Goal: Task Accomplishment & Management: Manage account settings

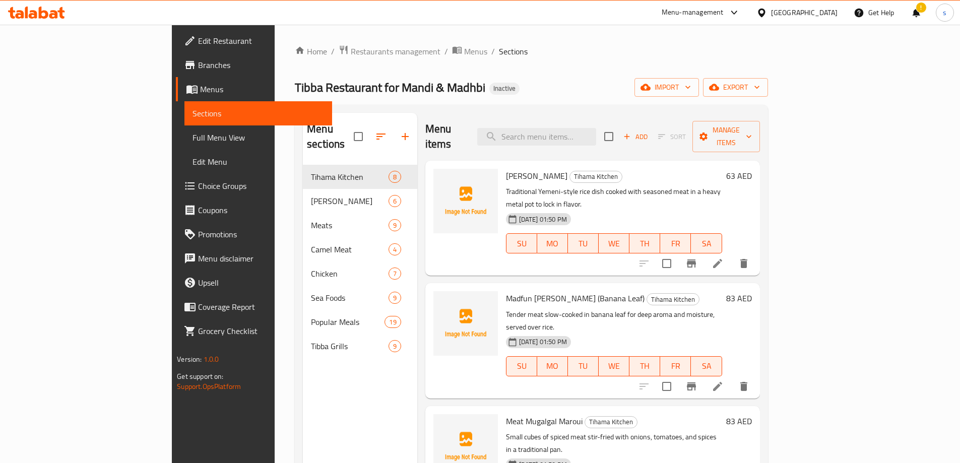
click at [919, 3] on div "!" at bounding box center [915, 13] width 11 height 24
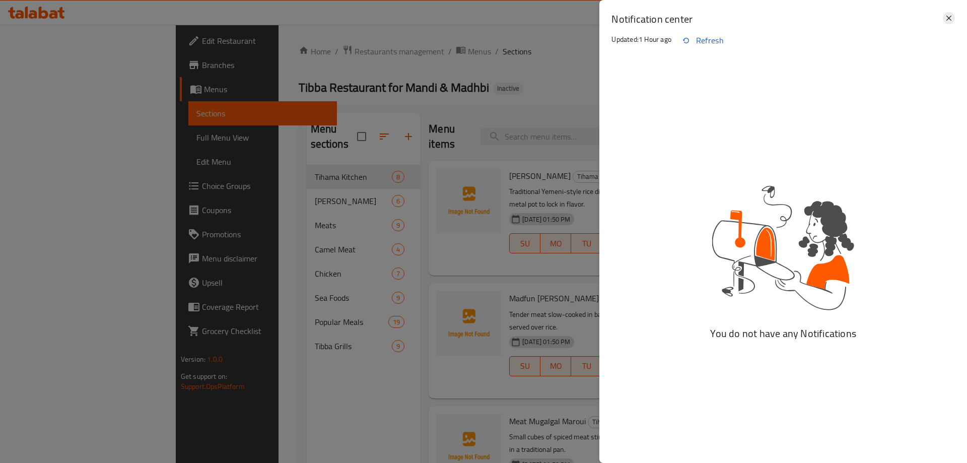
click at [950, 18] on icon at bounding box center [949, 18] width 5 height 5
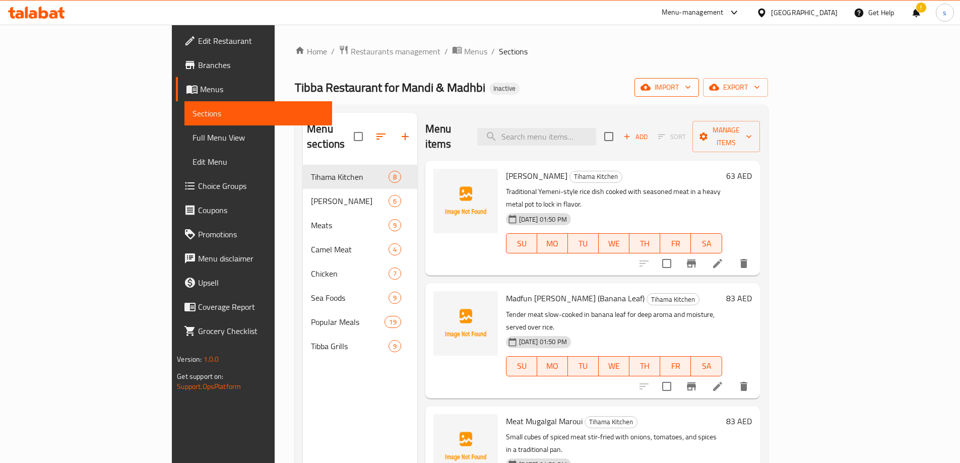
click at [691, 84] on span "import" at bounding box center [666, 87] width 48 height 13
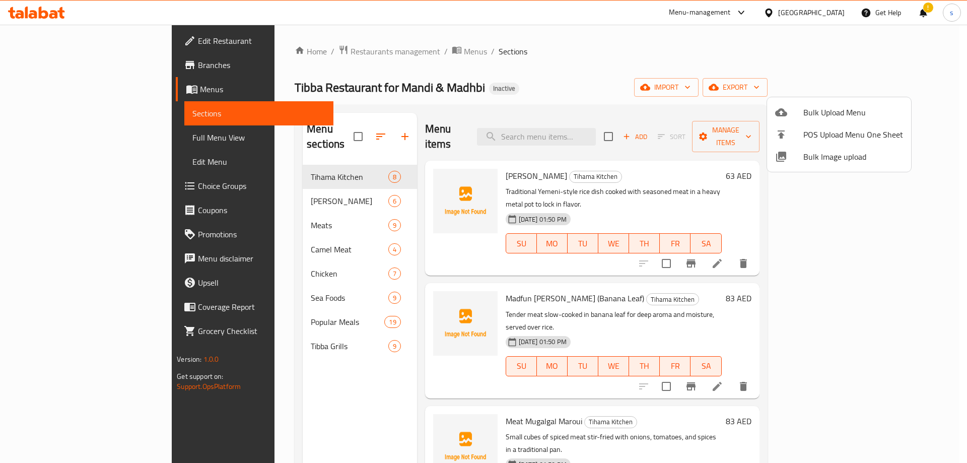
click at [804, 112] on span "Bulk Upload Menu" at bounding box center [854, 112] width 100 height 12
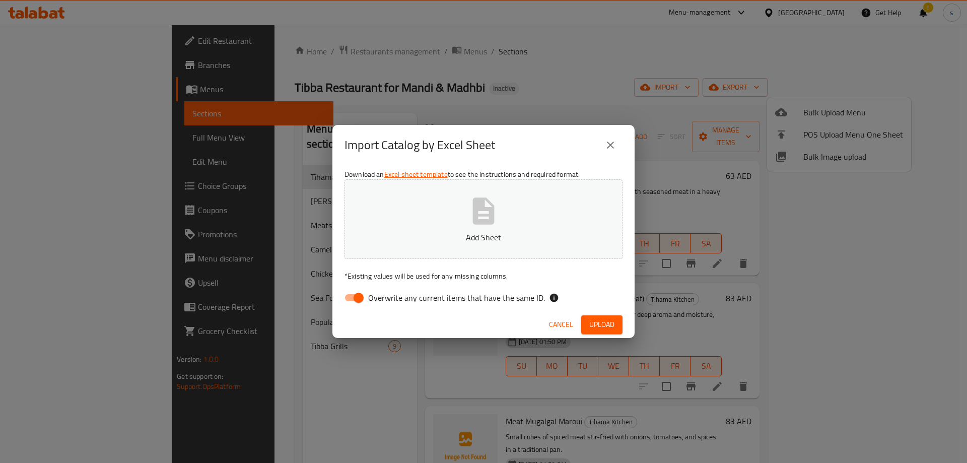
click at [356, 296] on input "Overwrite any current items that have the same ID." at bounding box center [358, 297] width 57 height 19
checkbox input "false"
click at [526, 203] on button "Add Sheet" at bounding box center [484, 219] width 278 height 80
click at [593, 328] on span "Upload" at bounding box center [602, 324] width 25 height 13
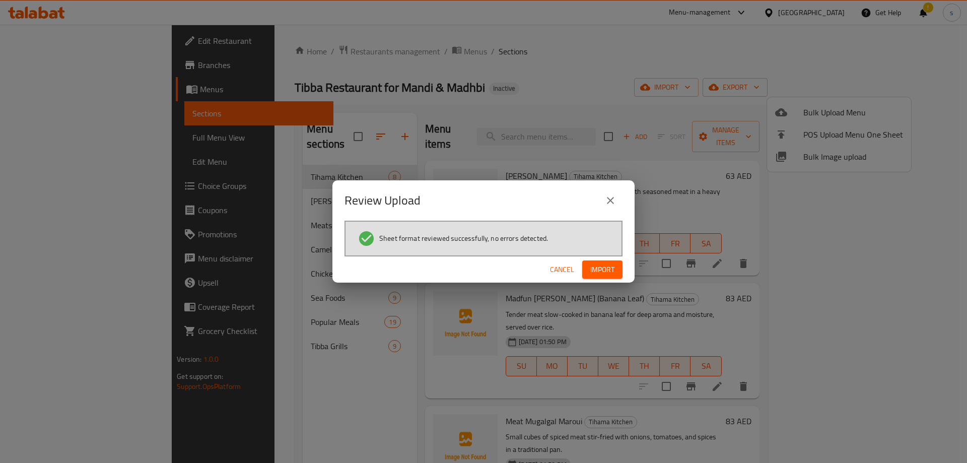
click at [595, 267] on span "Import" at bounding box center [603, 270] width 24 height 13
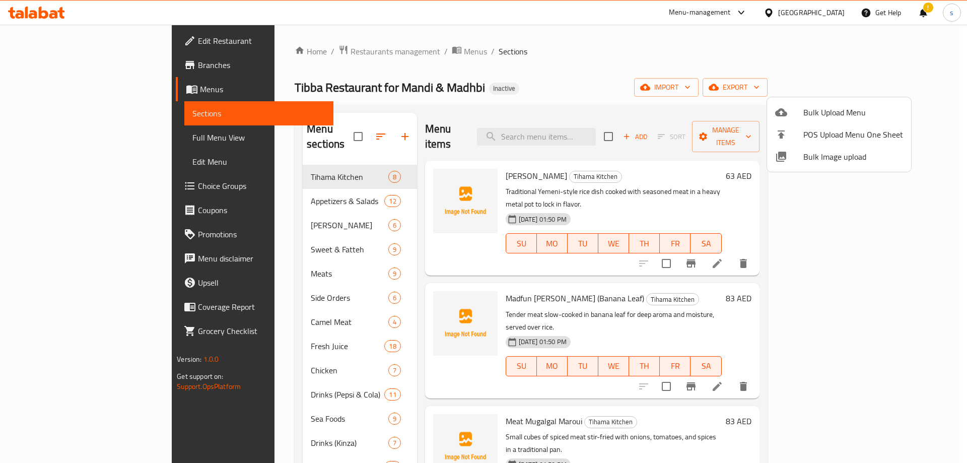
click at [608, 80] on div at bounding box center [483, 231] width 967 height 463
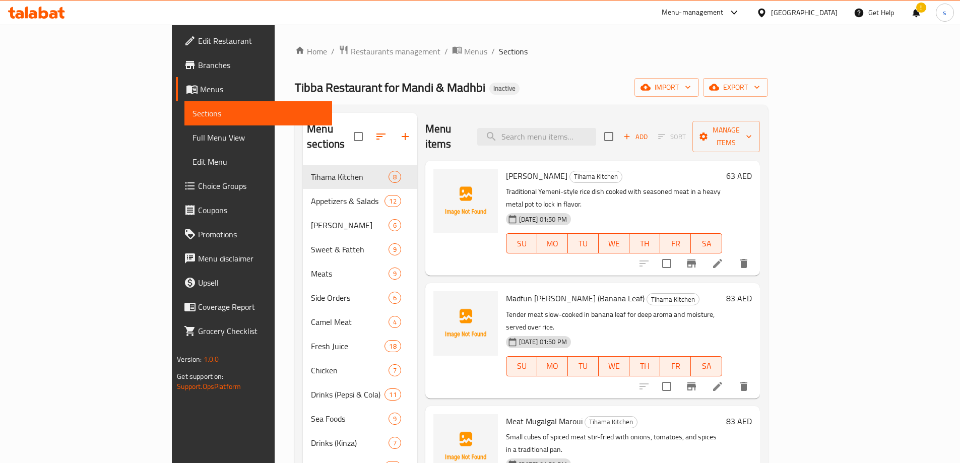
click at [192, 138] on span "Full Menu View" at bounding box center [258, 138] width 132 height 12
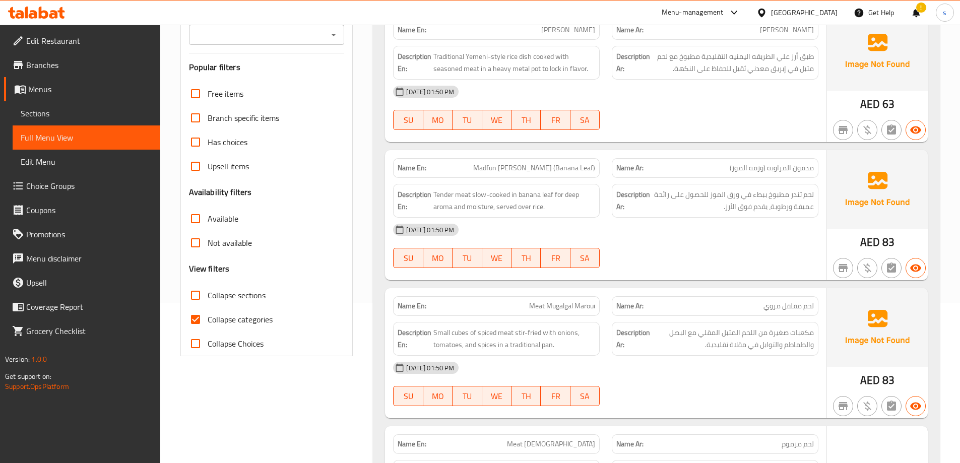
scroll to position [202, 0]
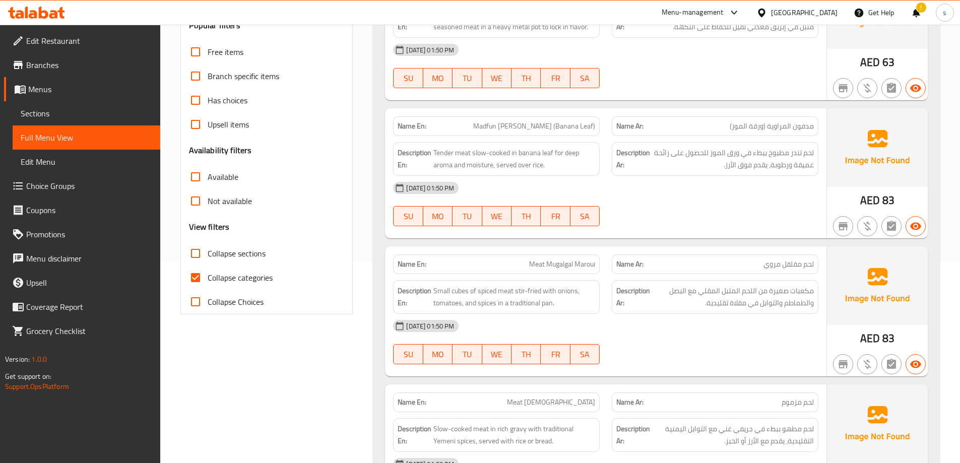
click at [226, 248] on span "Collapse sections" at bounding box center [237, 253] width 58 height 12
click at [208, 248] on input "Collapse sections" at bounding box center [195, 253] width 24 height 24
checkbox input "true"
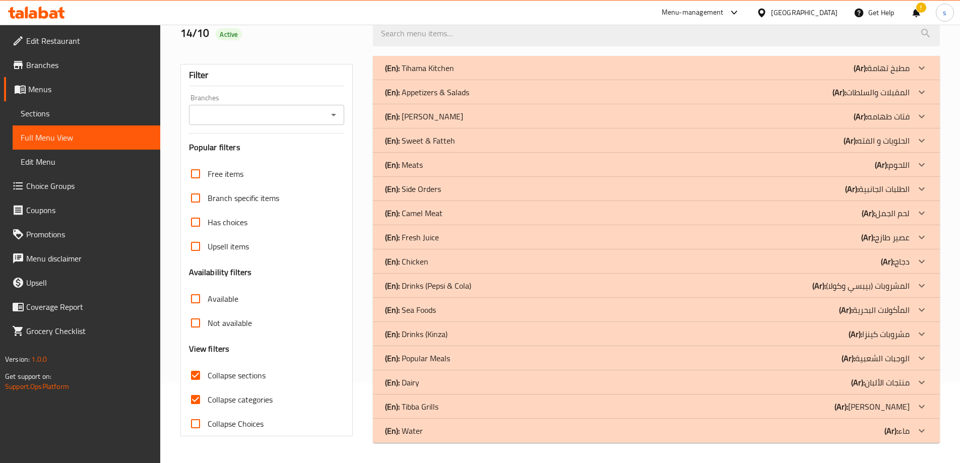
scroll to position [80, 0]
click at [54, 183] on span "Choice Groups" at bounding box center [89, 186] width 126 height 12
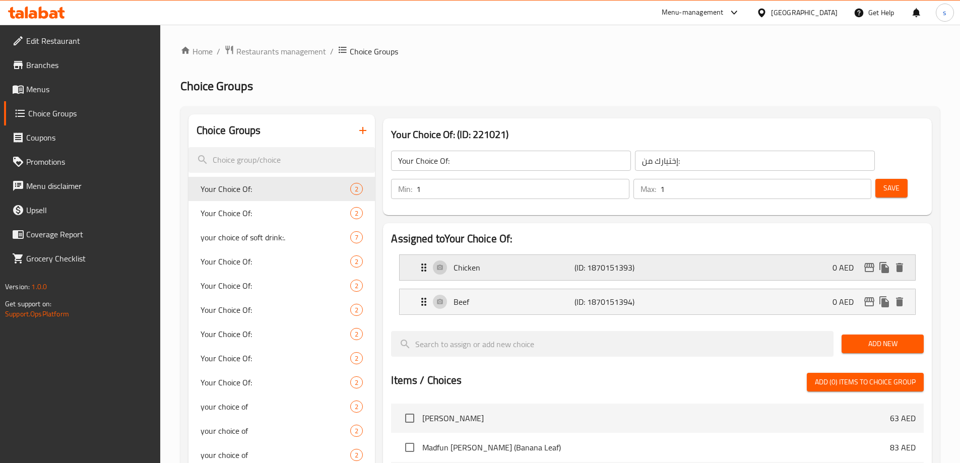
click at [458, 261] on p "Chicken" at bounding box center [513, 267] width 120 height 12
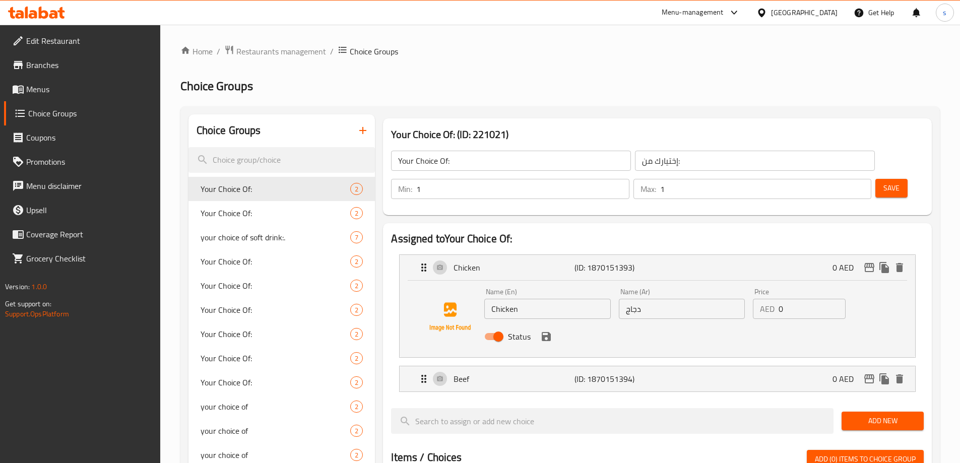
click at [497, 299] on input "Chicken" at bounding box center [547, 309] width 126 height 20
type input "g"
type input "H"
type input "Ghee"
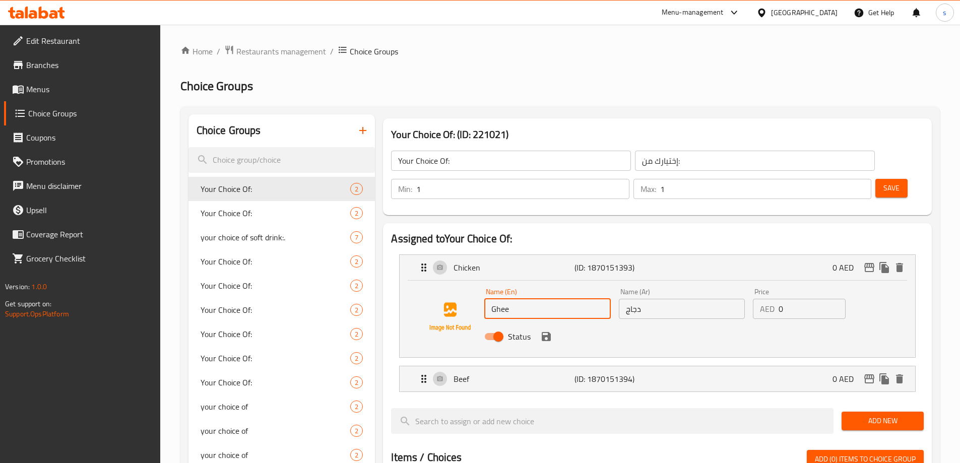
click at [635, 299] on input "دجاج" at bounding box center [682, 309] width 126 height 20
click at [418, 373] on icon "Expand" at bounding box center [424, 379] width 12 height 12
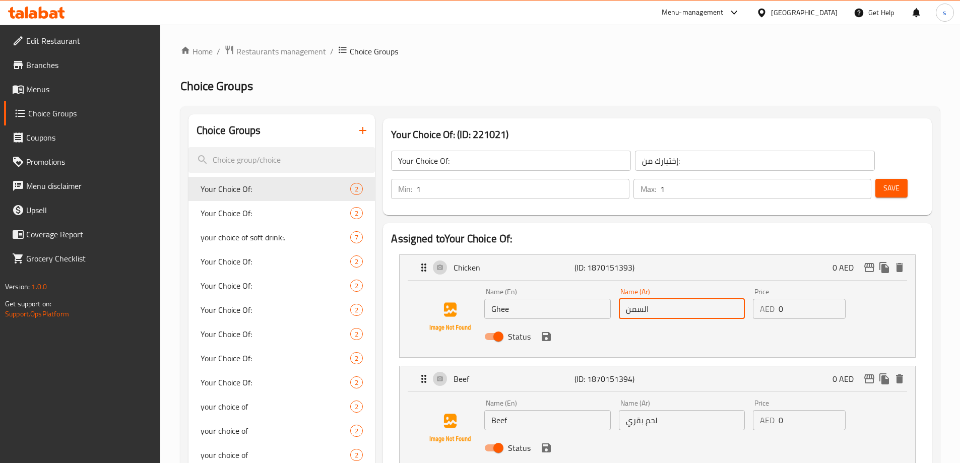
type input "السمن"
click at [501, 410] on input "Beef" at bounding box center [547, 420] width 126 height 20
type input "Cream"
click at [645, 410] on input "لحم بقري" at bounding box center [682, 420] width 126 height 20
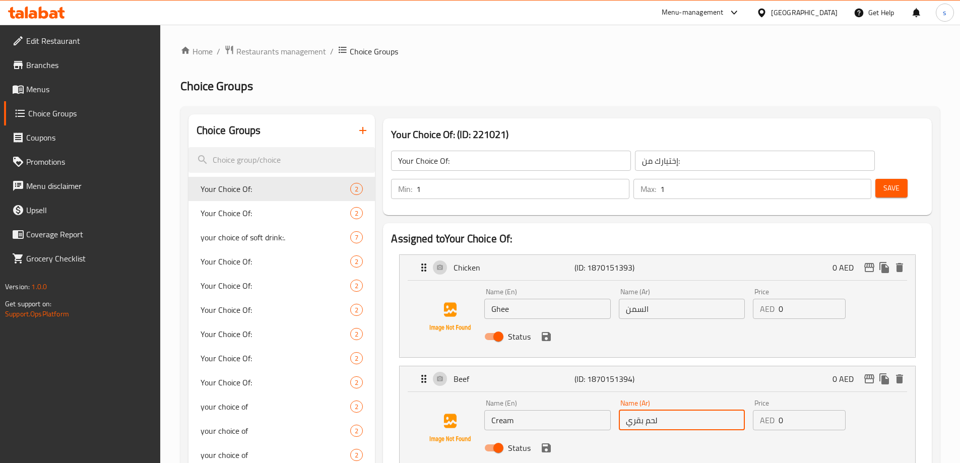
click at [645, 410] on input "لحم بقري" at bounding box center [682, 420] width 126 height 20
type input "الكريمه"
click at [549, 440] on button "save" at bounding box center [546, 447] width 15 height 15
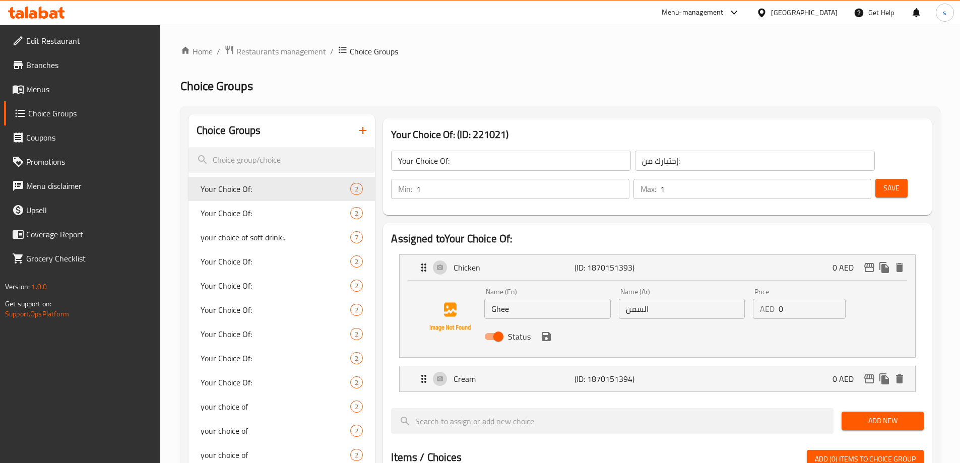
click at [550, 323] on div "Status" at bounding box center [681, 336] width 403 height 27
click at [541, 331] on icon "save" at bounding box center [546, 337] width 12 height 12
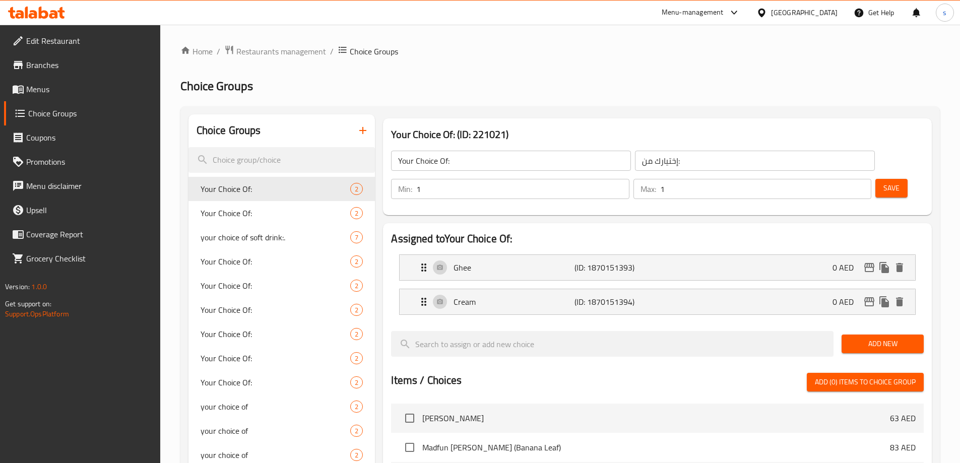
click at [883, 182] on span "Save" at bounding box center [891, 188] width 16 height 13
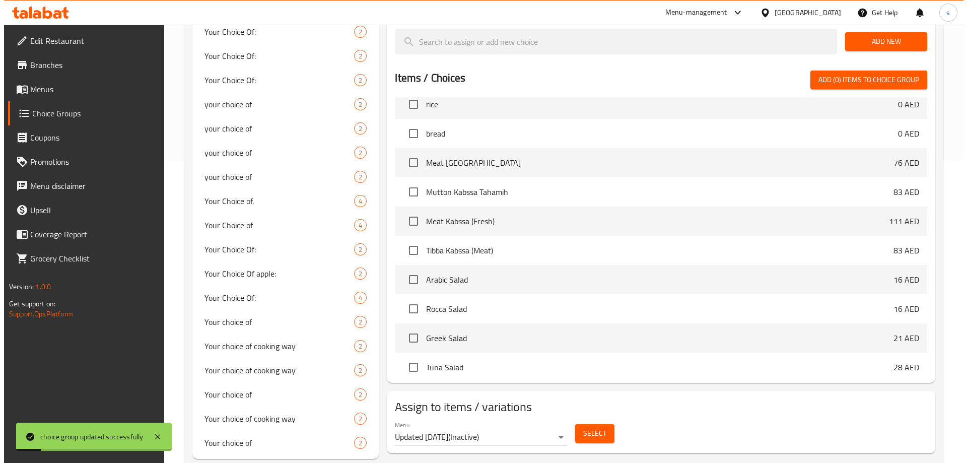
scroll to position [202, 0]
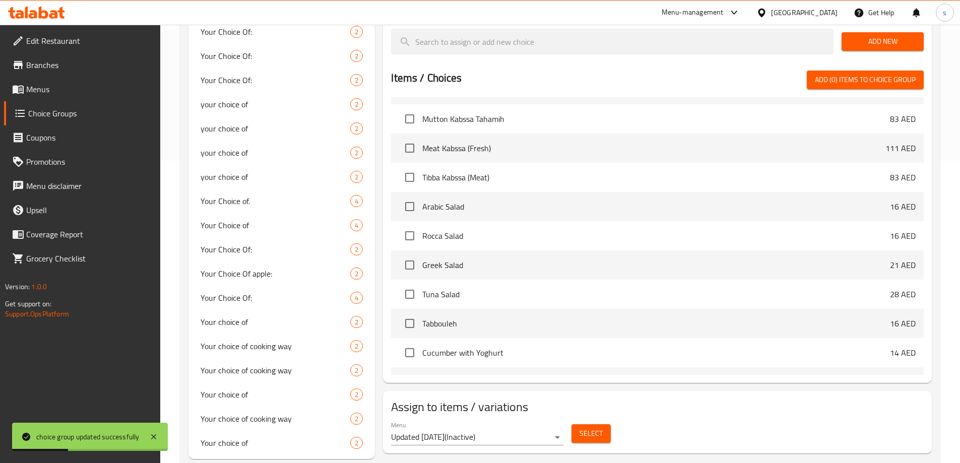
click at [587, 427] on span "Select" at bounding box center [590, 433] width 23 height 13
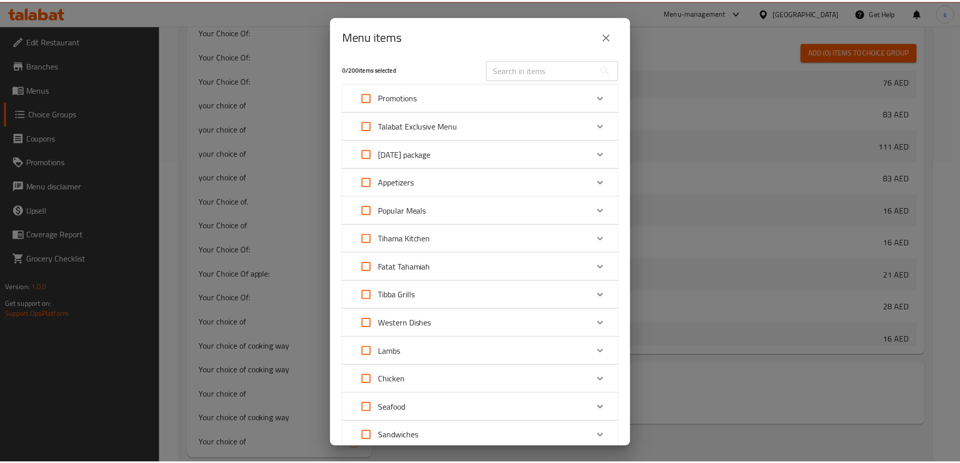
scroll to position [0, 0]
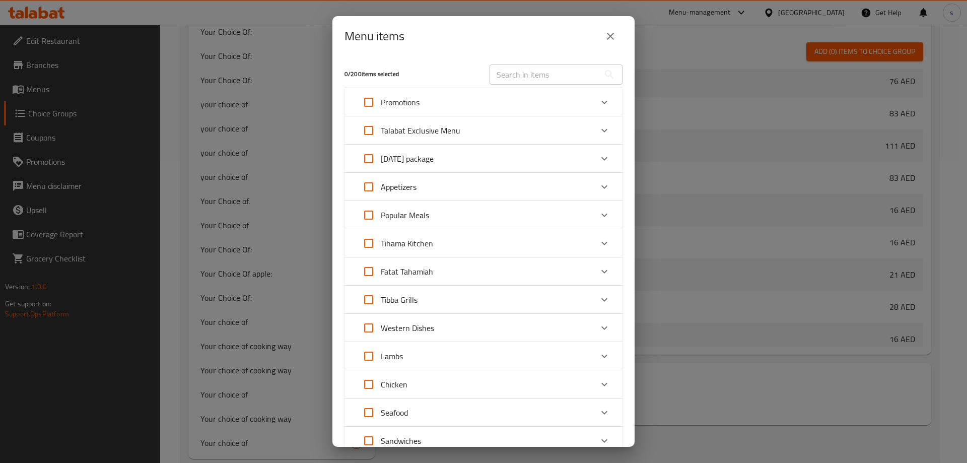
click at [527, 77] on input "text" at bounding box center [545, 74] width 110 height 20
click at [498, 74] on input "text" at bounding box center [545, 74] width 110 height 20
paste input "Arika"
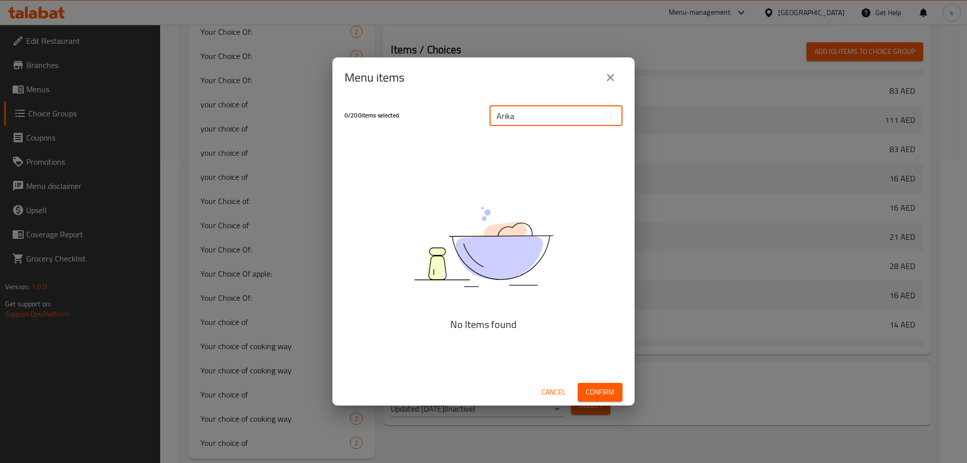
type input "Arika"
click at [549, 394] on span "Cancel" at bounding box center [554, 392] width 24 height 13
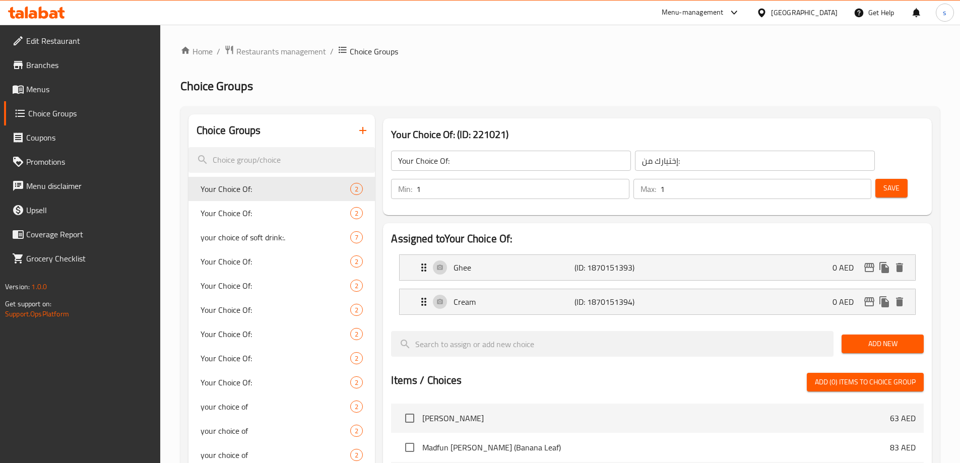
click at [362, 133] on icon "button" at bounding box center [363, 130] width 12 height 12
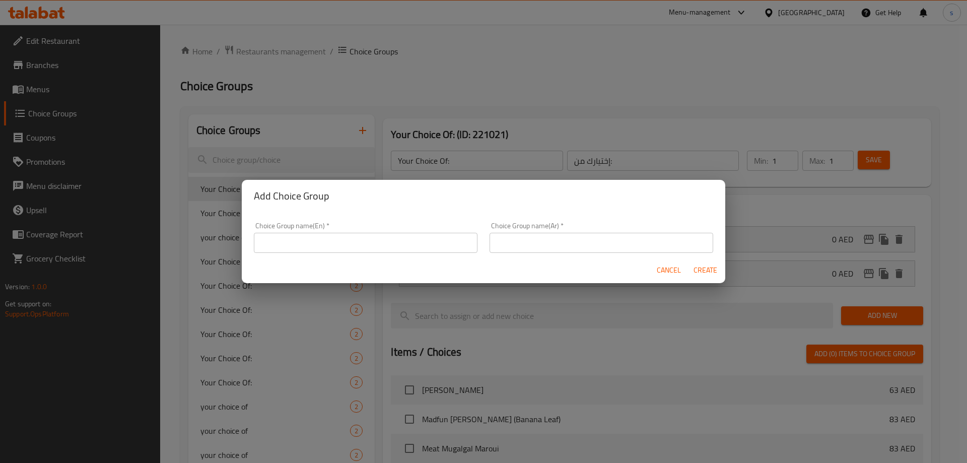
click at [663, 272] on span "Cancel" at bounding box center [669, 270] width 24 height 13
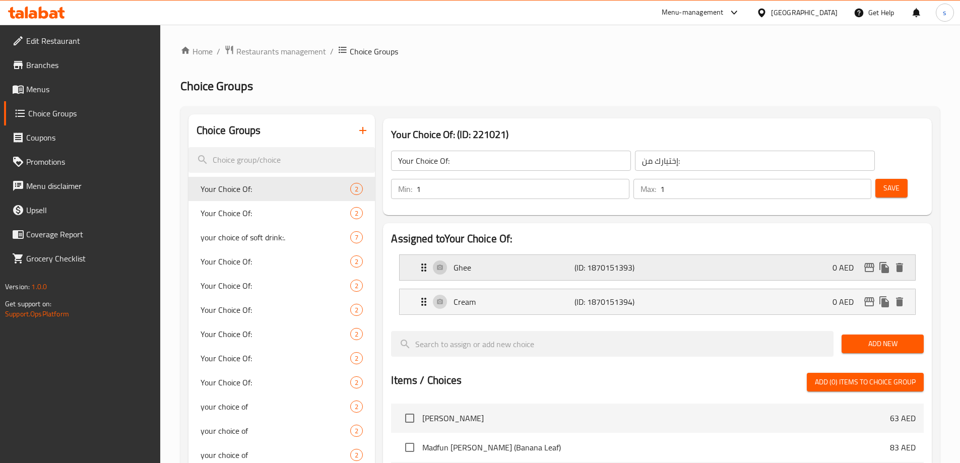
click at [424, 261] on icon "Expand" at bounding box center [424, 267] width 12 height 12
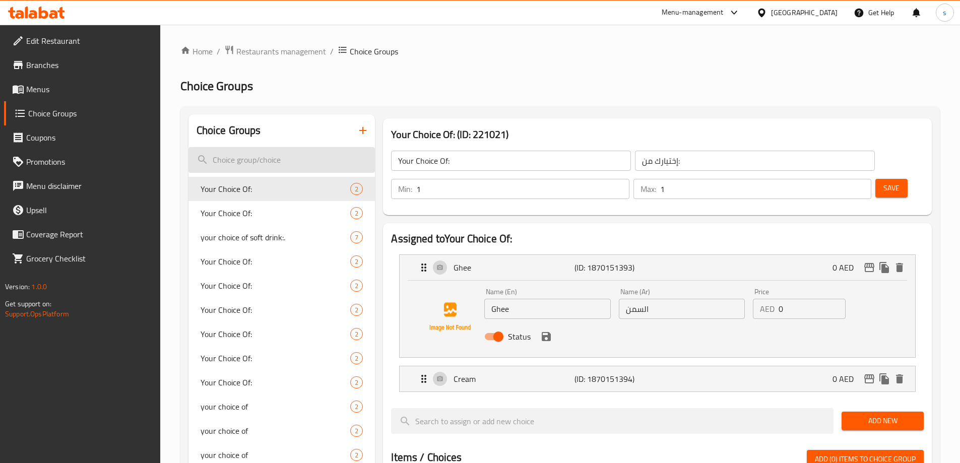
click at [252, 161] on input "search" at bounding box center [281, 160] width 187 height 26
click at [359, 130] on icon "button" at bounding box center [363, 130] width 12 height 12
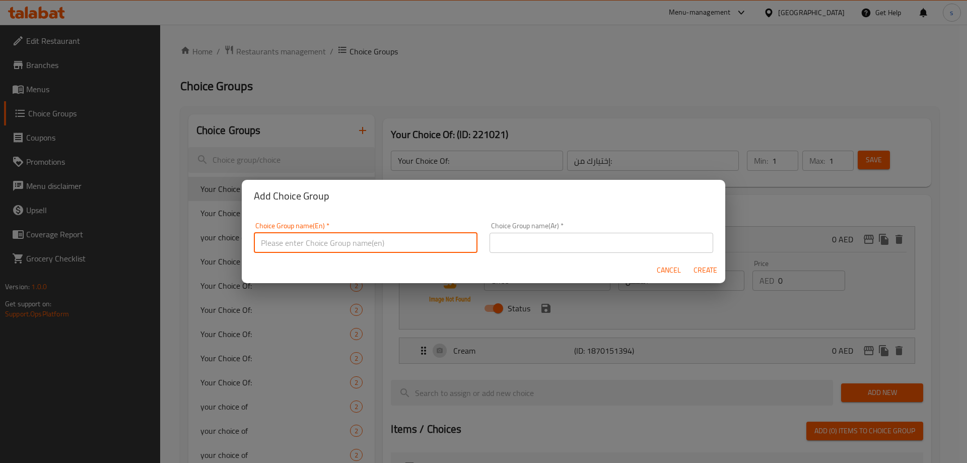
click at [302, 237] on input "text" at bounding box center [366, 243] width 224 height 20
type input "choice of"
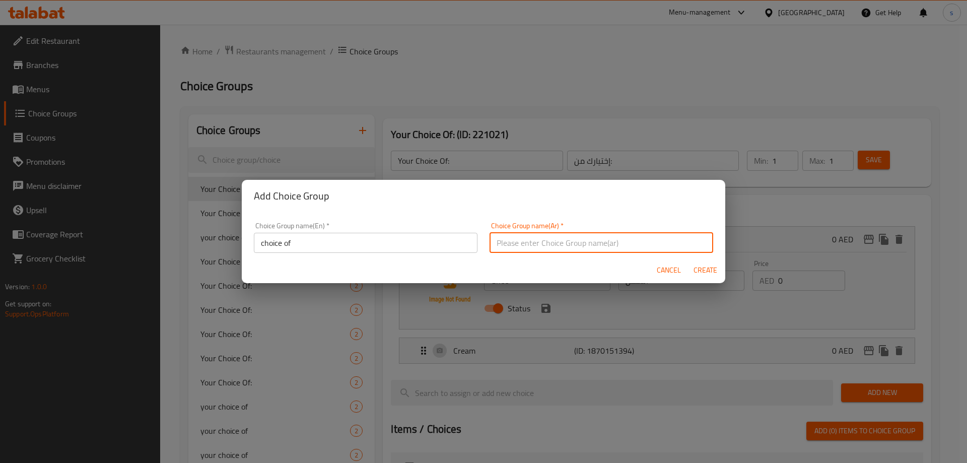
drag, startPoint x: 531, startPoint y: 246, endPoint x: 519, endPoint y: 248, distance: 11.2
click at [531, 246] on input "text" at bounding box center [602, 243] width 224 height 20
type input "اختيارك من"
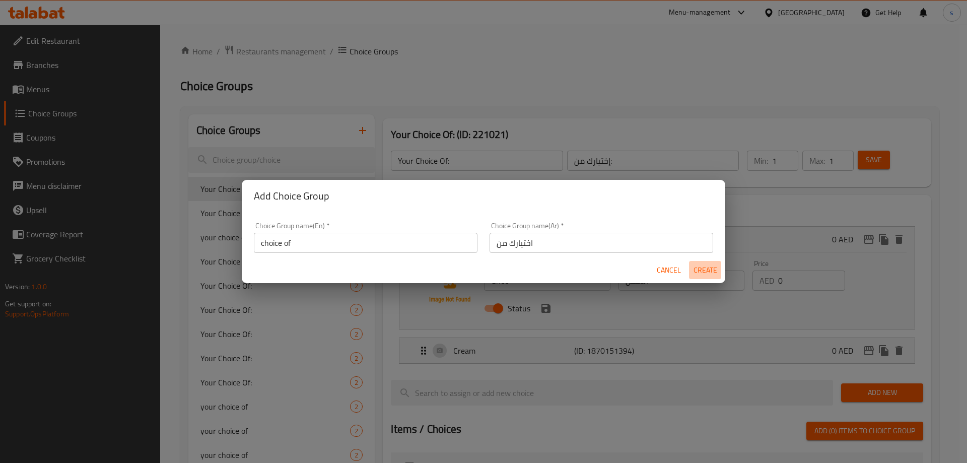
click at [705, 263] on button "Create" at bounding box center [705, 270] width 32 height 19
type input "choice of"
type input "اختيارك من"
type input "0"
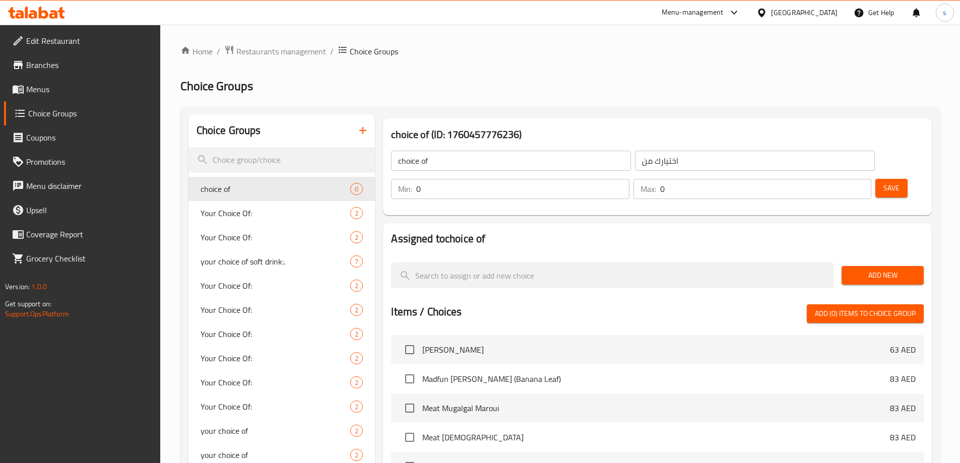
click at [866, 266] on button "Add New" at bounding box center [882, 275] width 82 height 19
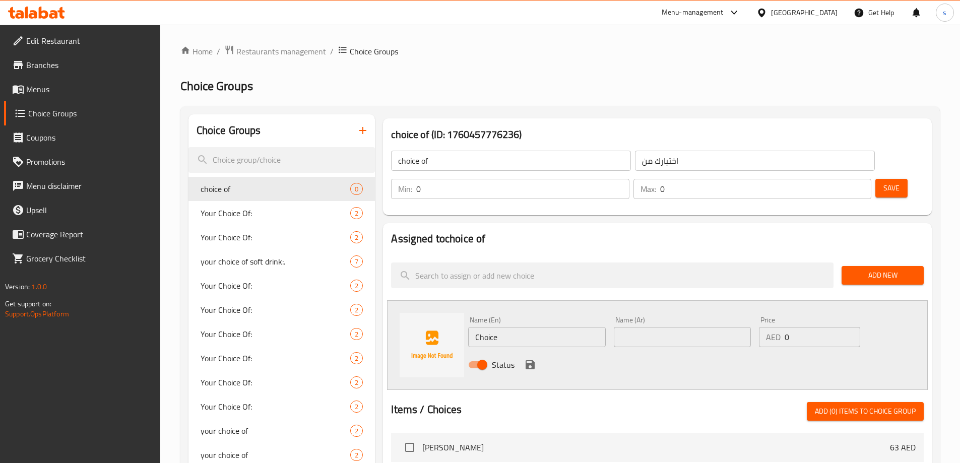
click at [481, 327] on input "Choice" at bounding box center [536, 337] width 137 height 20
type input "ل"
type input "Ghee"
click at [677, 327] on input "text" at bounding box center [682, 337] width 137 height 20
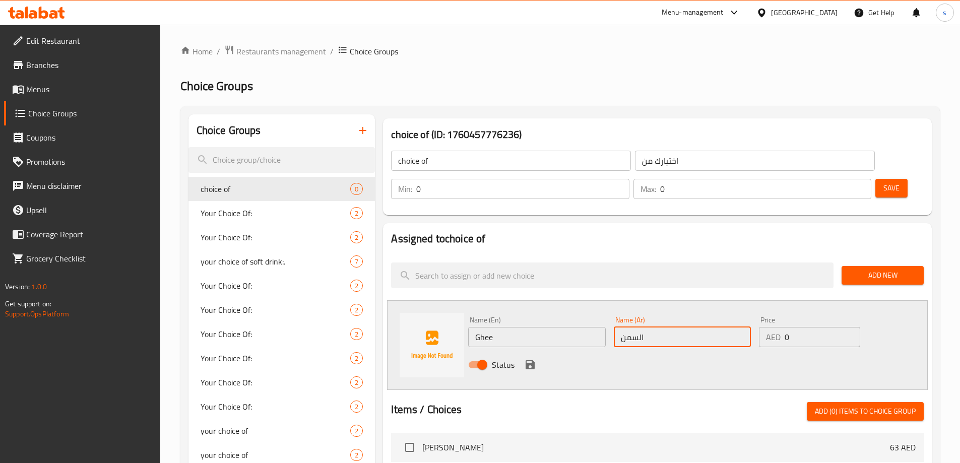
type input "السمن"
click at [873, 269] on span "Add New" at bounding box center [882, 275] width 66 height 13
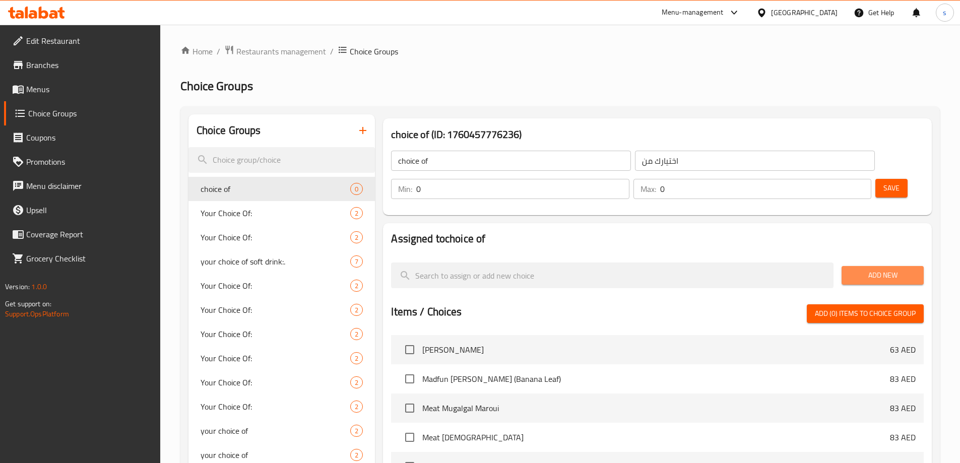
click at [873, 269] on span "Add New" at bounding box center [882, 275] width 66 height 13
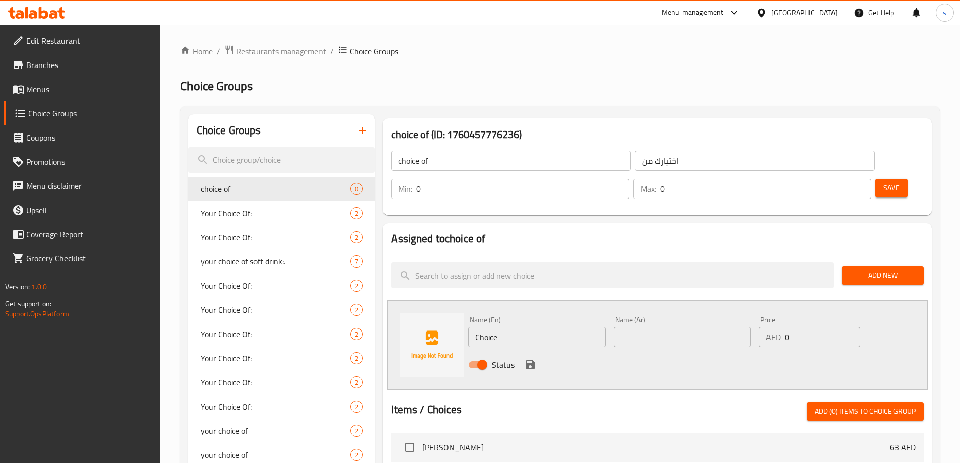
click at [474, 327] on input "Choice" at bounding box center [536, 337] width 137 height 20
type input "ل"
type input "Ghee"
click at [688, 327] on input "text" at bounding box center [682, 337] width 137 height 20
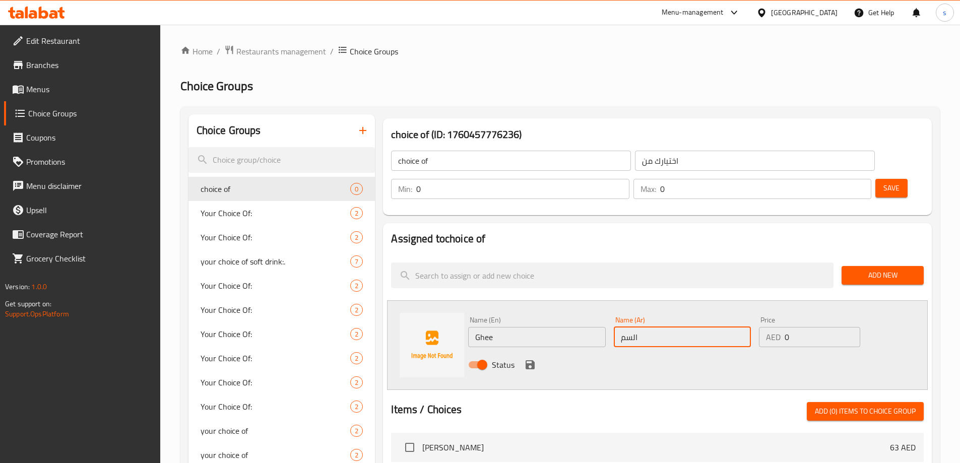
type input "السمن"
click at [528, 360] on icon "save" at bounding box center [530, 364] width 9 height 9
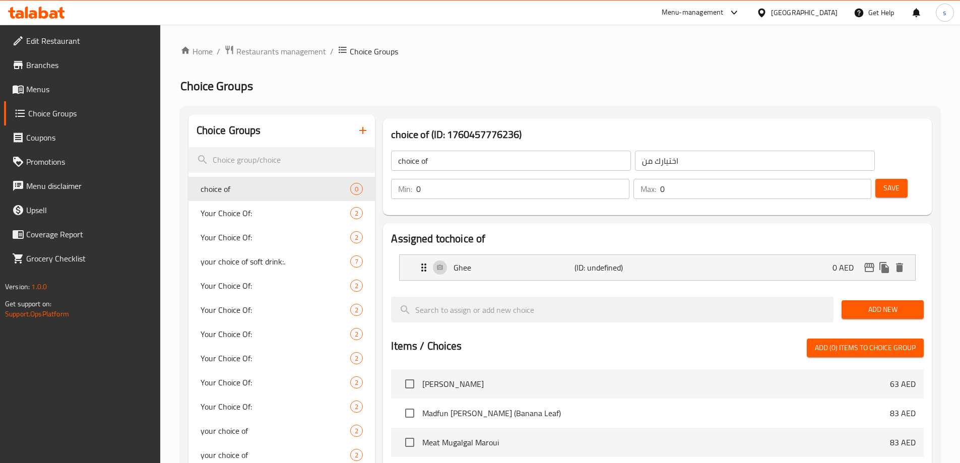
click at [887, 303] on span "Add New" at bounding box center [882, 309] width 66 height 13
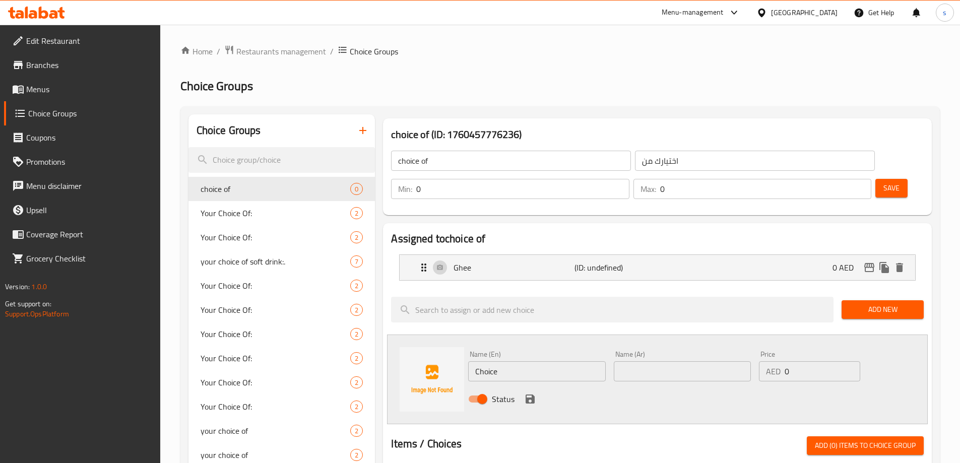
click at [492, 361] on input "Choice" at bounding box center [536, 371] width 137 height 20
type input "Cream"
click at [627, 361] on input "text" at bounding box center [682, 371] width 137 height 20
type input "الكريمه"
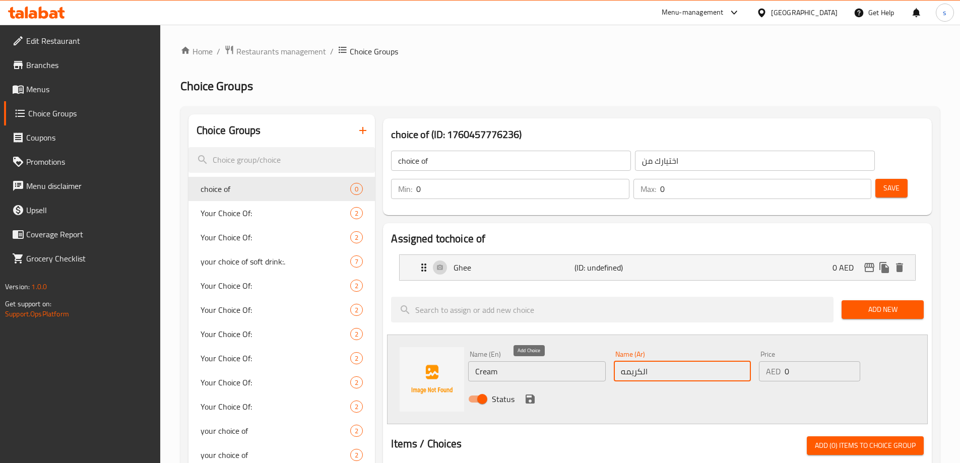
click at [526, 395] on icon "save" at bounding box center [530, 399] width 9 height 9
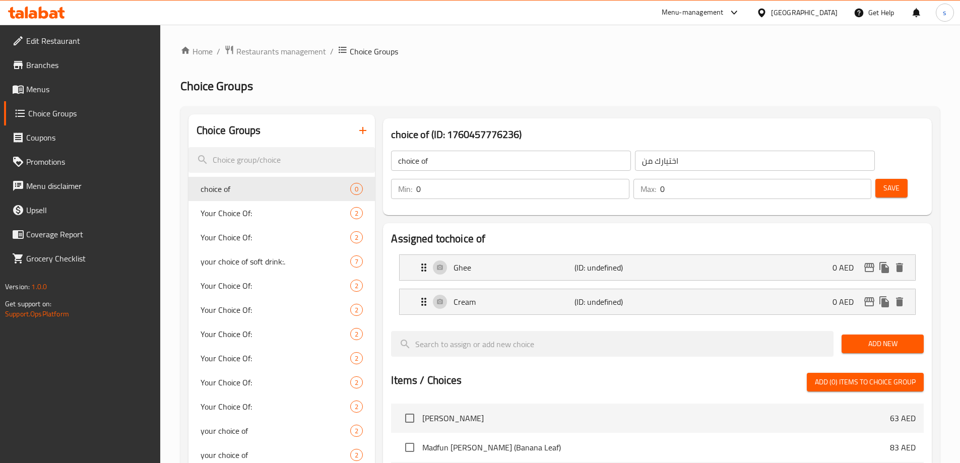
drag, startPoint x: 876, startPoint y: 158, endPoint x: 873, endPoint y: 153, distance: 5.4
click at [883, 182] on span "Save" at bounding box center [891, 188] width 16 height 13
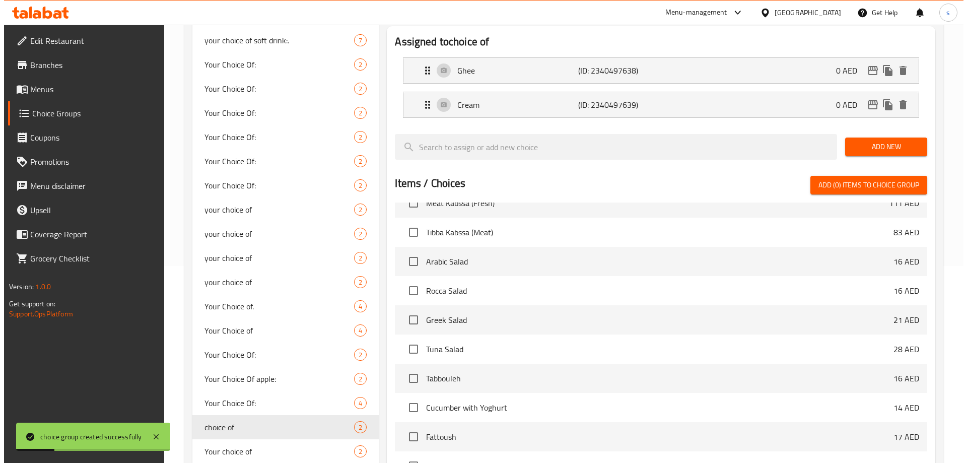
scroll to position [351, 0]
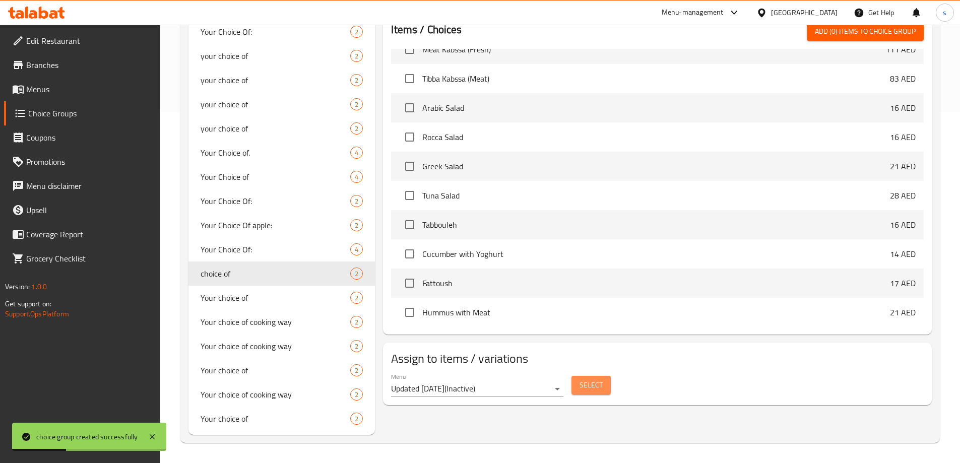
click at [601, 379] on span "Select" at bounding box center [590, 385] width 23 height 13
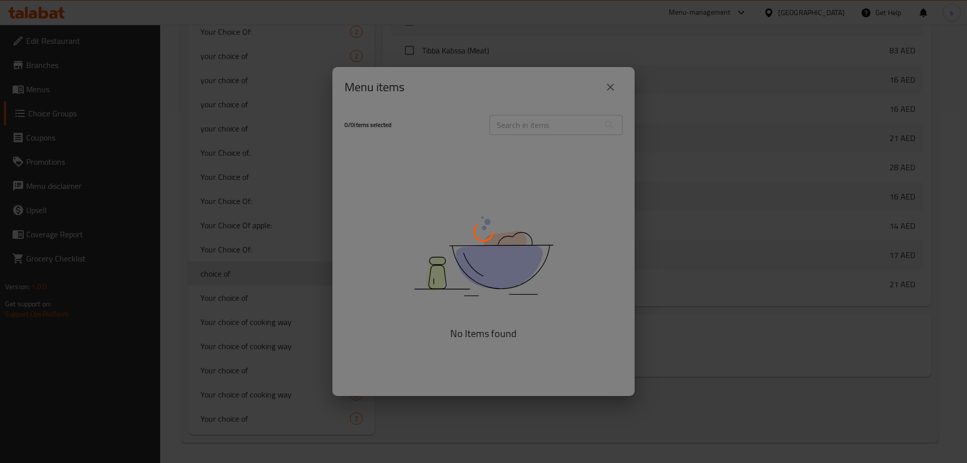
click at [469, 255] on div at bounding box center [483, 231] width 967 height 463
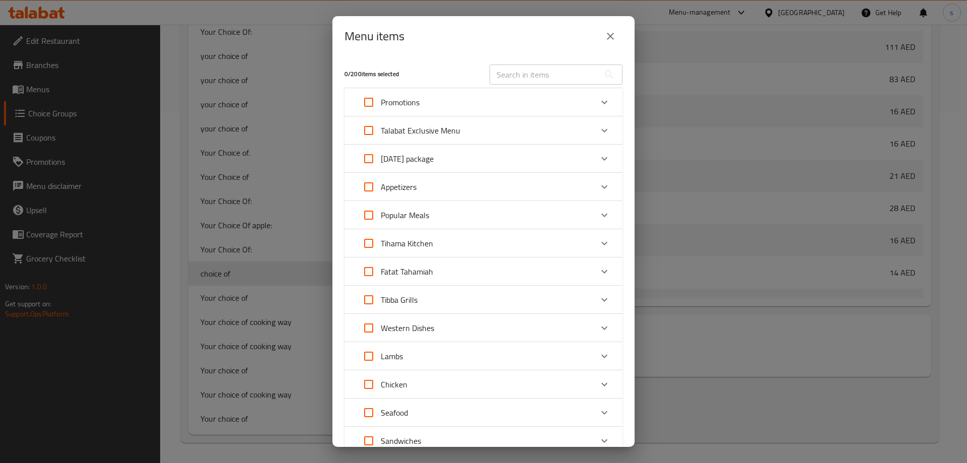
click at [517, 77] on input "text" at bounding box center [545, 74] width 110 height 20
paste input "Arika"
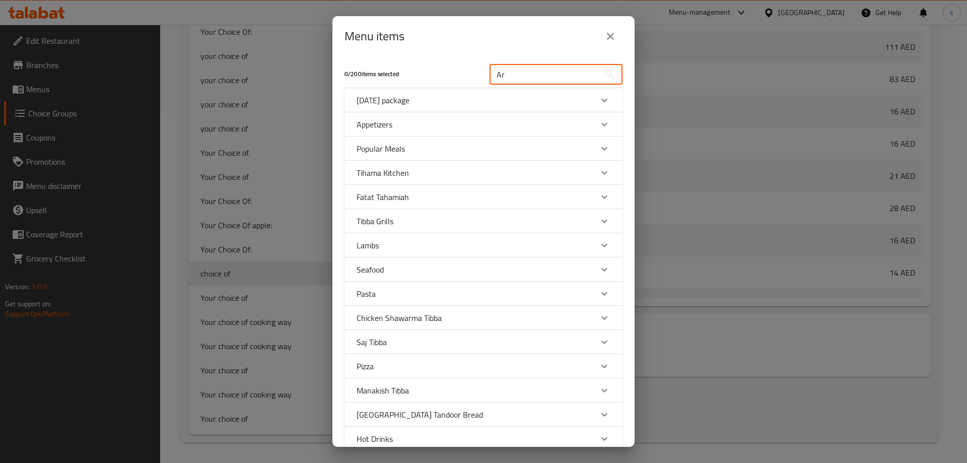
type input "A"
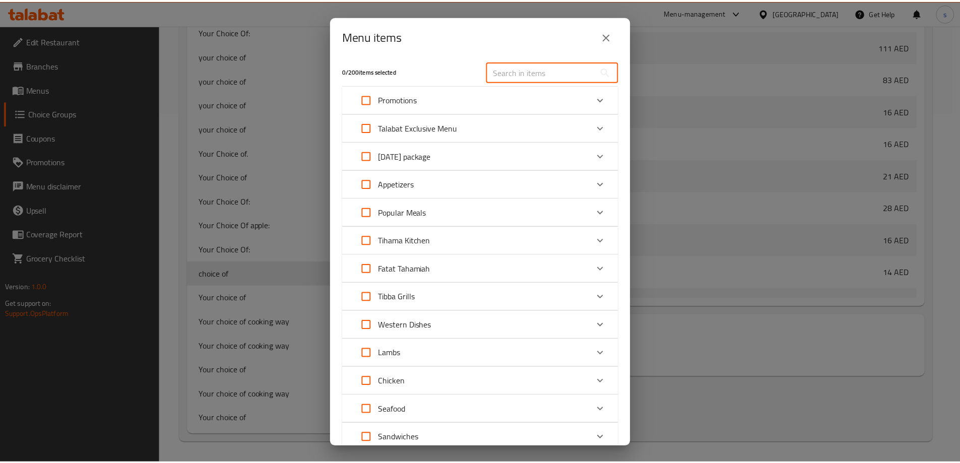
scroll to position [0, 0]
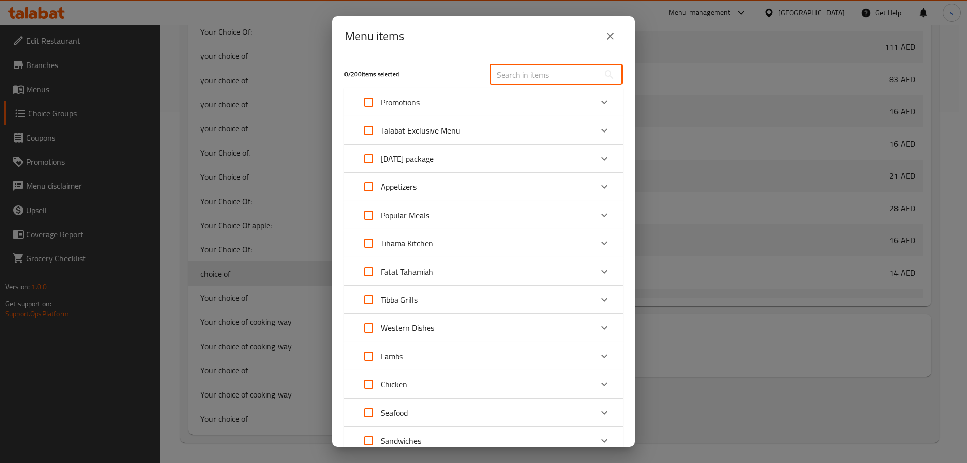
click at [405, 184] on p "Appetizers" at bounding box center [399, 187] width 36 height 12
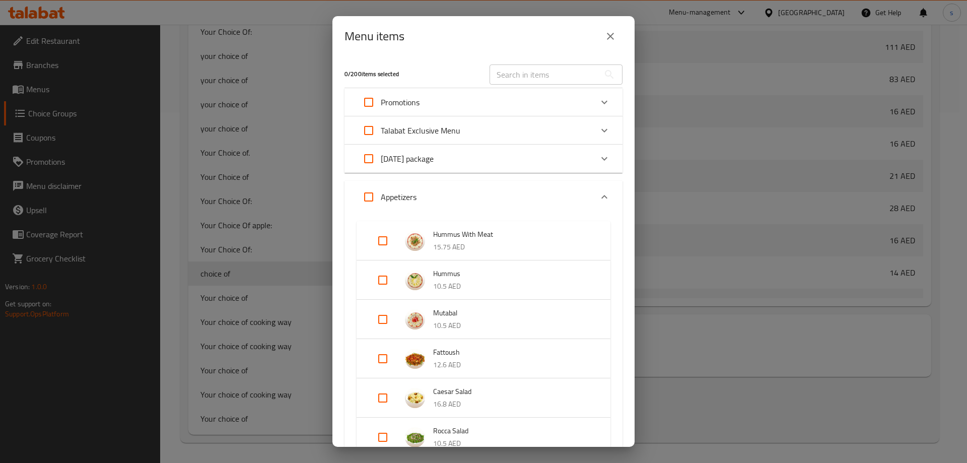
click at [558, 184] on div "Appetizers" at bounding box center [484, 197] width 278 height 32
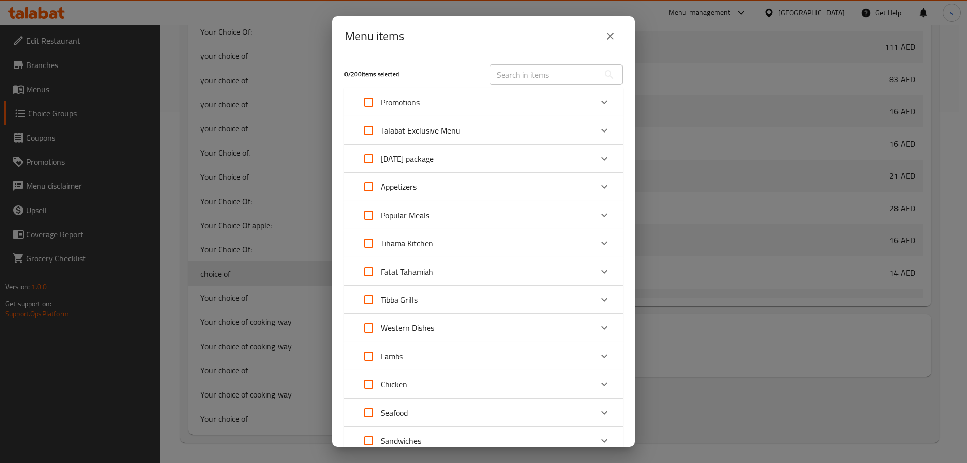
click at [611, 33] on icon "close" at bounding box center [611, 36] width 12 height 12
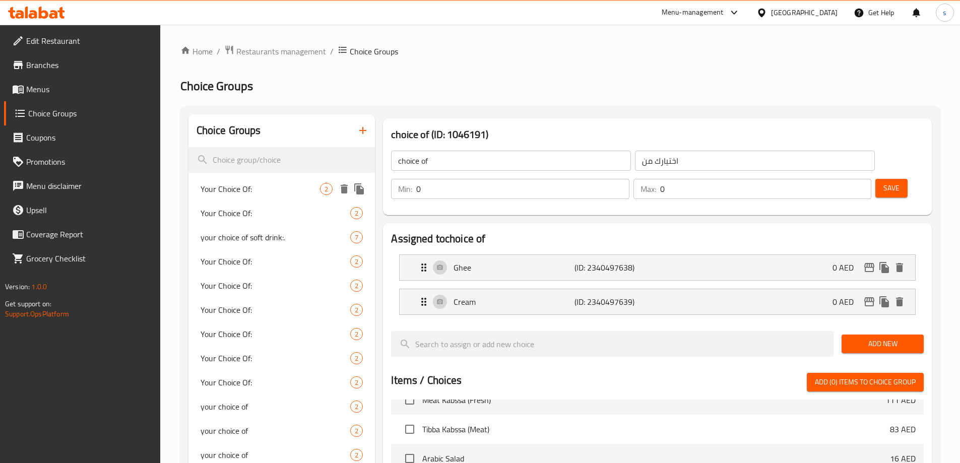
click at [278, 189] on span "Your Choice Of:" at bounding box center [261, 189] width 120 height 12
type input "Your Choice Of:"
type input "إختيارك من:"
type input "1"
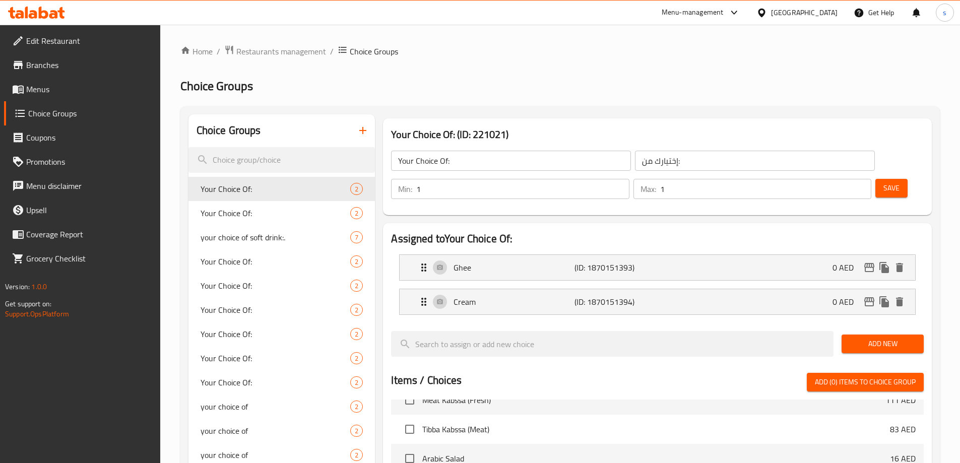
click at [62, 89] on span "Menus" at bounding box center [89, 89] width 126 height 12
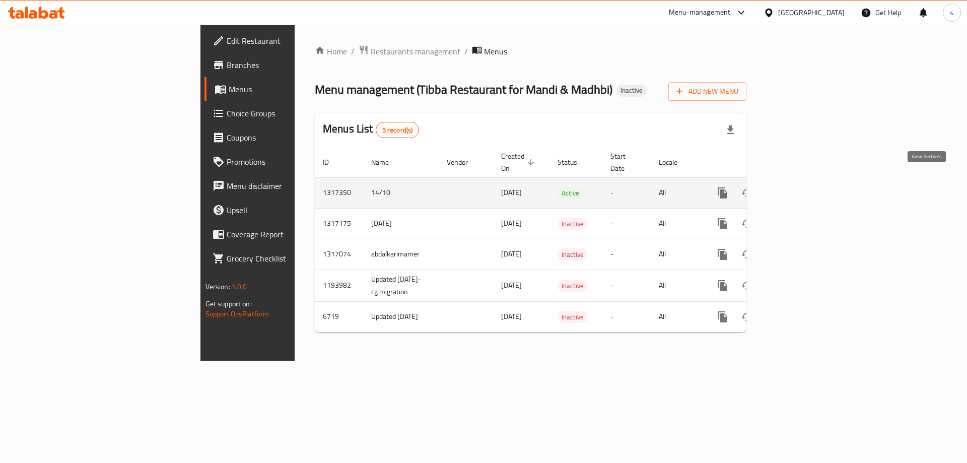
click at [802, 187] on icon "enhanced table" at bounding box center [796, 193] width 12 height 12
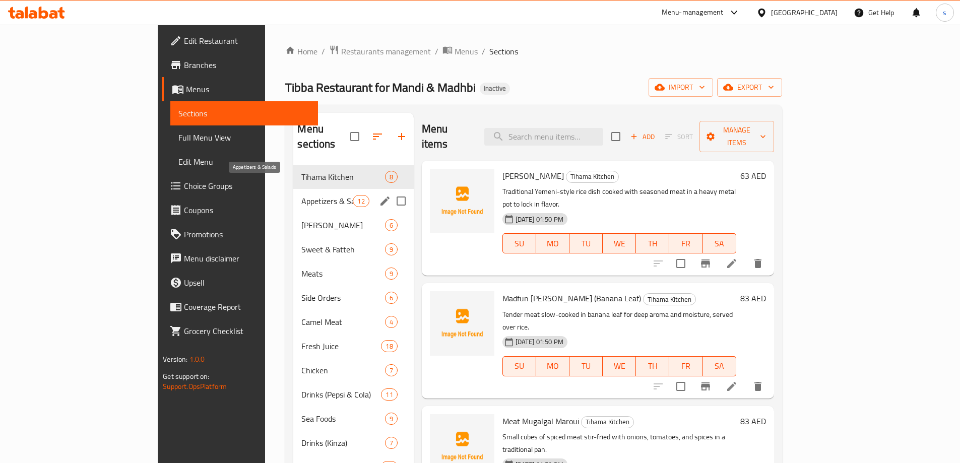
click at [301, 195] on span "Appetizers & Salads" at bounding box center [326, 201] width 51 height 12
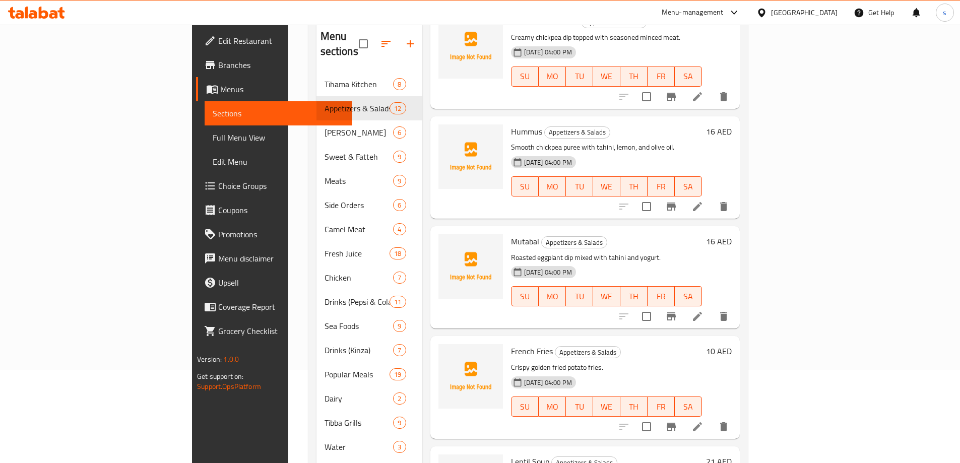
scroll to position [141, 0]
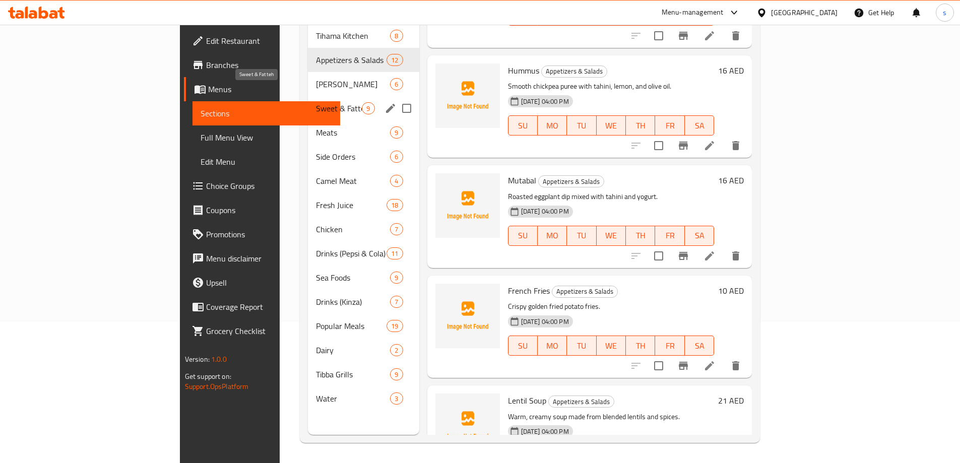
click at [316, 102] on span "Sweet & Fatteh" at bounding box center [339, 108] width 46 height 12
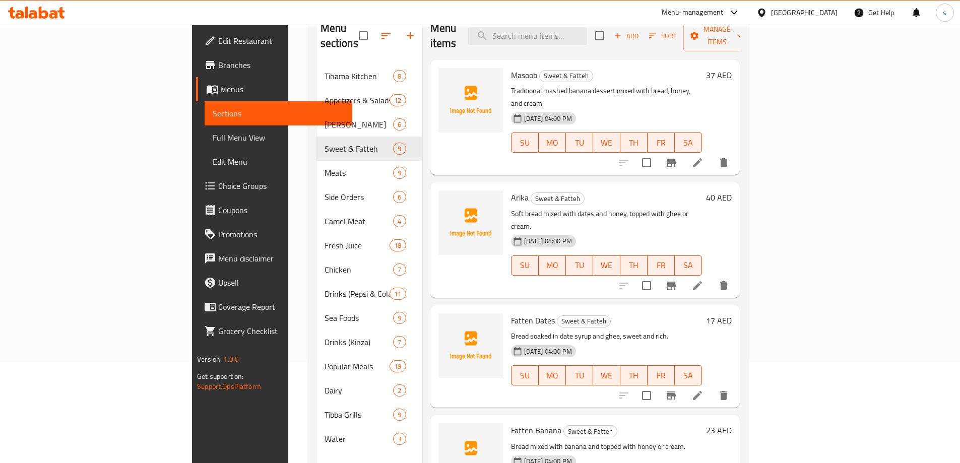
scroll to position [40, 0]
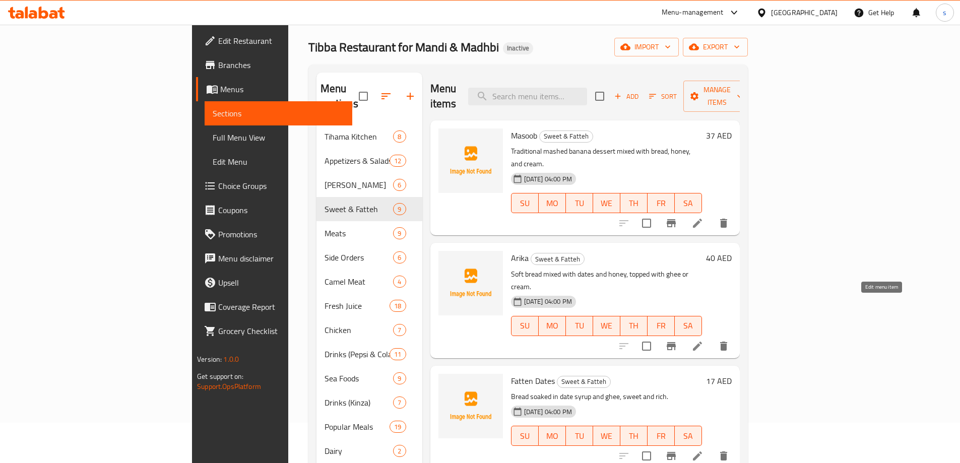
click at [703, 340] on icon at bounding box center [697, 346] width 12 height 12
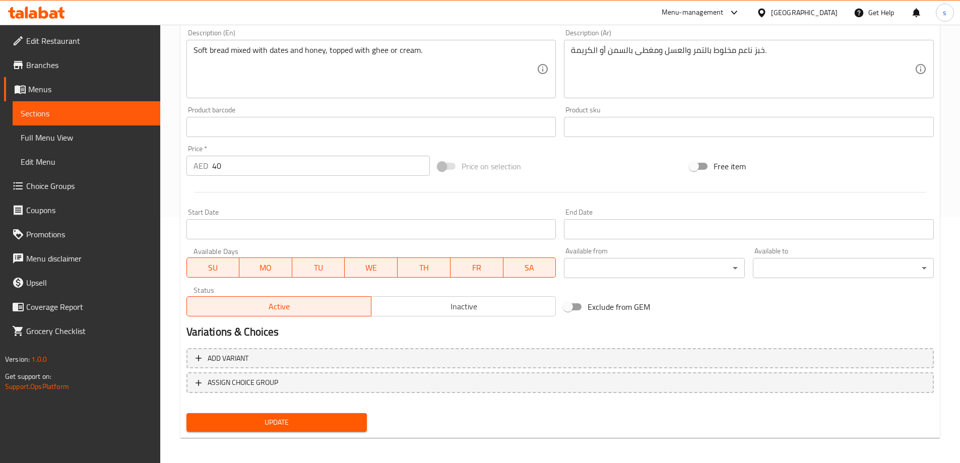
scroll to position [249, 0]
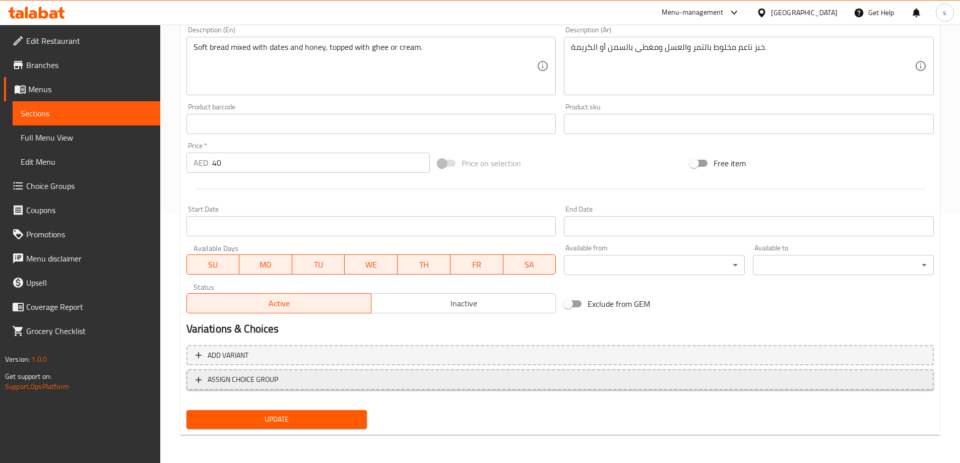
click at [338, 376] on span "ASSIGN CHOICE GROUP" at bounding box center [559, 379] width 729 height 13
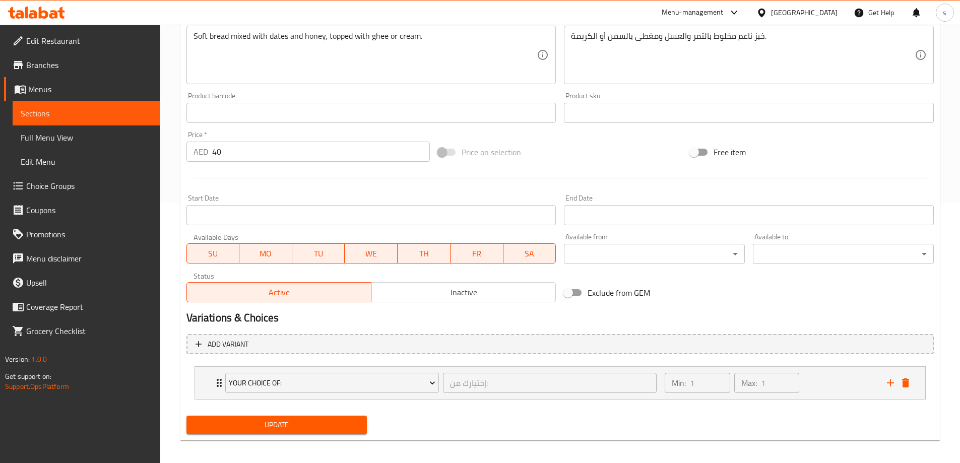
scroll to position [266, 0]
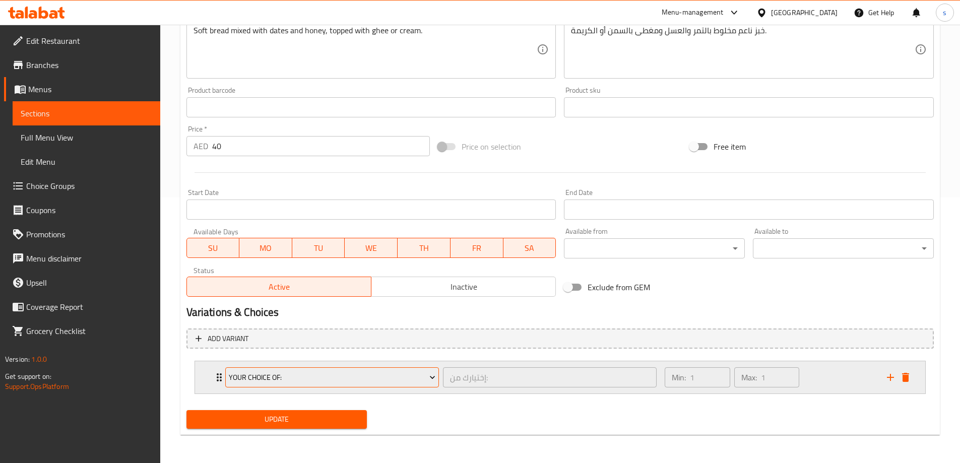
click at [433, 380] on icon "Expand" at bounding box center [432, 377] width 10 height 10
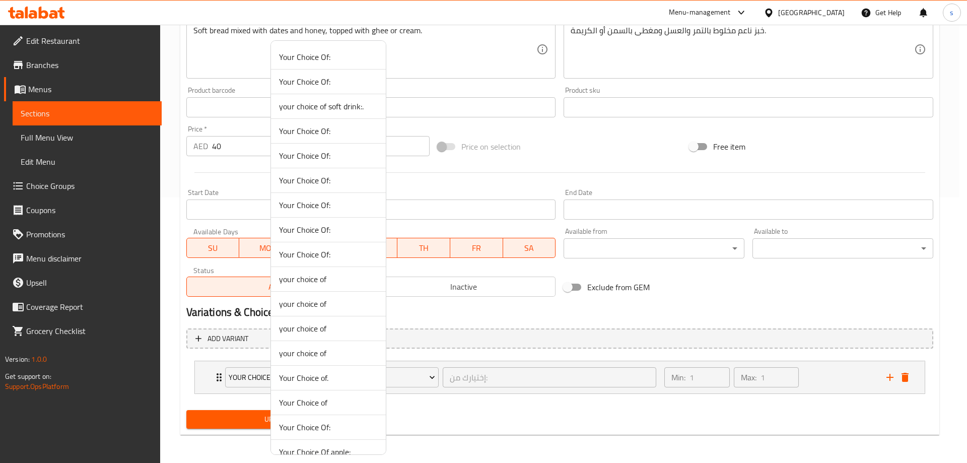
click at [475, 179] on div at bounding box center [483, 231] width 967 height 463
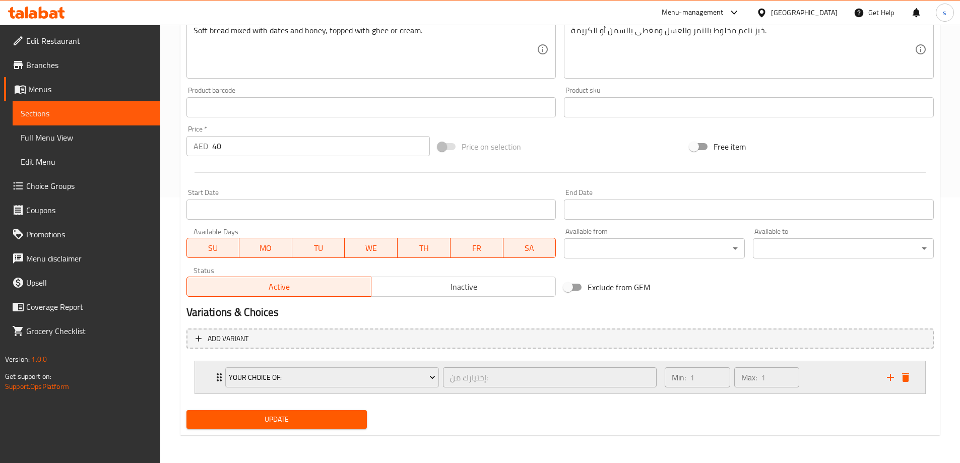
click at [889, 387] on div "Your Choice Of: إختيارك من: ​ Min: 1 ​ Max: 1 ​" at bounding box center [563, 377] width 700 height 32
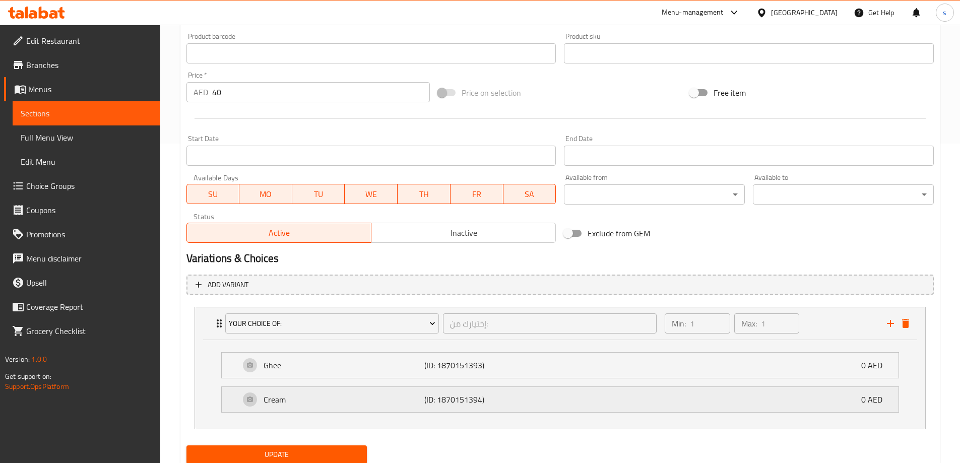
scroll to position [355, 0]
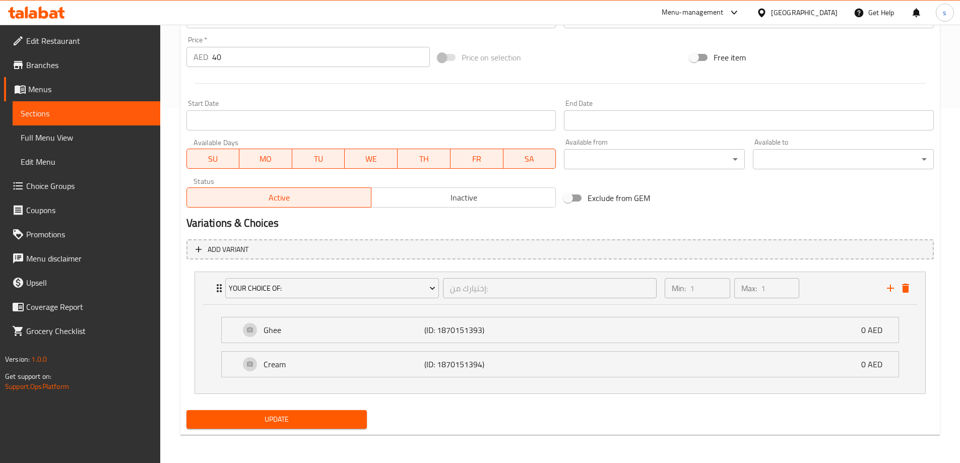
click at [307, 421] on span "Update" at bounding box center [276, 419] width 165 height 13
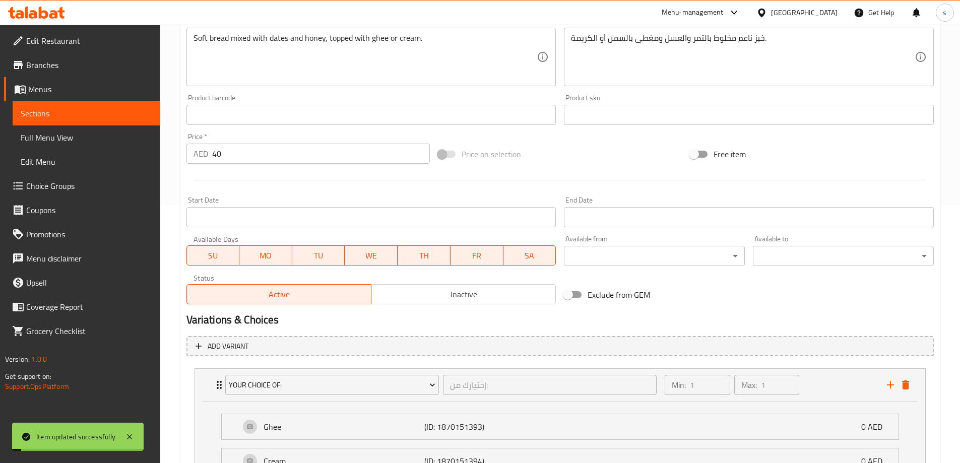
scroll to position [103, 0]
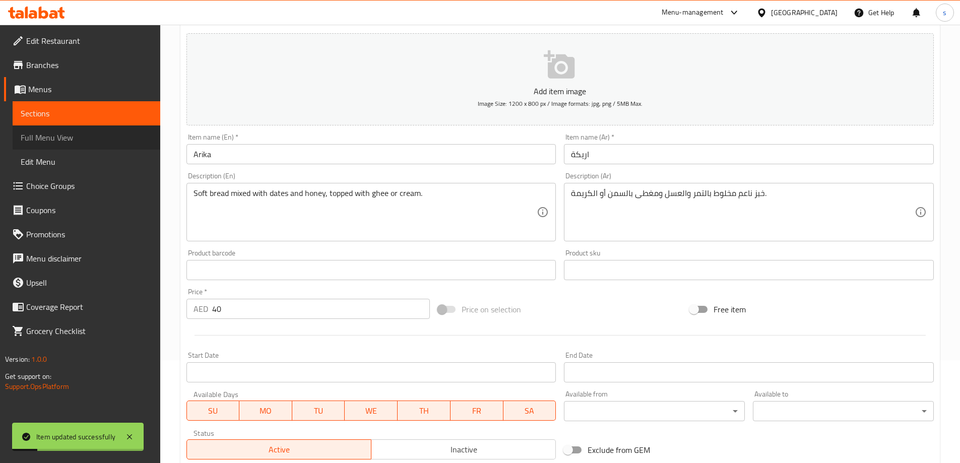
click at [39, 136] on span "Full Menu View" at bounding box center [87, 138] width 132 height 12
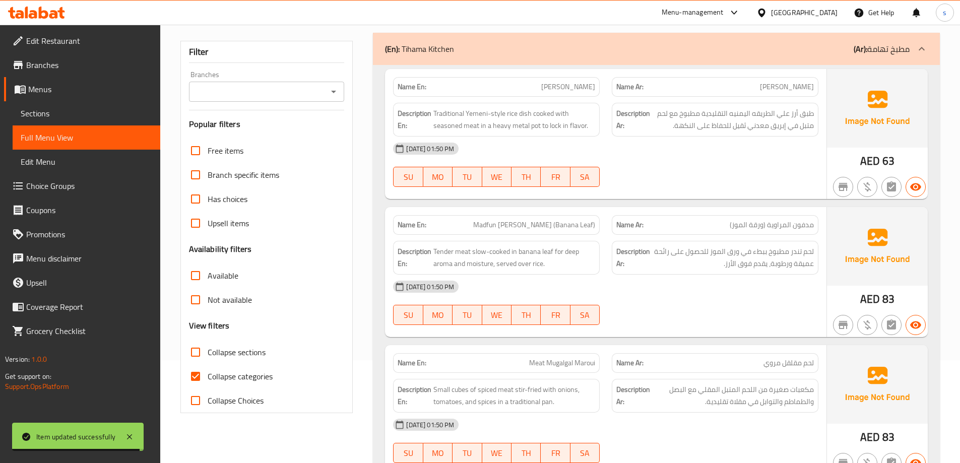
click at [219, 353] on span "Collapse sections" at bounding box center [237, 352] width 58 height 12
click at [208, 353] on input "Collapse sections" at bounding box center [195, 352] width 24 height 24
checkbox input "true"
click at [220, 374] on span "Collapse categories" at bounding box center [240, 376] width 65 height 12
click at [208, 374] on input "Collapse categories" at bounding box center [195, 376] width 24 height 24
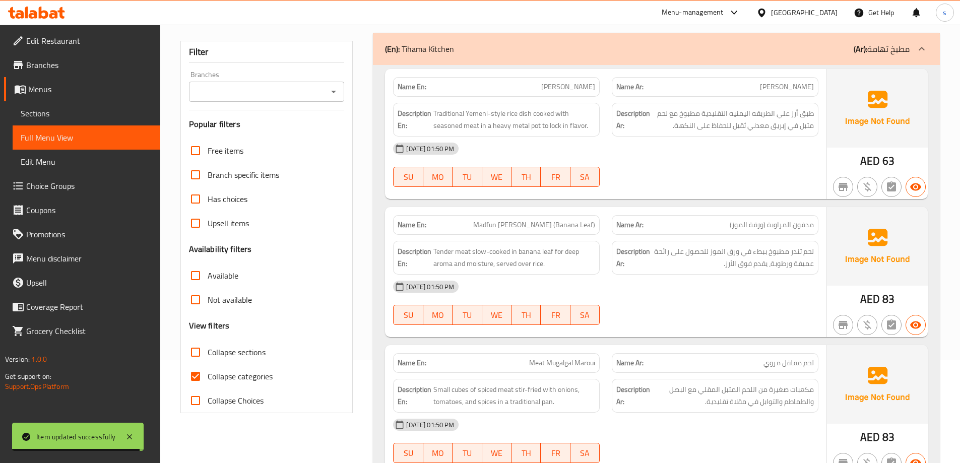
checkbox input "false"
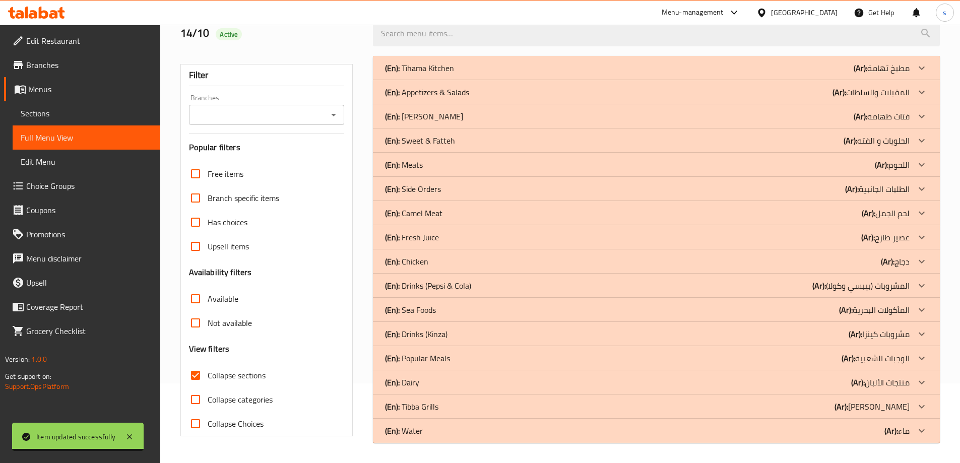
scroll to position [80, 0]
click at [578, 90] on div "(En): Appetizers & Salads (Ar): المقبلات والسلطات" at bounding box center [647, 92] width 525 height 12
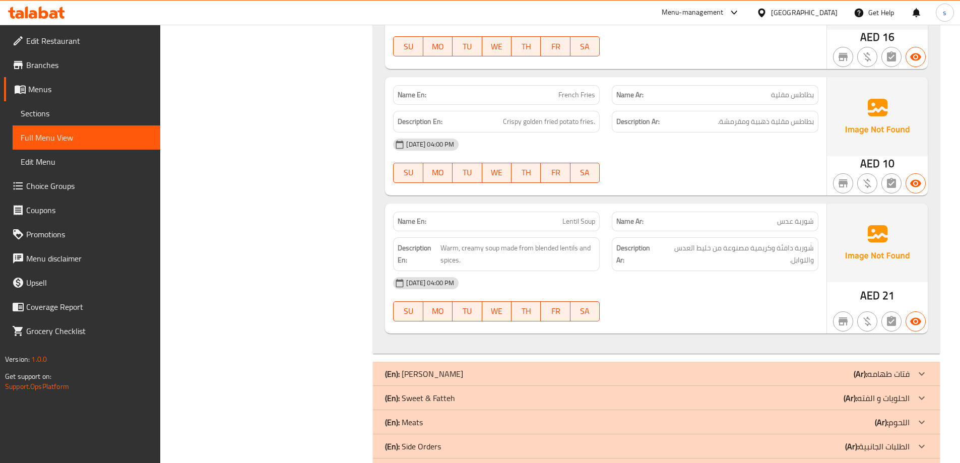
scroll to position [1642, 0]
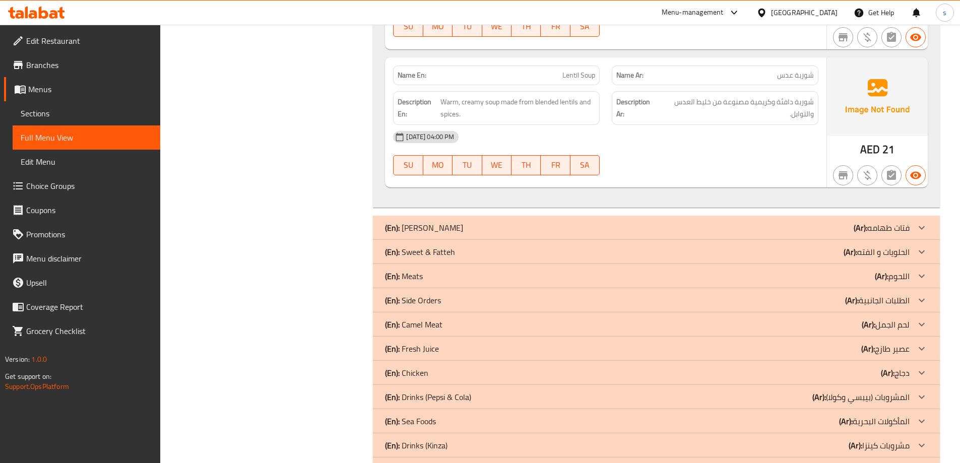
click at [555, 255] on div "(En): Sweet & Fatteh (Ar): الحلويات و الفته" at bounding box center [647, 252] width 525 height 12
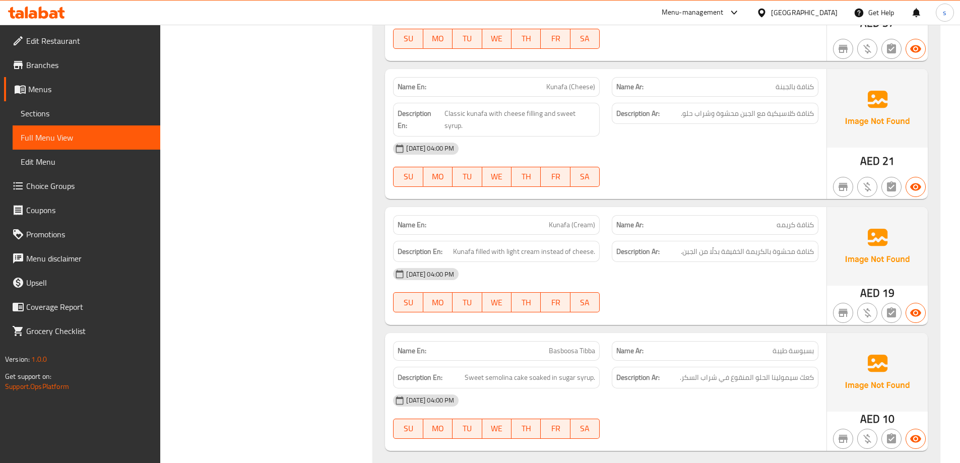
scroll to position [3166, 0]
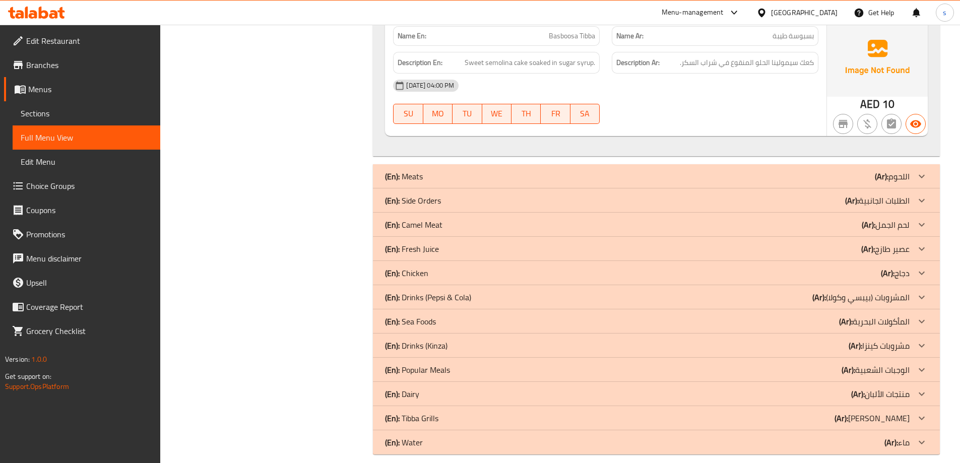
click at [519, 194] on div "(En): Side Orders (Ar): الطلبات الجانبية" at bounding box center [647, 200] width 525 height 12
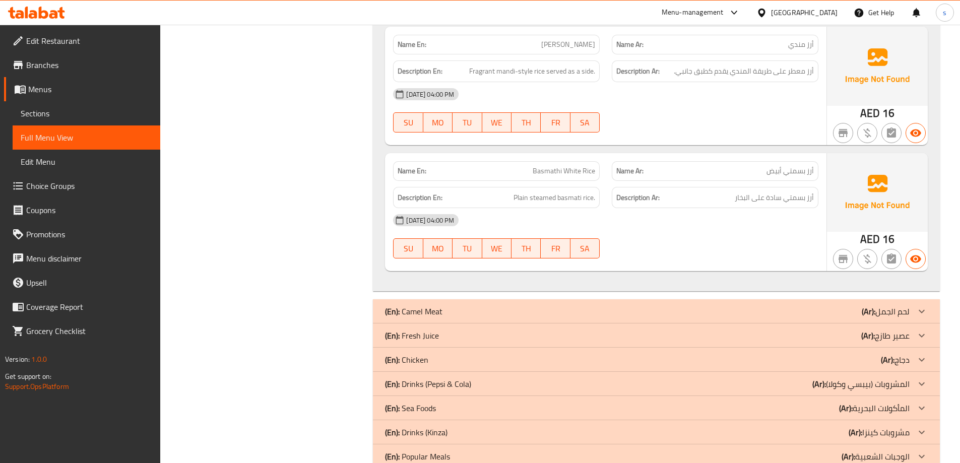
scroll to position [3963, 0]
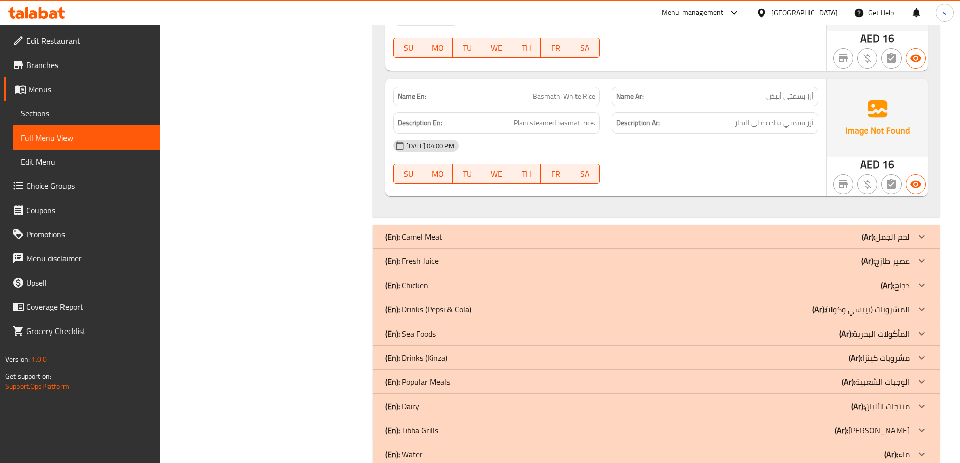
click at [490, 255] on div "(En): Fresh Juice (Ar): عصير طازج" at bounding box center [647, 261] width 525 height 12
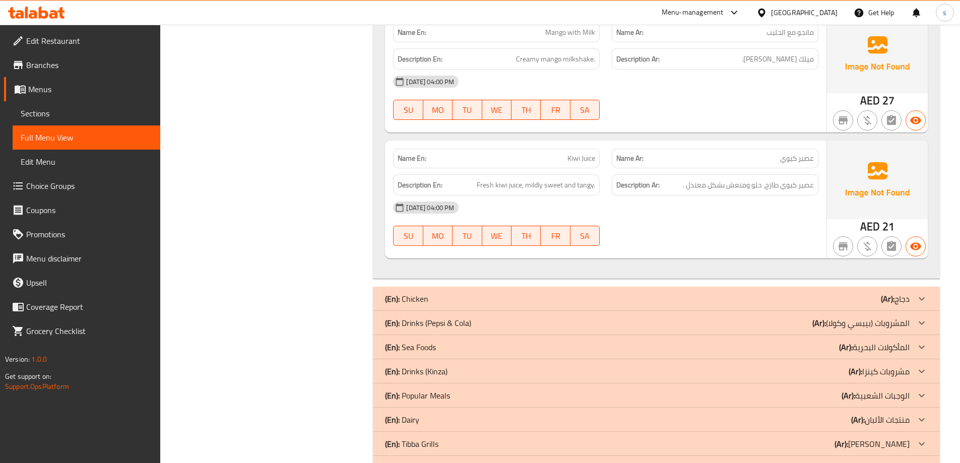
scroll to position [6297, 0]
click at [511, 315] on div "(En): Drinks (Pepsi & Cola) (Ar): المشروبات (بيبسي وكولا)" at bounding box center [647, 321] width 525 height 12
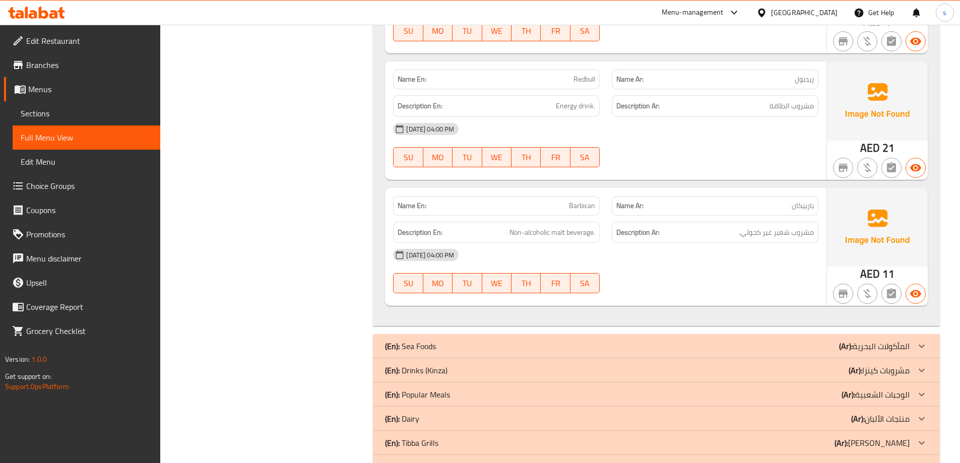
scroll to position [7725, 0]
click at [485, 364] on div "(En): Drinks (Kinza) (Ar): مشروبات كينزا" at bounding box center [647, 370] width 525 height 12
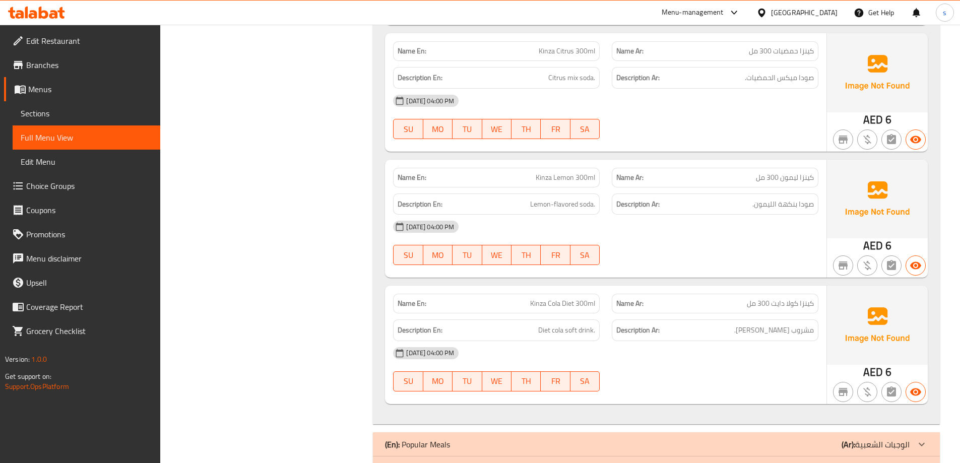
scroll to position [8649, 0]
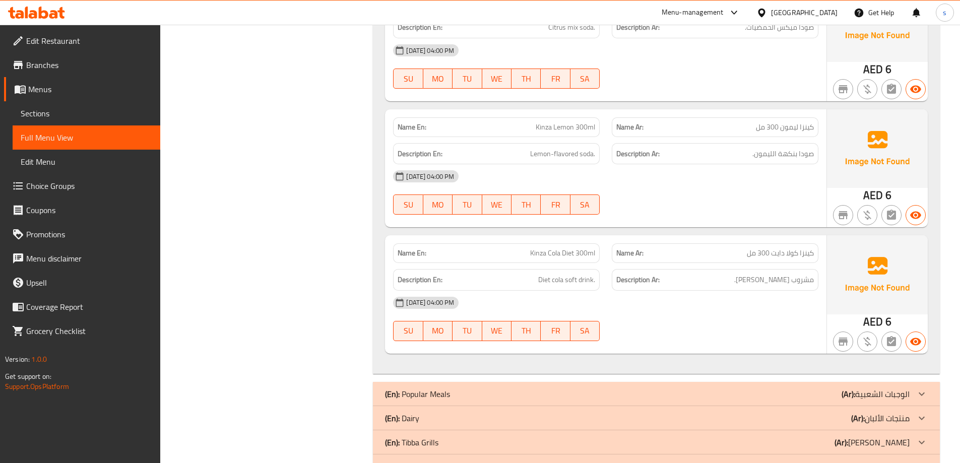
click at [572, 412] on div "(En): Dairy (Ar): منتجات الألبان" at bounding box center [647, 418] width 525 height 12
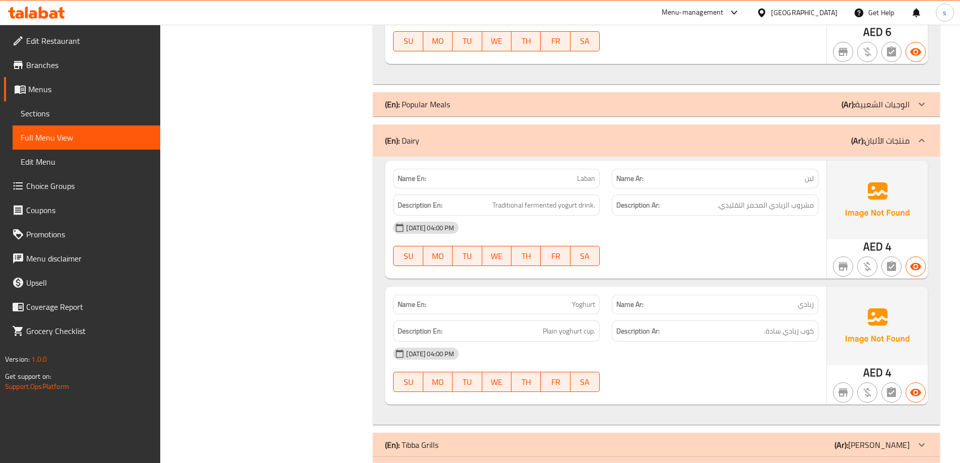
scroll to position [8941, 0]
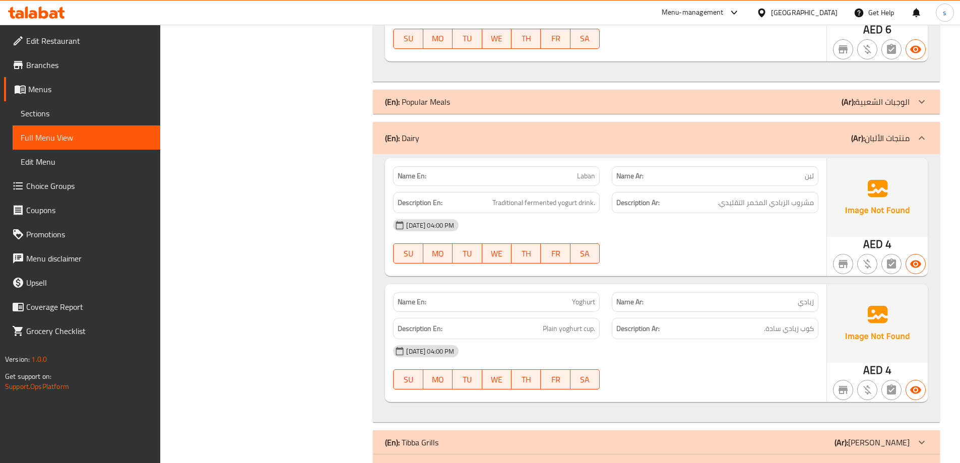
click at [494, 461] on div "(En): Water (Ar): ماء" at bounding box center [647, 467] width 525 height 12
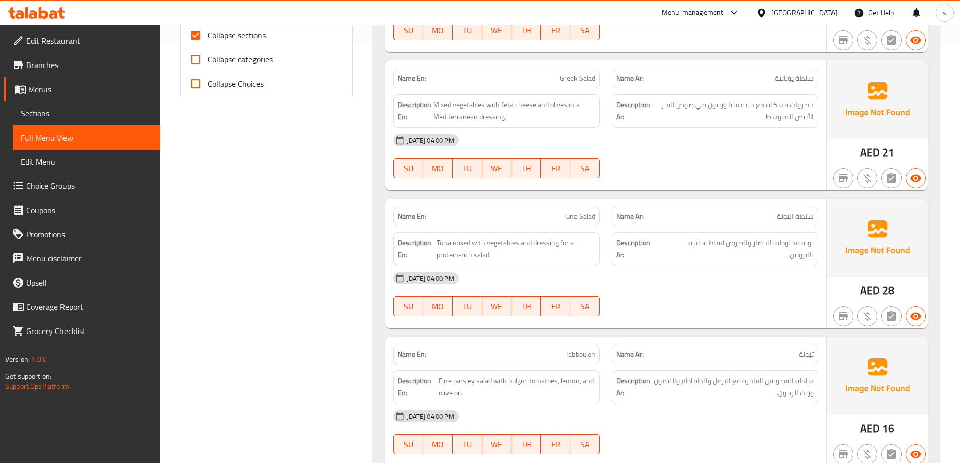
scroll to position [504, 0]
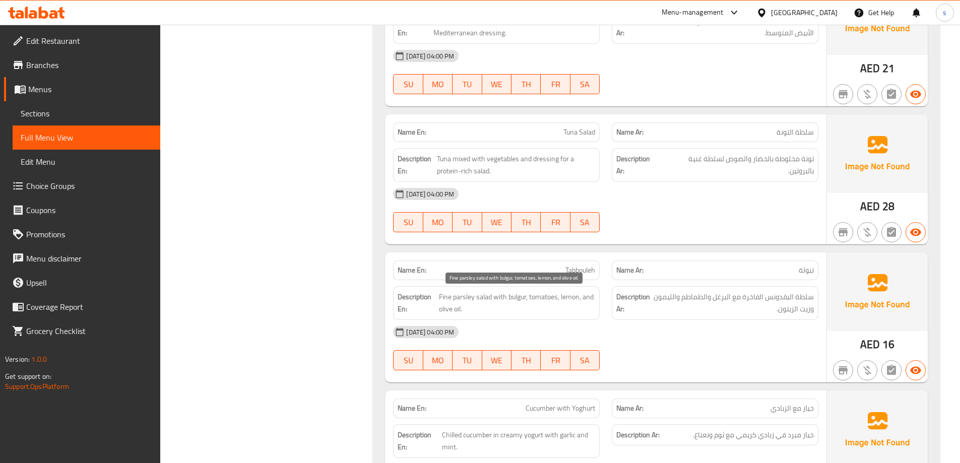
click at [490, 299] on span "Fine parsley salad with bulgur, tomatoes, lemon, and olive oil." at bounding box center [517, 303] width 156 height 25
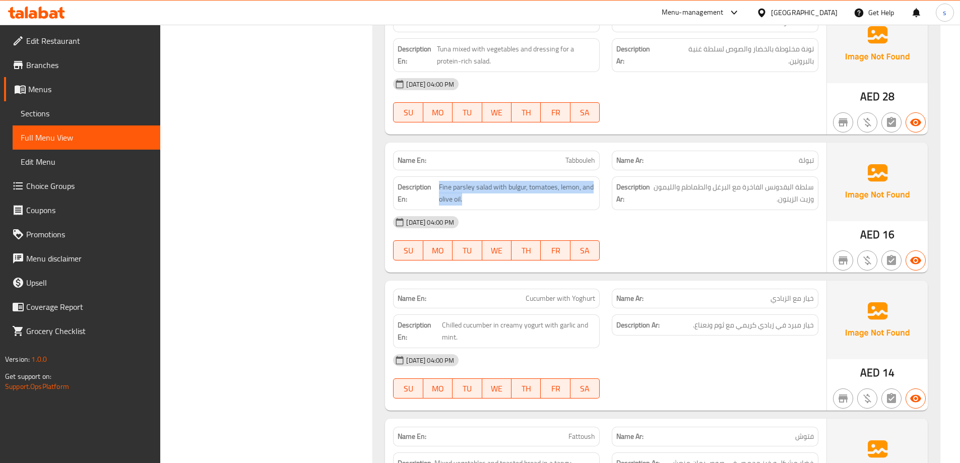
scroll to position [655, 0]
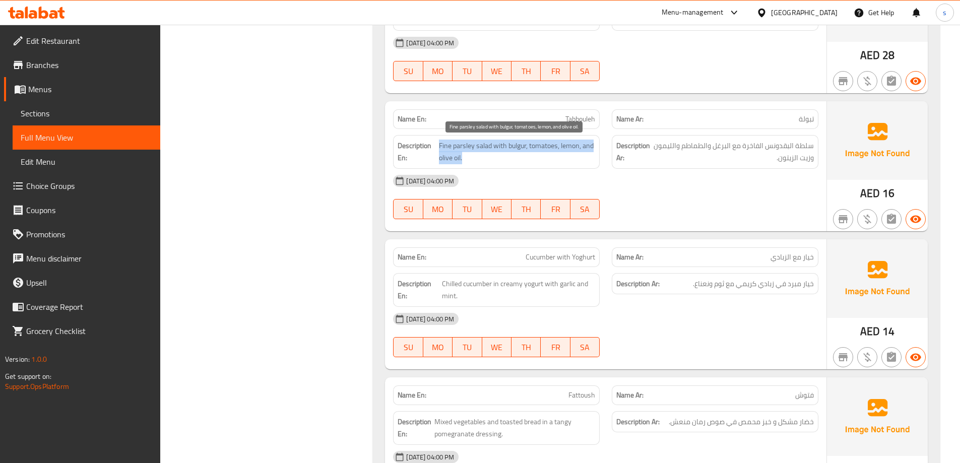
click at [446, 142] on span "Fine parsley salad with bulgur, tomatoes, lemon, and olive oil." at bounding box center [517, 152] width 156 height 25
click at [446, 145] on span "Fine parsley salad with bulgur, tomatoes, lemon, and olive oil." at bounding box center [517, 152] width 156 height 25
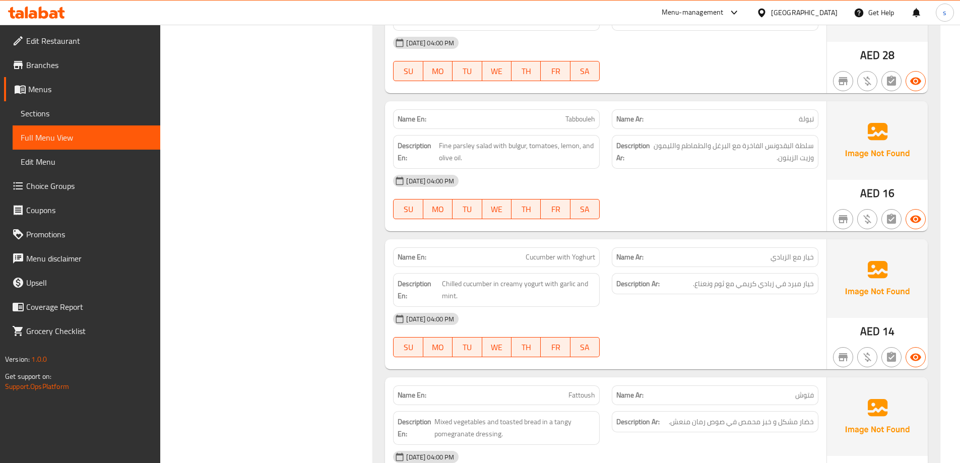
click at [805, 291] on div "Description Ar: خيار مبرد في زبادي كريمي مع ثوم ونعناع." at bounding box center [715, 284] width 207 height 22
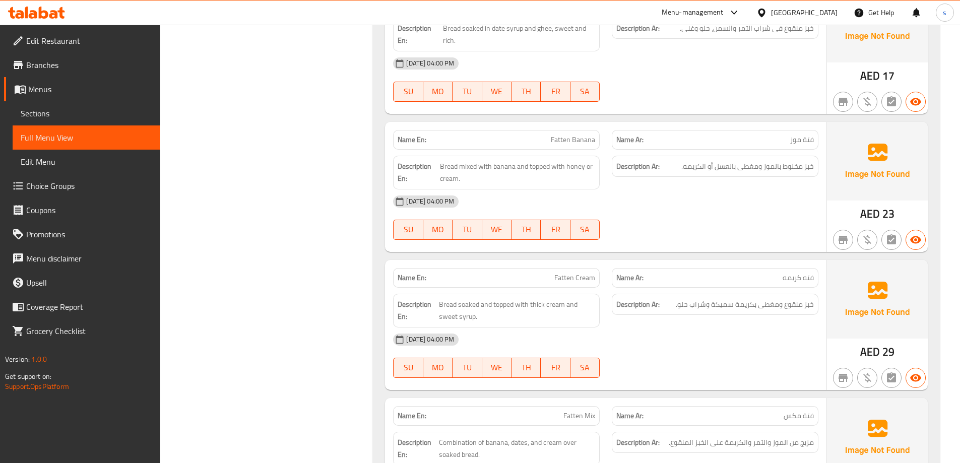
scroll to position [2418, 0]
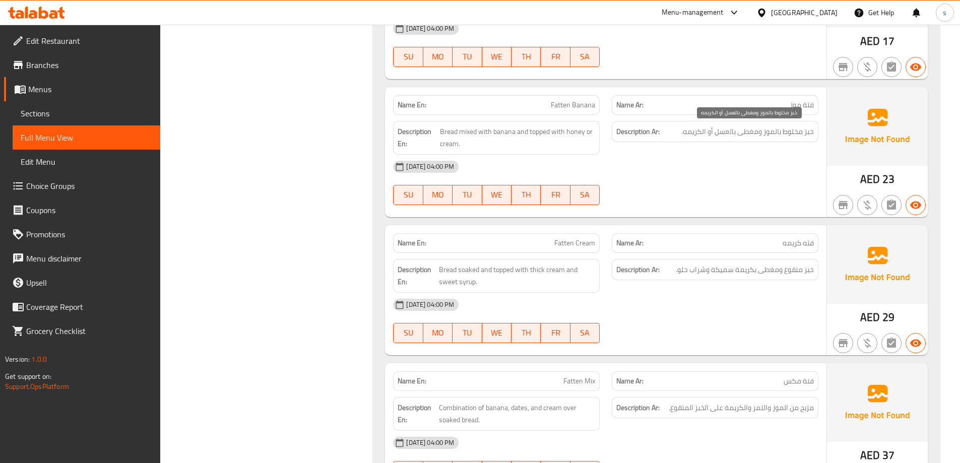
click at [758, 126] on span "خبز مخلوط بالموز ومغطى بالعسل أو الكريمه." at bounding box center [747, 131] width 133 height 13
click at [717, 133] on span "خبز مخلوط بالموز ومغطى بالعسل أو الكريمه." at bounding box center [747, 131] width 133 height 13
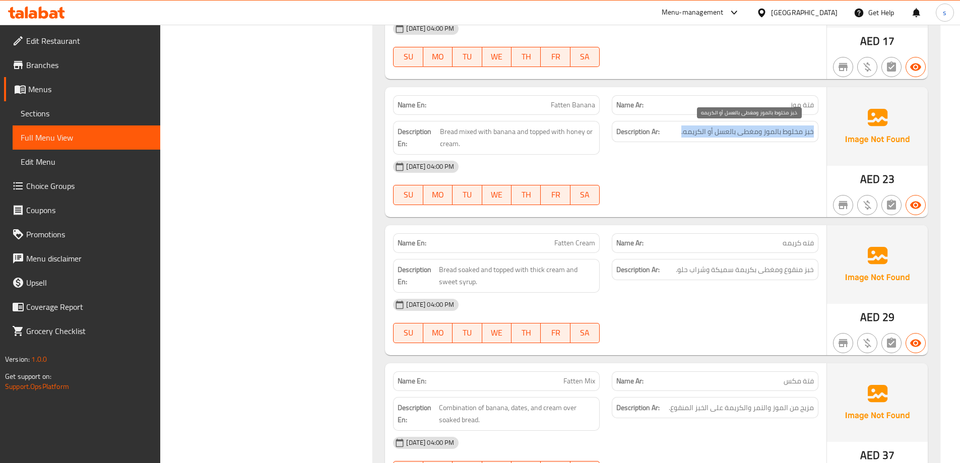
click at [717, 133] on span "خبز مخلوط بالموز ومغطى بالعسل أو الكريمه." at bounding box center [747, 131] width 133 height 13
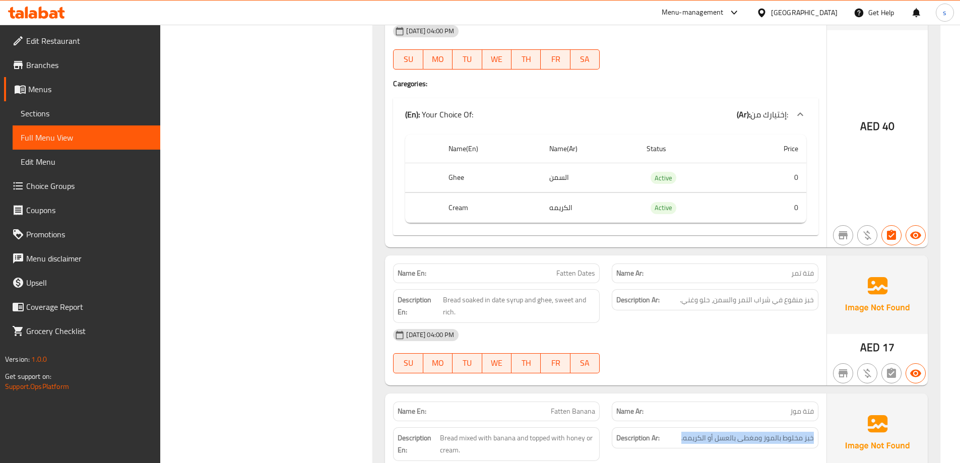
scroll to position [2167, 0]
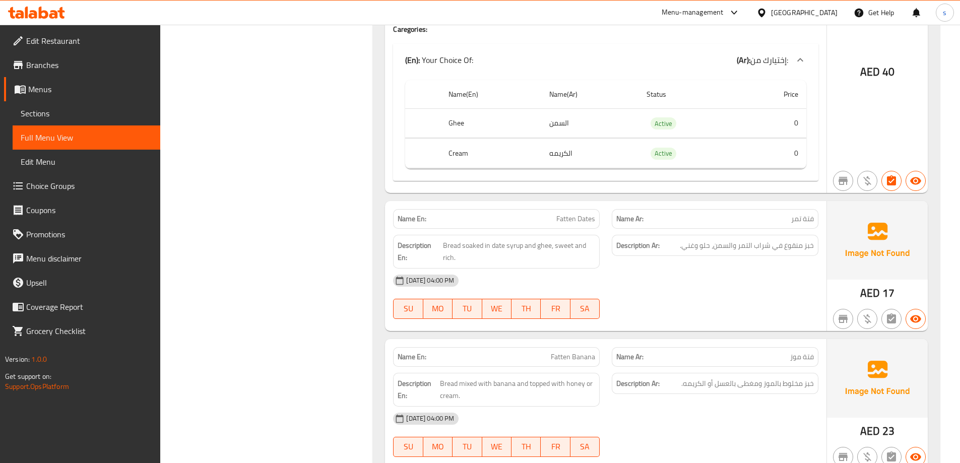
click at [576, 359] on span "Fatten Banana" at bounding box center [573, 357] width 44 height 11
copy span "Fatten Banana"
click at [395, 199] on div "Name En: Masoob Name Ar: معصوب Description En: Traditional mashed banana desser…" at bounding box center [656, 455] width 567 height 1401
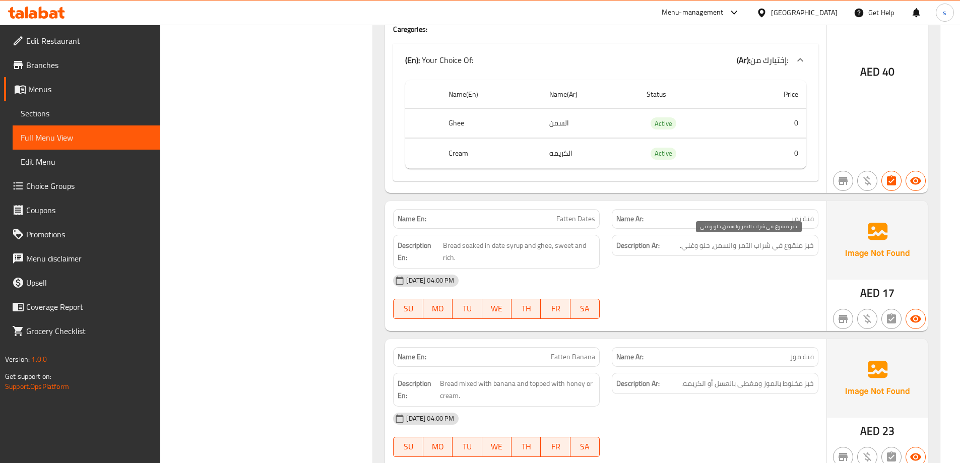
click at [812, 245] on span "خبز منقوع في شراب التمر والسمن، حلو وغني." at bounding box center [747, 245] width 134 height 13
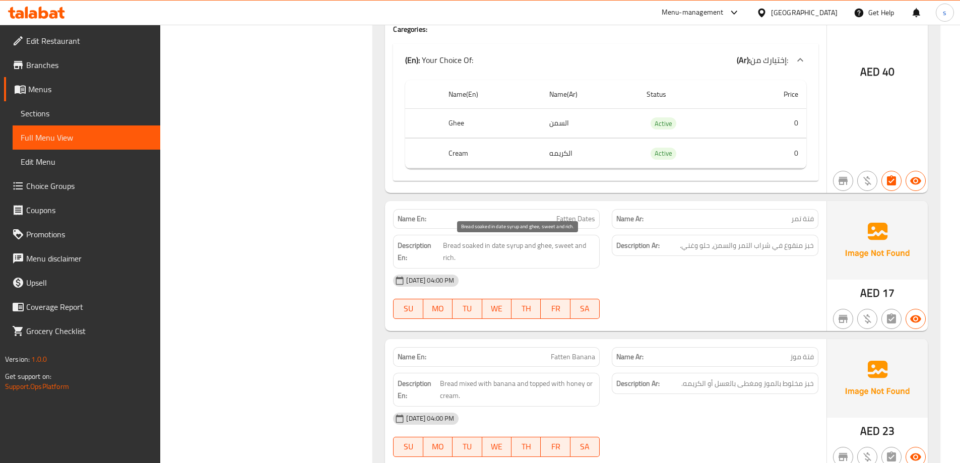
click at [496, 248] on span "Bread soaked in date syrup and ghee, sweet and rich." at bounding box center [519, 251] width 152 height 25
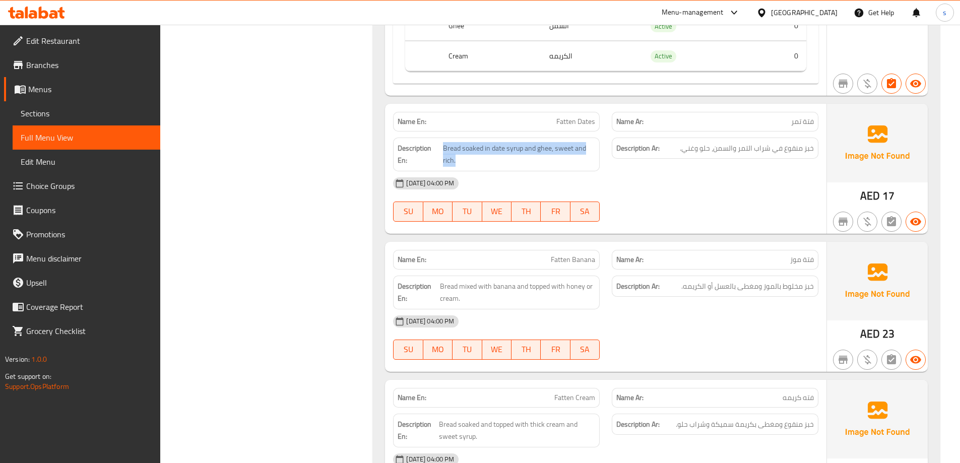
scroll to position [2267, 0]
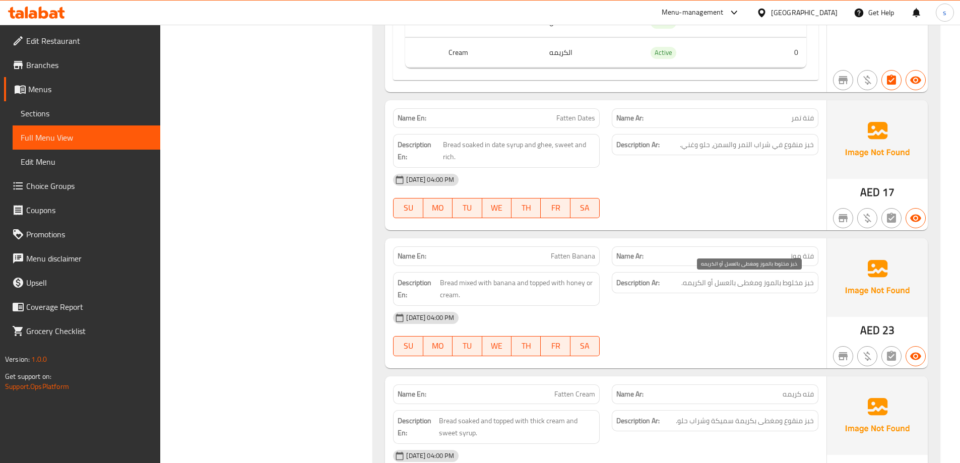
click at [788, 285] on span "خبز مخلوط بالموز ومغطى بالعسل أو الكريمه." at bounding box center [747, 283] width 133 height 13
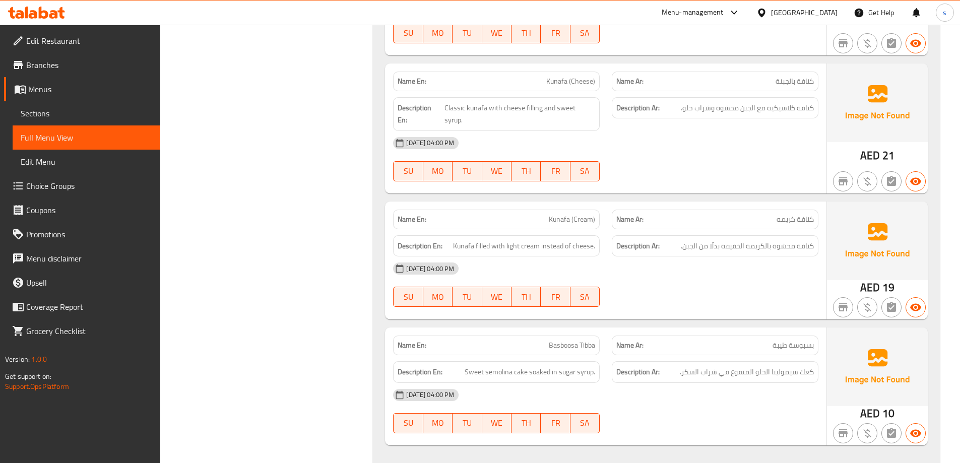
scroll to position [2872, 0]
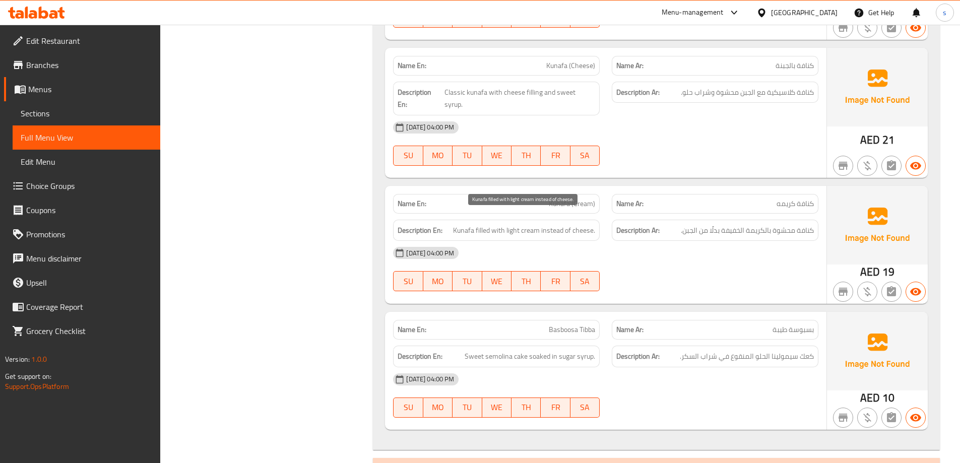
click at [549, 224] on span "Kunafa filled with light cream instead of cheese." at bounding box center [524, 230] width 142 height 13
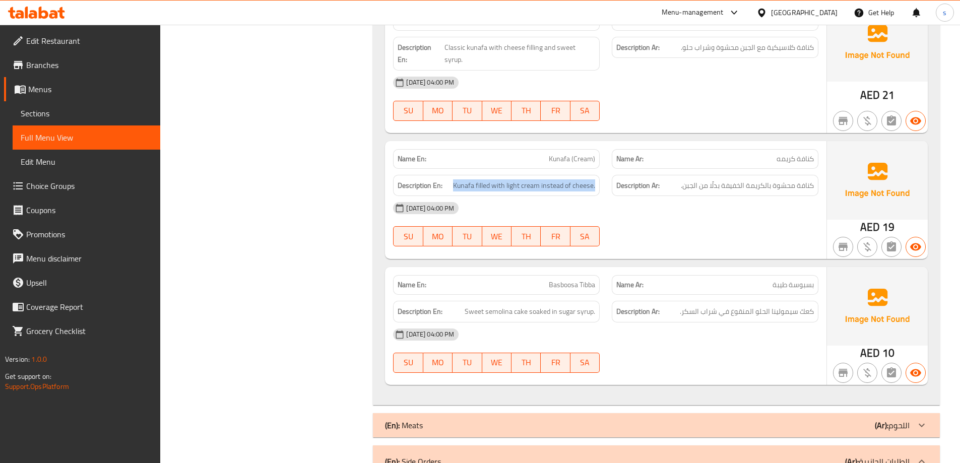
scroll to position [2922, 0]
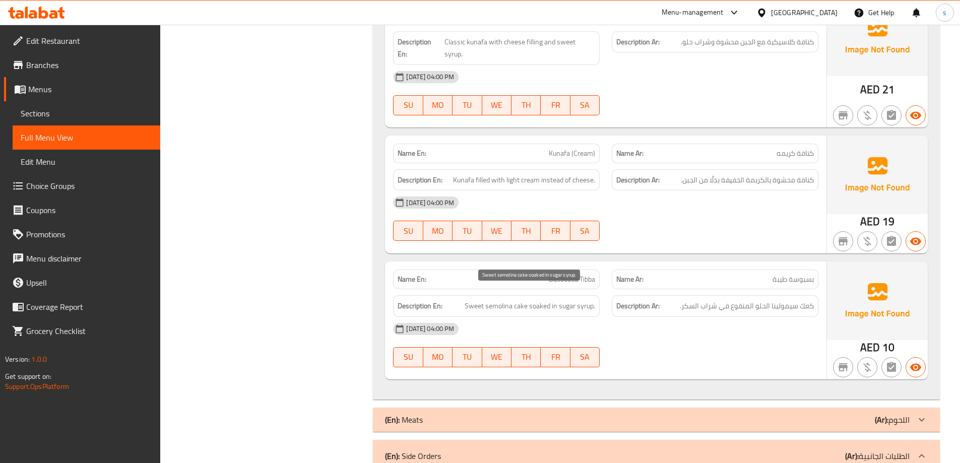
click at [524, 300] on span "Sweet semolina cake soaked in sugar syrup." at bounding box center [530, 306] width 130 height 13
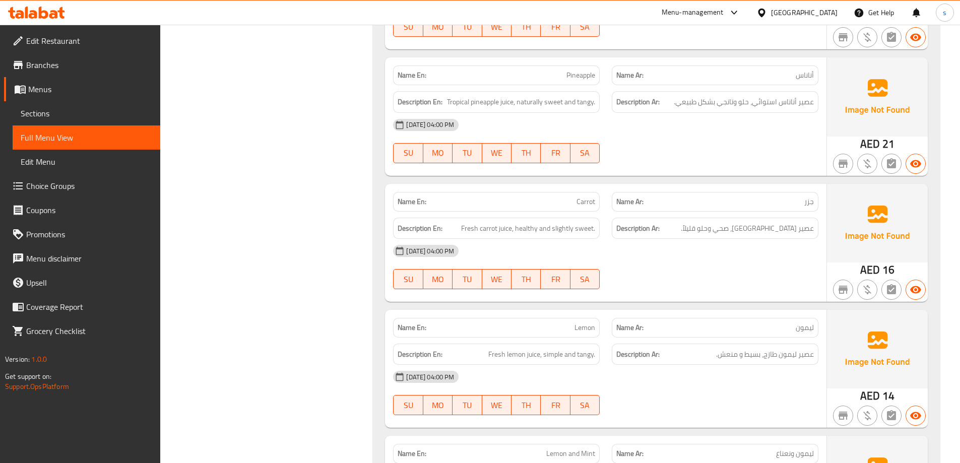
scroll to position [5391, 0]
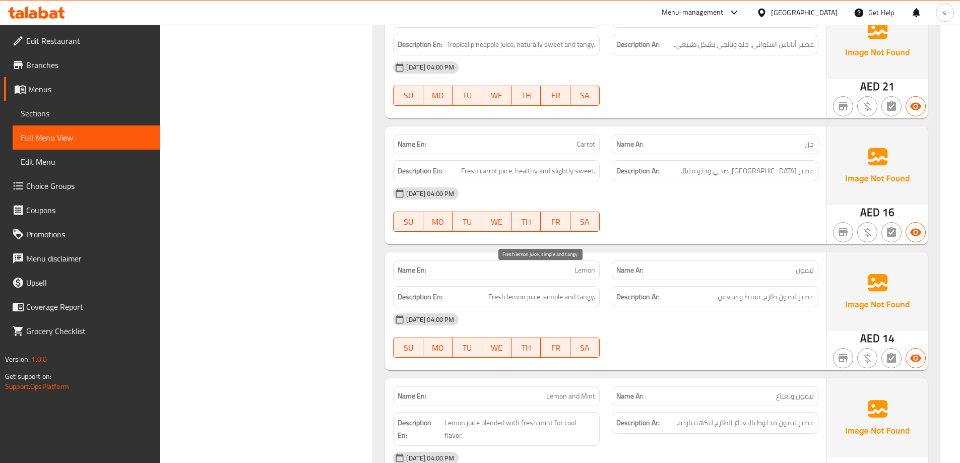
click at [568, 291] on span "Fresh lemon juice, simple and tangy." at bounding box center [541, 297] width 107 height 13
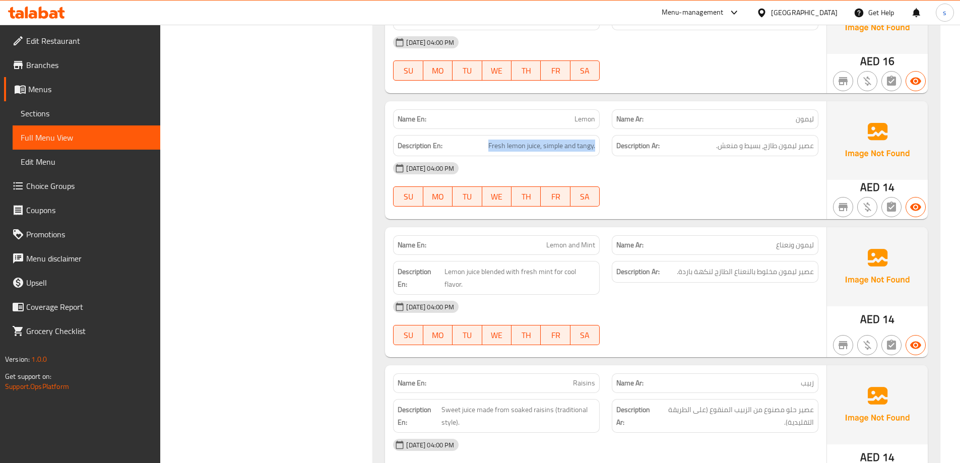
scroll to position [5693, 0]
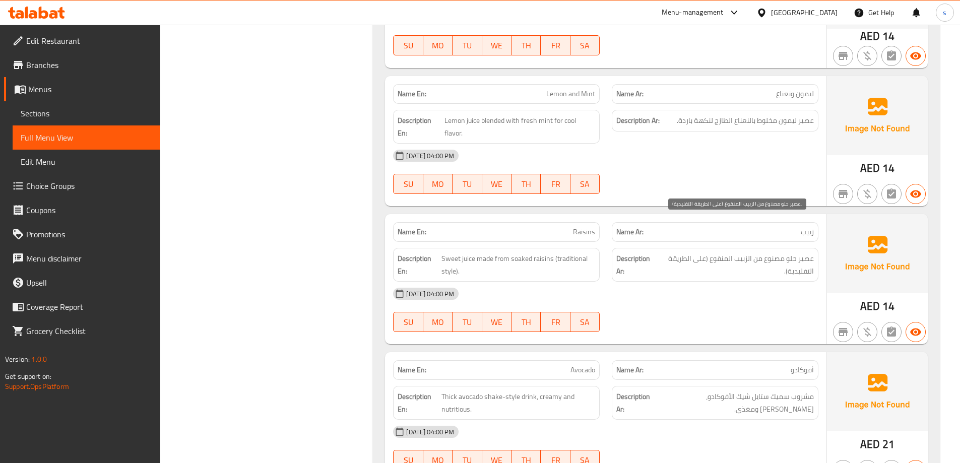
click at [810, 252] on span "عصير حلو مصنوع من الزبيب المنقوع (على الطريقة التقليدية)." at bounding box center [735, 264] width 157 height 25
click at [732, 252] on span "عصير حلو مصنوع من الزبيب المنقوع (على الطريقة التقليدية)." at bounding box center [735, 264] width 157 height 25
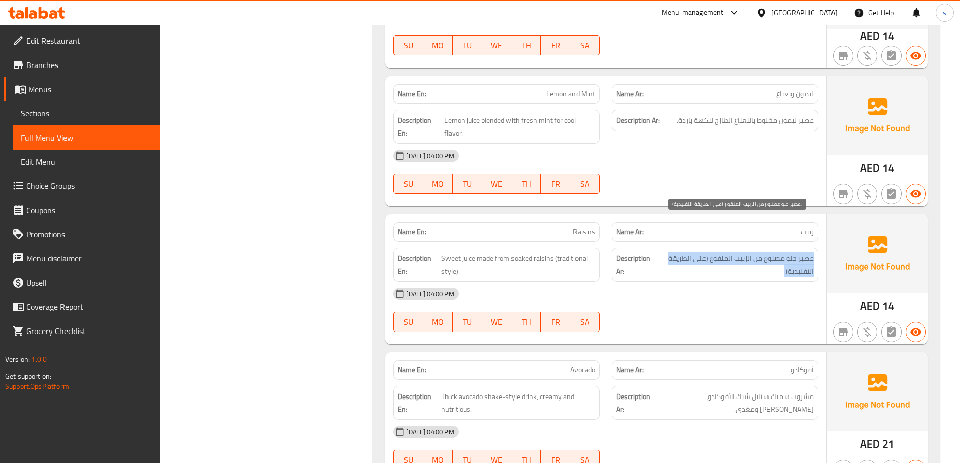
click at [732, 252] on span "عصير حلو مصنوع من الزبيب المنقوع (على الطريقة التقليدية)." at bounding box center [735, 264] width 157 height 25
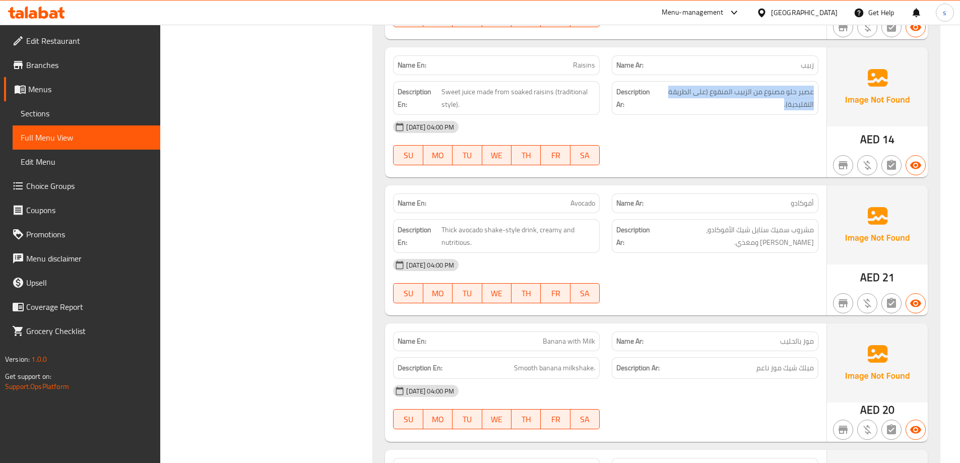
scroll to position [5945, 0]
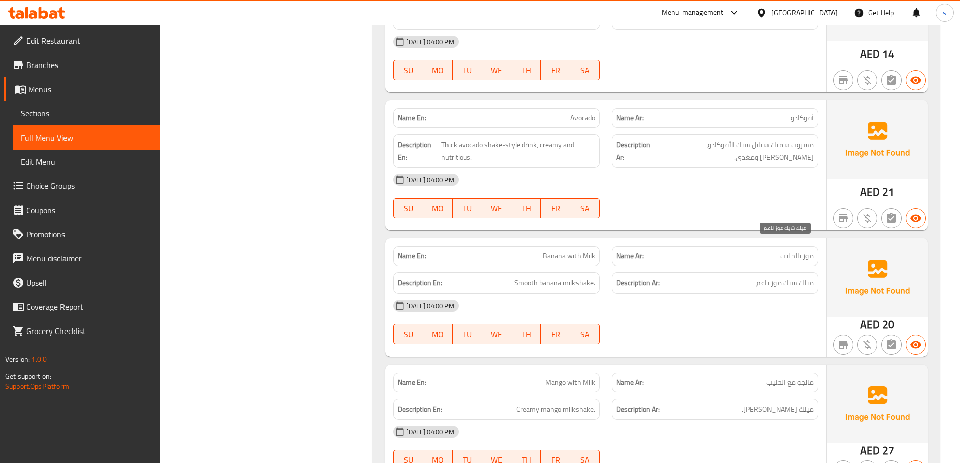
click at [767, 277] on span "ميلك شيك موز ناعم" at bounding box center [784, 283] width 57 height 13
click at [558, 277] on span "Smooth banana milkshake." at bounding box center [554, 283] width 81 height 13
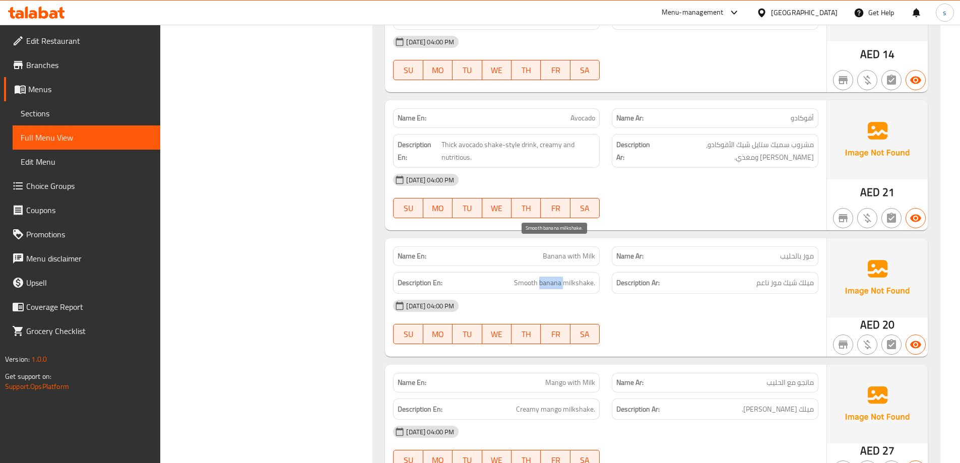
click at [558, 277] on span "Smooth banana milkshake." at bounding box center [554, 283] width 81 height 13
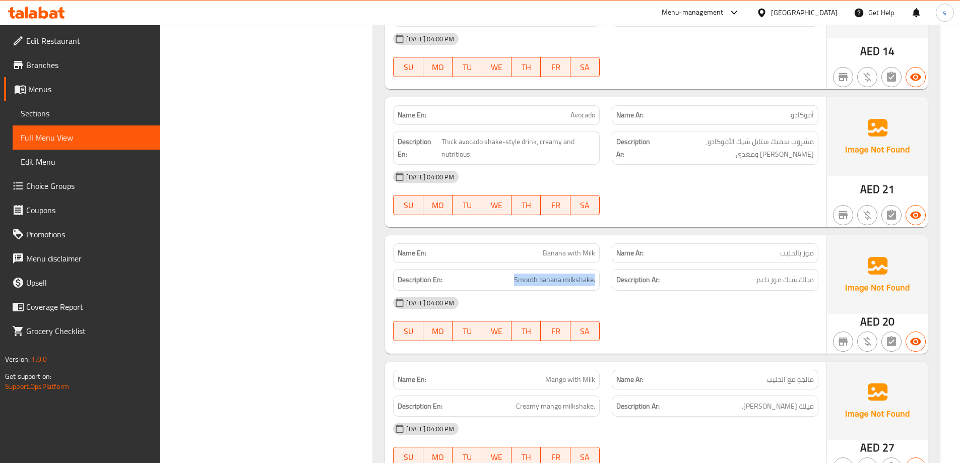
scroll to position [6197, 0]
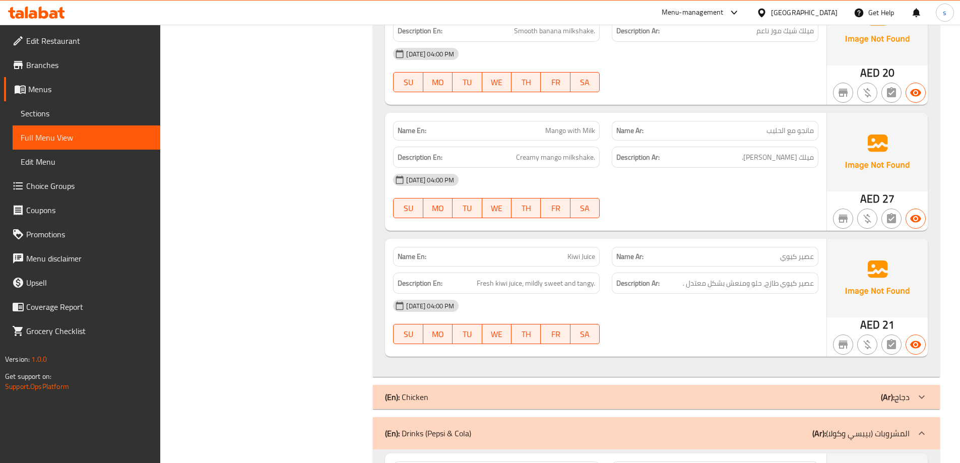
click at [801, 273] on div "Description Ar: عصير كيوي طازج، حلو ومنعش بشكل معتدل ." at bounding box center [715, 284] width 207 height 22
click at [801, 277] on span "عصير كيوي طازج، حلو ومنعش بشكل معتدل ." at bounding box center [748, 283] width 131 height 13
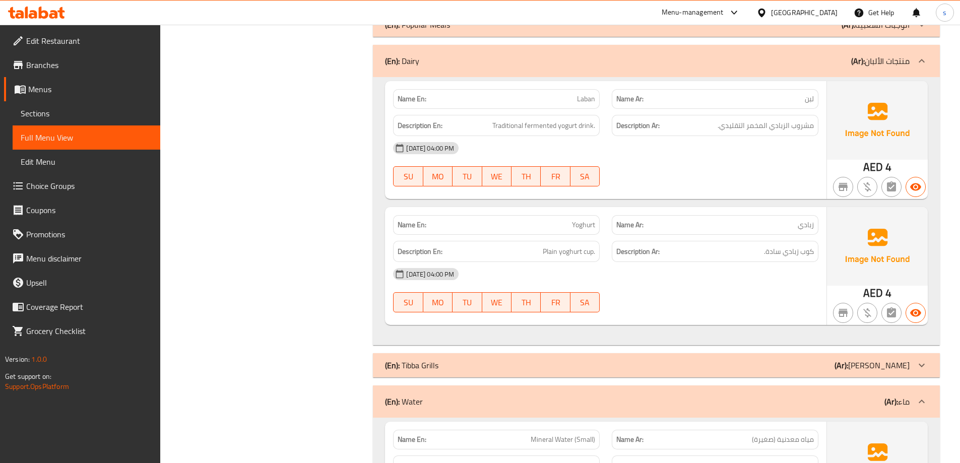
scroll to position [9019, 0]
click at [800, 244] on span "كوب زبادي سادة." at bounding box center [789, 250] width 50 height 13
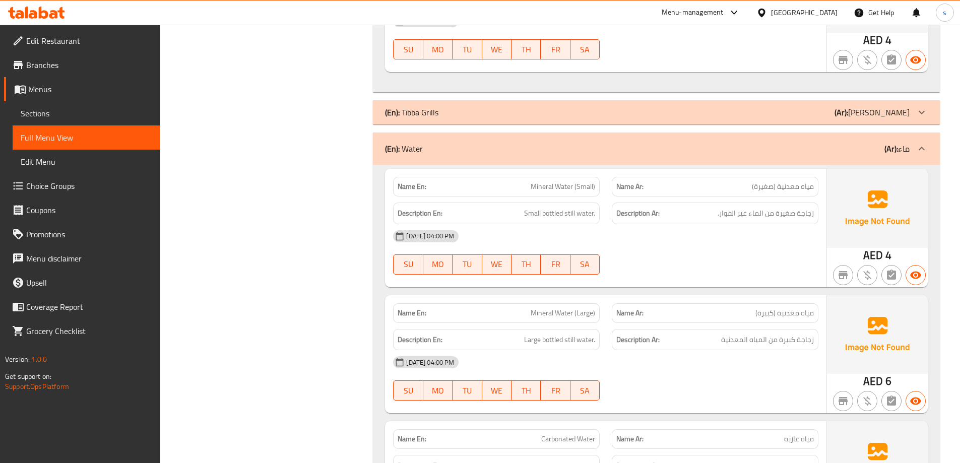
scroll to position [9351, 0]
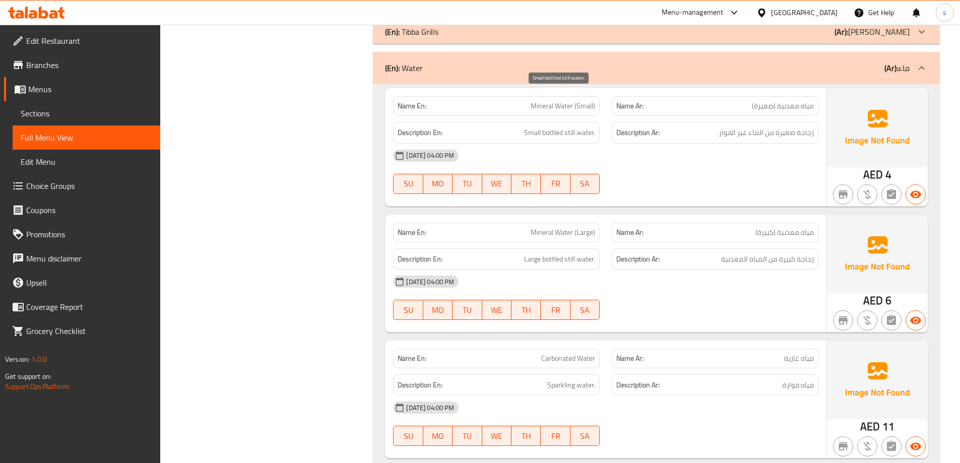
click at [560, 126] on span "Small bottled still water." at bounding box center [559, 132] width 71 height 13
click at [752, 253] on span "زجاجة كبيرة من المياه المعدنية" at bounding box center [767, 259] width 93 height 13
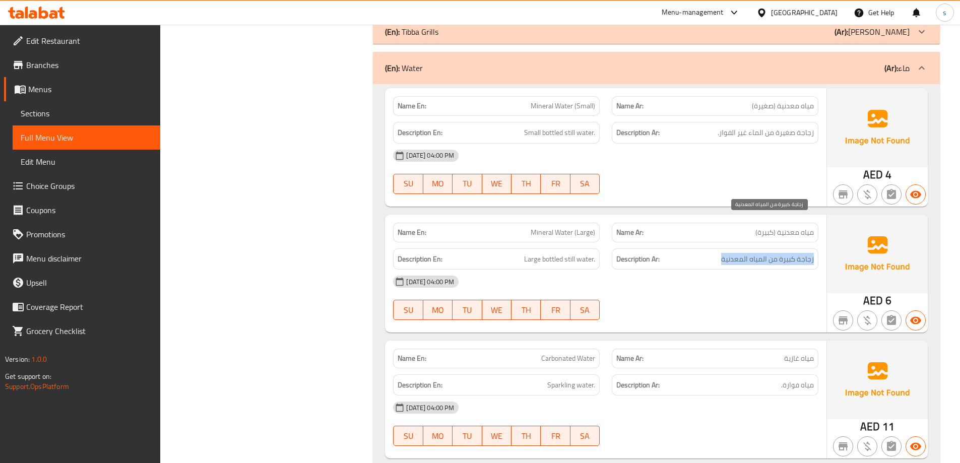
click at [752, 253] on span "زجاجة كبيرة من المياه المعدنية" at bounding box center [767, 259] width 93 height 13
click at [801, 379] on span "مياه فوارة." at bounding box center [797, 385] width 33 height 13
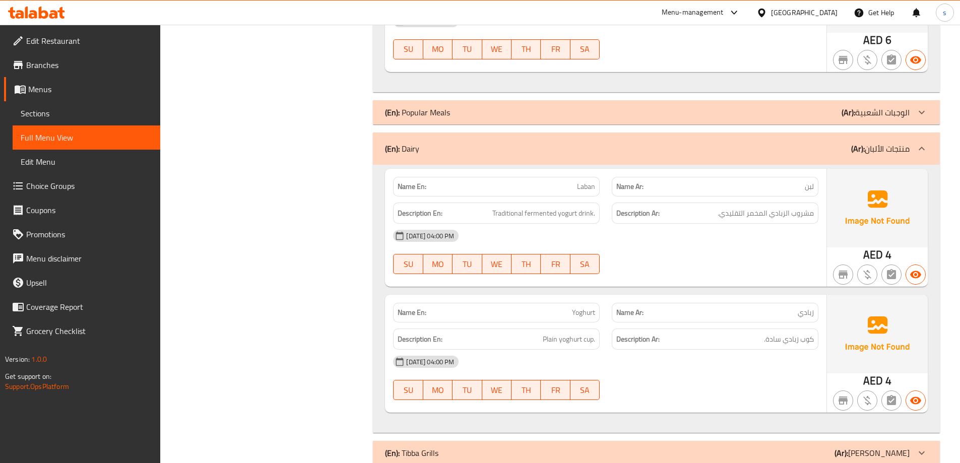
scroll to position [8898, 0]
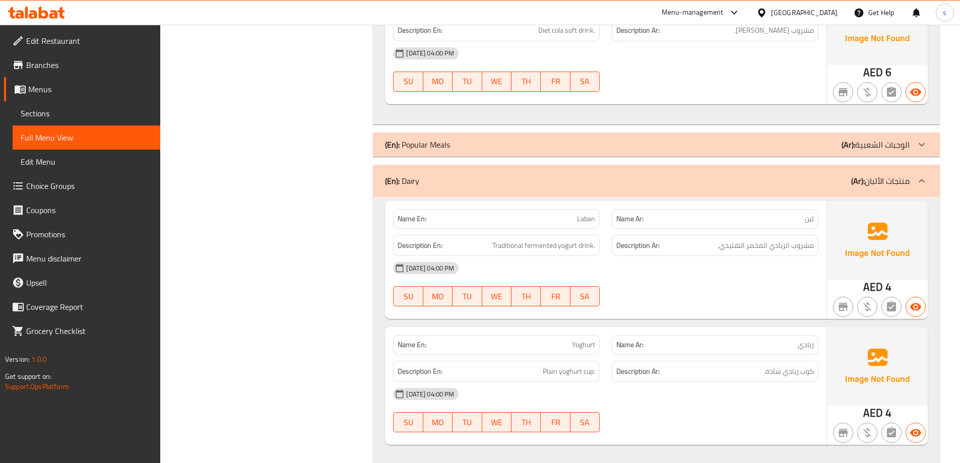
click at [77, 180] on span "Choice Groups" at bounding box center [89, 186] width 126 height 12
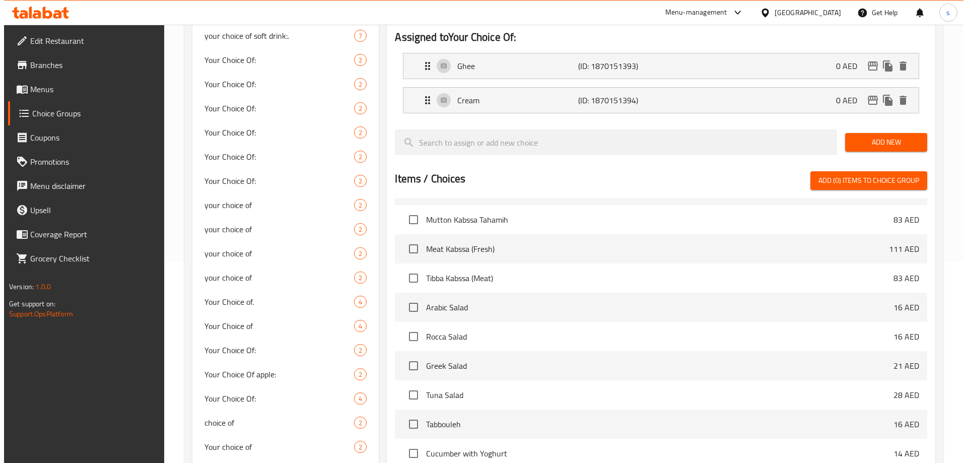
scroll to position [351, 0]
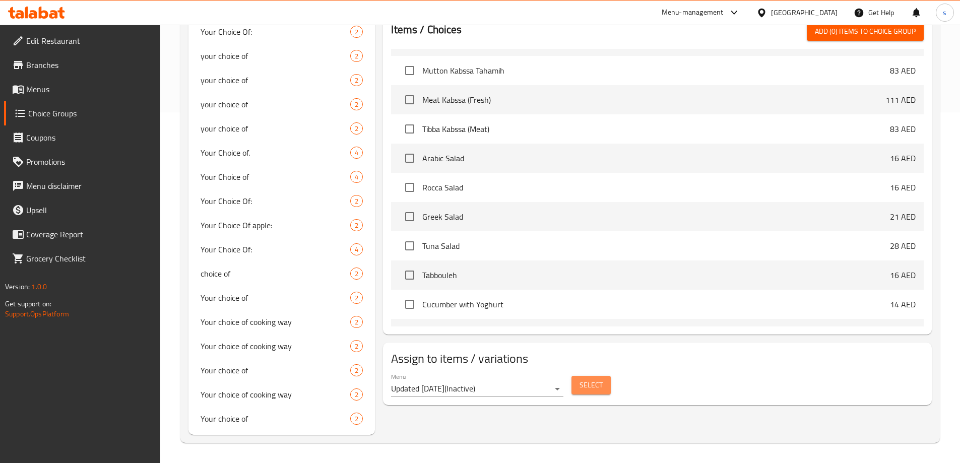
click at [591, 379] on span "Select" at bounding box center [590, 385] width 23 height 13
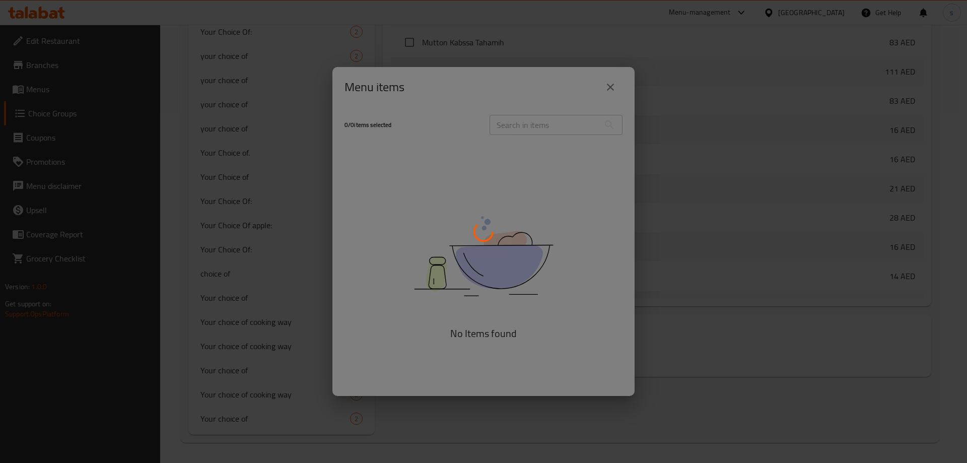
click at [610, 91] on div at bounding box center [483, 231] width 967 height 463
click at [611, 85] on div at bounding box center [483, 231] width 967 height 463
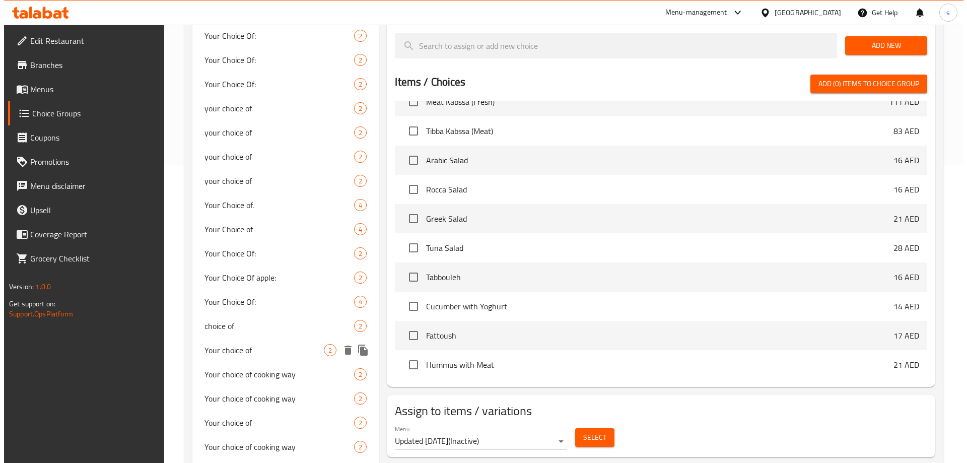
scroll to position [302, 0]
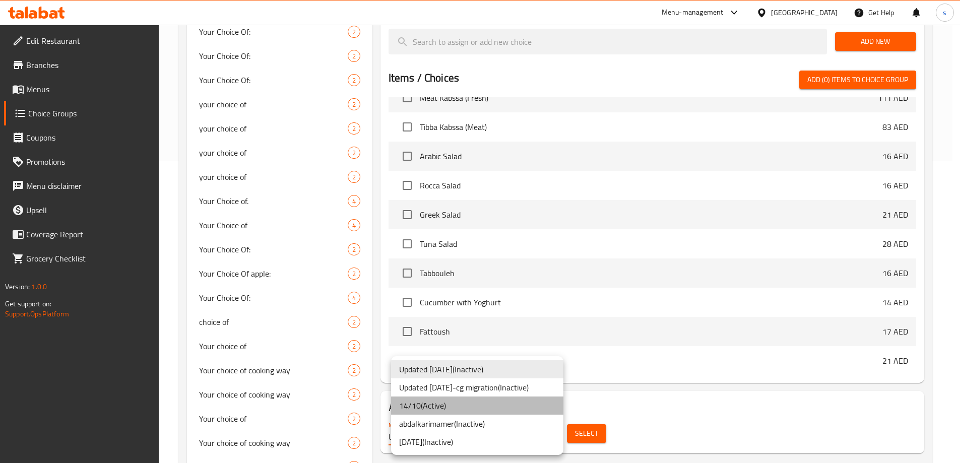
click at [433, 407] on li "14/10 ( Active )" at bounding box center [477, 406] width 172 height 18
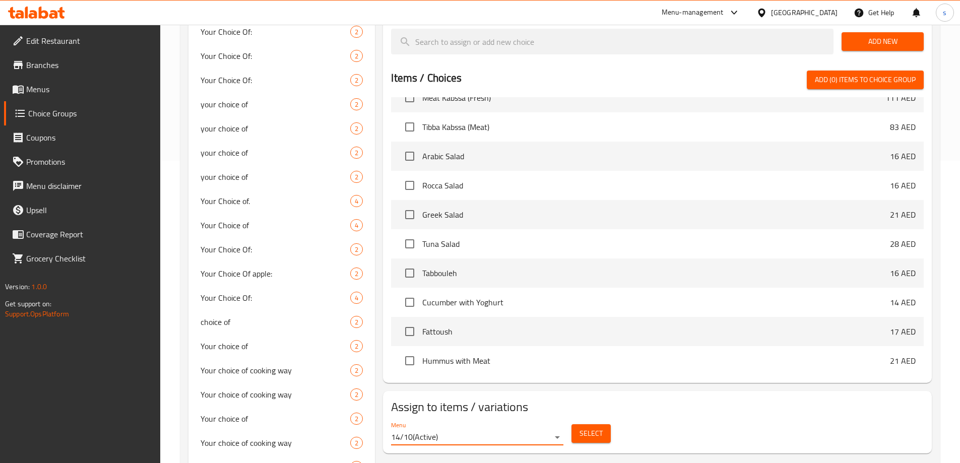
click at [604, 424] on button "Select" at bounding box center [590, 433] width 39 height 19
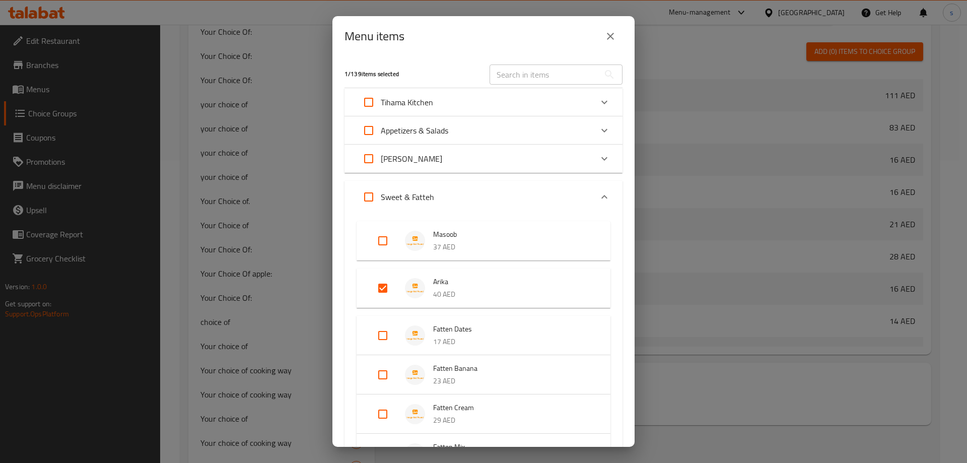
click at [380, 375] on input "Expand" at bounding box center [383, 375] width 24 height 24
checkbox input "true"
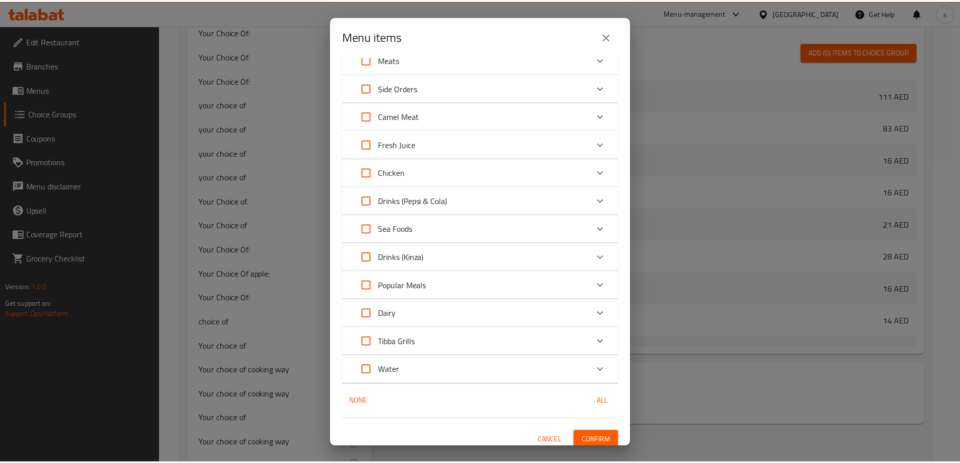
scroll to position [593, 0]
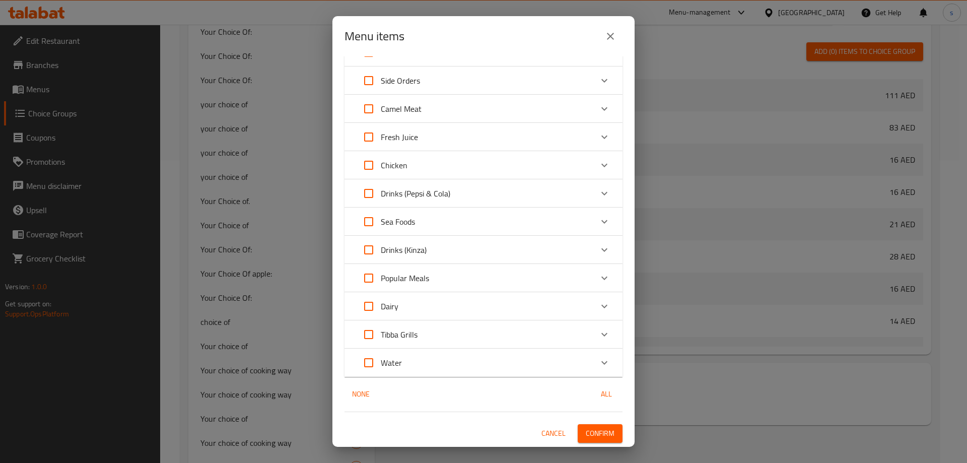
click at [602, 433] on span "Confirm" at bounding box center [600, 433] width 29 height 13
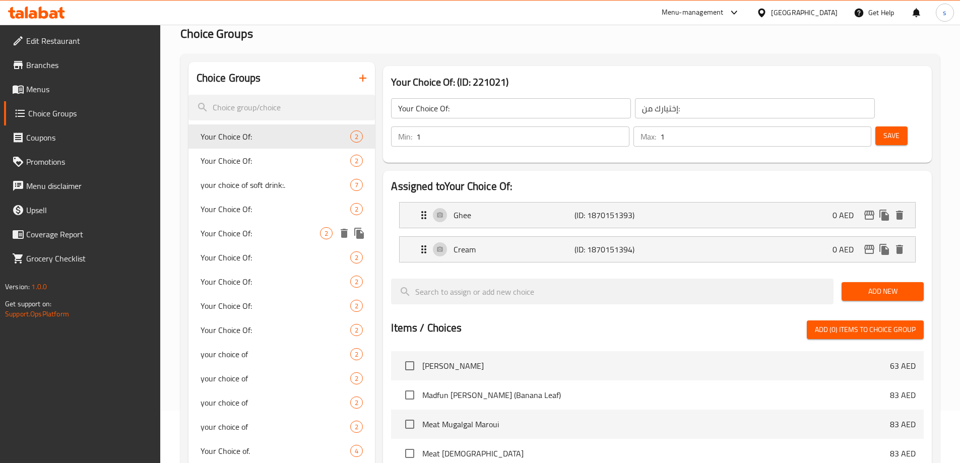
scroll to position [50, 0]
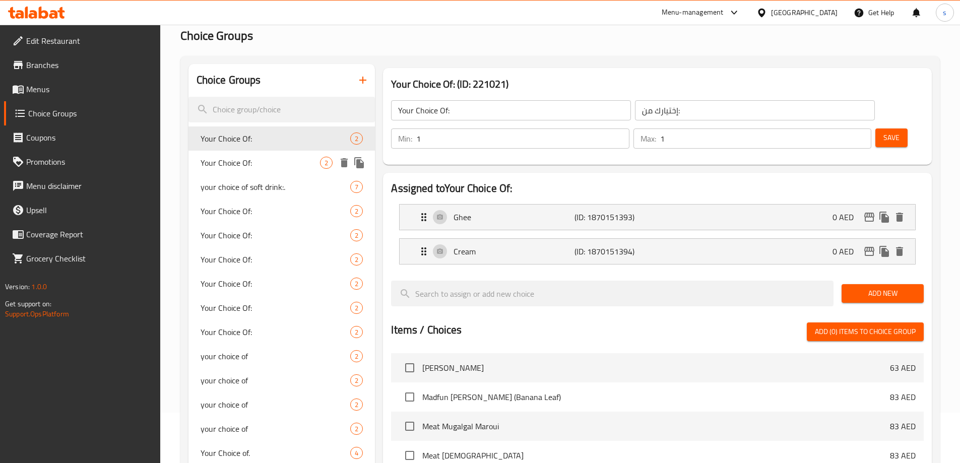
click at [280, 155] on div "Your Choice Of: 2" at bounding box center [281, 163] width 187 height 24
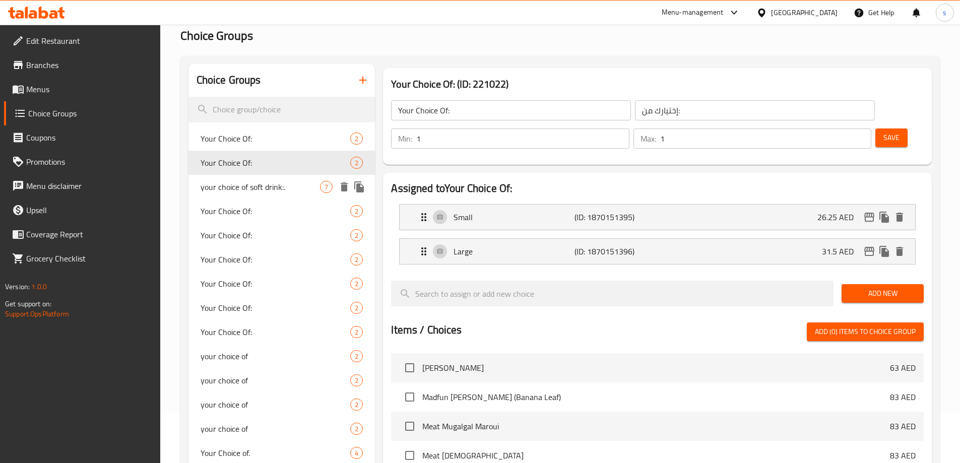
click at [263, 182] on span "your choice of soft drink:." at bounding box center [261, 187] width 120 height 12
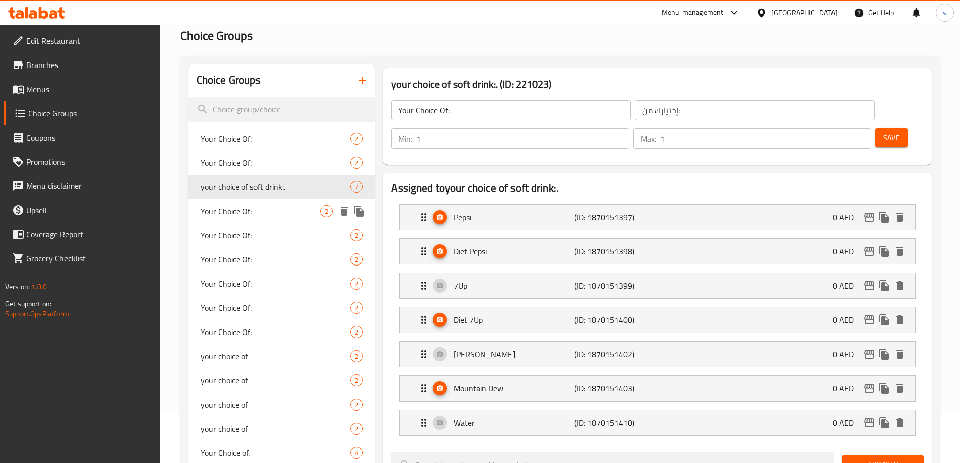
type input "your choice of soft drink:."
type input "إختيارك من المشروب الغازى:"
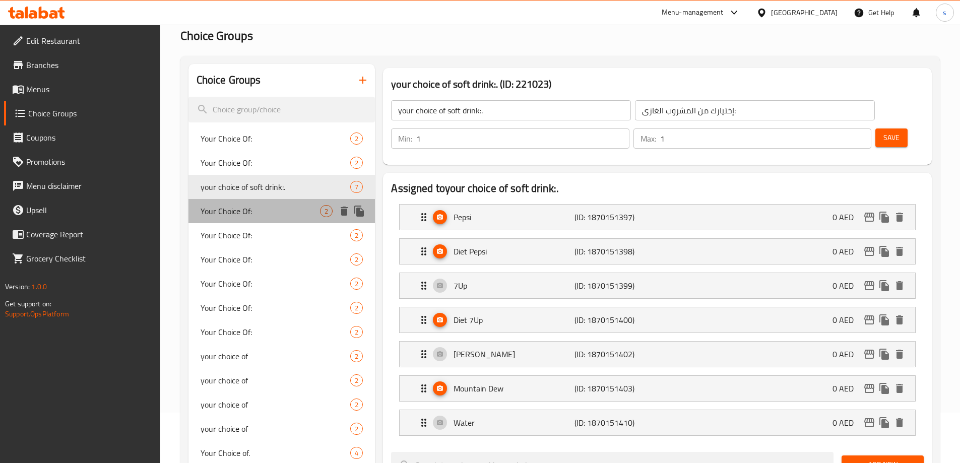
click at [259, 207] on span "Your Choice Of:" at bounding box center [261, 211] width 120 height 12
type input "Your Choice Of:"
type input "إختيارك من:"
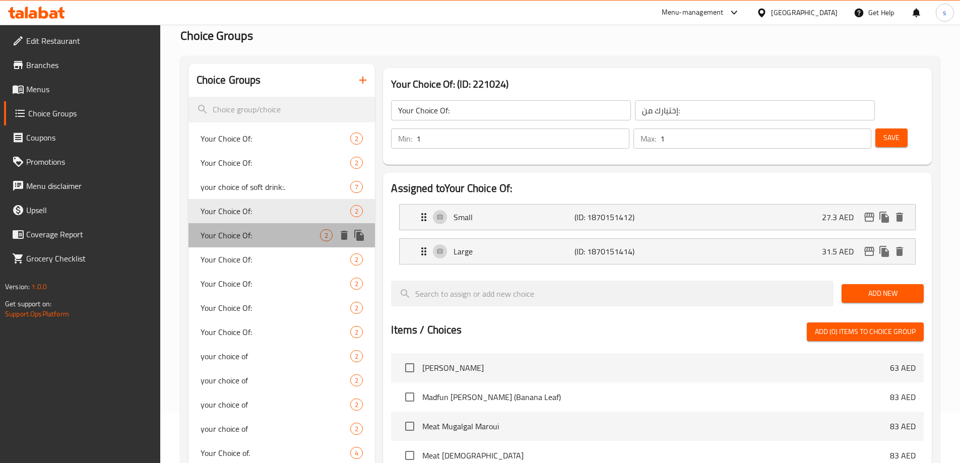
click at [265, 245] on div "Your Choice Of: 2" at bounding box center [281, 235] width 187 height 24
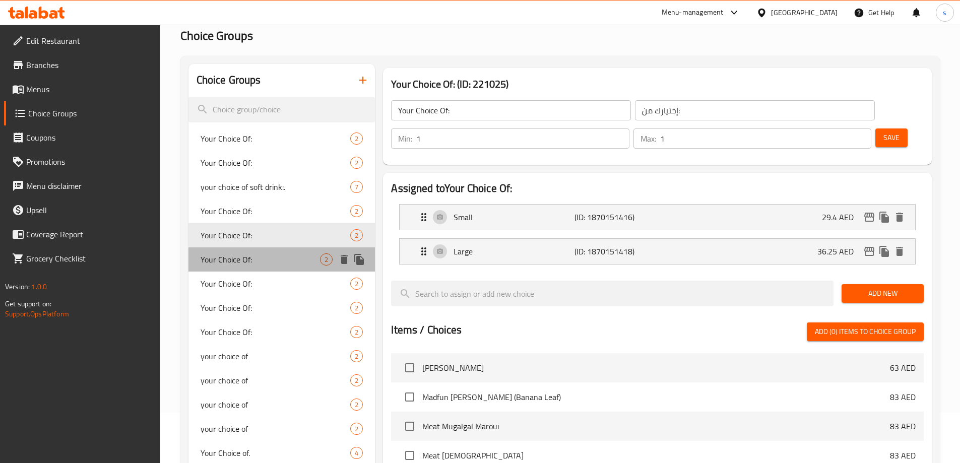
click at [266, 268] on div "Your Choice Of: 2" at bounding box center [281, 259] width 187 height 24
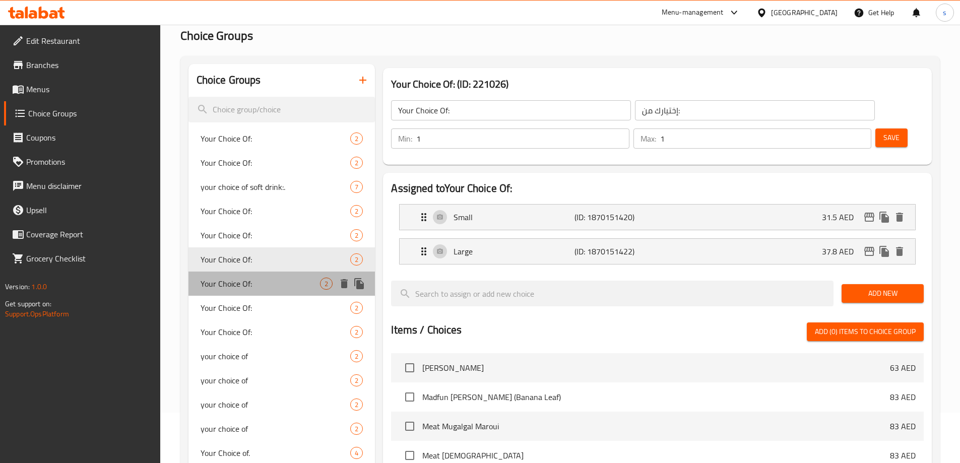
click at [265, 285] on span "Your Choice Of:" at bounding box center [261, 284] width 120 height 12
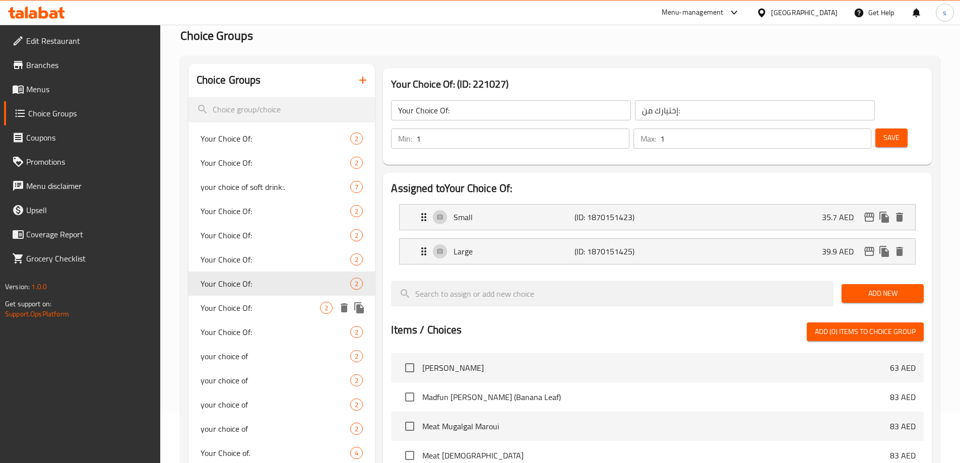
click at [265, 303] on span "Your Choice Of:" at bounding box center [261, 308] width 120 height 12
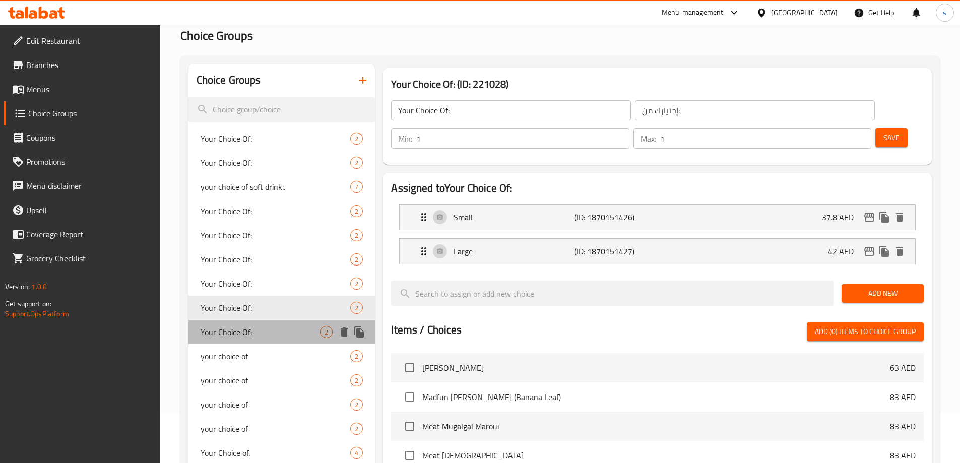
click at [261, 324] on div "Your Choice Of: 2" at bounding box center [281, 332] width 187 height 24
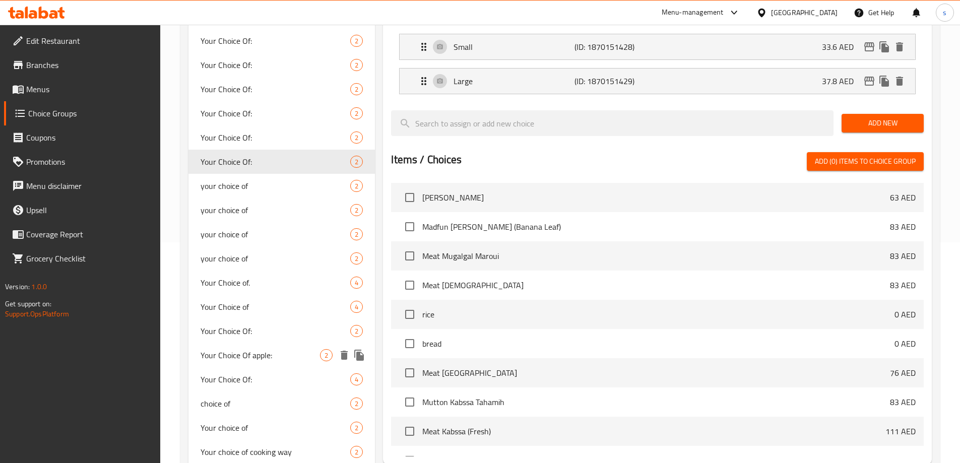
scroll to position [252, 0]
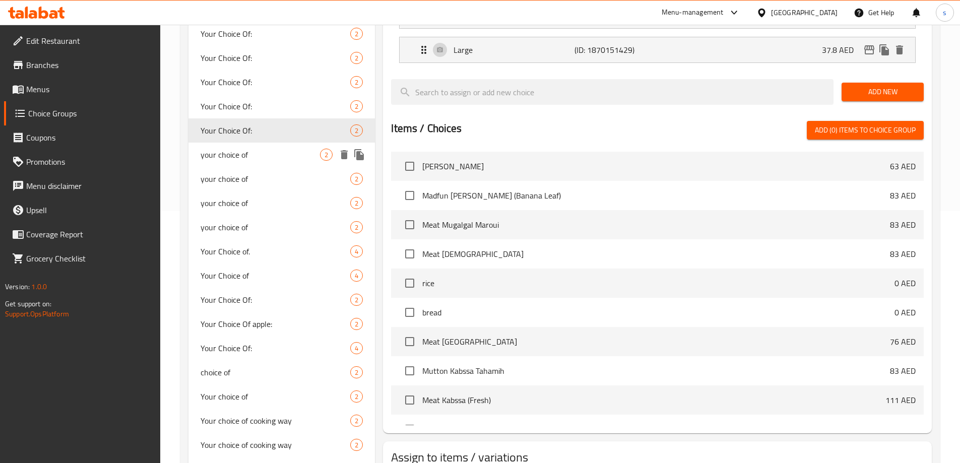
click at [260, 149] on span "your choice of" at bounding box center [261, 155] width 120 height 12
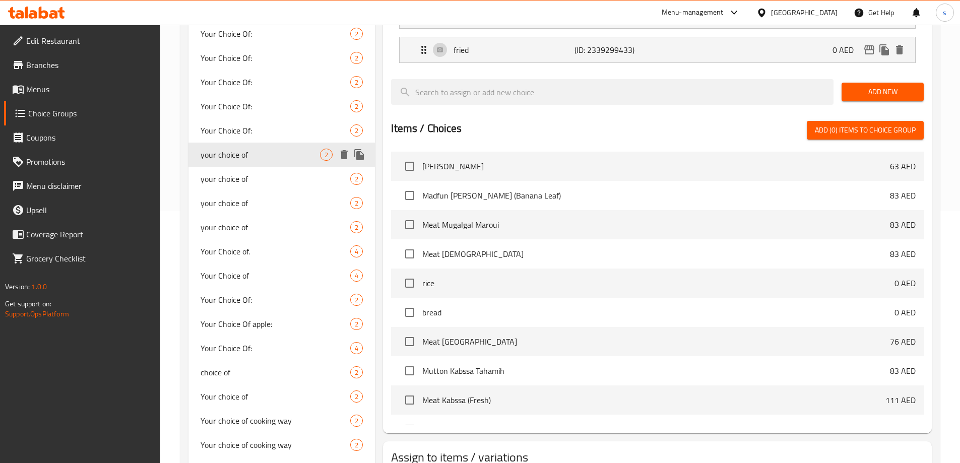
type input "your choice of"
type input "اختيارك من"
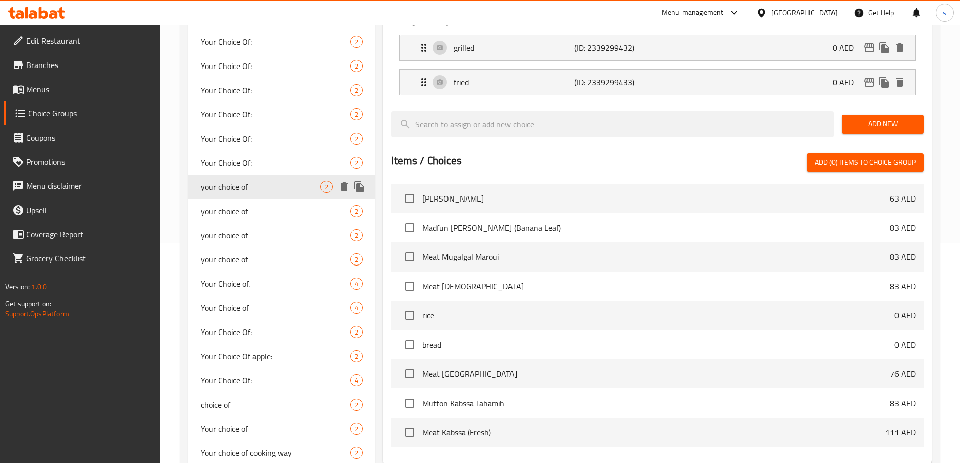
scroll to position [202, 0]
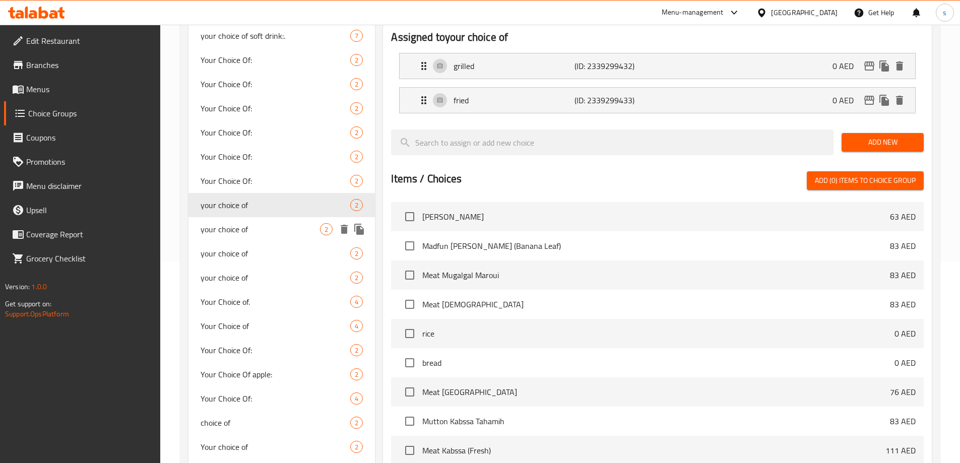
click at [272, 224] on span "your choice of" at bounding box center [261, 229] width 120 height 12
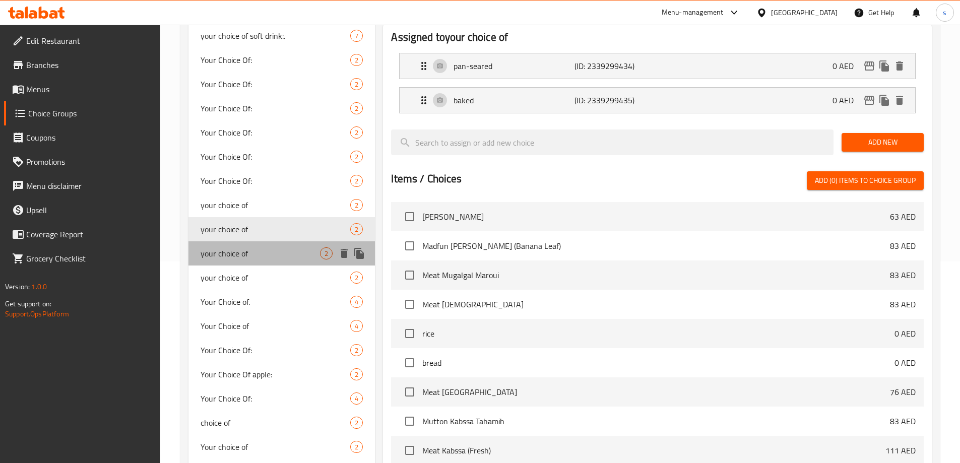
click at [281, 258] on span "your choice of" at bounding box center [261, 253] width 120 height 12
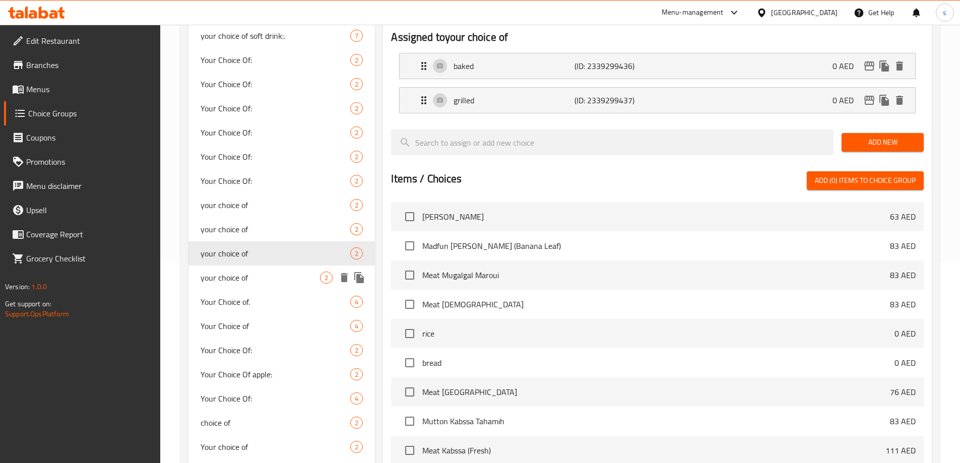
click at [281, 284] on div "your choice of 2" at bounding box center [281, 278] width 187 height 24
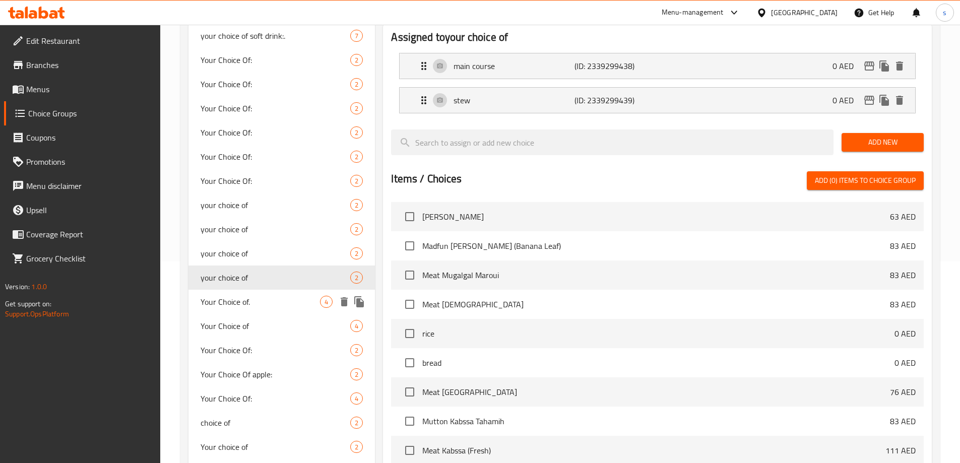
click at [289, 304] on span "Your Choice of." at bounding box center [261, 302] width 120 height 12
type input "Your Choice of."
type input "إختيارك من :"
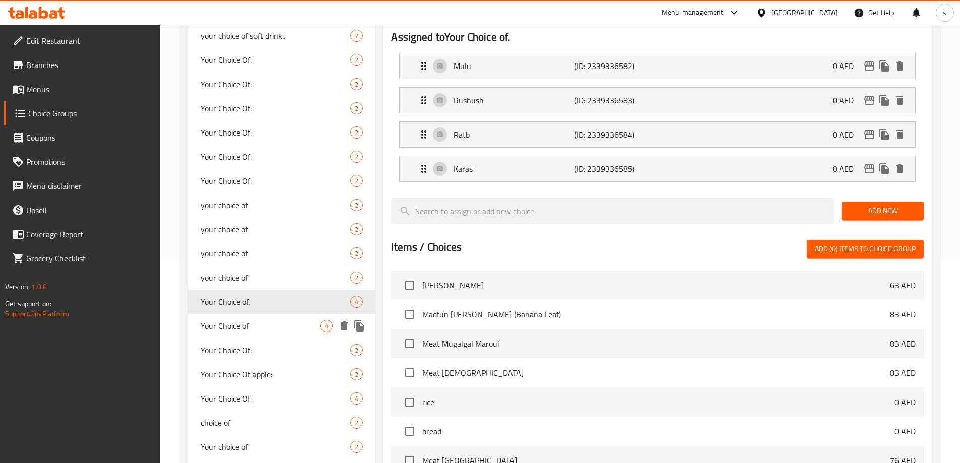
click at [281, 329] on span "Your Choice of" at bounding box center [261, 326] width 120 height 12
type input "Your Choice of"
type input "إختيارك من"
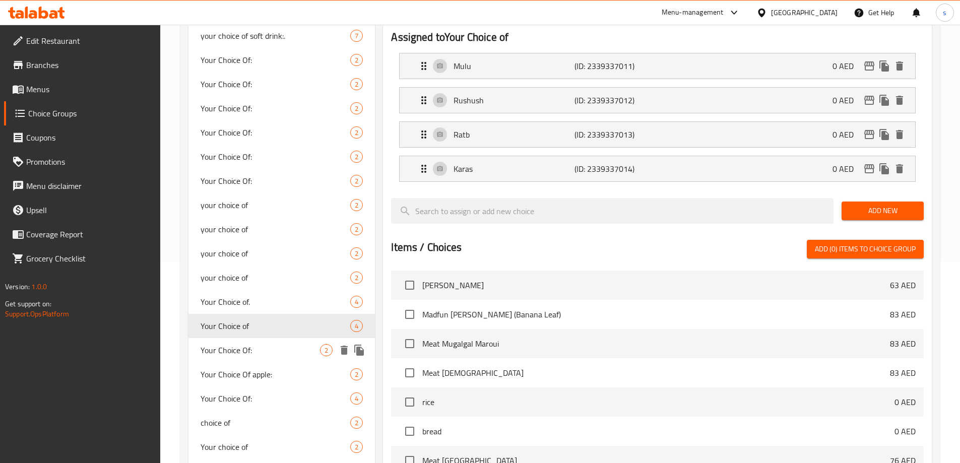
click at [283, 351] on span "Your Choice Of:" at bounding box center [261, 350] width 120 height 12
type input "Your Choice Of:"
type input "إختيارك من:"
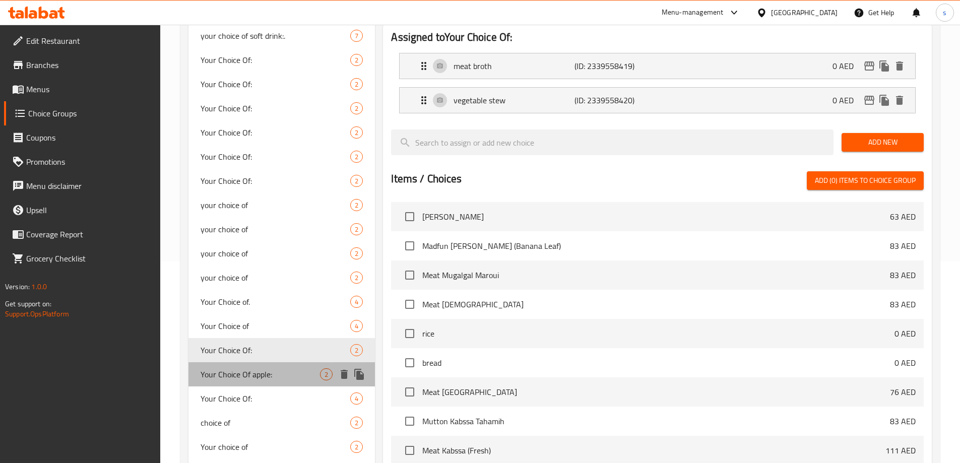
click at [287, 374] on span "Your Choice Of apple:" at bounding box center [261, 374] width 120 height 12
type input "Your Choice Of apple:"
type input "إختيارك من التفاح:"
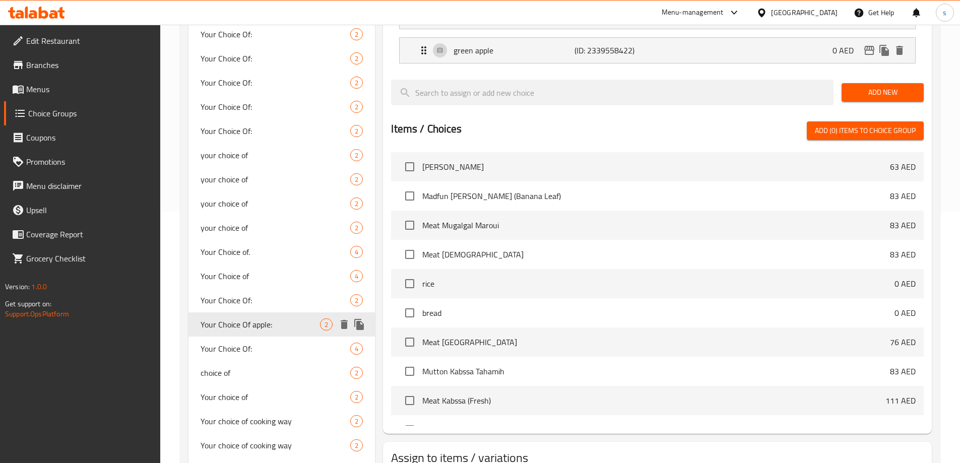
scroll to position [252, 0]
click at [268, 352] on span "Your Choice Of:" at bounding box center [261, 348] width 120 height 12
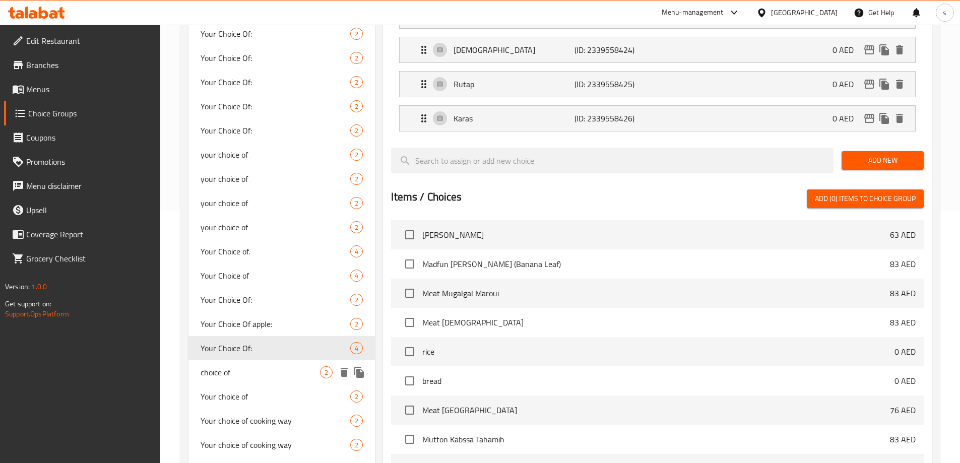
type input "Your Choice Of:"
type input "إختيارك من:"
click at [278, 375] on span "choice of" at bounding box center [261, 372] width 120 height 12
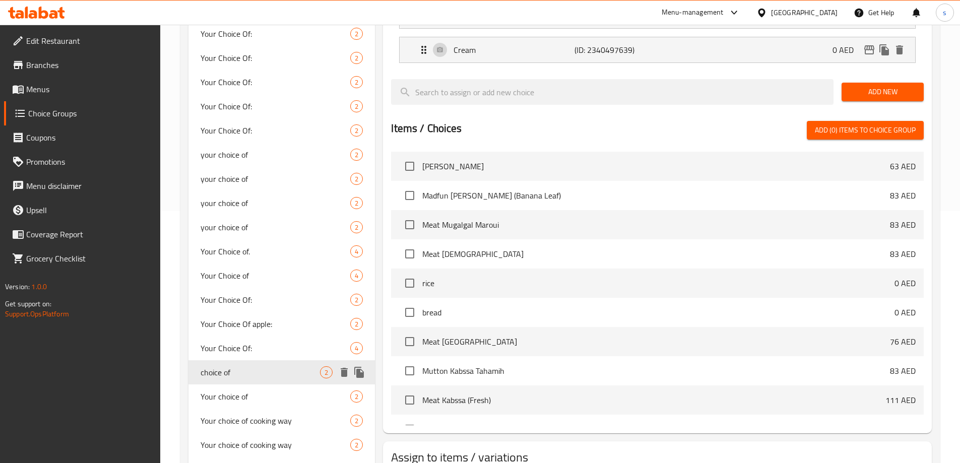
type input "choice of"
type input "اختيارك من"
type input "0"
click at [278, 388] on div "Your choice of 2" at bounding box center [281, 396] width 187 height 24
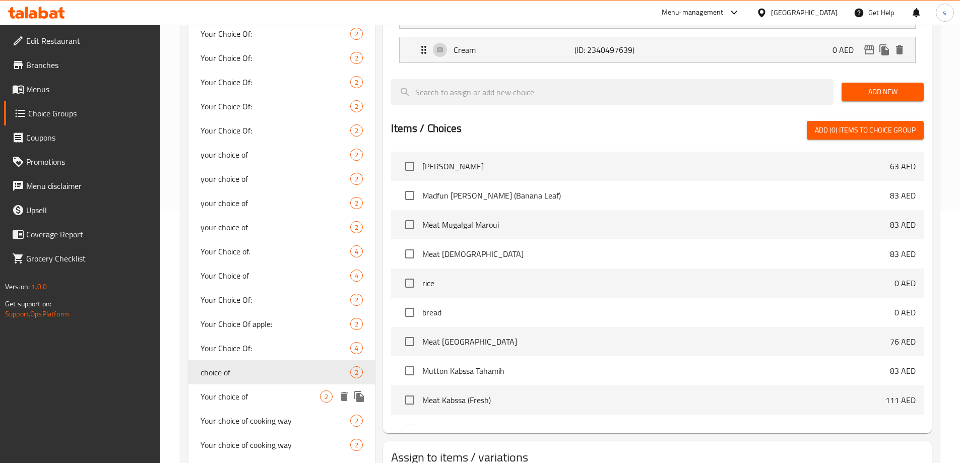
type input "Your choice of"
type input "اختيارك من"
type input "1"
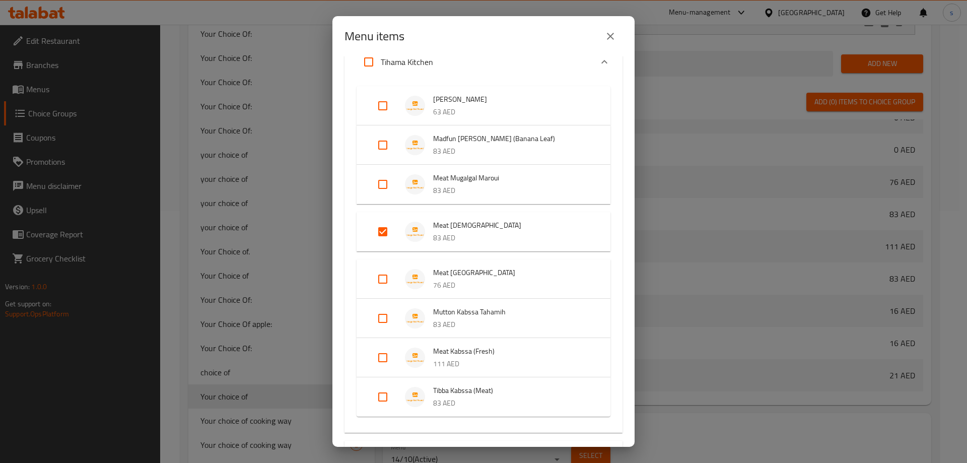
scroll to position [0, 0]
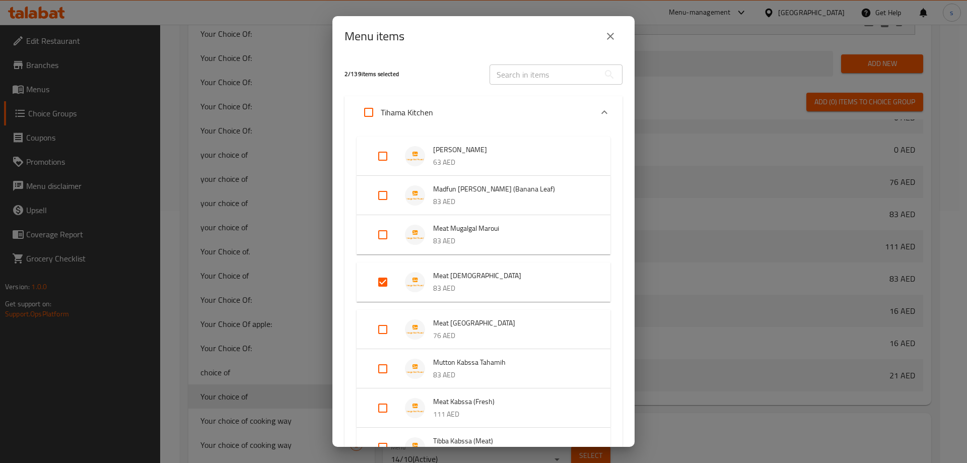
click at [619, 36] on button "close" at bounding box center [611, 36] width 24 height 24
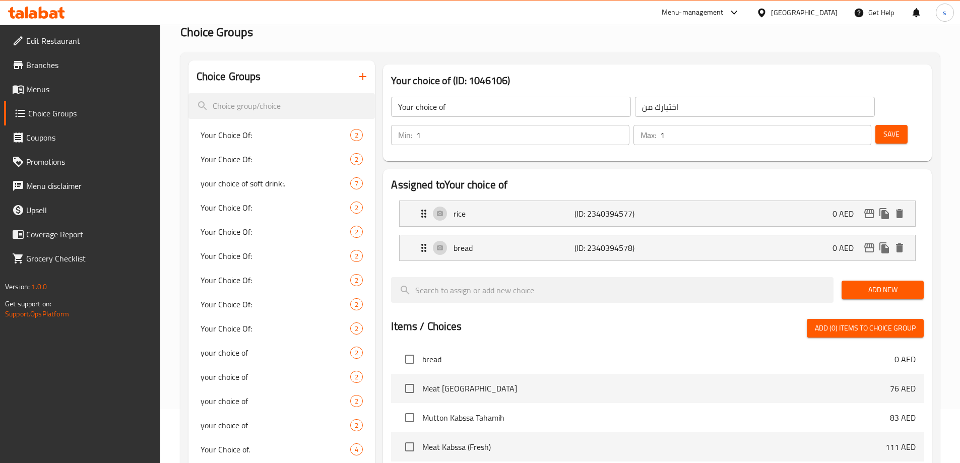
scroll to position [52, 0]
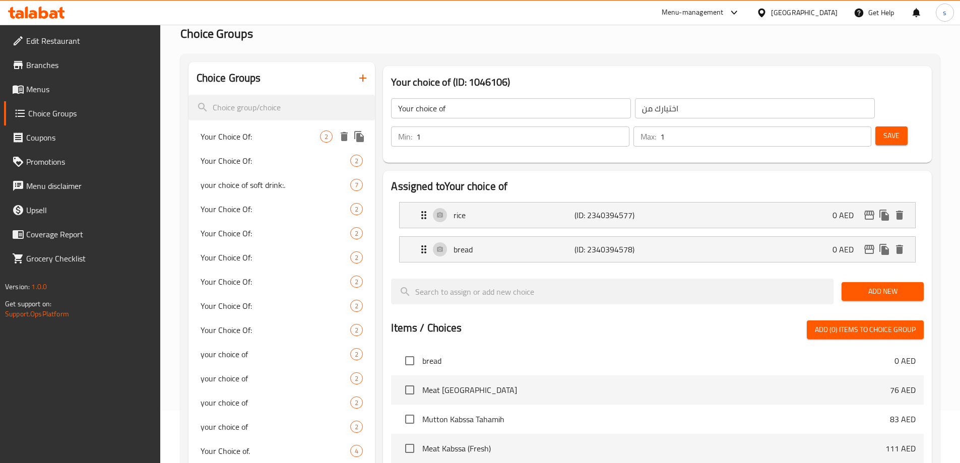
click at [297, 146] on div "Your Choice Of: 2" at bounding box center [281, 136] width 187 height 24
type input "Your Choice Of:"
type input "إختيارك من:"
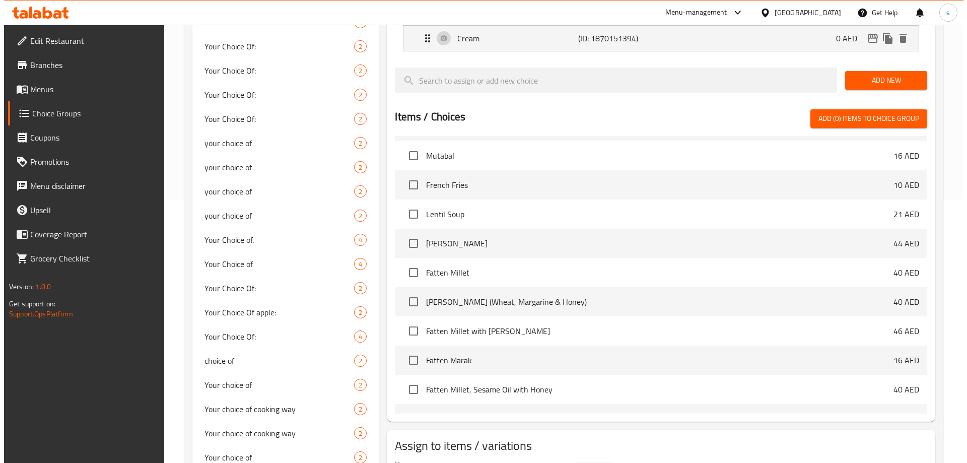
scroll to position [351, 0]
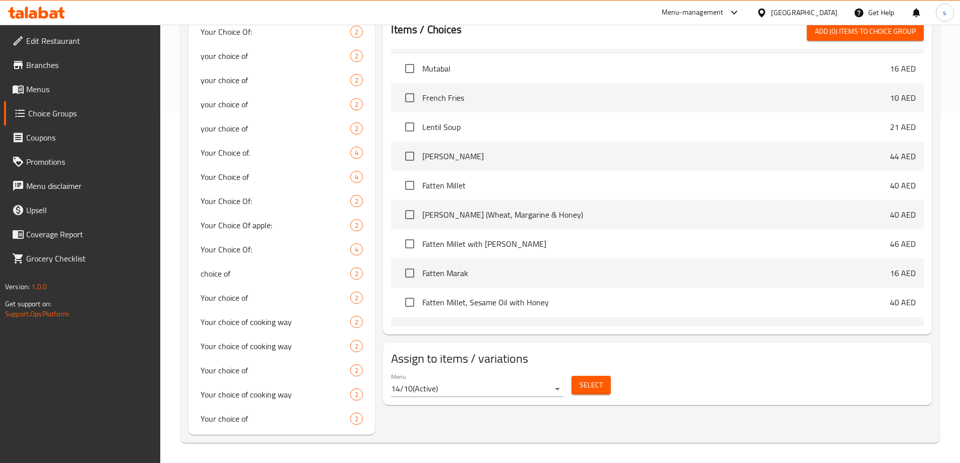
click at [591, 343] on div "Assign to items / variations Menu 14/10 ( Active ) Select" at bounding box center [657, 374] width 549 height 62
click at [593, 376] on button "Select" at bounding box center [590, 385] width 39 height 19
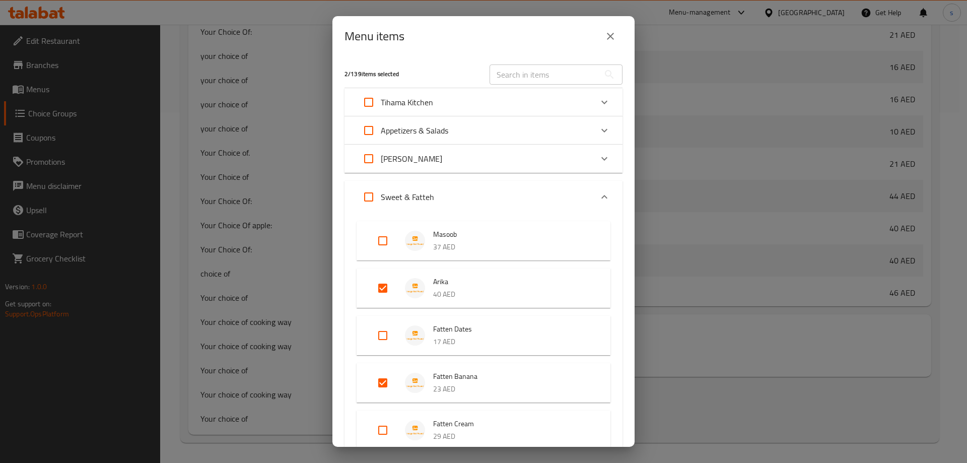
click at [381, 382] on input "Expand" at bounding box center [383, 383] width 24 height 24
checkbox input "false"
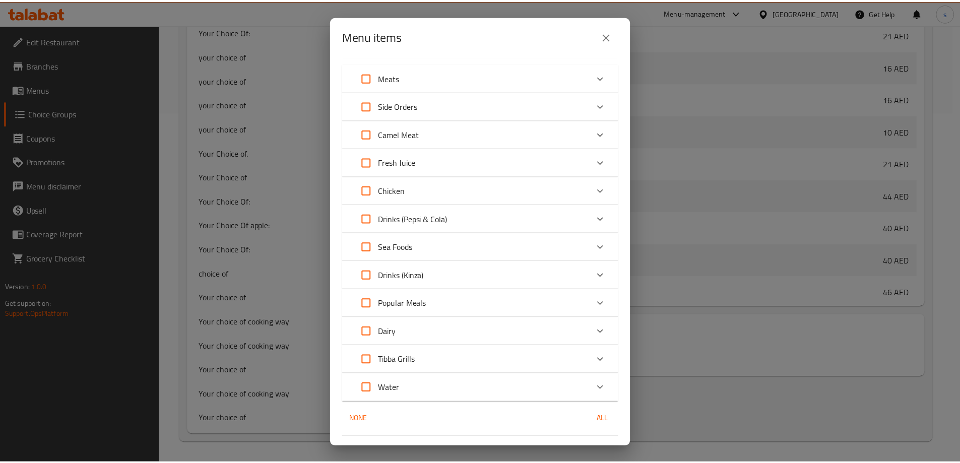
scroll to position [577, 0]
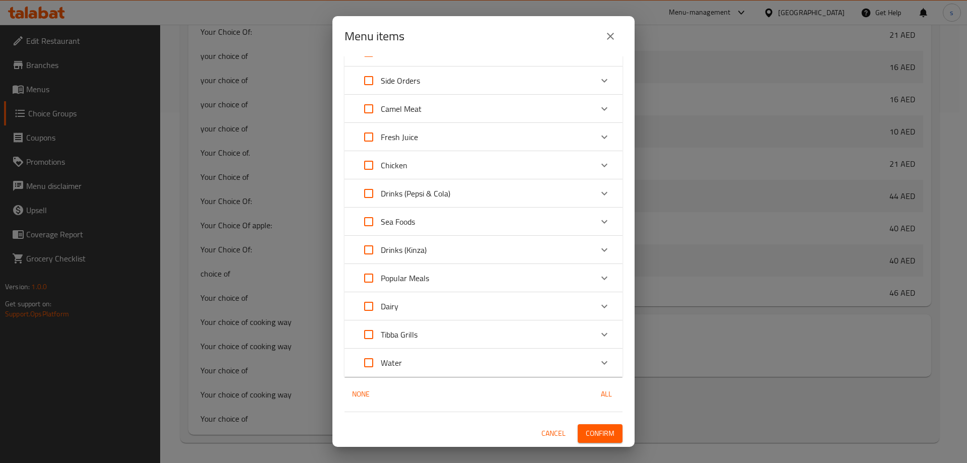
click at [593, 436] on span "Confirm" at bounding box center [600, 433] width 29 height 13
click at [593, 436] on div at bounding box center [483, 231] width 967 height 463
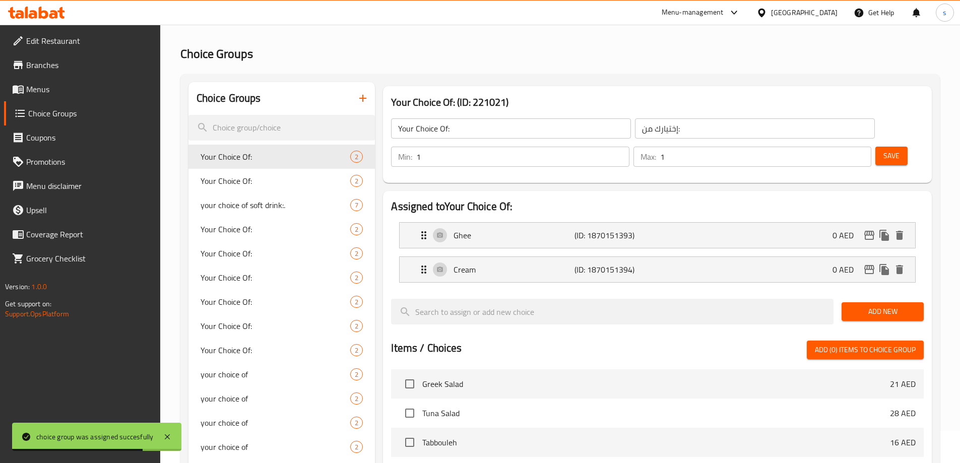
scroll to position [0, 0]
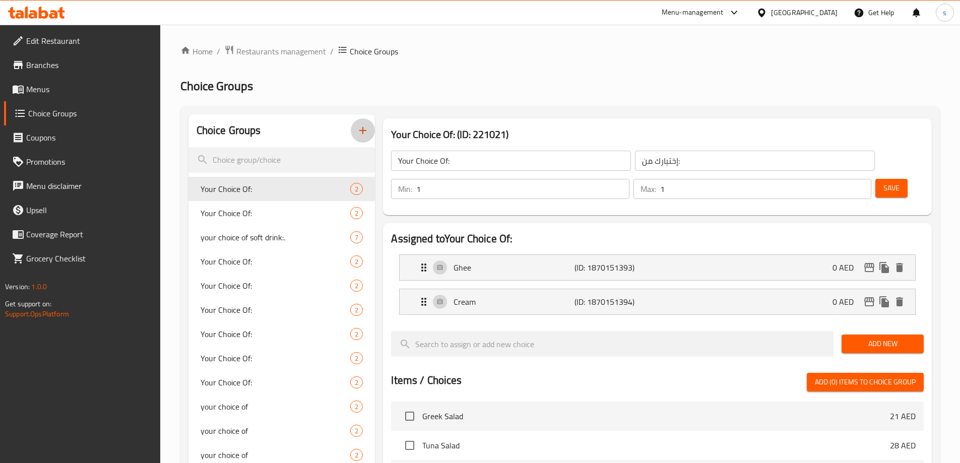
click at [366, 134] on icon "button" at bounding box center [363, 130] width 12 height 12
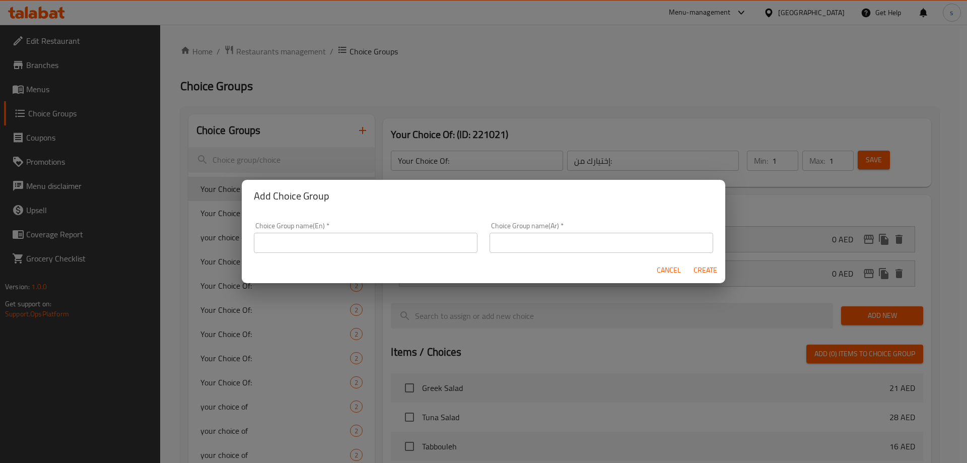
click at [389, 247] on input "text" at bounding box center [366, 243] width 224 height 20
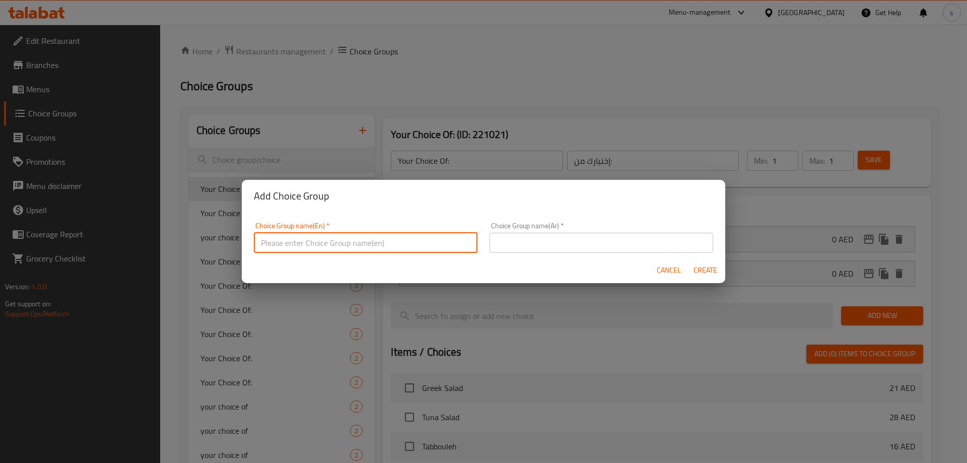
type input "choice of"
click at [518, 239] on input "text" at bounding box center [602, 243] width 224 height 20
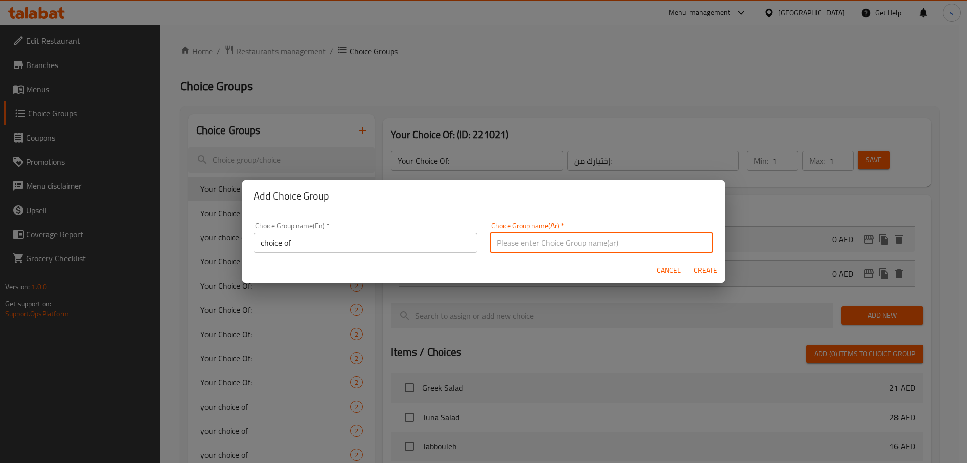
type input "اختيارك من"
click at [712, 271] on span "Create" at bounding box center [705, 270] width 24 height 13
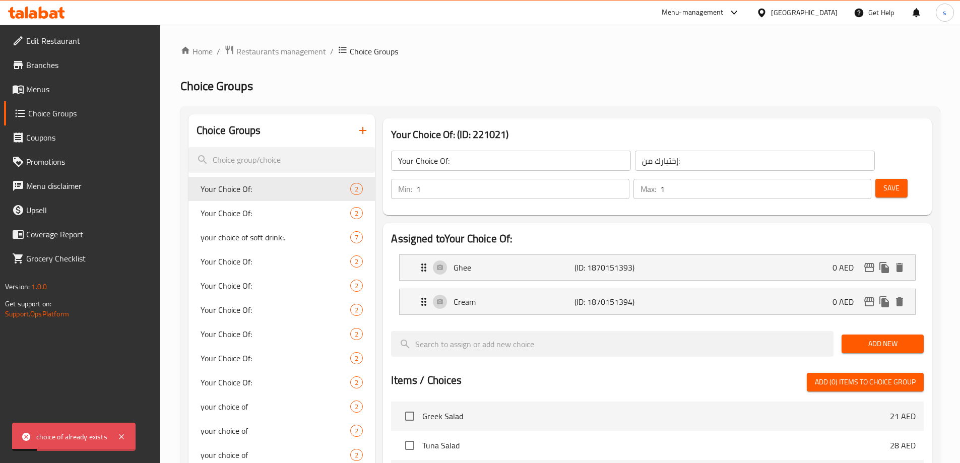
click at [453, 161] on input "Your Choice Of:" at bounding box center [511, 161] width 240 height 20
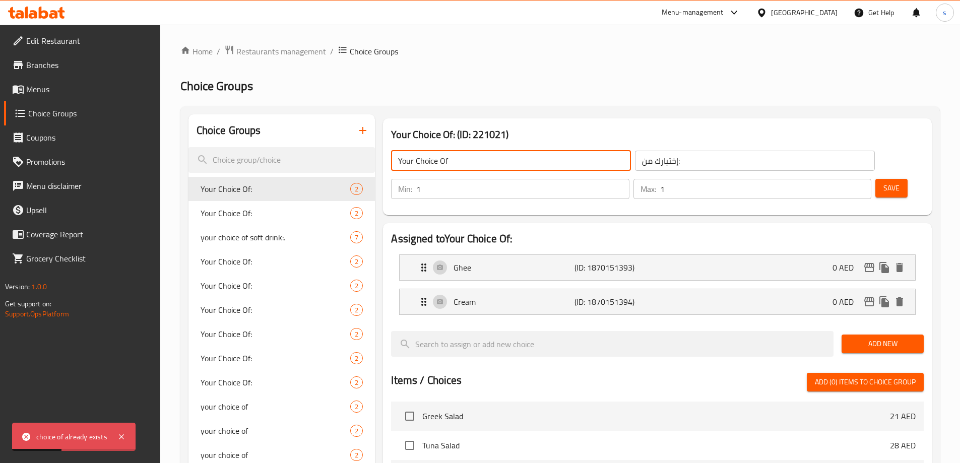
type input "Your Choice Of"
click at [653, 164] on input "إختيارك من:" at bounding box center [755, 161] width 240 height 20
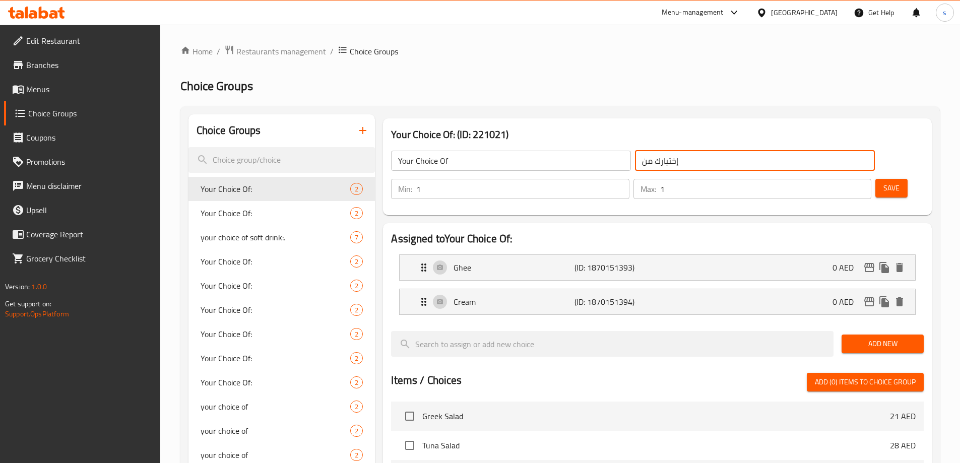
type input "إختيارك من"
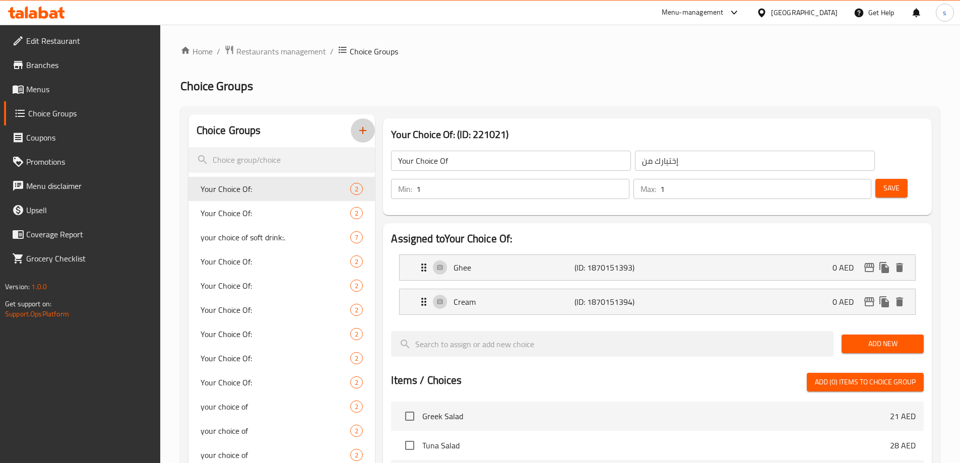
click at [363, 123] on button "button" at bounding box center [363, 130] width 24 height 24
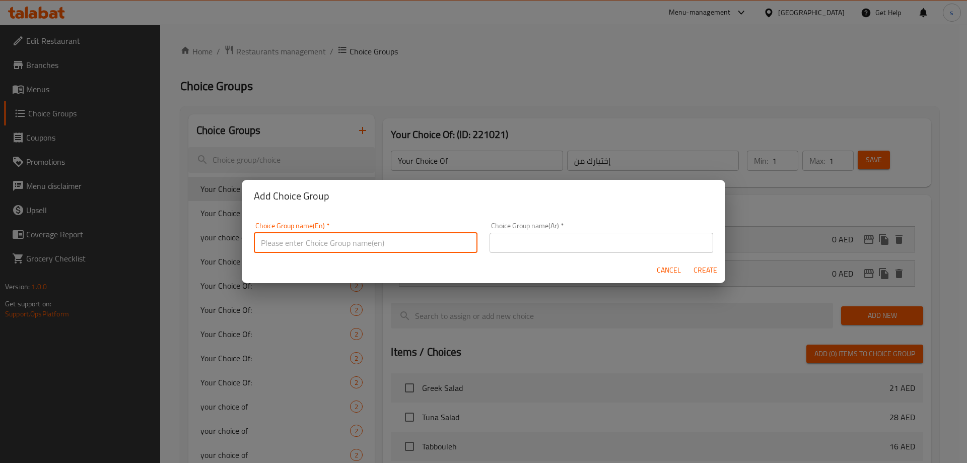
click at [325, 239] on input "text" at bounding box center [366, 243] width 224 height 20
type input "choice of"
click at [490, 241] on input "text" at bounding box center [602, 243] width 224 height 20
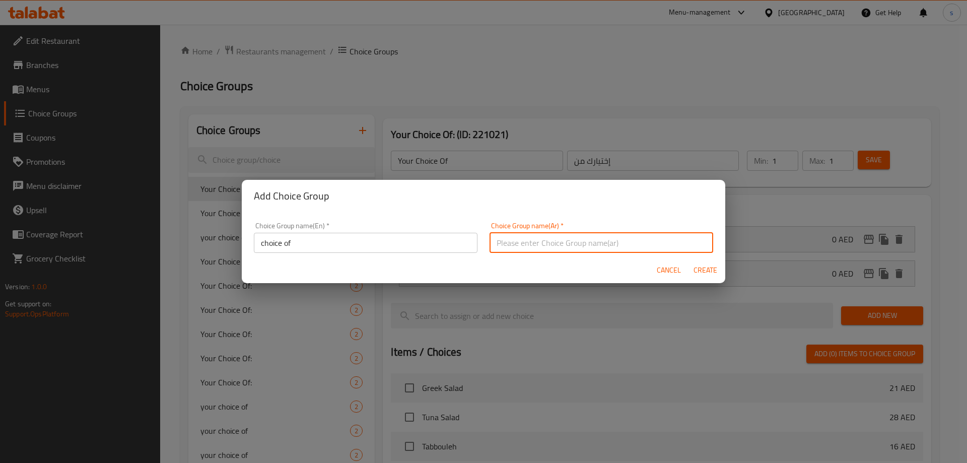
type input "اختيارك من"
click at [691, 269] on button "Create" at bounding box center [705, 270] width 32 height 19
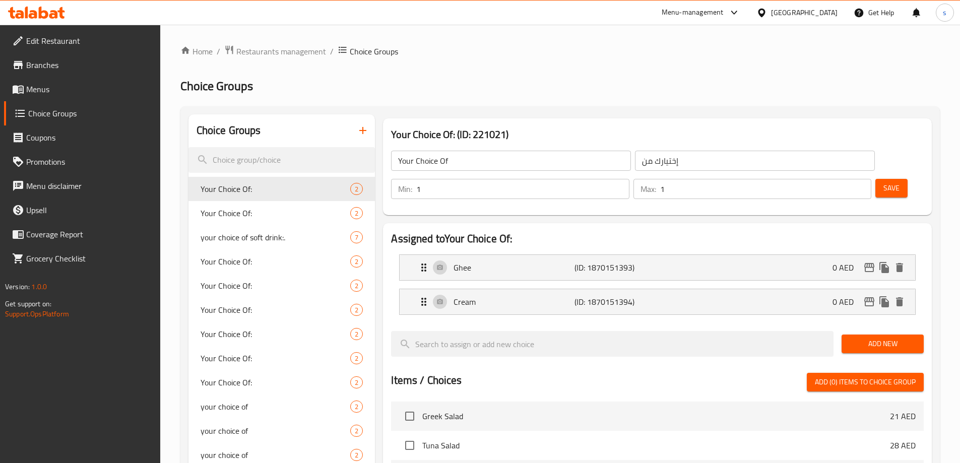
click at [66, 82] on link "Menus" at bounding box center [82, 89] width 156 height 24
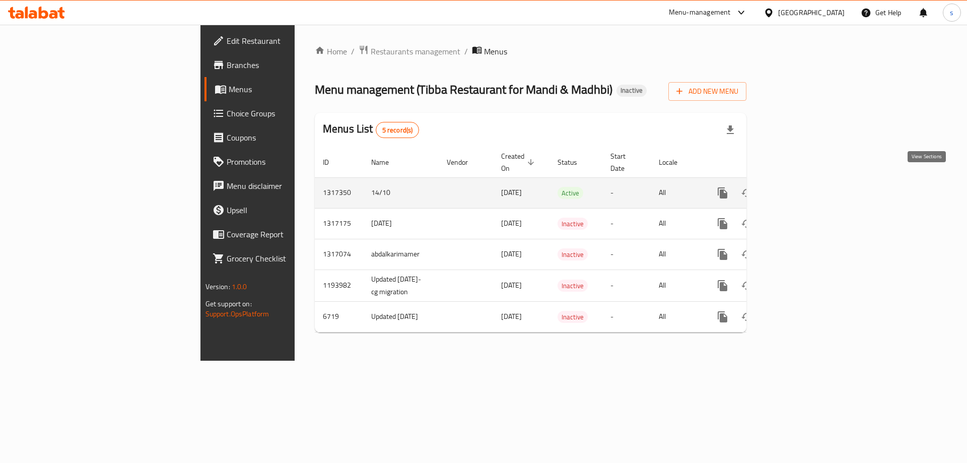
click at [808, 181] on link "enhanced table" at bounding box center [795, 193] width 24 height 24
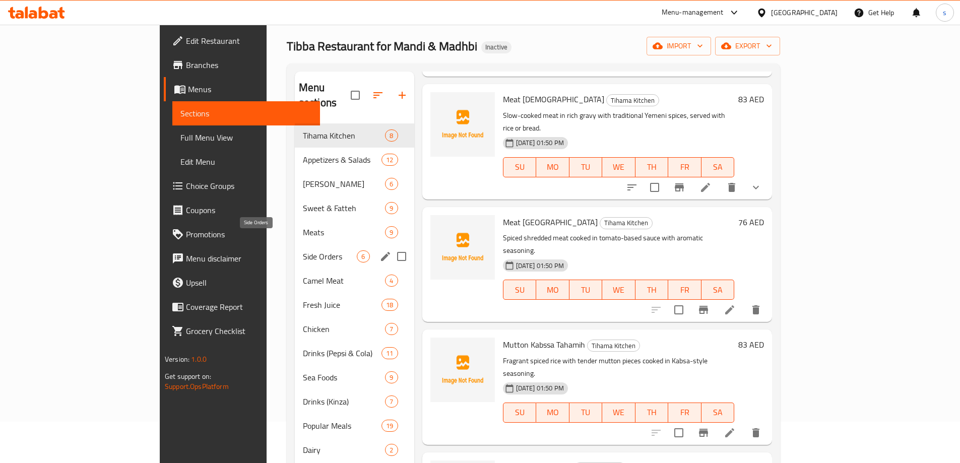
scroll to position [40, 0]
click at [303, 203] on span "Sweet & Fatteh" at bounding box center [330, 209] width 54 height 12
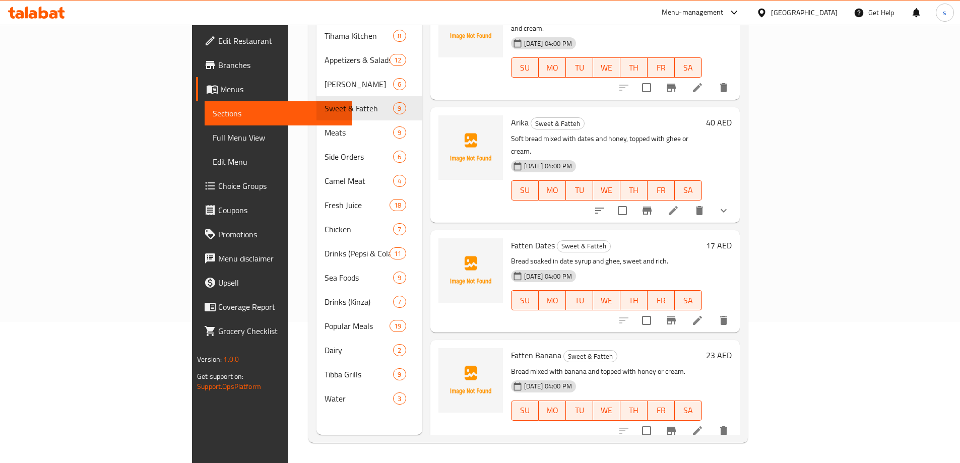
scroll to position [50, 0]
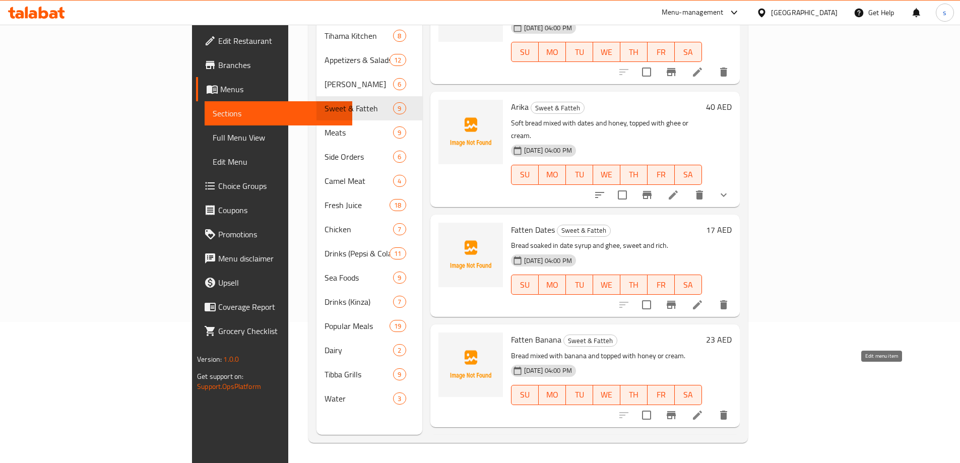
click at [703, 409] on icon at bounding box center [697, 415] width 12 height 12
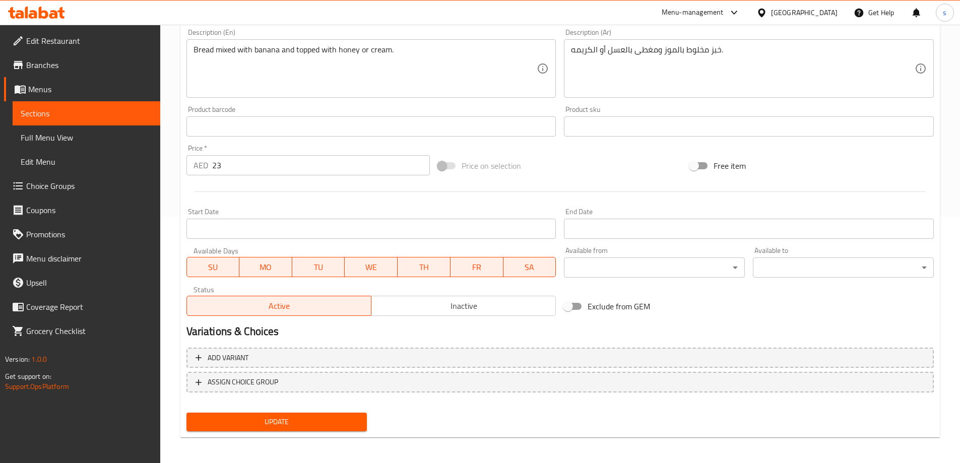
scroll to position [249, 0]
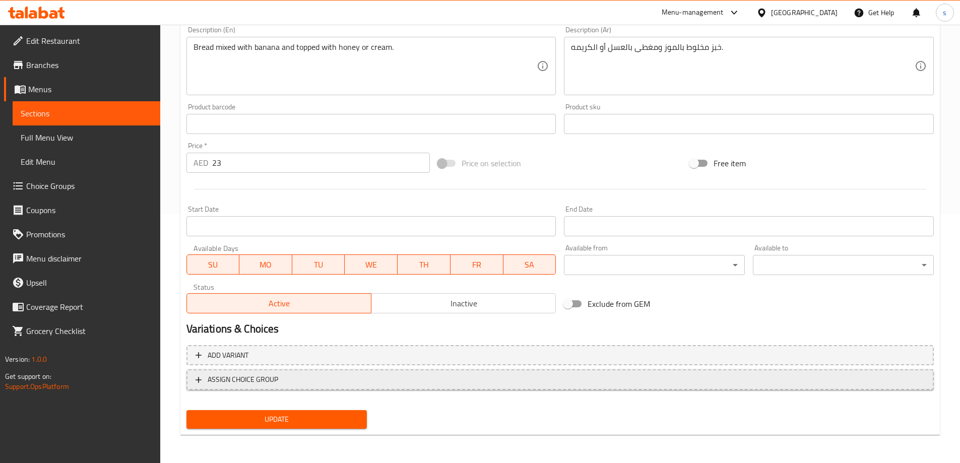
click at [278, 383] on span "ASSIGN CHOICE GROUP" at bounding box center [559, 379] width 729 height 13
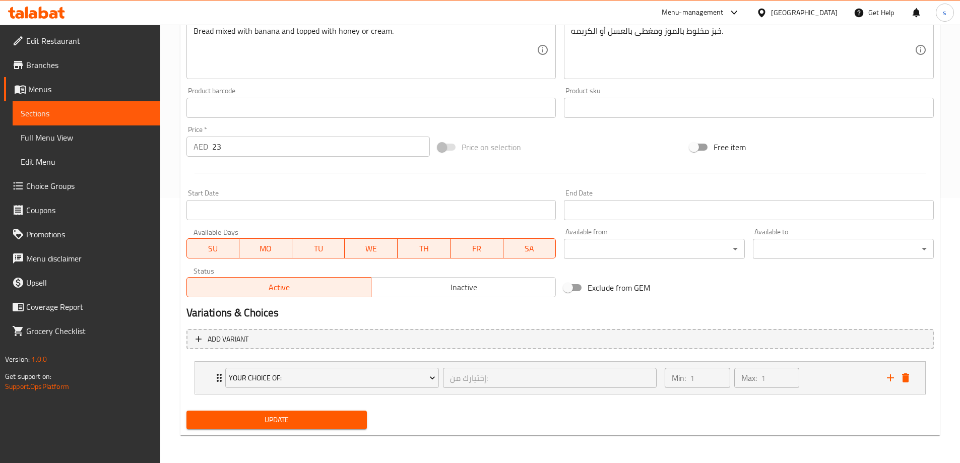
scroll to position [266, 0]
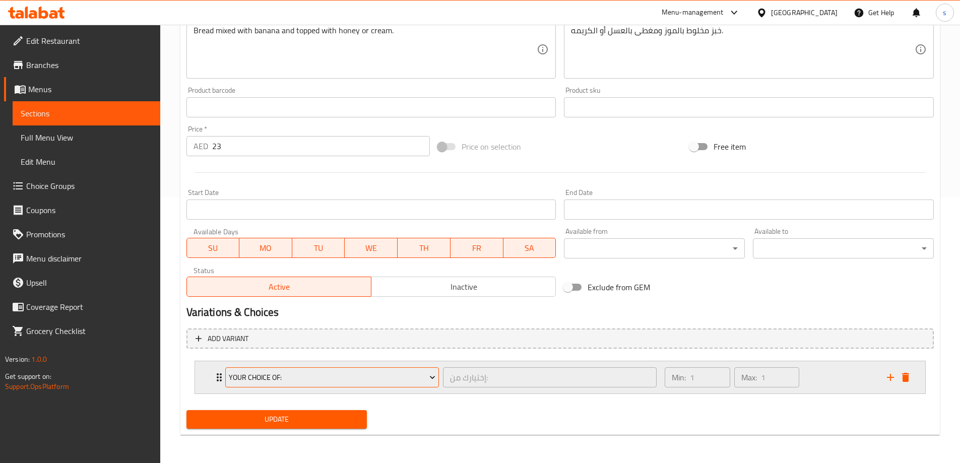
click at [434, 376] on icon "Expand" at bounding box center [432, 377] width 5 height 3
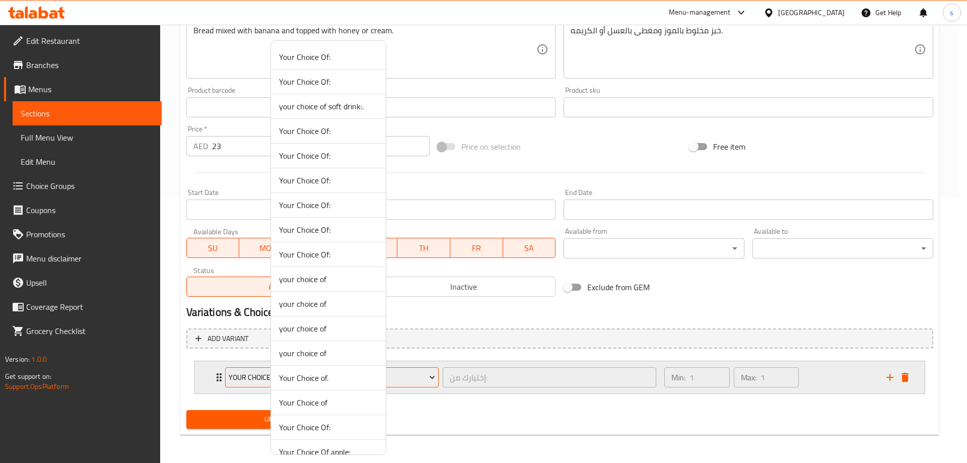
click at [434, 376] on div at bounding box center [483, 231] width 967 height 463
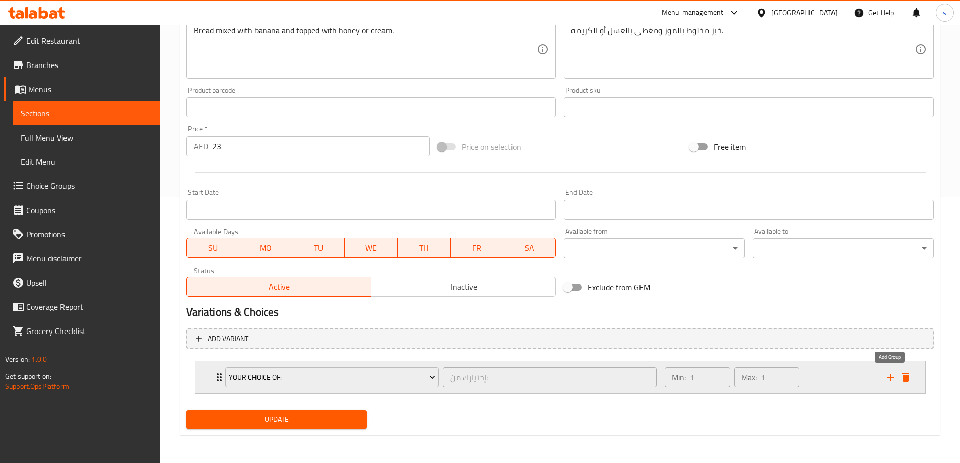
click at [887, 373] on icon "add" at bounding box center [890, 377] width 12 height 12
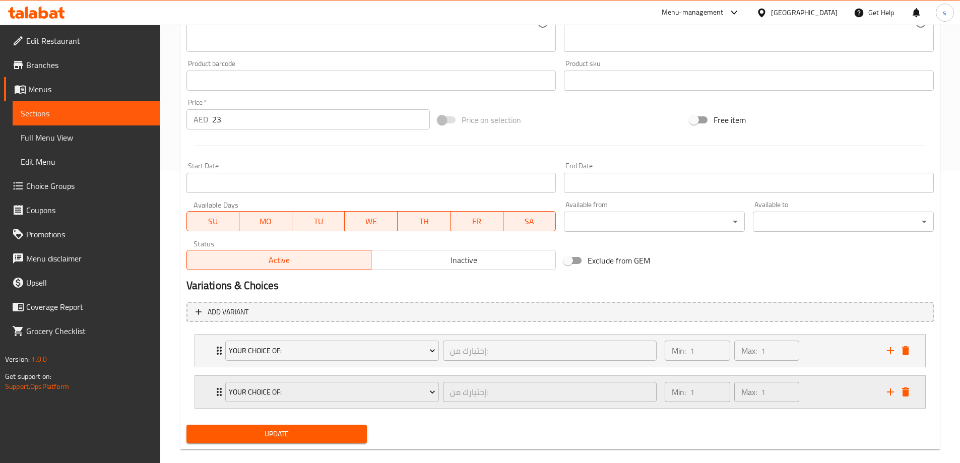
scroll to position [307, 0]
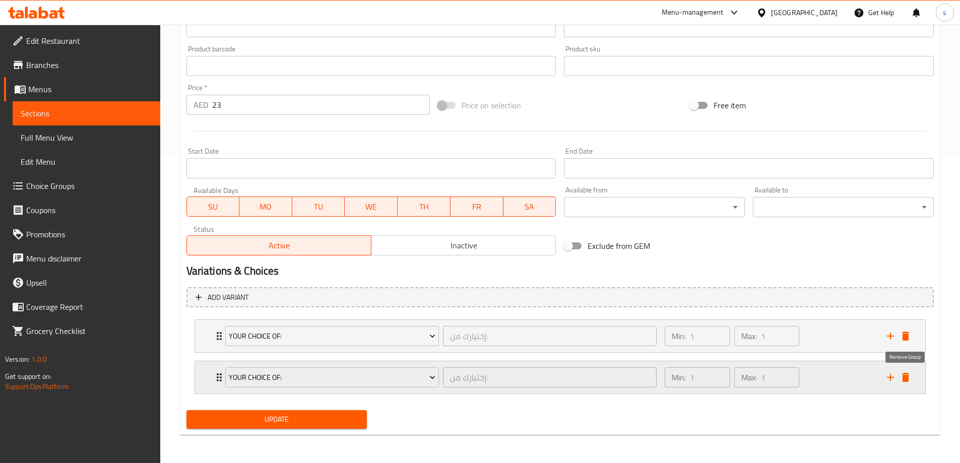
click at [909, 378] on icon "delete" at bounding box center [905, 377] width 12 height 12
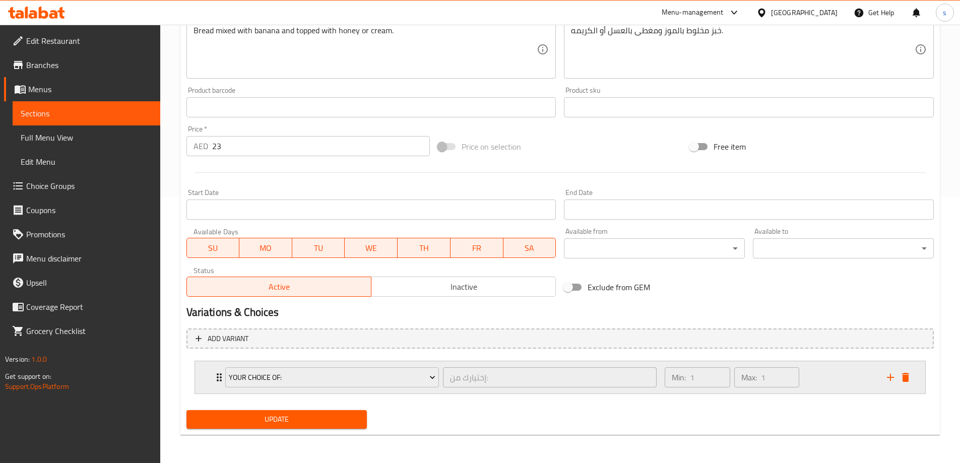
click at [220, 376] on div "Your Choice Of: إختيارك من: ​" at bounding box center [441, 377] width 444 height 32
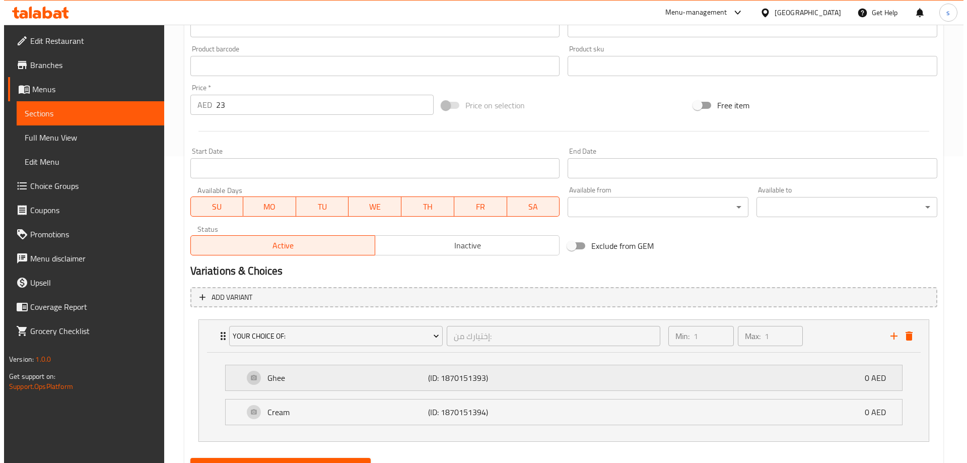
scroll to position [355, 0]
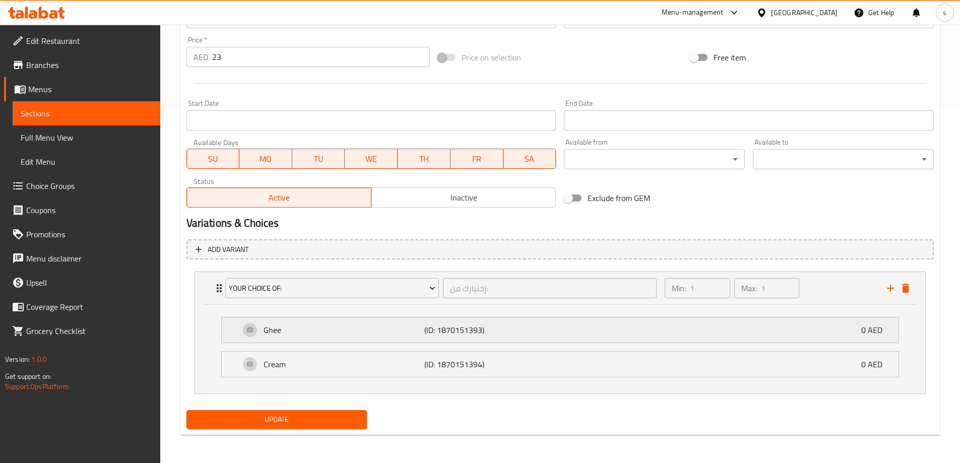
click at [306, 335] on p "Ghee" at bounding box center [344, 330] width 161 height 12
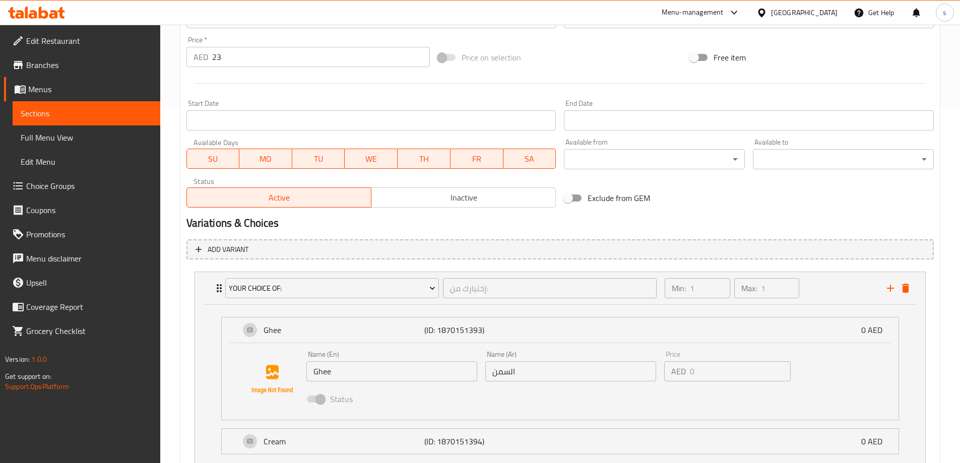
click at [327, 373] on input "Ghee" at bounding box center [391, 371] width 171 height 20
drag, startPoint x: 375, startPoint y: 378, endPoint x: 352, endPoint y: 375, distance: 23.4
click at [375, 378] on input "Ghee" at bounding box center [391, 371] width 171 height 20
click at [321, 374] on input "Ghee" at bounding box center [391, 371] width 171 height 20
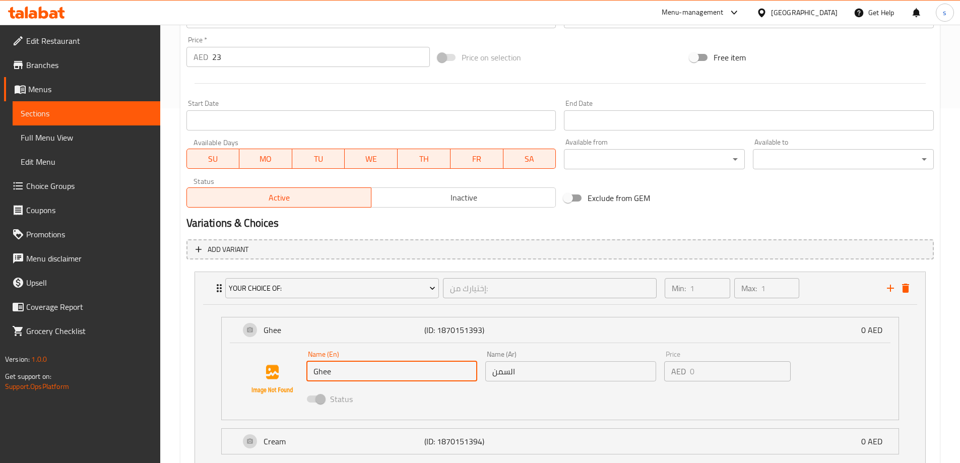
click at [321, 374] on input "Ghee" at bounding box center [391, 371] width 171 height 20
click at [340, 368] on input "Ghee" at bounding box center [391, 371] width 171 height 20
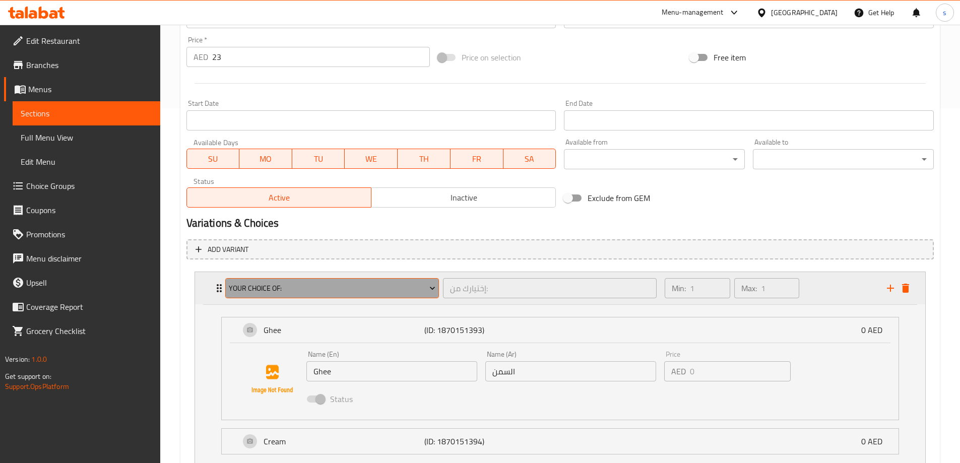
click at [403, 284] on span "Your Choice Of:" at bounding box center [332, 288] width 207 height 13
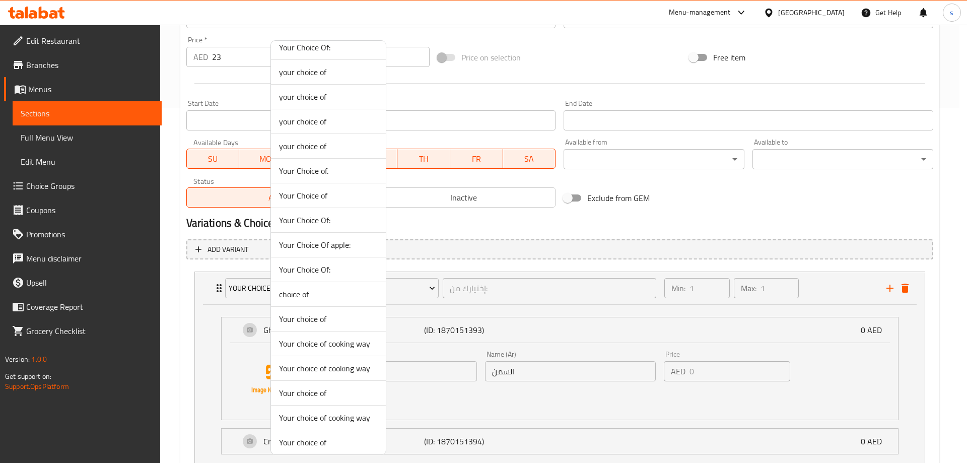
scroll to position [211, 0]
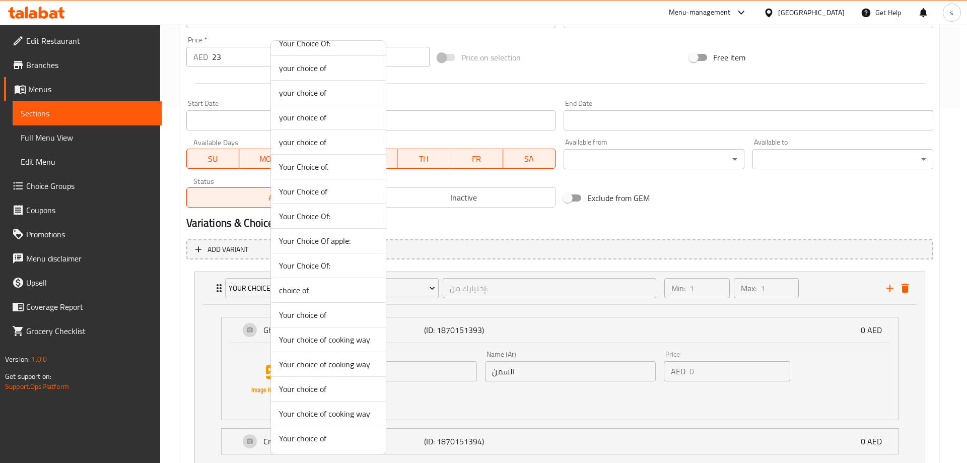
click at [305, 434] on span "Your choice of" at bounding box center [328, 438] width 99 height 12
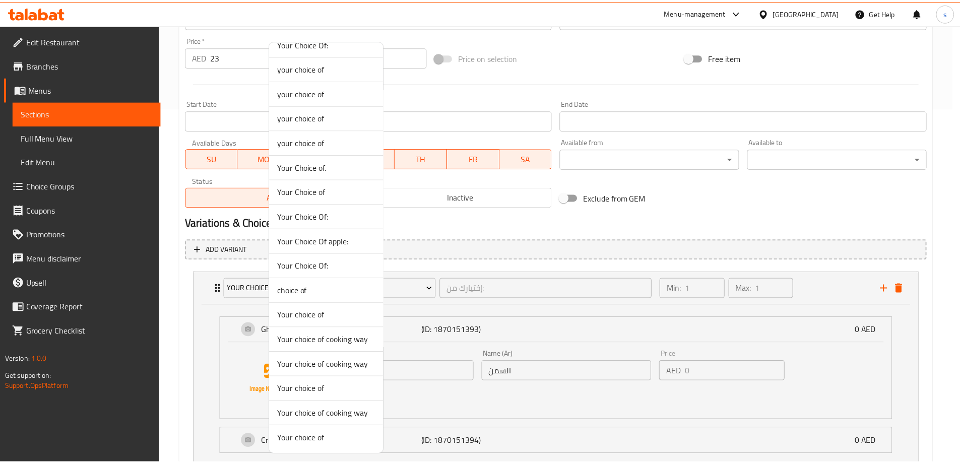
scroll to position [266, 0]
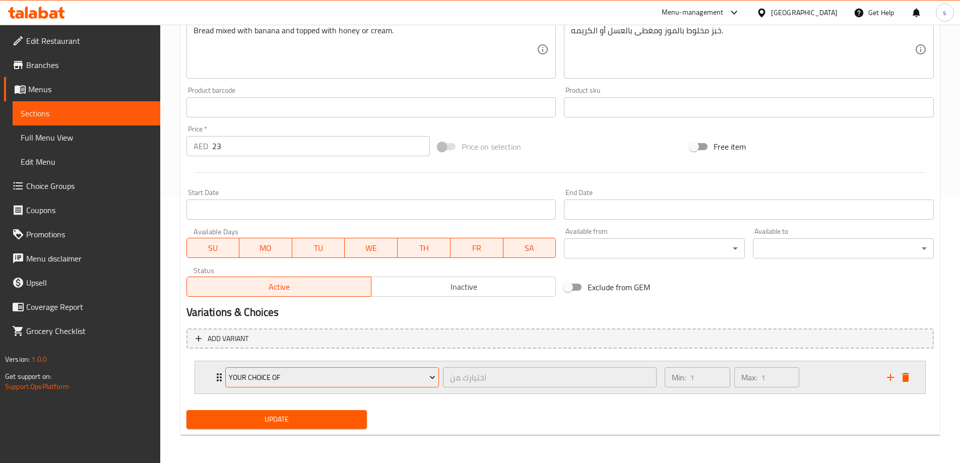
click at [420, 376] on span "Your choice of" at bounding box center [332, 377] width 207 height 13
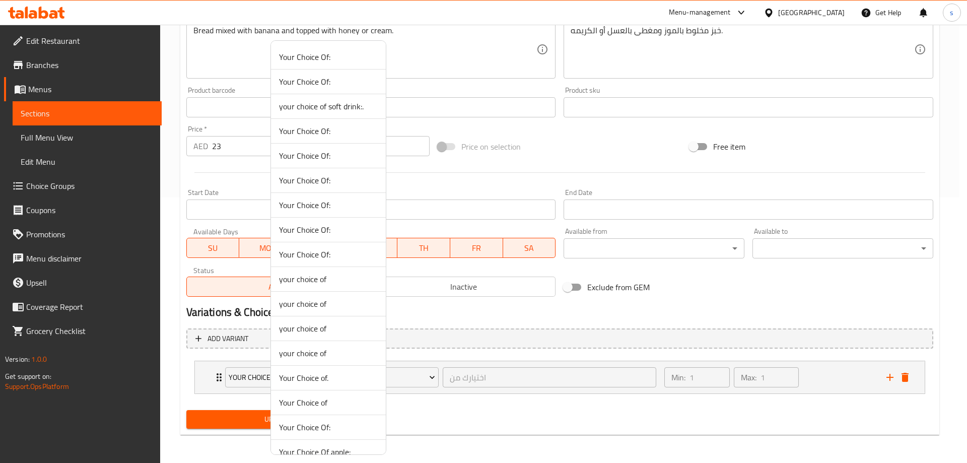
click at [421, 376] on div at bounding box center [483, 231] width 967 height 463
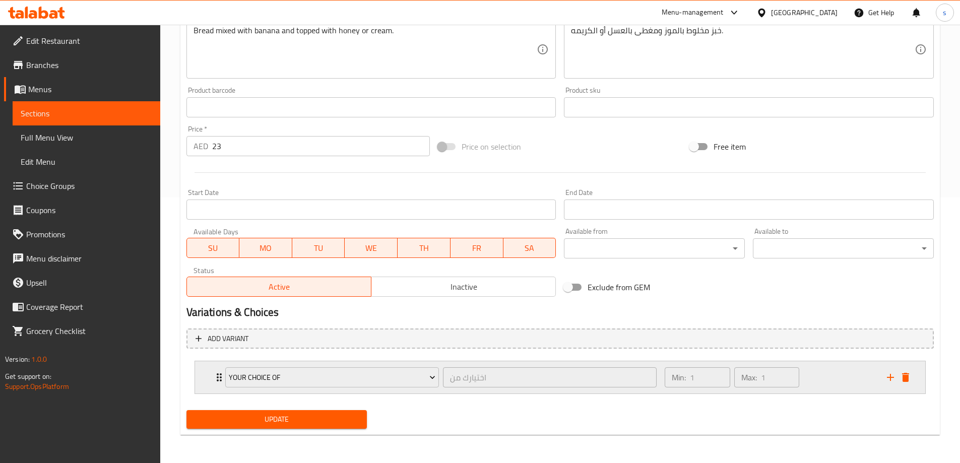
click at [215, 376] on icon "Expand" at bounding box center [219, 377] width 12 height 12
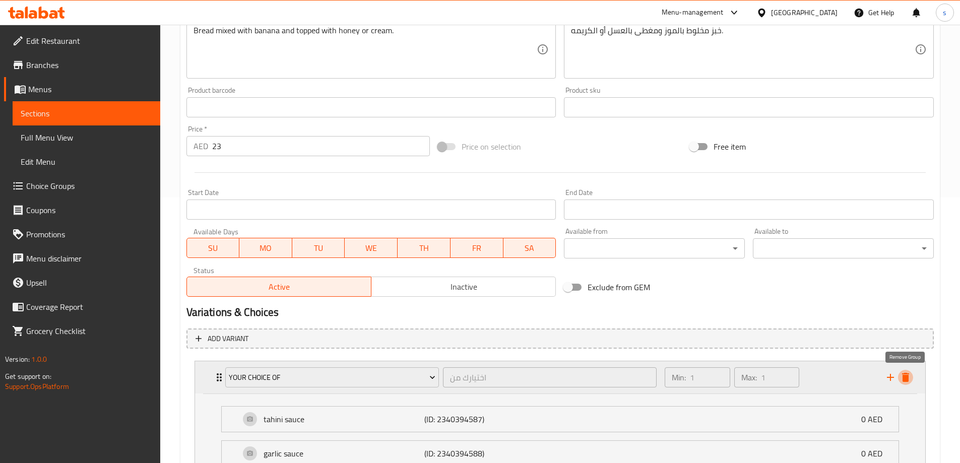
click at [911, 380] on icon "delete" at bounding box center [905, 377] width 12 height 12
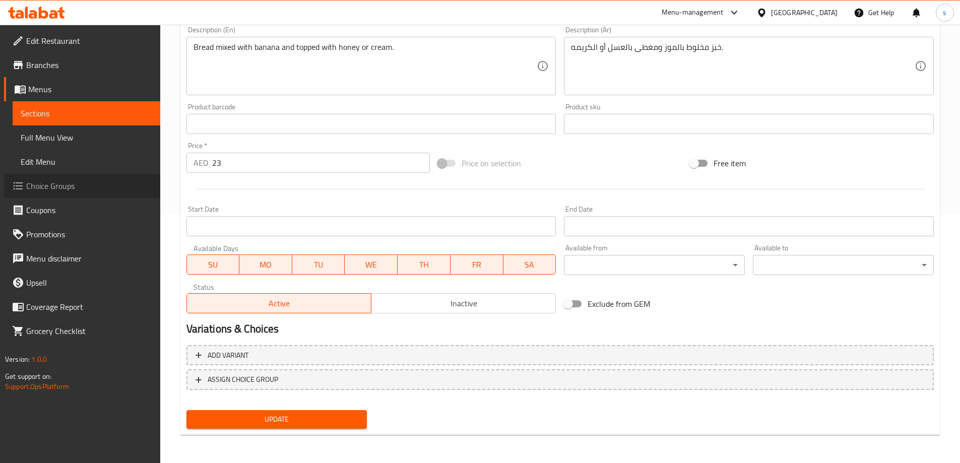
click at [49, 186] on span "Choice Groups" at bounding box center [89, 186] width 126 height 12
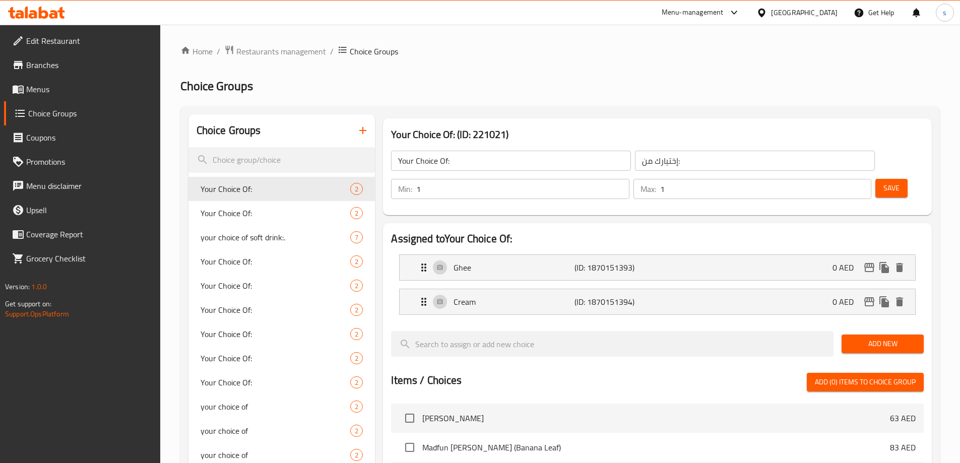
click at [878, 338] on span "Add New" at bounding box center [882, 344] width 66 height 13
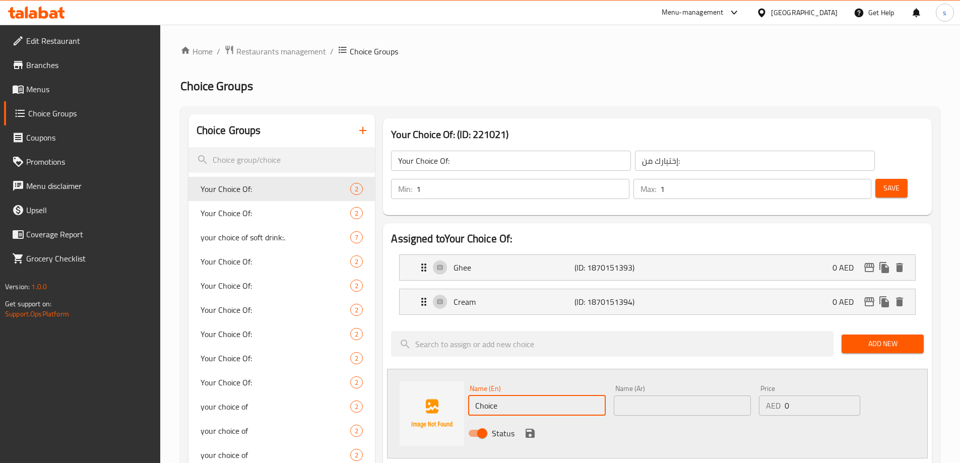
click at [485, 396] on input "Choice" at bounding box center [536, 406] width 137 height 20
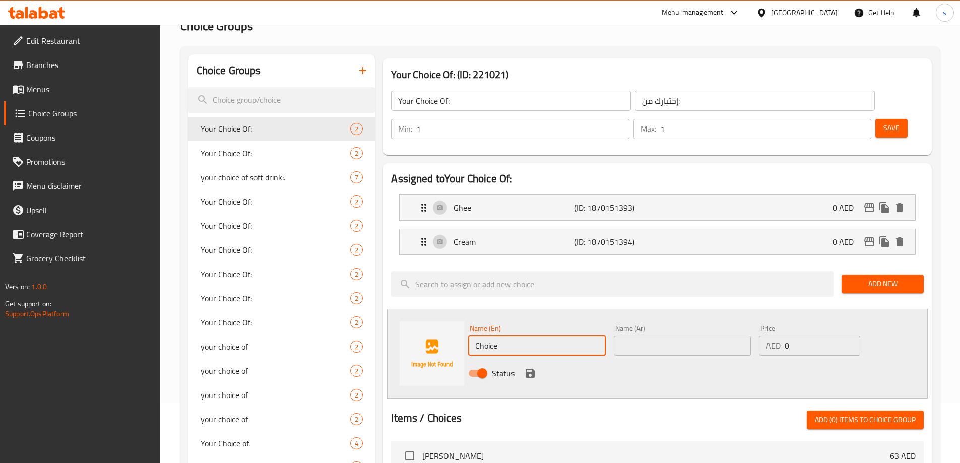
scroll to position [151, 0]
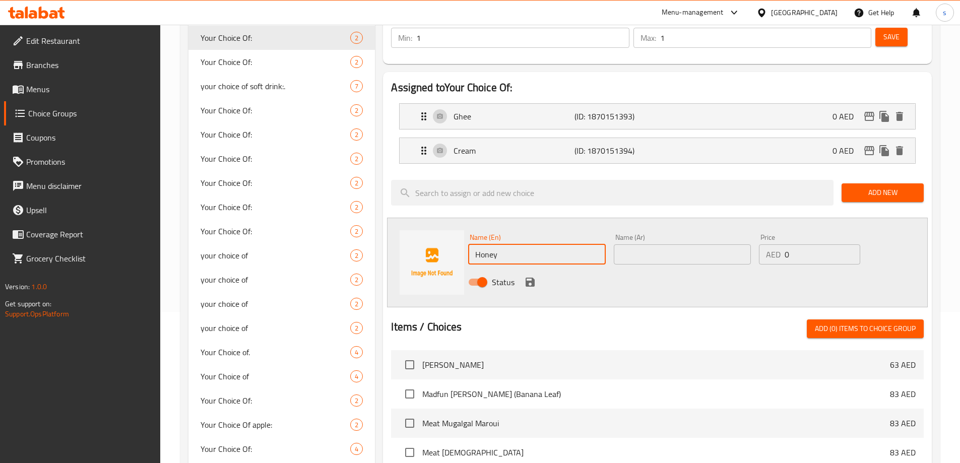
type input "Honey"
click at [639, 244] on input "text" at bounding box center [682, 254] width 137 height 20
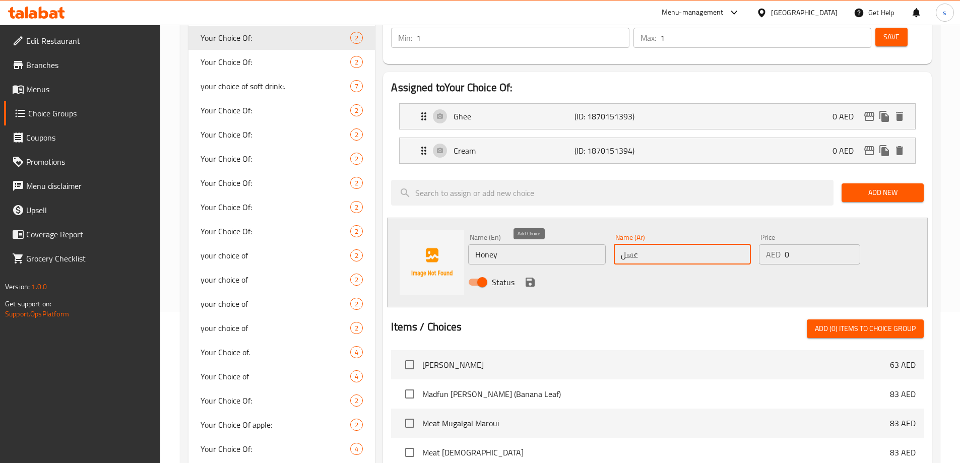
type input "عسل"
click at [528, 278] on icon "save" at bounding box center [530, 282] width 9 height 9
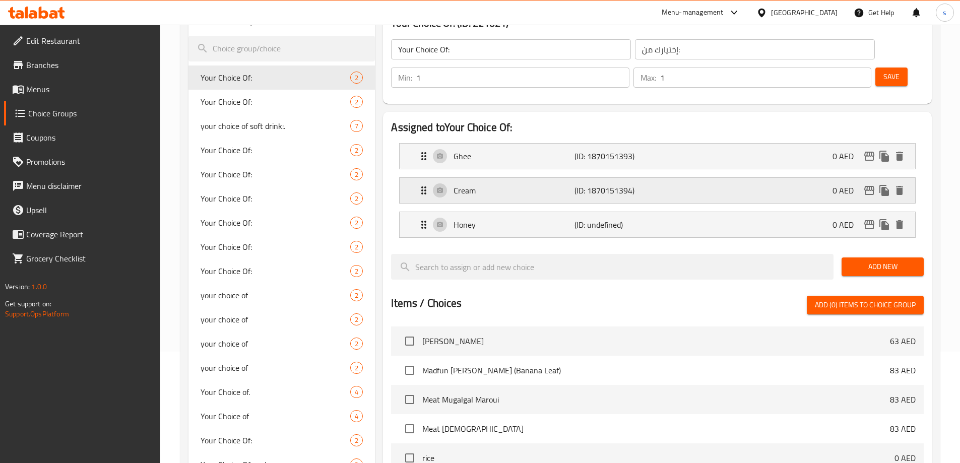
scroll to position [50, 0]
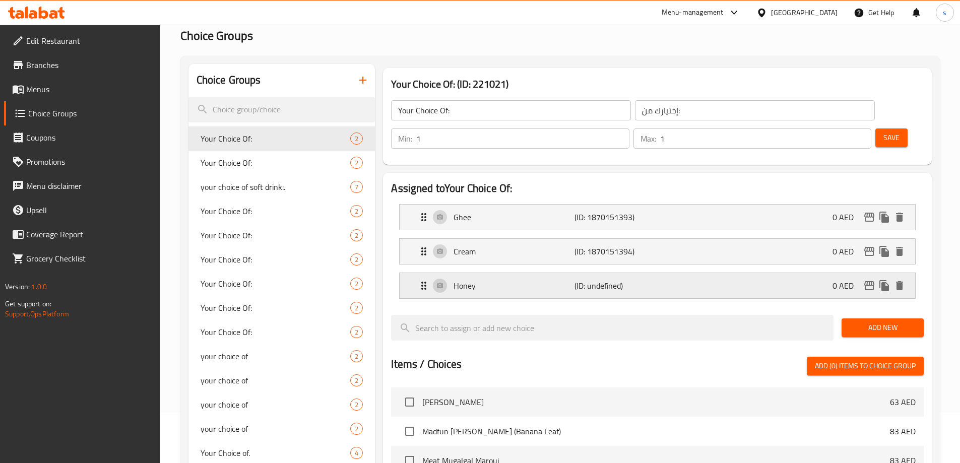
click at [595, 280] on p "(ID: undefined)" at bounding box center [614, 286] width 81 height 12
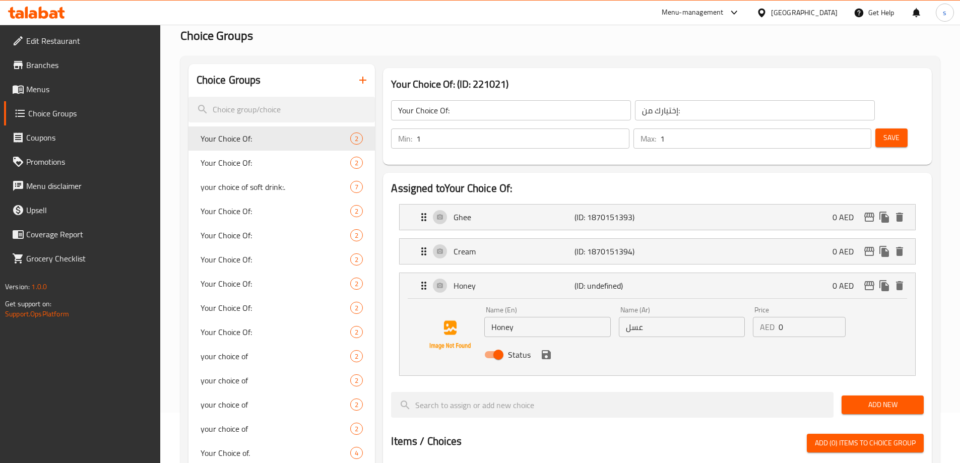
click at [548, 347] on button "save" at bounding box center [546, 354] width 15 height 15
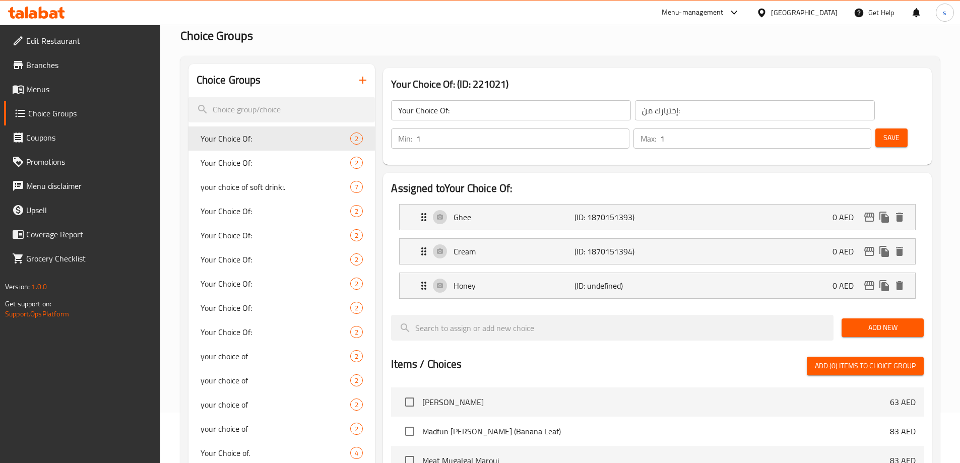
click at [880, 321] on span "Add New" at bounding box center [882, 327] width 66 height 13
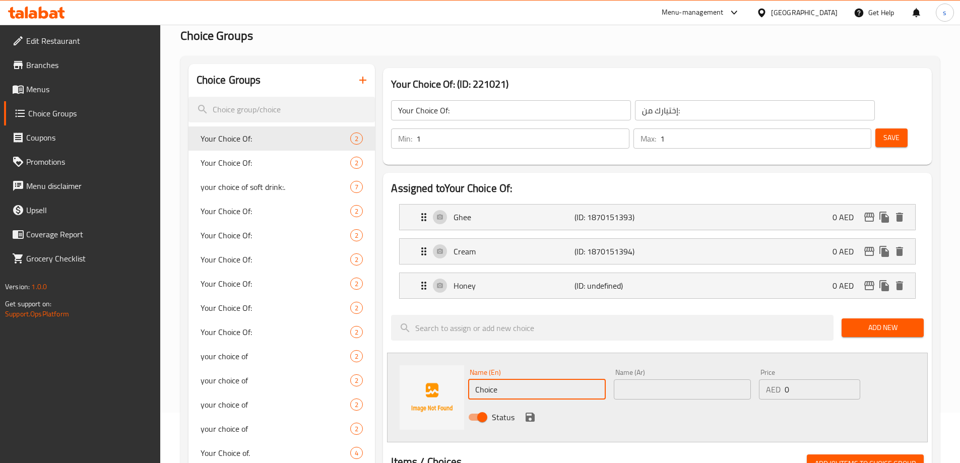
click at [488, 379] on input "Choice" at bounding box center [536, 389] width 137 height 20
type input "}"
type input "Cream"
click at [662, 379] on input "text" at bounding box center [682, 389] width 137 height 20
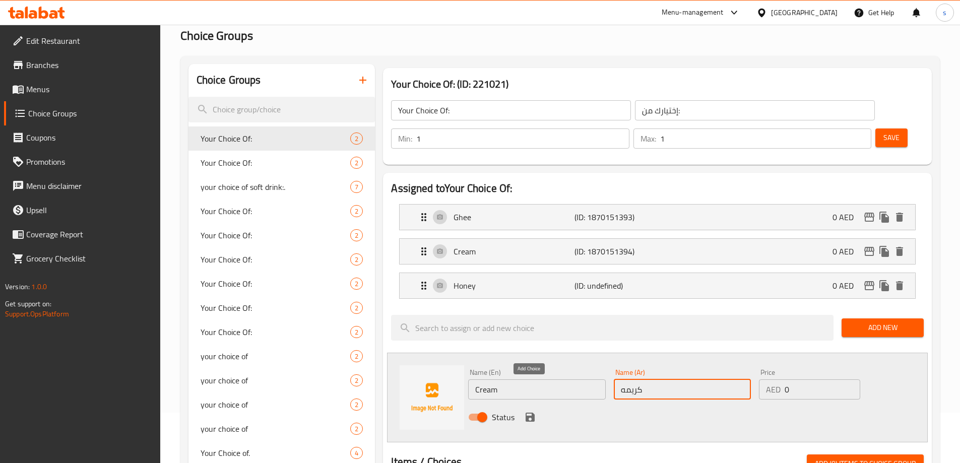
type input "كريمه"
click at [533, 413] on icon "save" at bounding box center [530, 417] width 9 height 9
click at [868, 321] on span "Add New" at bounding box center [882, 327] width 66 height 13
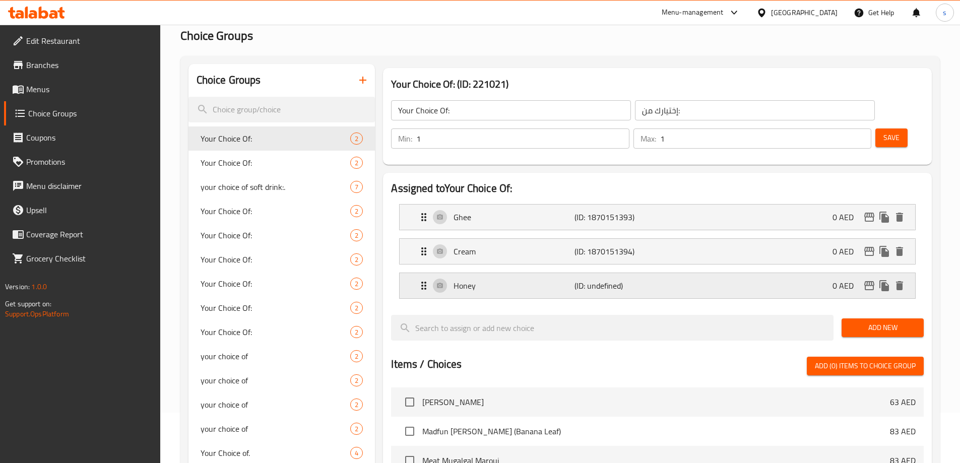
click at [423, 282] on icon "Expand" at bounding box center [423, 286] width 5 height 8
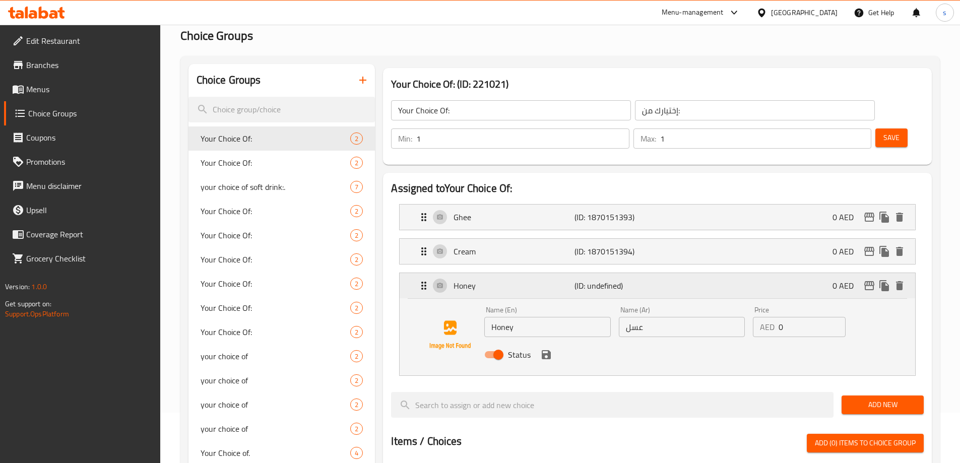
click at [423, 282] on icon "Expand" at bounding box center [423, 286] width 5 height 8
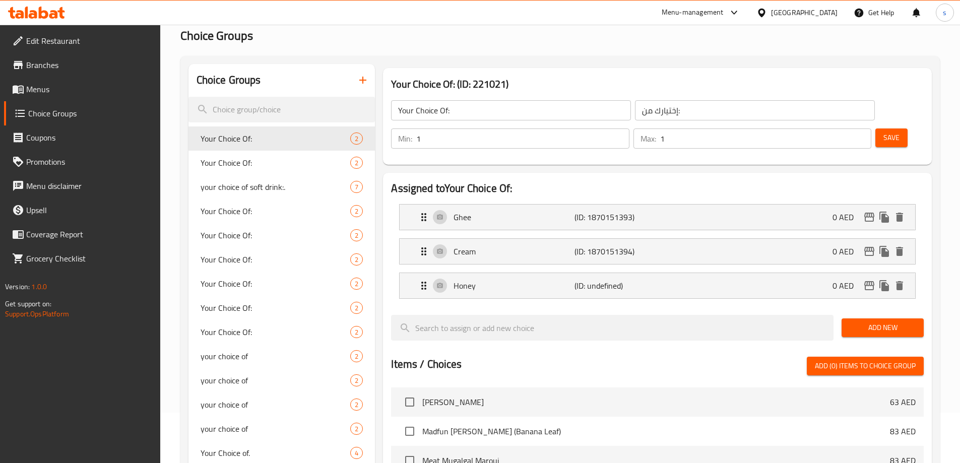
click at [889, 321] on span "Add New" at bounding box center [882, 327] width 66 height 13
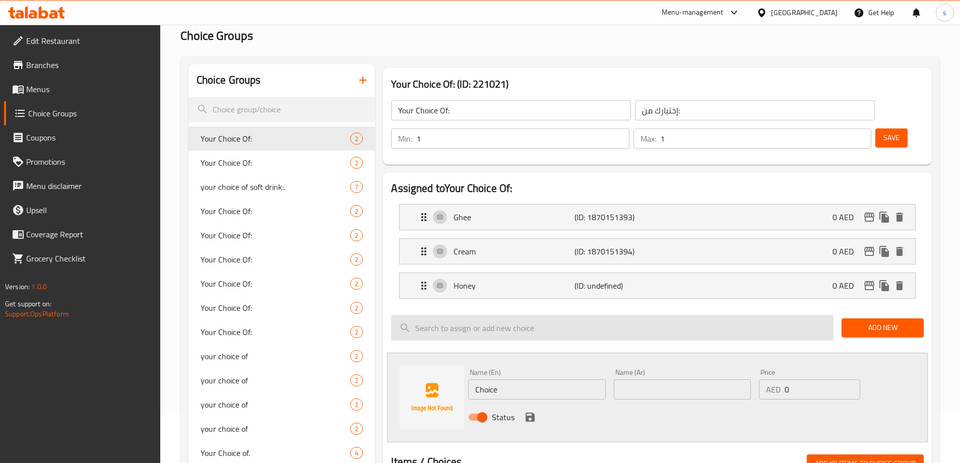
click at [526, 315] on input "search" at bounding box center [612, 328] width 442 height 26
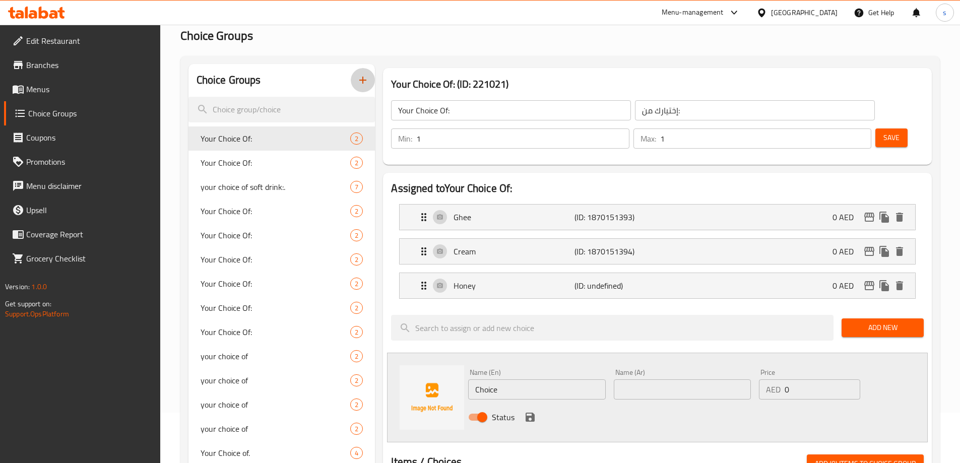
click at [361, 77] on icon "button" at bounding box center [363, 80] width 12 height 12
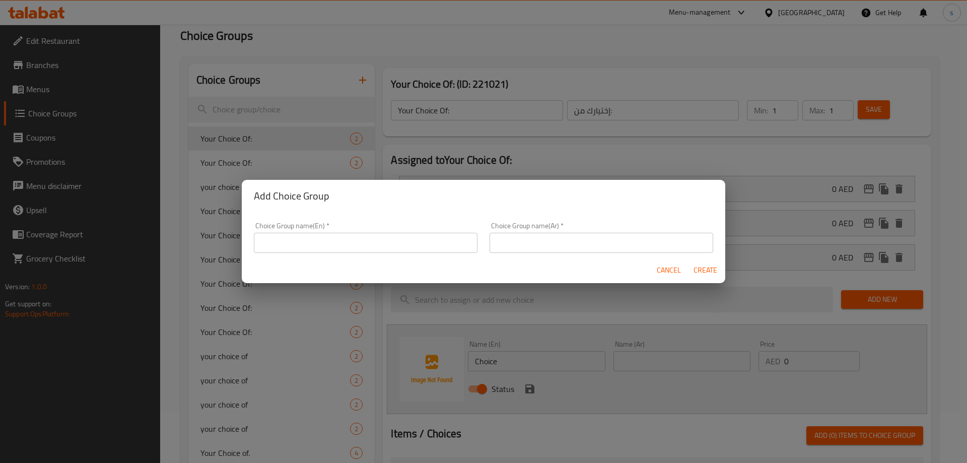
click at [363, 248] on input "text" at bounding box center [366, 243] width 224 height 20
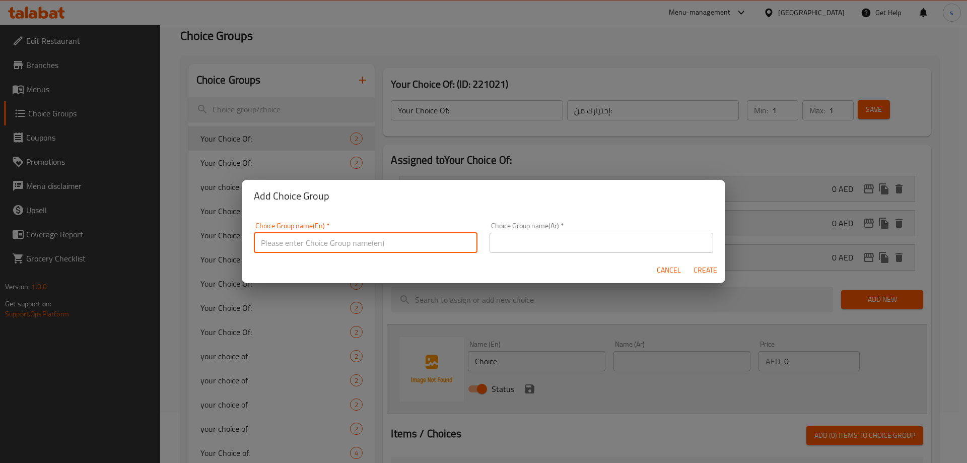
click at [335, 146] on div "Add Choice Group Choice Group name(En)   * Choice Group name(En) * Choice Group…" at bounding box center [483, 231] width 967 height 463
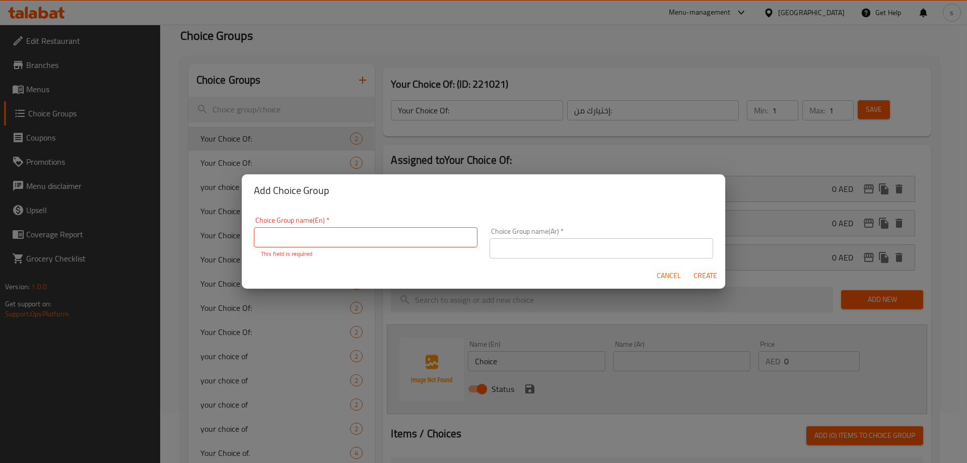
click at [675, 274] on span "Cancel" at bounding box center [669, 276] width 24 height 13
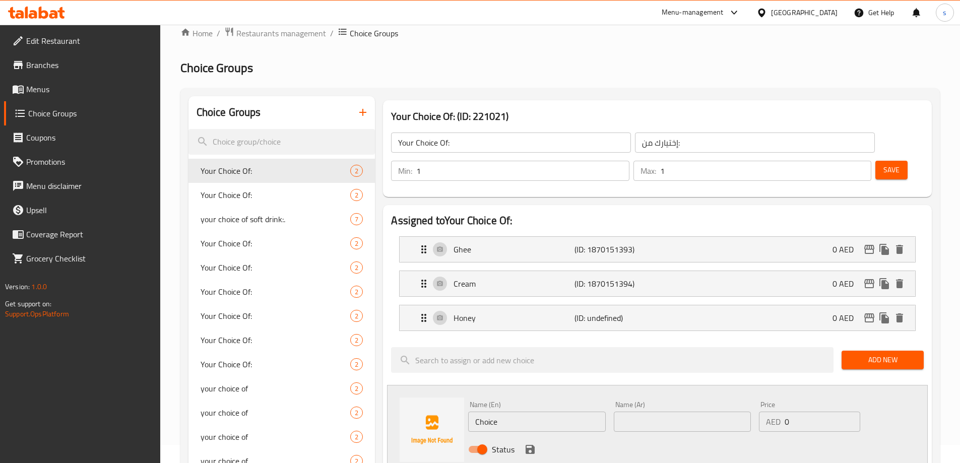
scroll to position [0, 0]
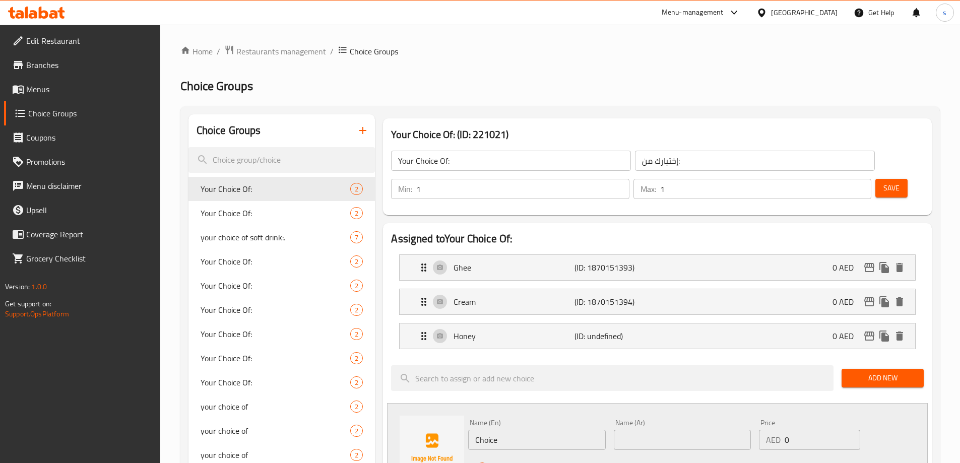
click at [901, 332] on icon "delete" at bounding box center [899, 336] width 7 height 9
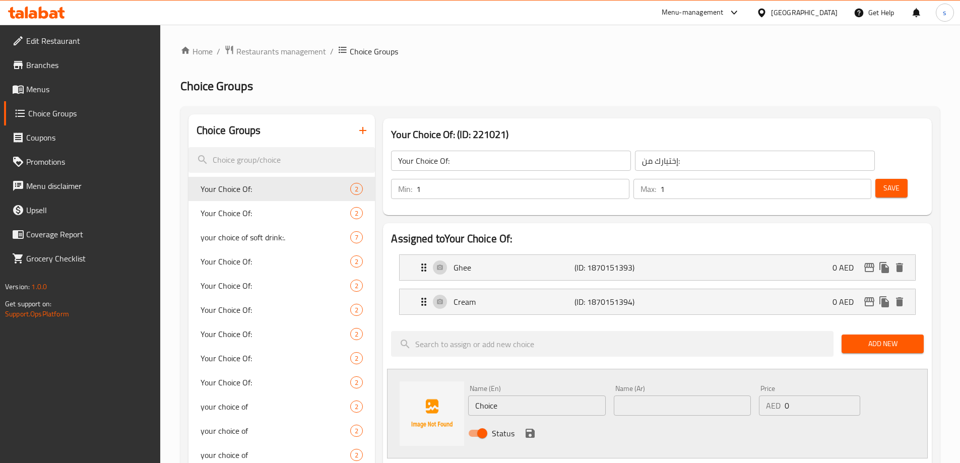
click at [879, 127] on h3 "Your Choice Of: (ID: 221021)" at bounding box center [657, 134] width 533 height 16
click at [304, 128] on div "Choice Groups" at bounding box center [281, 130] width 187 height 33
click at [362, 127] on icon "button" at bounding box center [363, 130] width 12 height 12
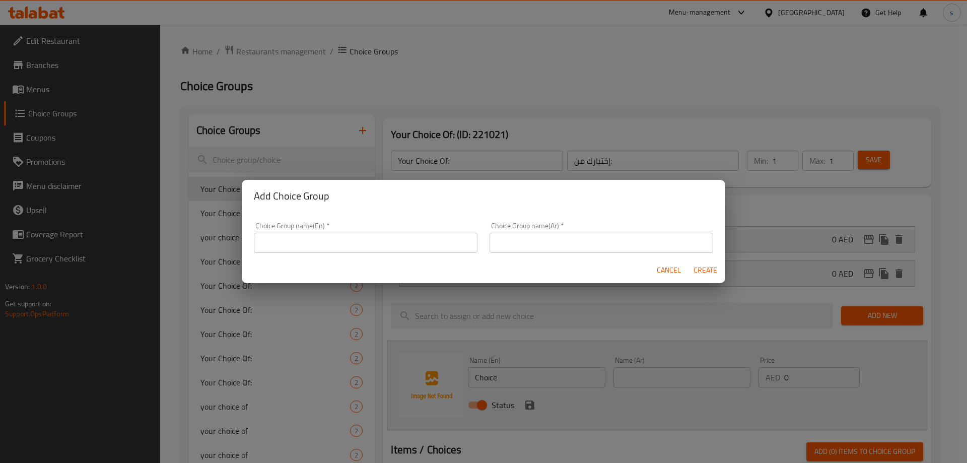
click at [389, 231] on div "Choice Group name(En)   * Choice Group name(En) *" at bounding box center [366, 237] width 224 height 31
click at [391, 237] on input "text" at bounding box center [366, 243] width 224 height 20
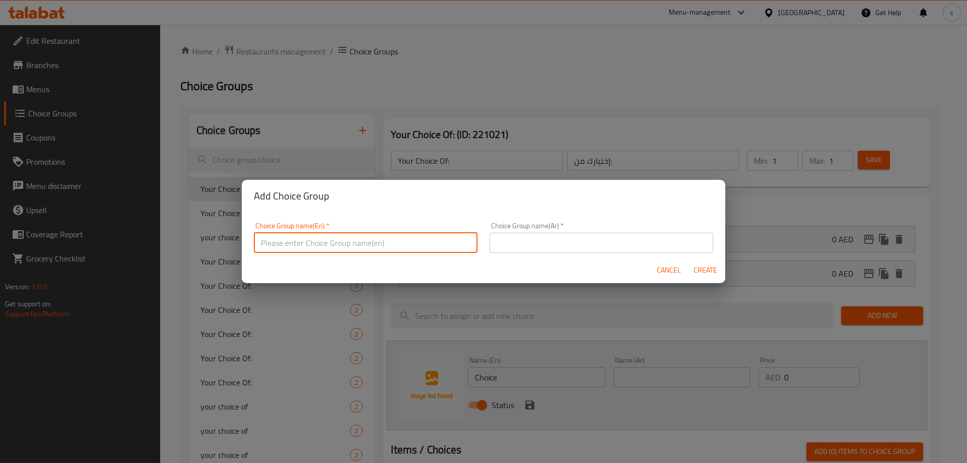
type input "Your Choice Of:"
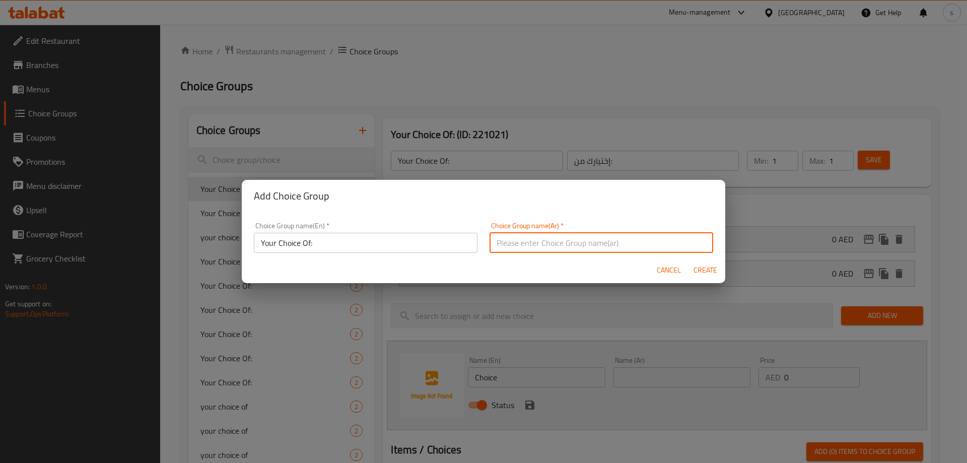
drag, startPoint x: 556, startPoint y: 251, endPoint x: 564, endPoint y: 250, distance: 8.6
click at [556, 251] on input "text" at bounding box center [602, 243] width 224 height 20
type input "إختيارك من:"
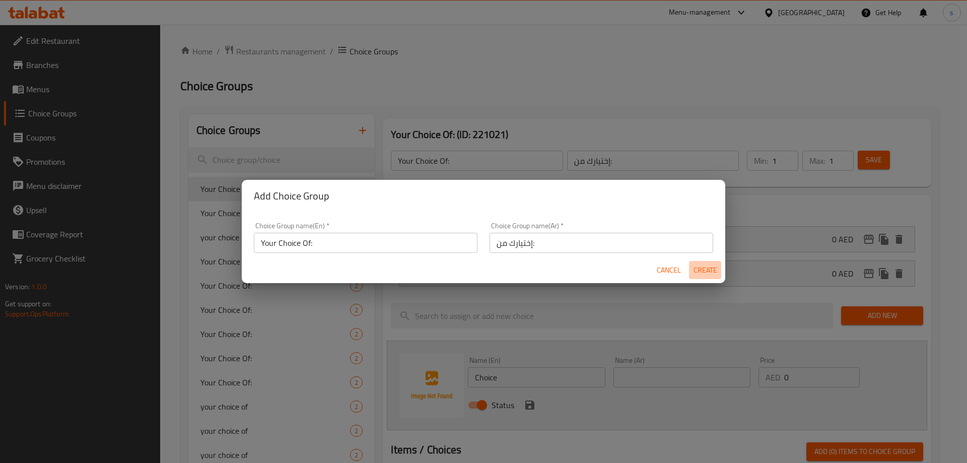
click at [700, 263] on button "Create" at bounding box center [705, 270] width 32 height 19
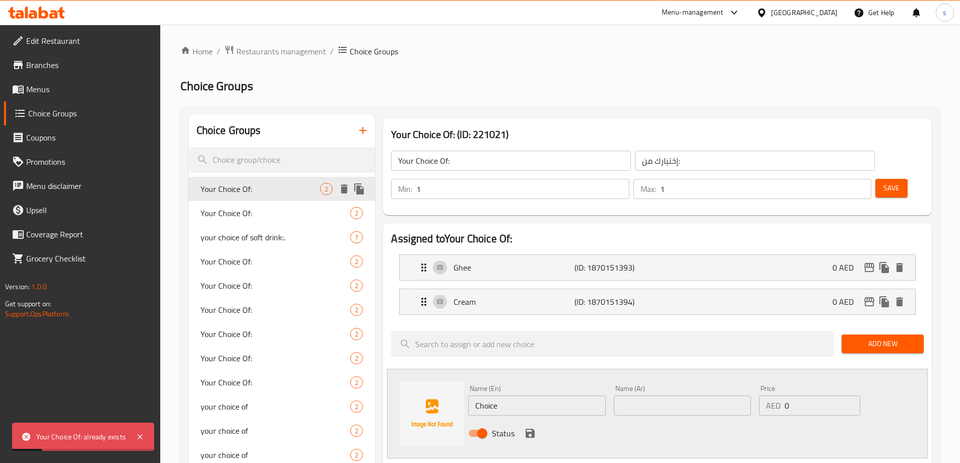
click at [284, 189] on span "Your Choice Of:" at bounding box center [261, 189] width 120 height 12
click at [883, 182] on span "Save" at bounding box center [891, 188] width 16 height 13
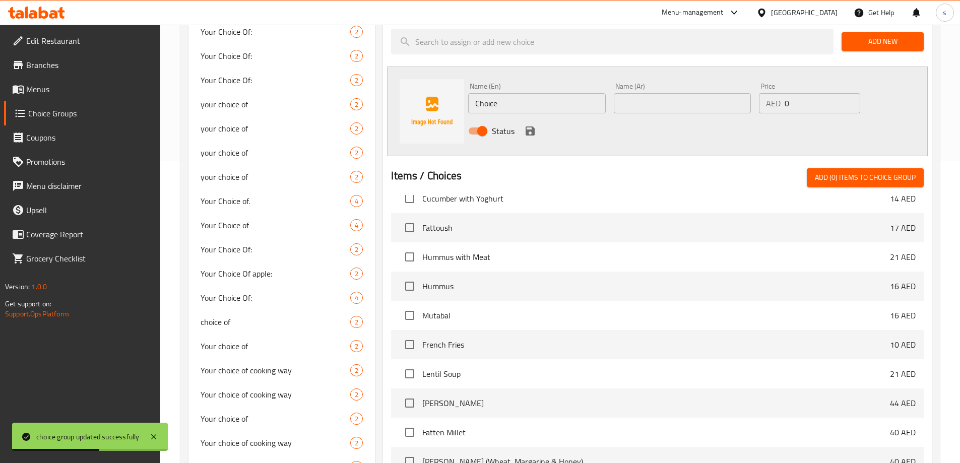
scroll to position [605, 0]
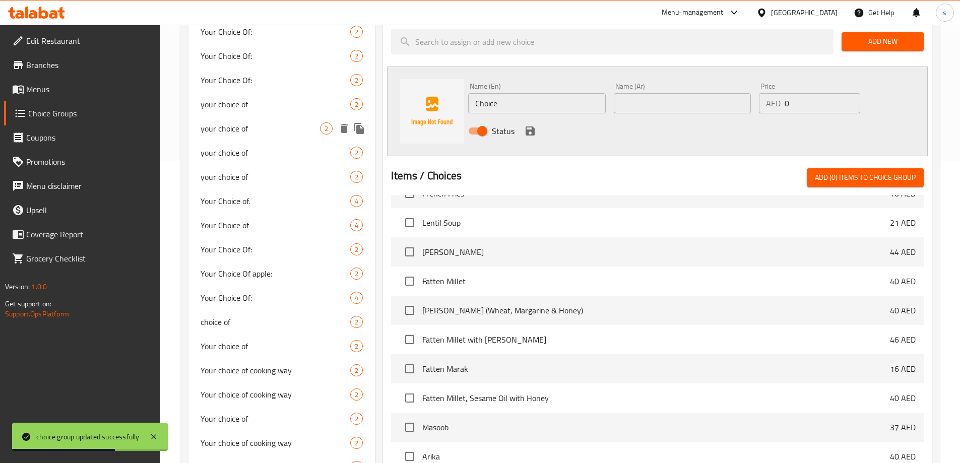
click at [242, 116] on div "your choice of 2" at bounding box center [281, 128] width 187 height 24
type input "your choice of"
type input "اختيارك من"
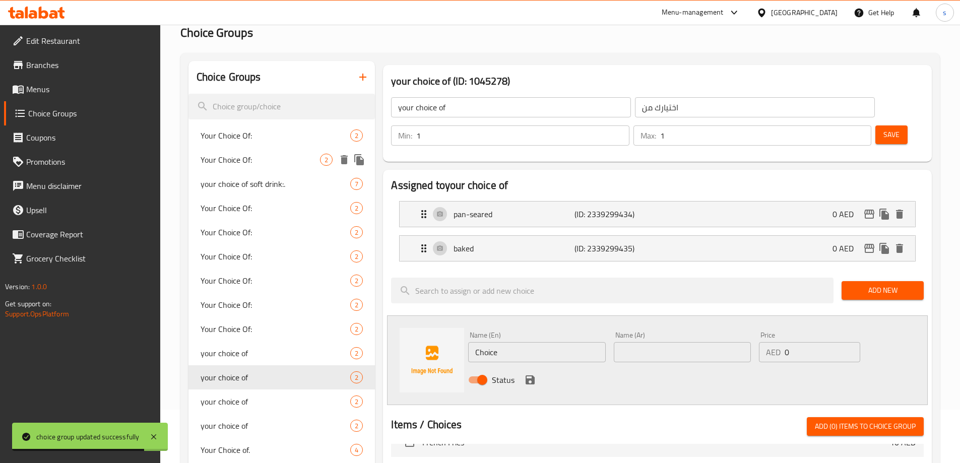
scroll to position [0, 0]
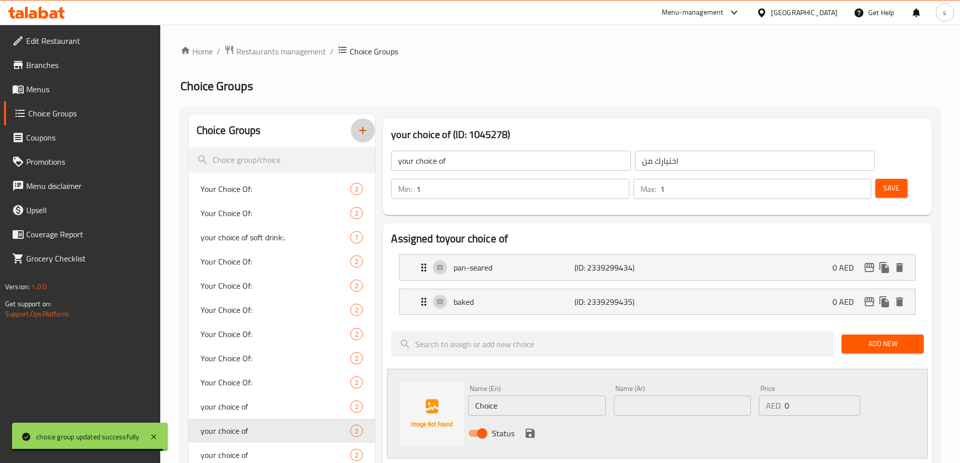
click at [370, 123] on button "button" at bounding box center [363, 130] width 24 height 24
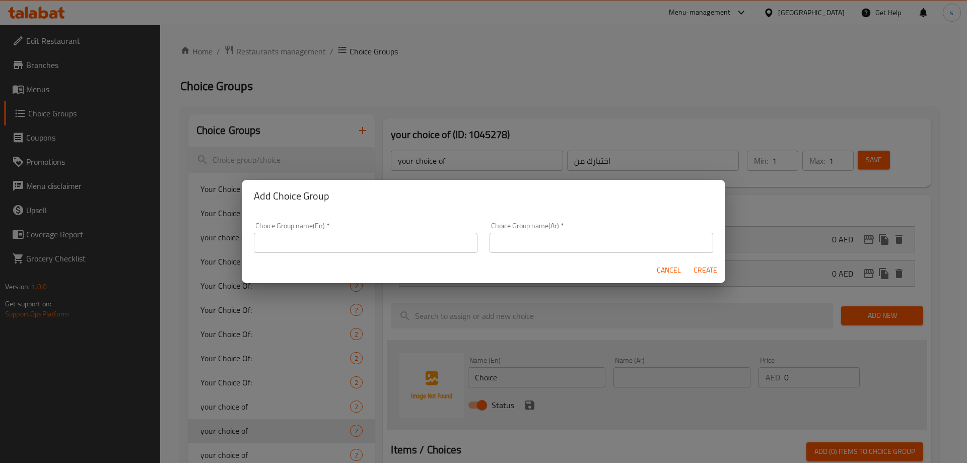
click at [384, 246] on input "text" at bounding box center [366, 243] width 224 height 20
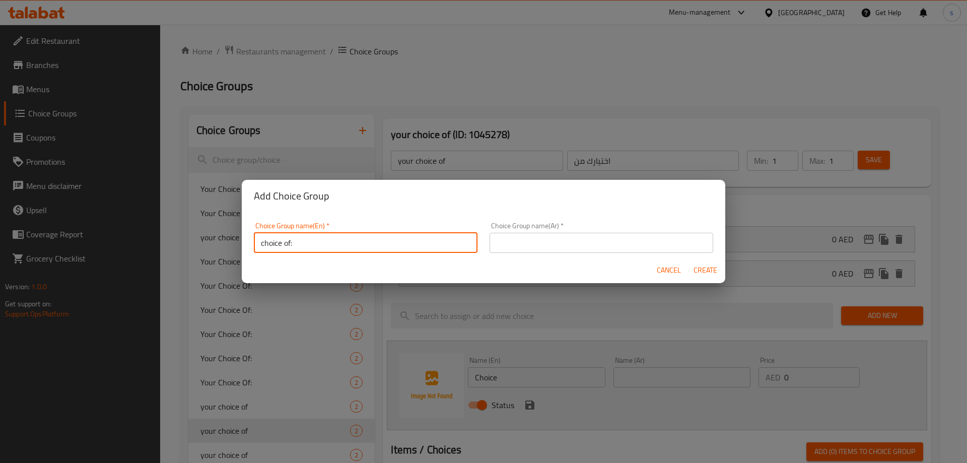
type input "choice of:"
click at [576, 246] on input "text" at bounding box center [602, 243] width 224 height 20
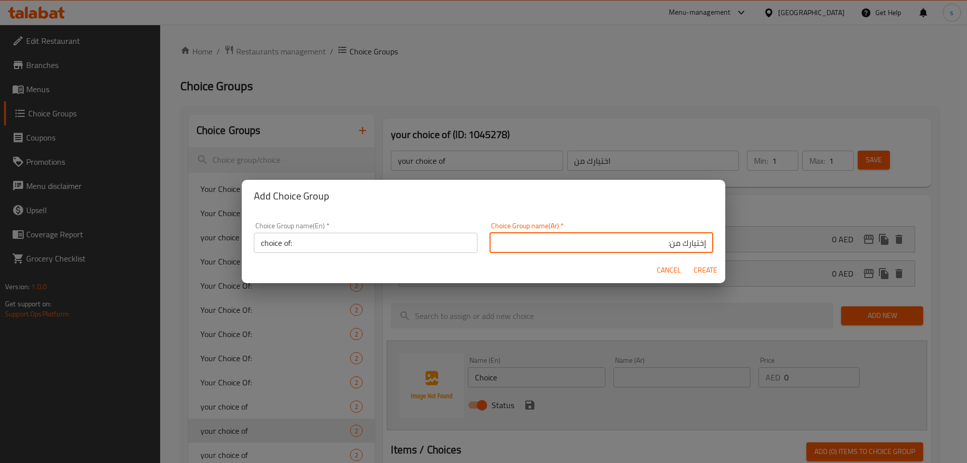
click at [698, 244] on input "إختيارك من:" at bounding box center [602, 243] width 224 height 20
click at [697, 243] on input "إختيارك من:" at bounding box center [602, 243] width 224 height 20
type input "اختيارك من:"
click at [707, 270] on span "Create" at bounding box center [705, 270] width 24 height 13
type input "choice of:"
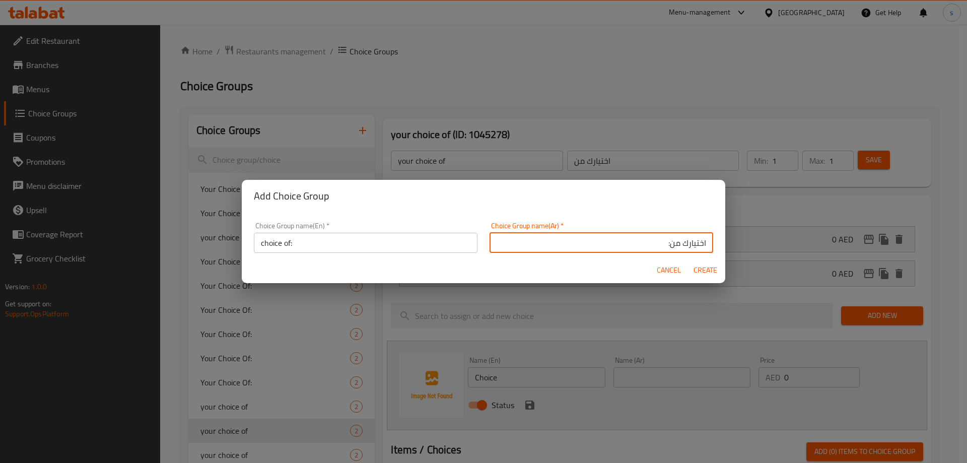
type input "اختيارك من:"
type input "0"
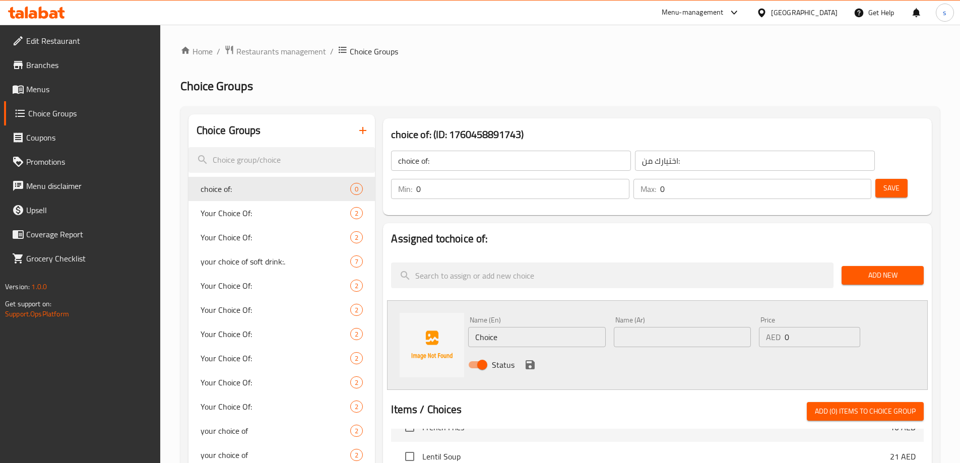
click at [493, 327] on input "Choice" at bounding box center [536, 337] width 137 height 20
type input "أ"
type input "Honey"
click at [672, 327] on input "text" at bounding box center [682, 337] width 137 height 20
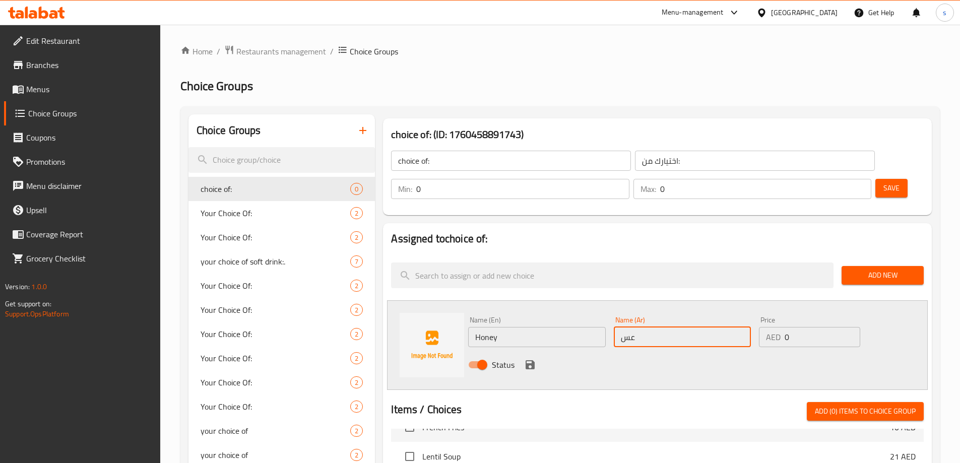
type input "عسل"
click at [526, 360] on icon "save" at bounding box center [530, 364] width 9 height 9
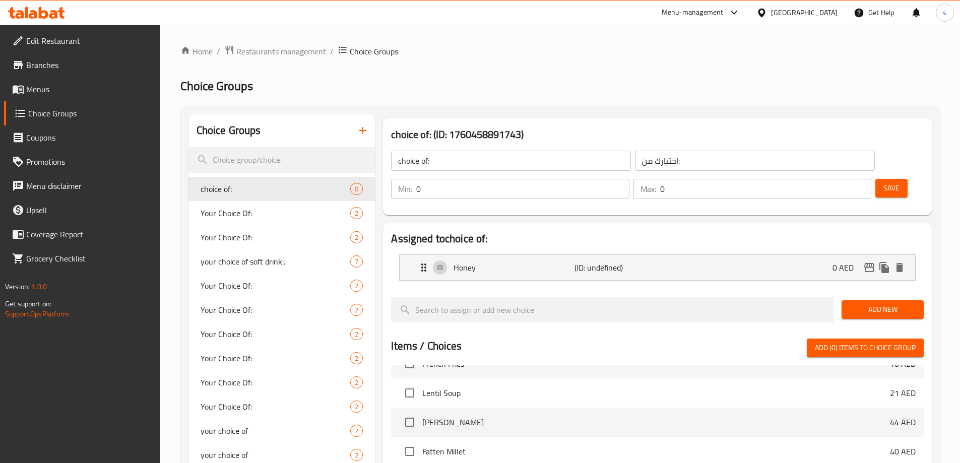
click at [885, 303] on span "Add New" at bounding box center [882, 309] width 66 height 13
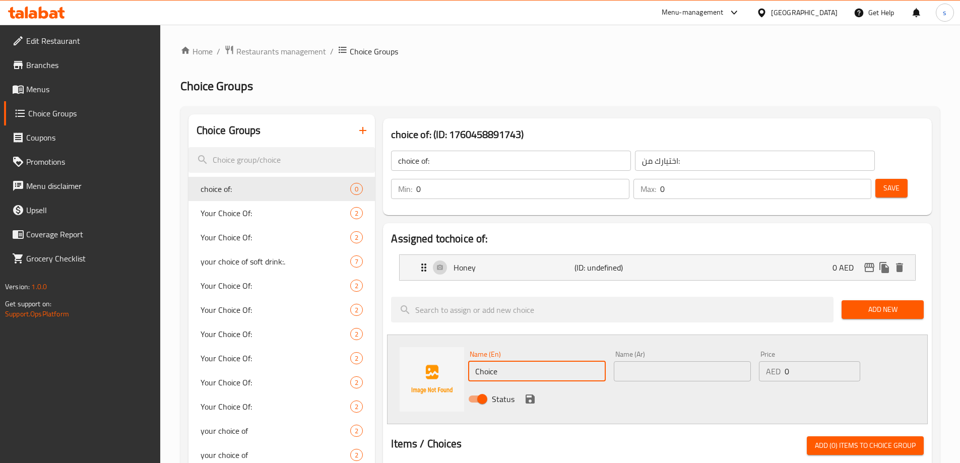
click at [493, 361] on input "Choice" at bounding box center [536, 371] width 137 height 20
type input "ل"
click at [571, 361] on input "Banana Kunafa 250g" at bounding box center [536, 371] width 137 height 20
type input "B"
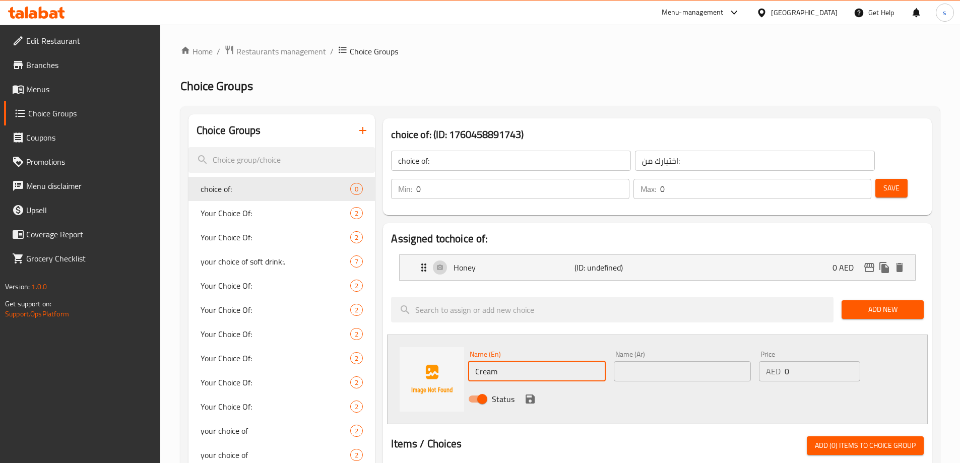
type input "Cream"
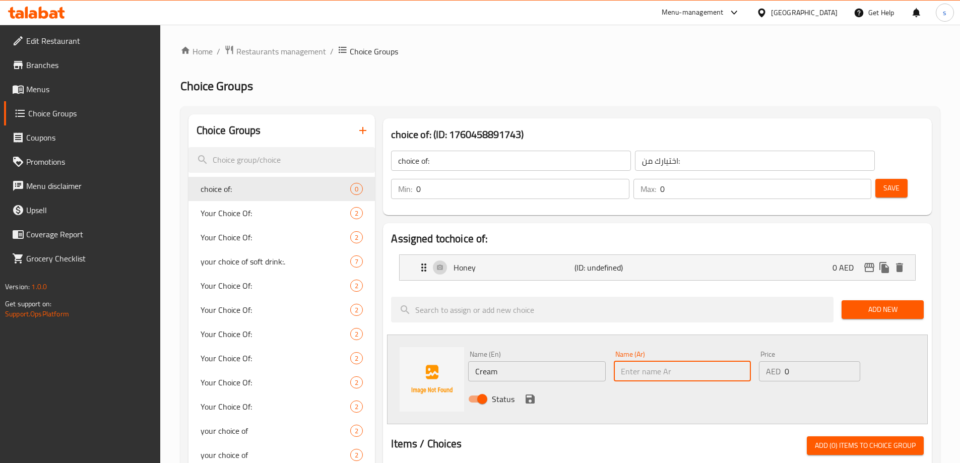
click at [641, 361] on input "text" at bounding box center [682, 371] width 137 height 20
type input "كريمه"
click at [875, 303] on span "Add New" at bounding box center [882, 309] width 66 height 13
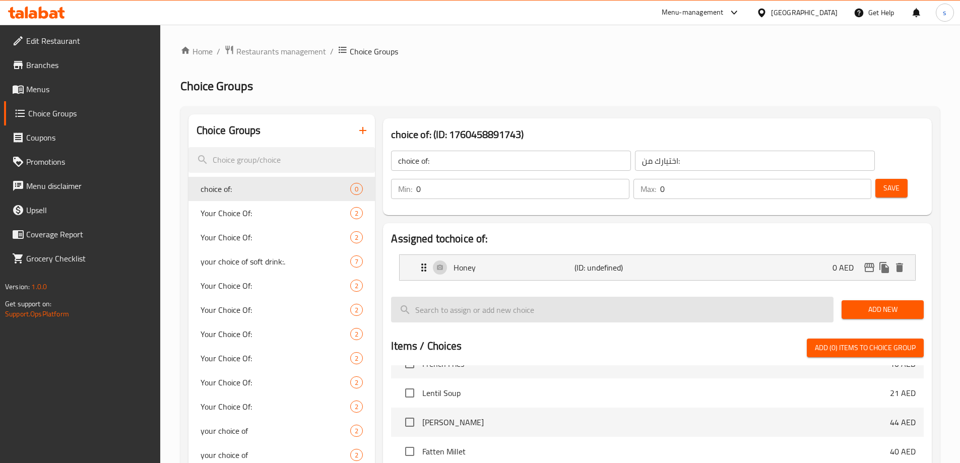
click at [509, 297] on input "search" at bounding box center [612, 310] width 442 height 26
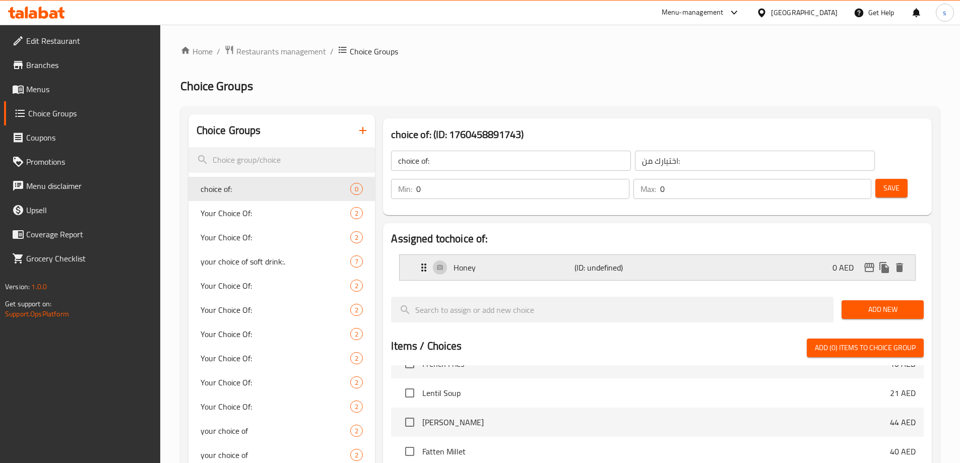
click at [426, 264] on icon "Expand" at bounding box center [423, 268] width 5 height 8
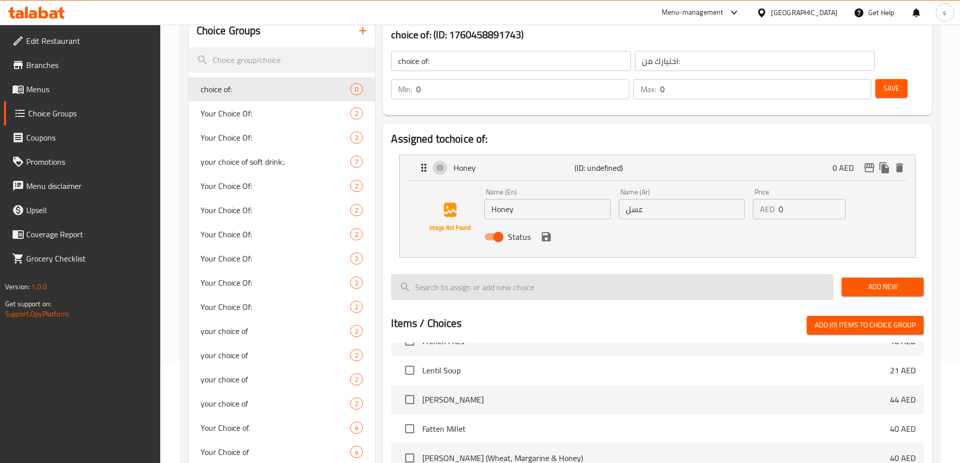
scroll to position [101, 0]
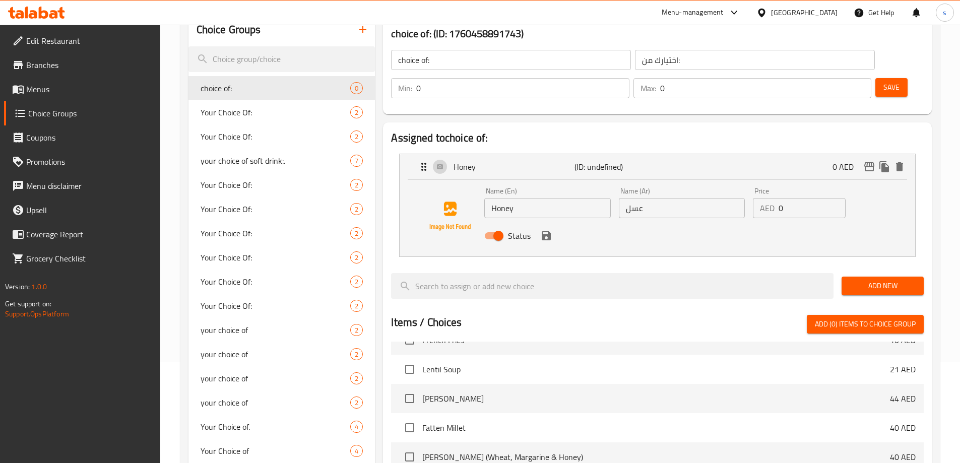
click at [879, 280] on span "Add New" at bounding box center [882, 286] width 66 height 13
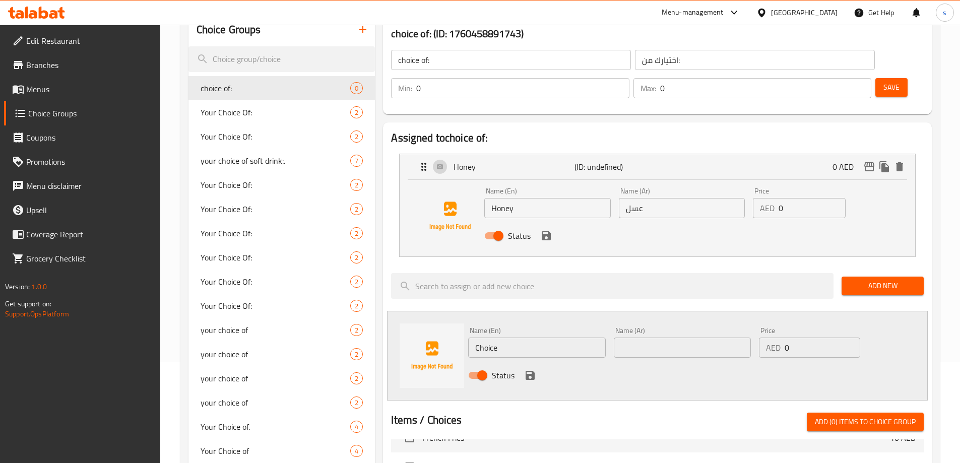
click at [482, 338] on input "Choice" at bounding box center [536, 348] width 137 height 20
click at [635, 338] on input "text" at bounding box center [682, 348] width 137 height 20
type input "كريمه"
click at [488, 338] on input "Choice" at bounding box center [536, 348] width 137 height 20
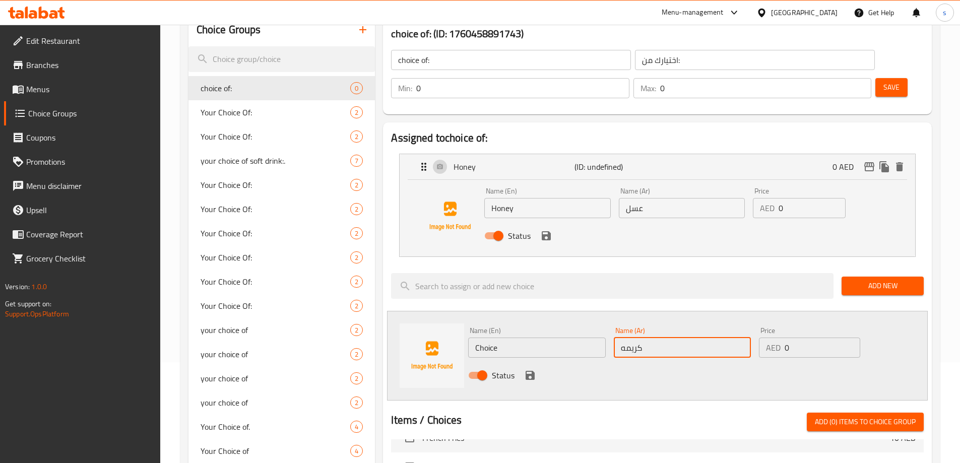
click at [488, 338] on input "Choice" at bounding box center [536, 348] width 137 height 20
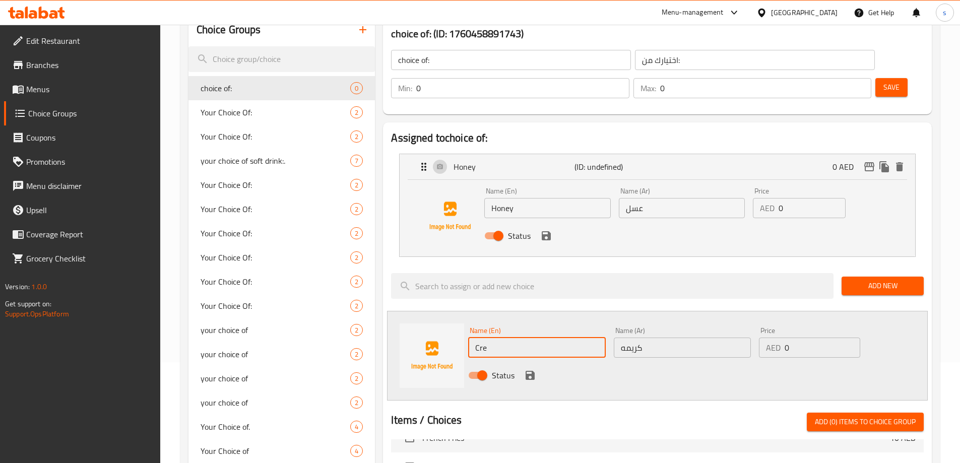
type input "Cream"
click at [528, 371] on icon "save" at bounding box center [530, 375] width 9 height 9
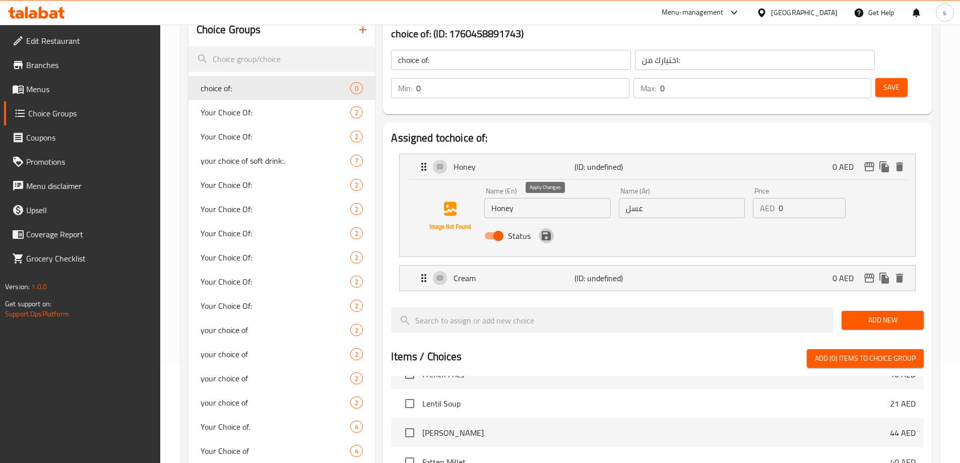
click at [547, 228] on button "save" at bounding box center [546, 235] width 15 height 15
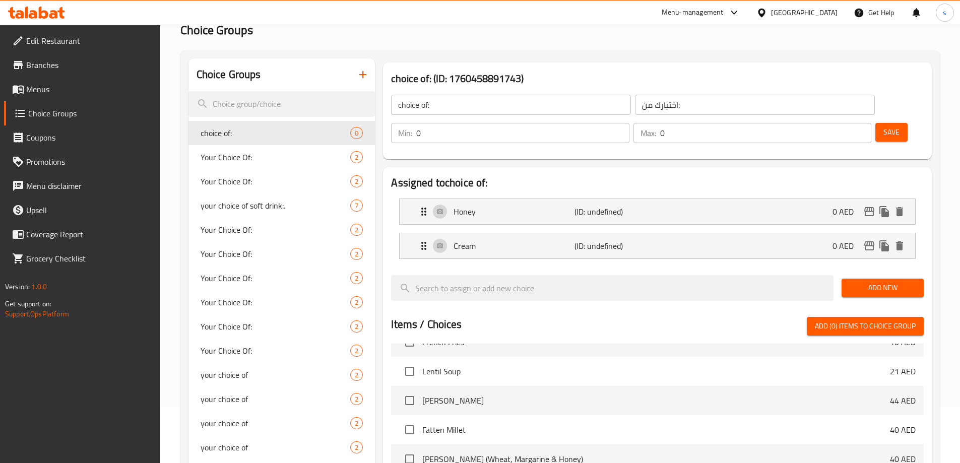
scroll to position [50, 0]
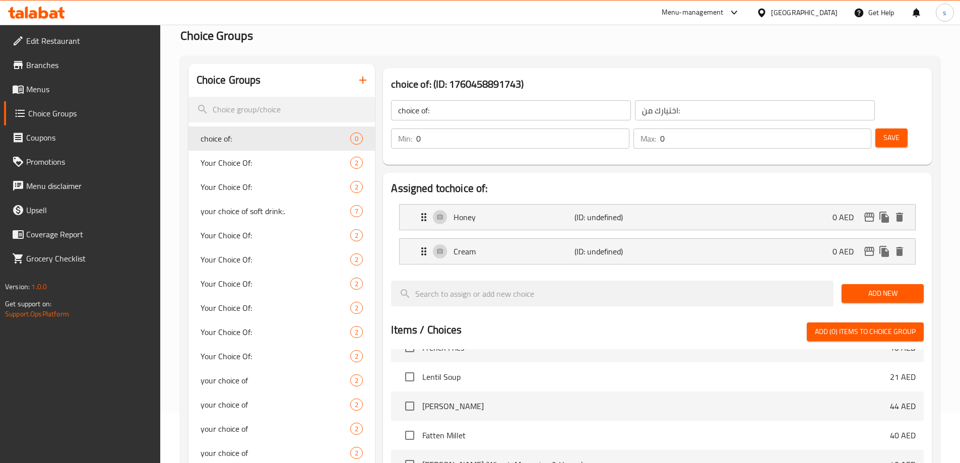
click at [883, 132] on span "Save" at bounding box center [891, 138] width 16 height 13
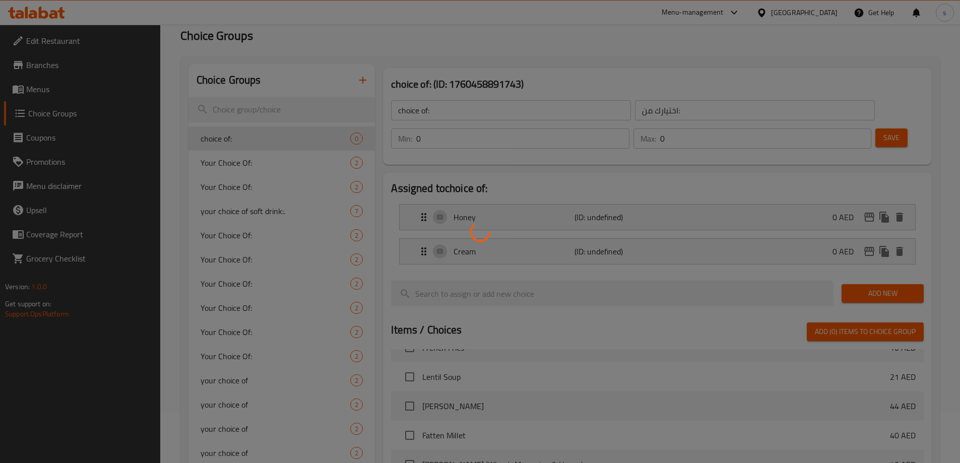
click at [784, 108] on div at bounding box center [480, 231] width 960 height 463
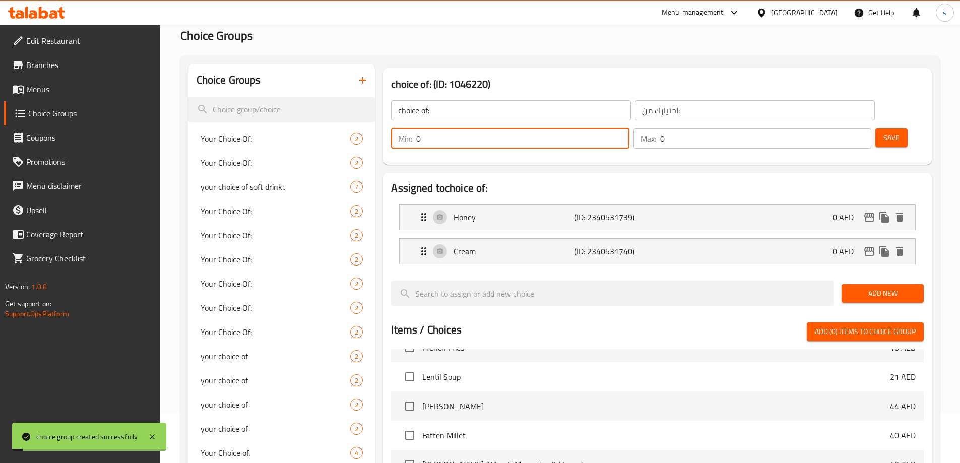
click at [629, 128] on input "0" at bounding box center [522, 138] width 213 height 20
type input "1"
click at [829, 128] on div "Max: 0 ​" at bounding box center [752, 138] width 238 height 20
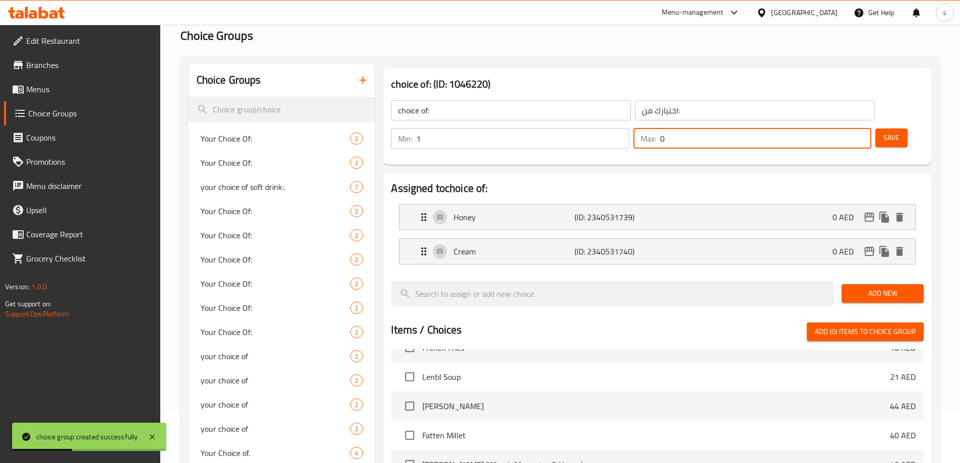
click at [829, 128] on div "Max: 0 ​" at bounding box center [752, 138] width 238 height 20
click at [831, 128] on input "0" at bounding box center [765, 138] width 211 height 20
type input "1"
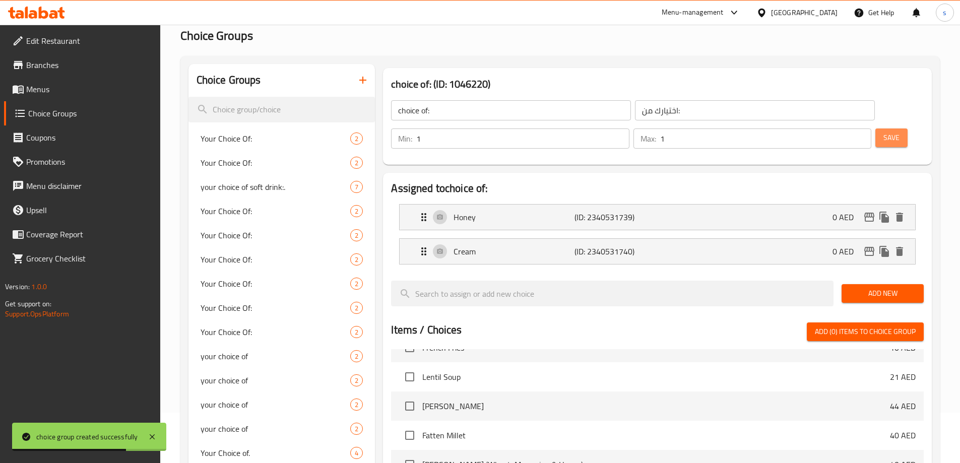
click at [883, 132] on span "Save" at bounding box center [891, 138] width 16 height 13
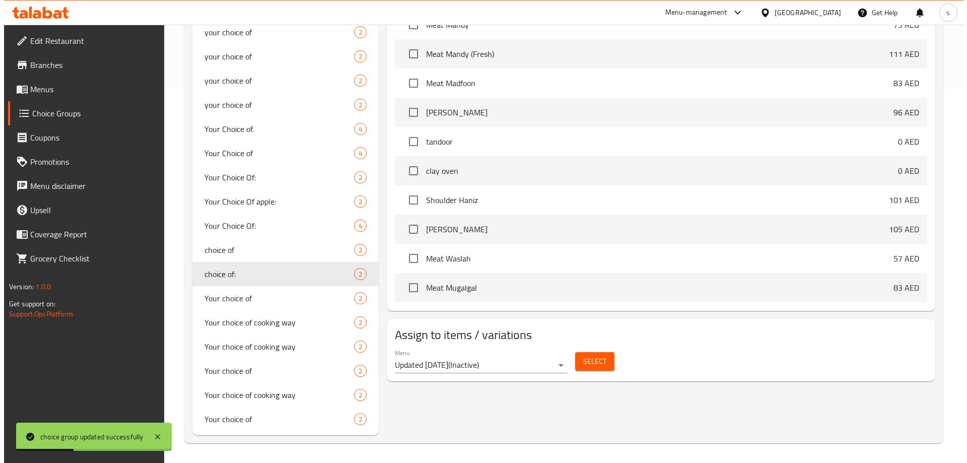
scroll to position [375, 0]
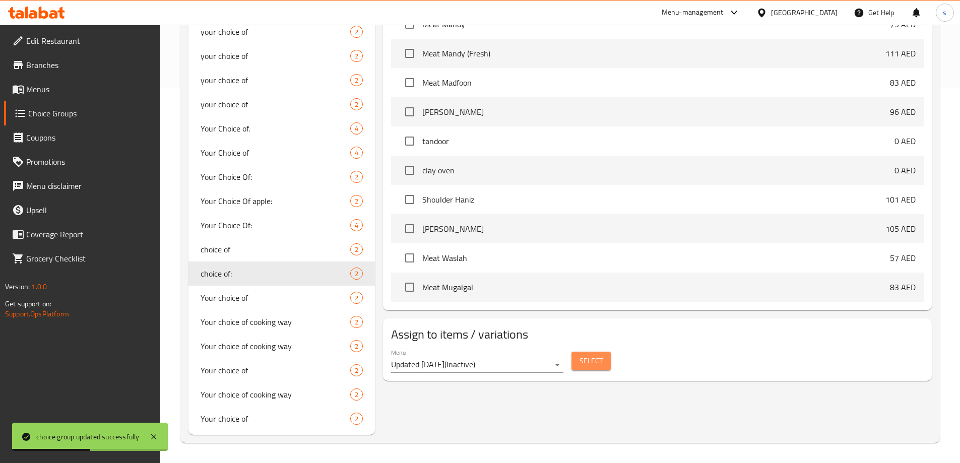
click at [583, 355] on span "Select" at bounding box center [590, 361] width 23 height 13
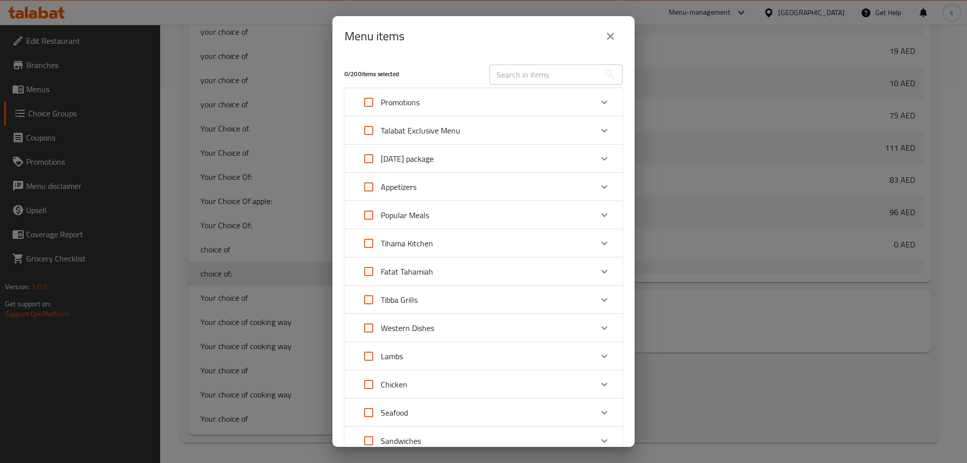
click at [554, 74] on input "text" at bounding box center [545, 74] width 110 height 20
paste input "Fatten Banana"
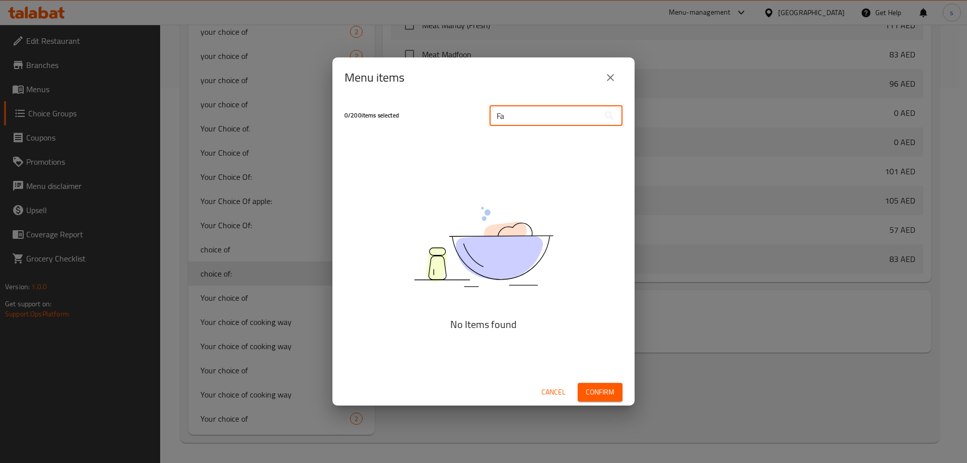
type input "F"
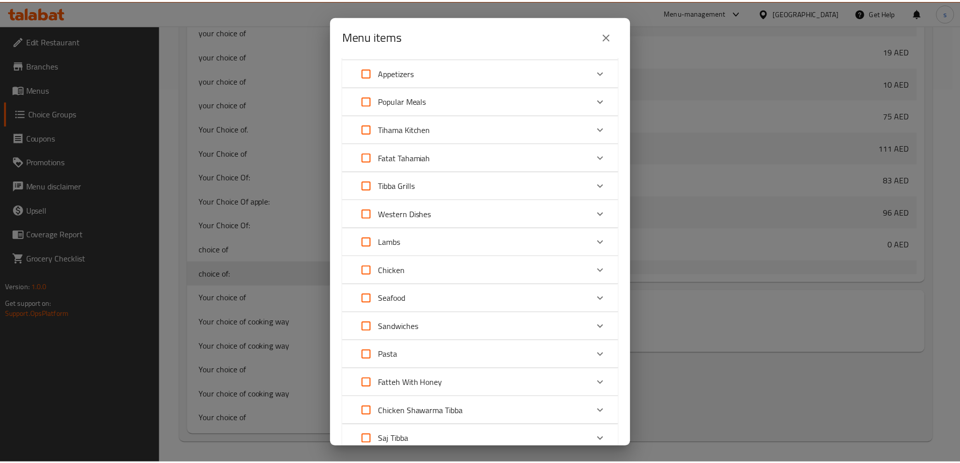
scroll to position [0, 0]
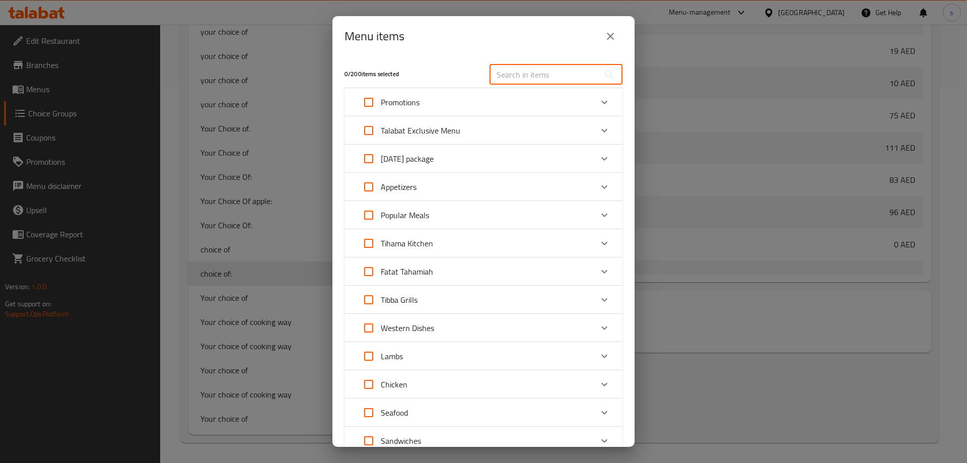
click at [609, 36] on icon "close" at bounding box center [611, 36] width 12 height 12
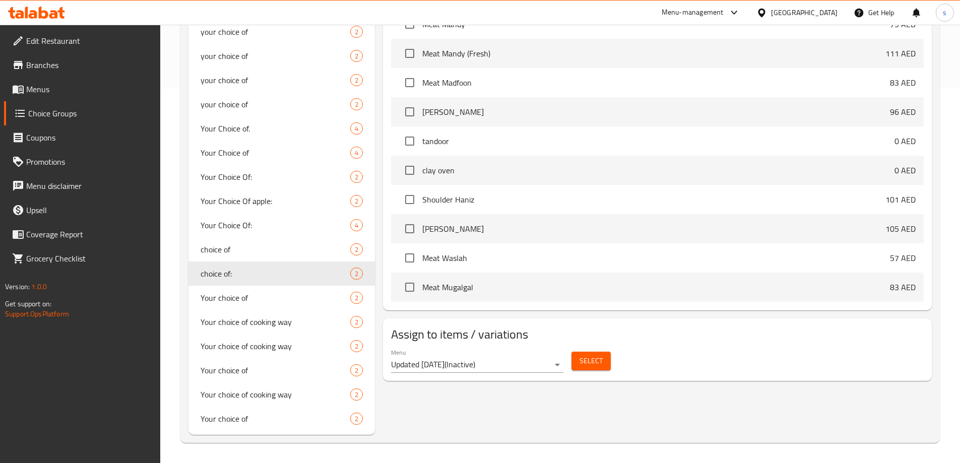
click at [48, 89] on span "Menus" at bounding box center [89, 89] width 126 height 12
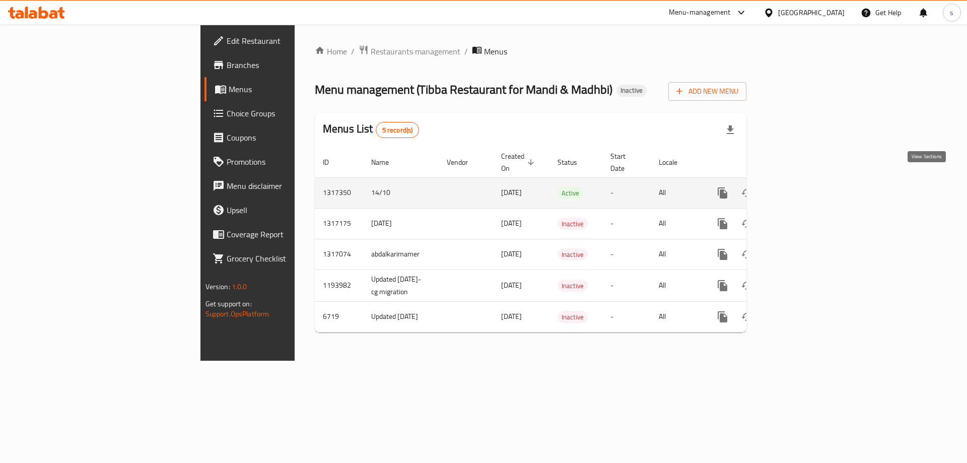
click at [808, 183] on link "enhanced table" at bounding box center [795, 193] width 24 height 24
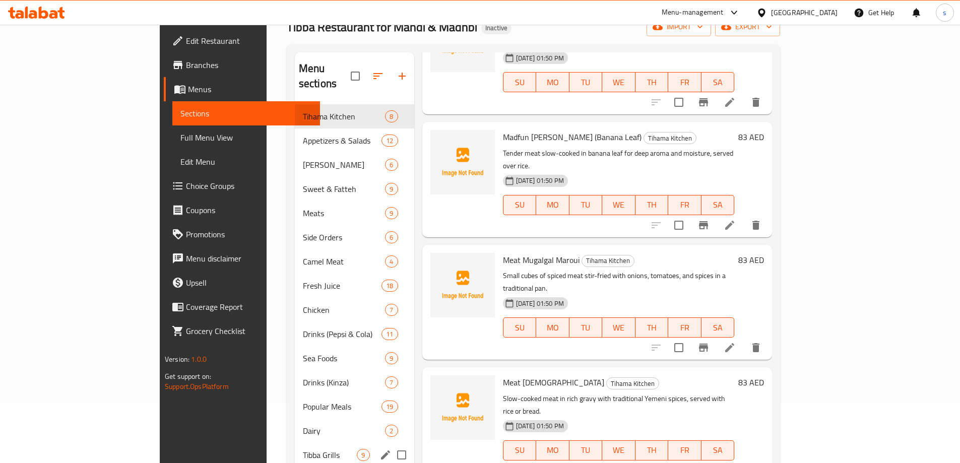
scroll to position [141, 0]
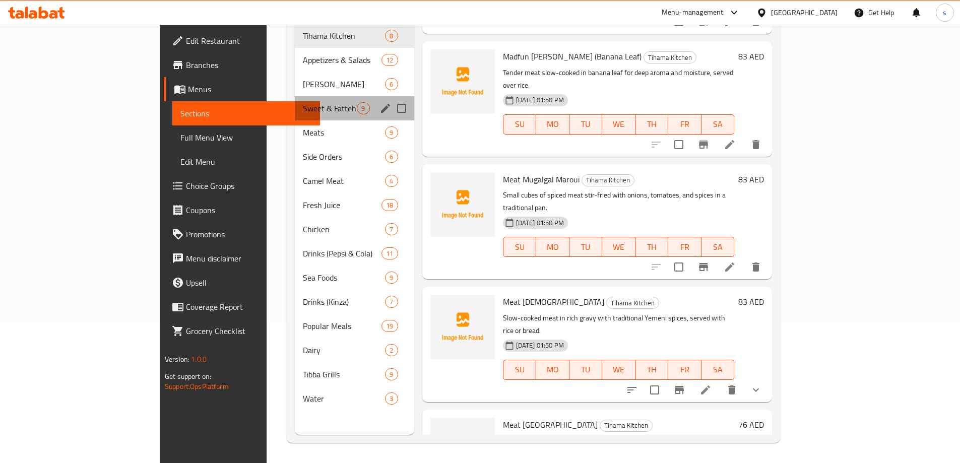
click at [295, 96] on div "Sweet & Fatteh 9" at bounding box center [354, 108] width 119 height 24
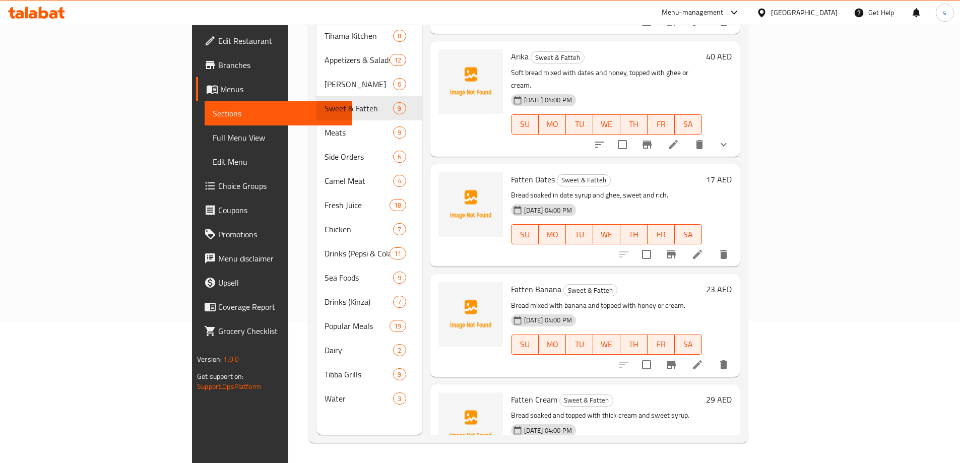
click at [703, 359] on icon at bounding box center [697, 365] width 12 height 12
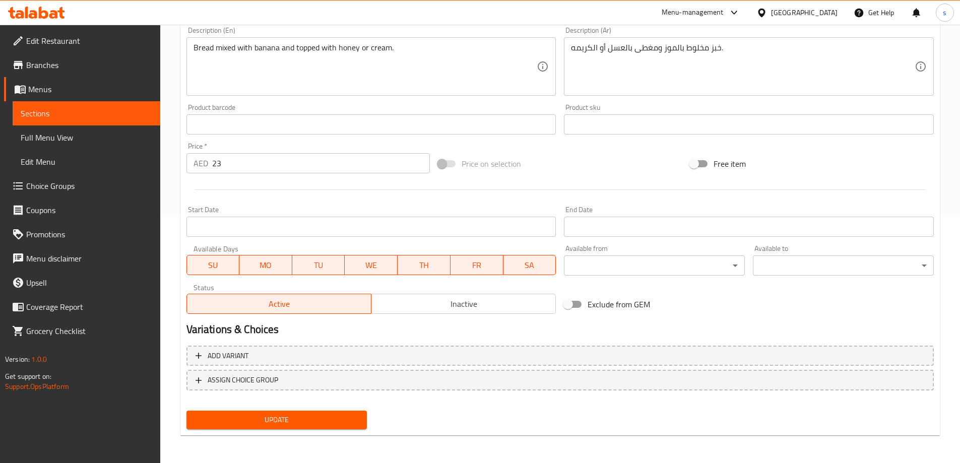
scroll to position [249, 0]
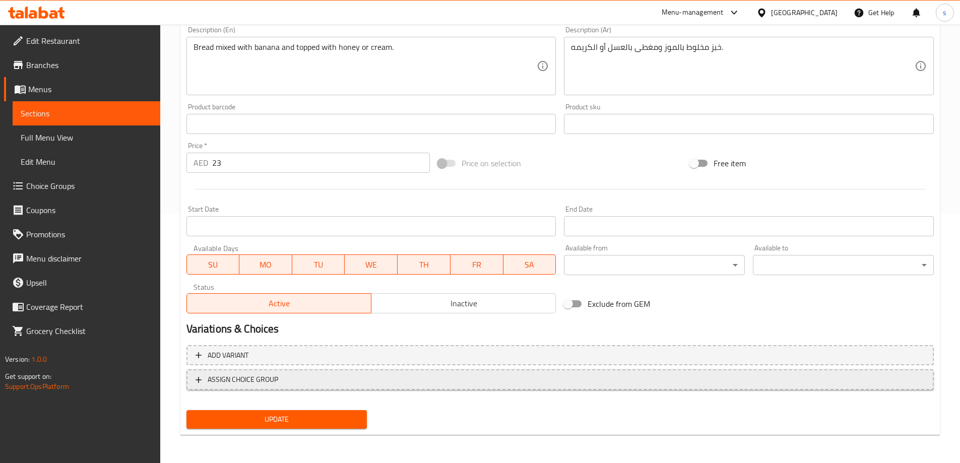
click at [359, 380] on span "ASSIGN CHOICE GROUP" at bounding box center [559, 379] width 729 height 13
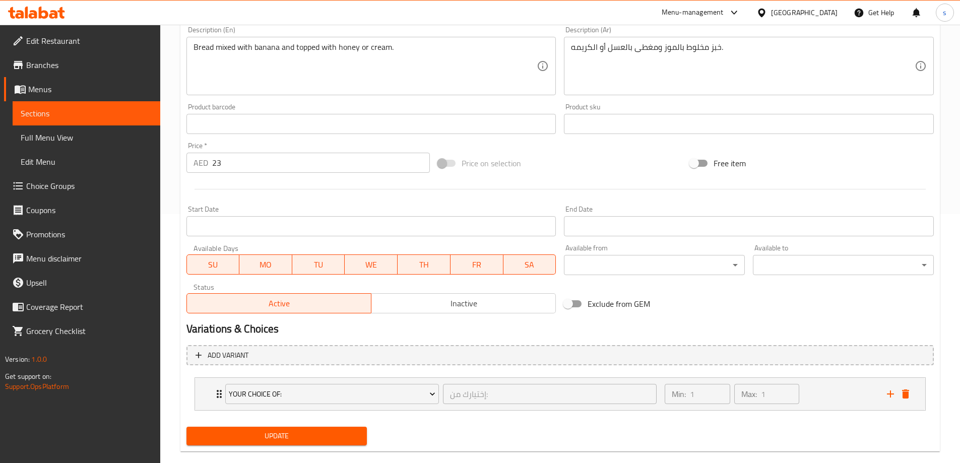
scroll to position [266, 0]
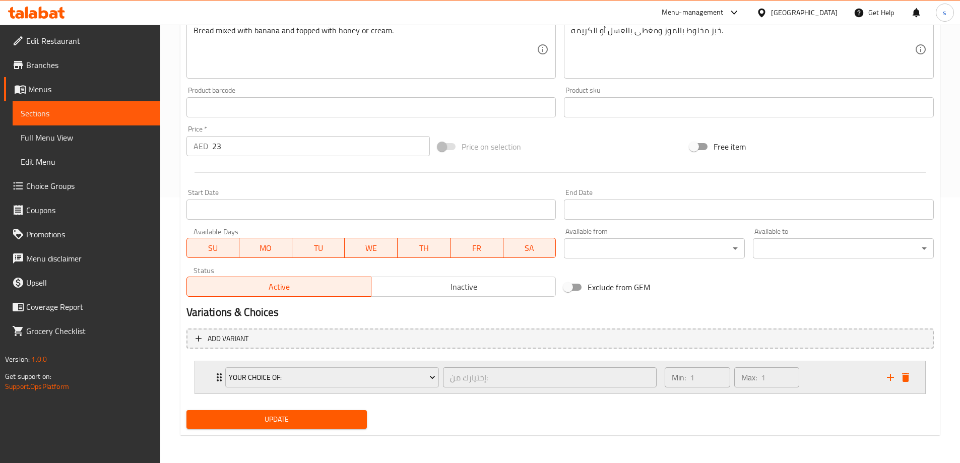
click at [220, 378] on div "Your Choice Of: إختيارك من: ​" at bounding box center [441, 377] width 444 height 32
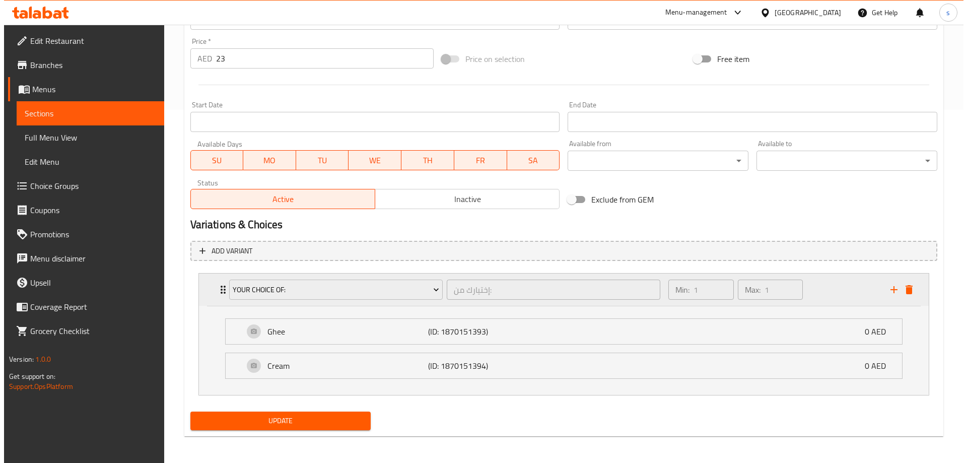
scroll to position [355, 0]
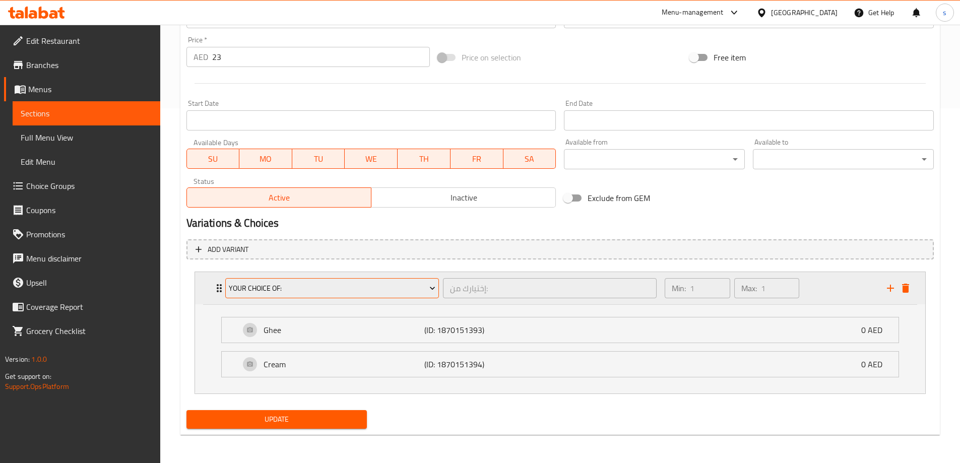
click at [405, 288] on span "Your Choice Of:" at bounding box center [332, 288] width 207 height 13
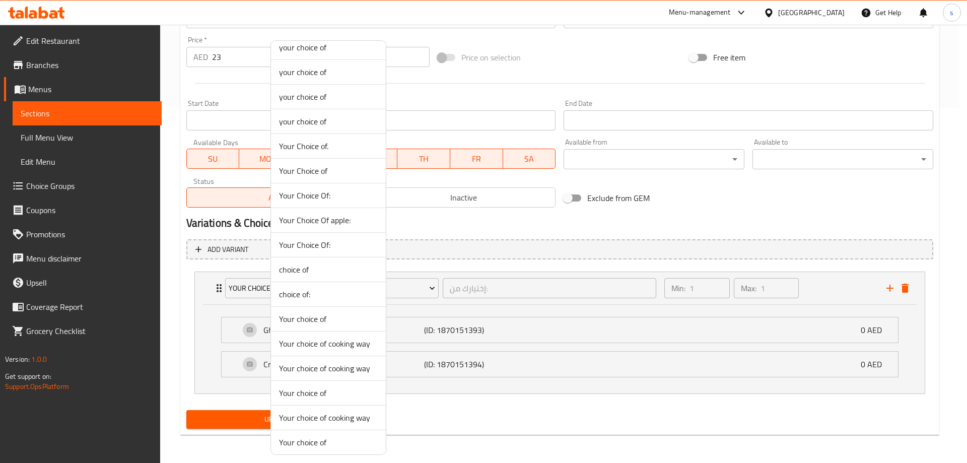
scroll to position [236, 0]
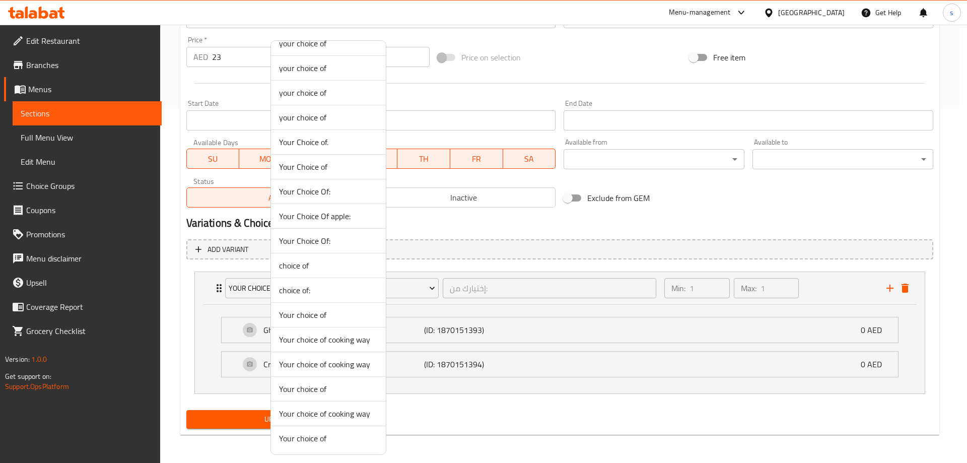
click at [330, 263] on span "choice of" at bounding box center [328, 265] width 99 height 12
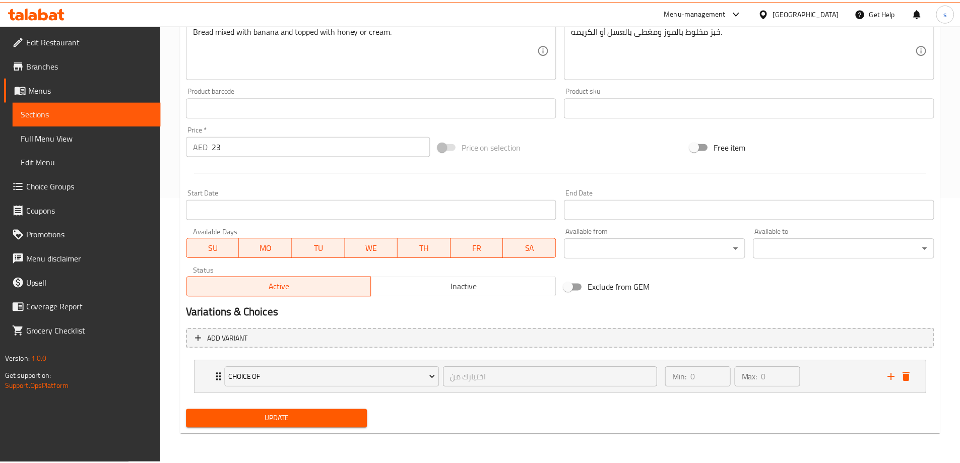
scroll to position [266, 0]
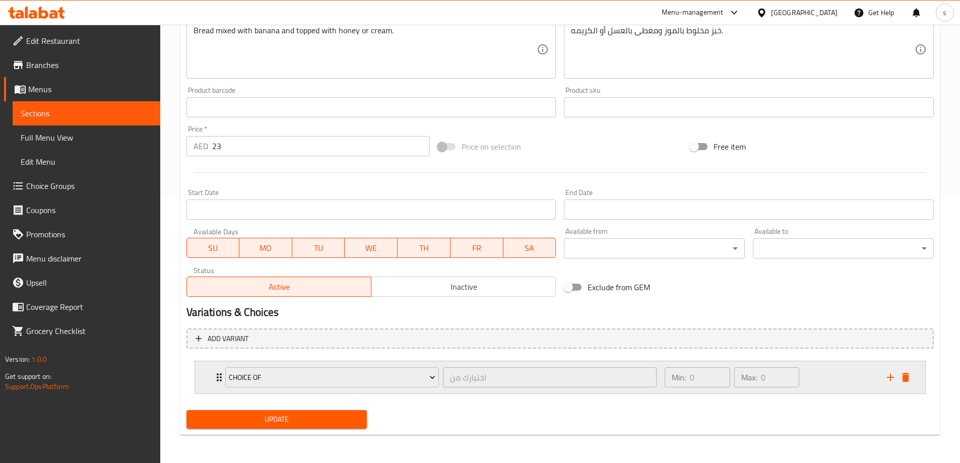
click at [211, 384] on div "choice of اختيارك من ​ Min: 0 ​ Max: 0 ​" at bounding box center [560, 377] width 730 height 32
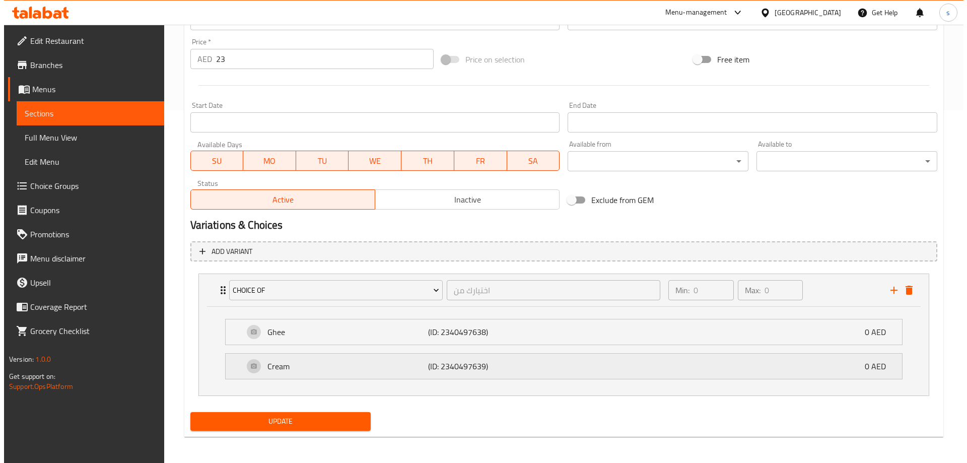
scroll to position [355, 0]
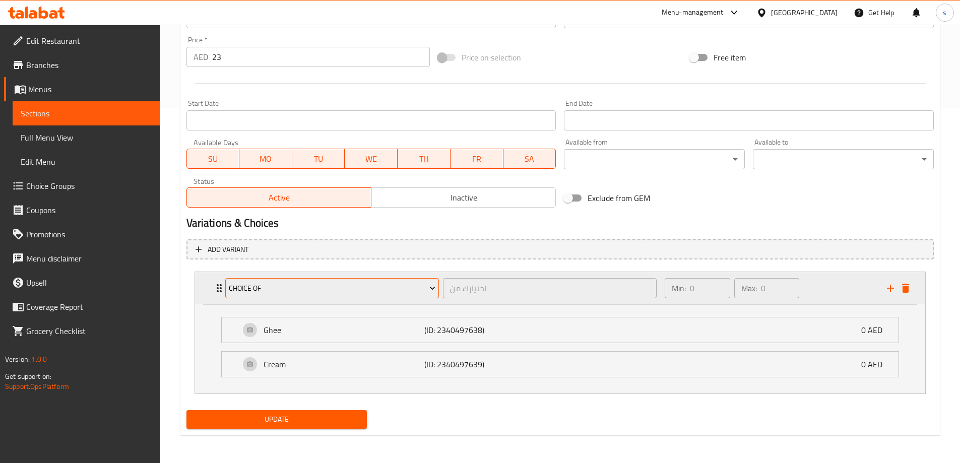
click at [421, 294] on span "choice of" at bounding box center [332, 288] width 207 height 13
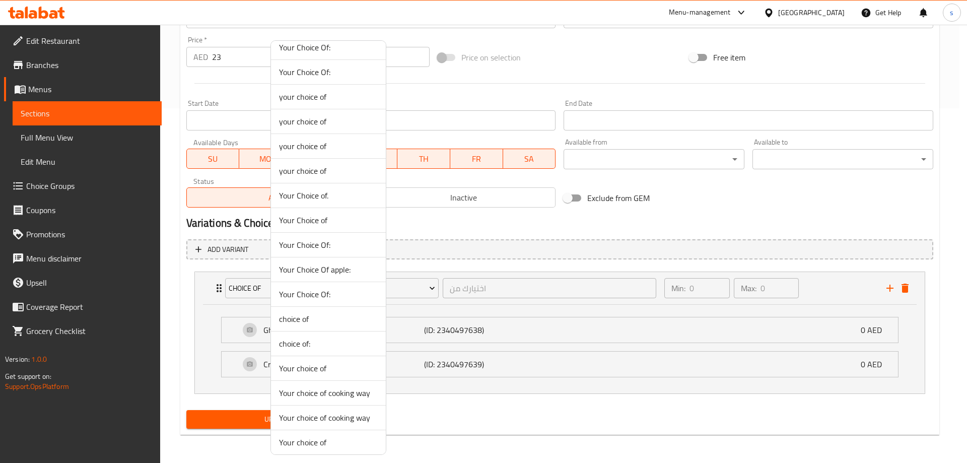
scroll to position [236, 0]
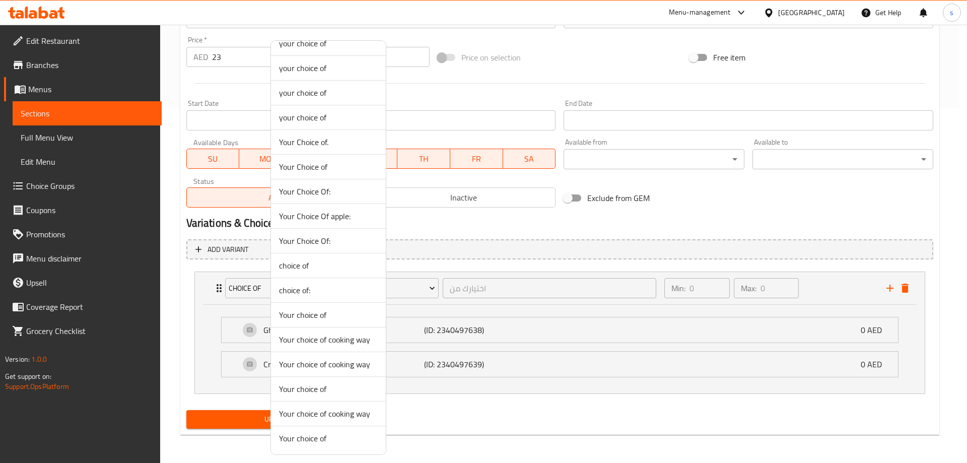
click at [328, 291] on span "choice of:" at bounding box center [328, 290] width 99 height 12
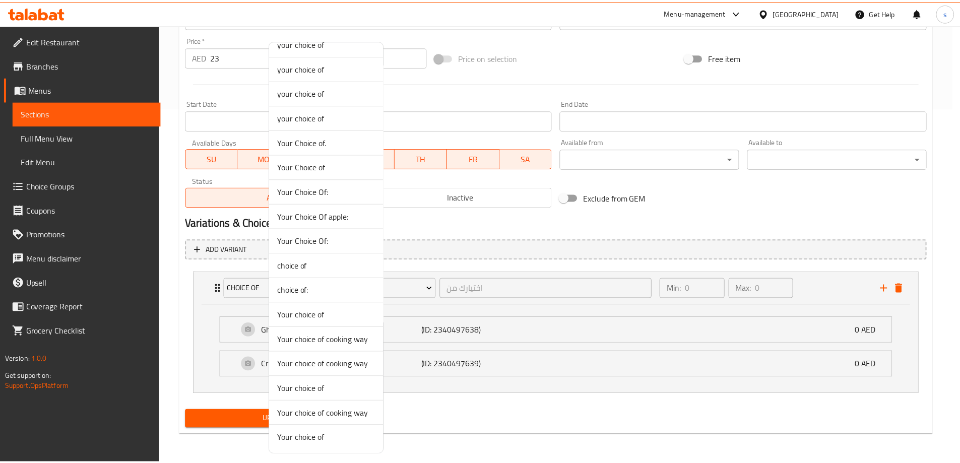
scroll to position [266, 0]
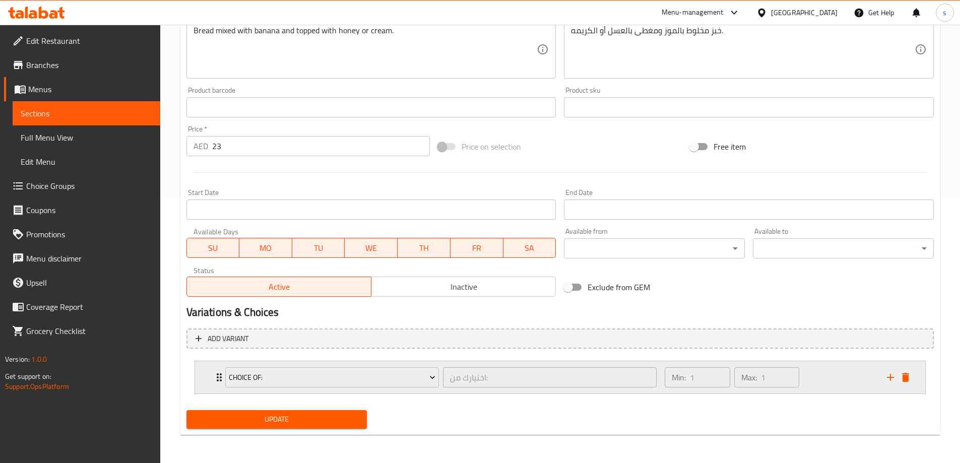
click at [215, 380] on icon "Expand" at bounding box center [219, 377] width 12 height 12
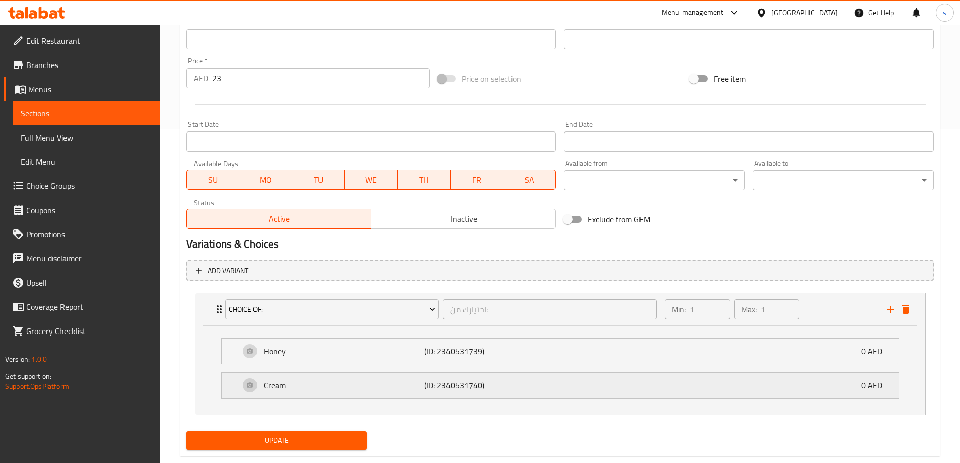
scroll to position [355, 0]
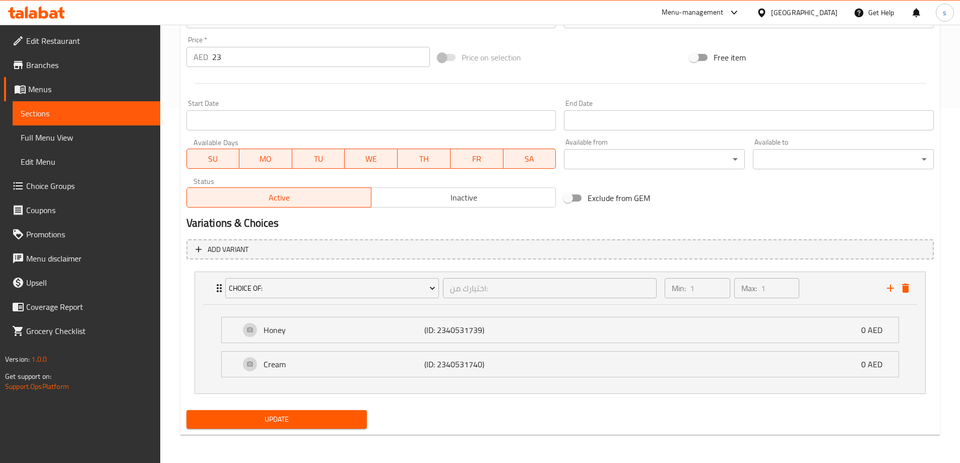
click at [330, 415] on span "Update" at bounding box center [276, 419] width 165 height 13
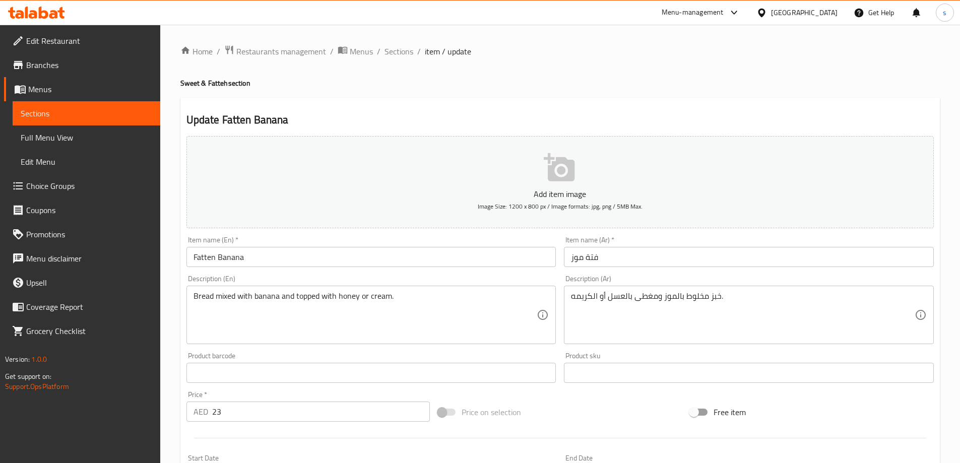
click at [70, 140] on span "Full Menu View" at bounding box center [87, 138] width 132 height 12
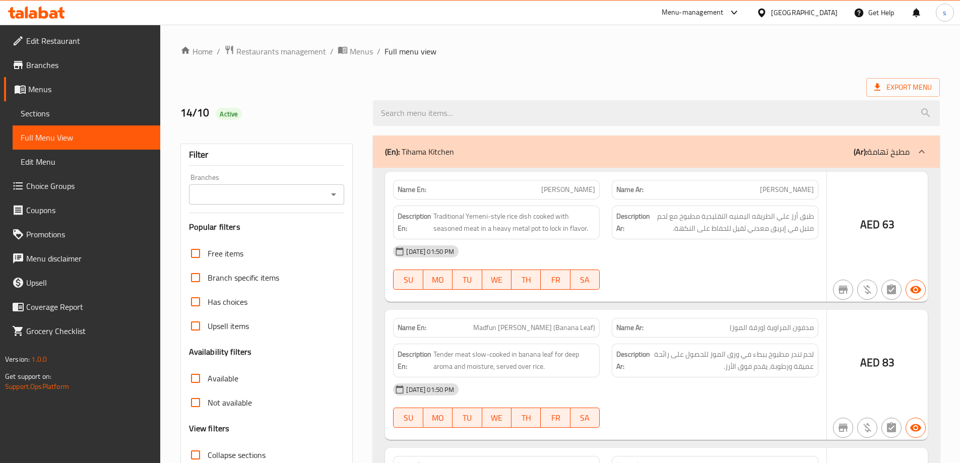
scroll to position [123, 0]
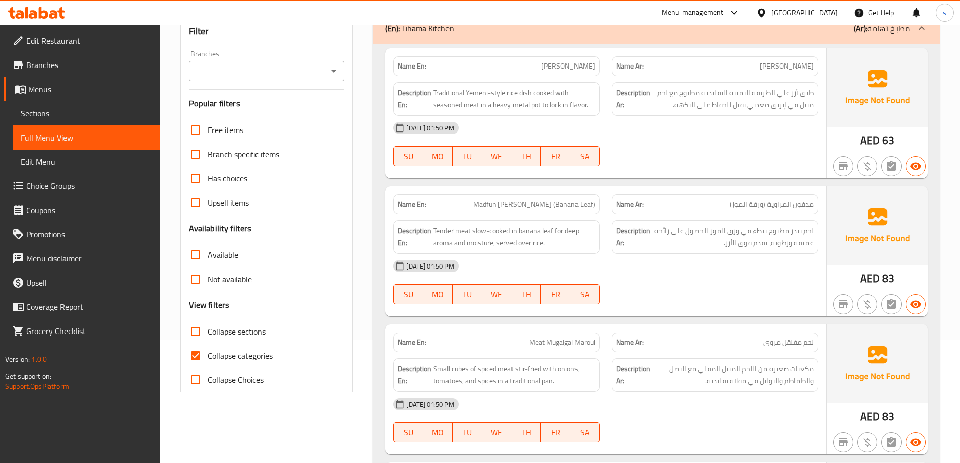
click at [236, 331] on span "Collapse sections" at bounding box center [237, 331] width 58 height 12
click at [208, 331] on input "Collapse sections" at bounding box center [195, 331] width 24 height 24
checkbox input "true"
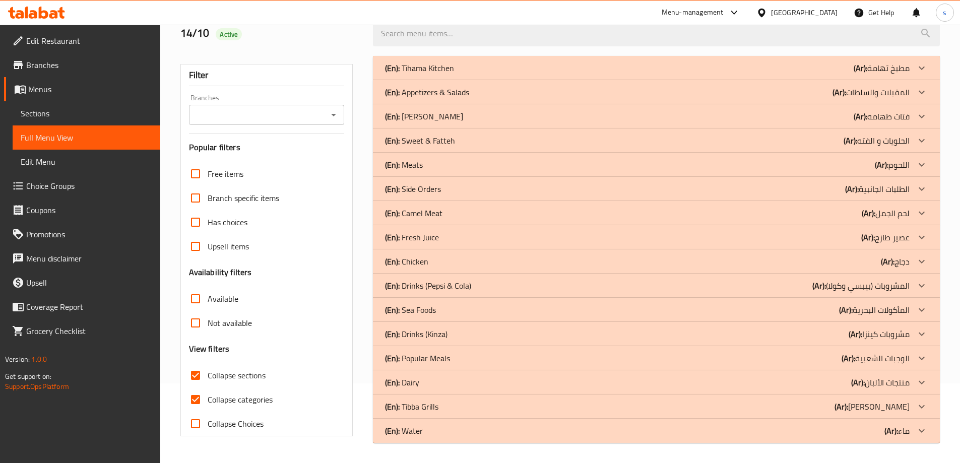
click at [233, 394] on span "Collapse categories" at bounding box center [240, 400] width 65 height 12
click at [208, 387] on input "Collapse categories" at bounding box center [195, 399] width 24 height 24
checkbox input "false"
click at [443, 91] on p "(En): Appetizers & Salads" at bounding box center [427, 92] width 84 height 12
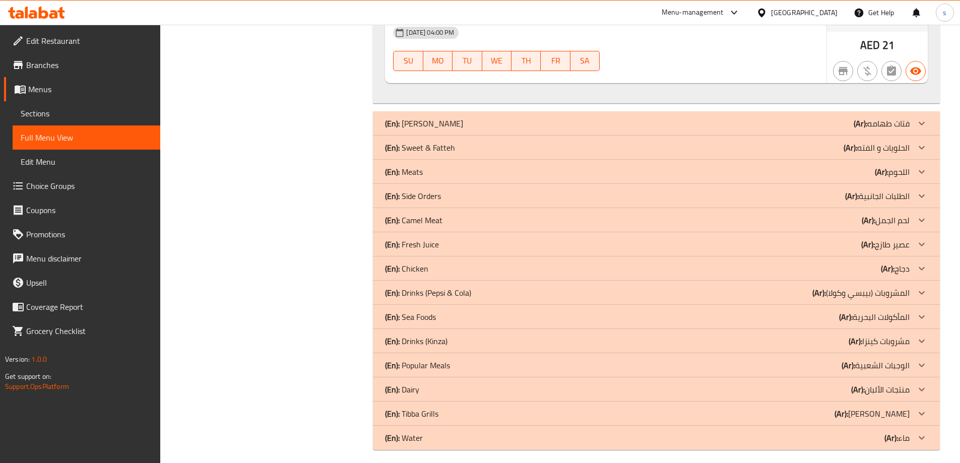
scroll to position [1753, 0]
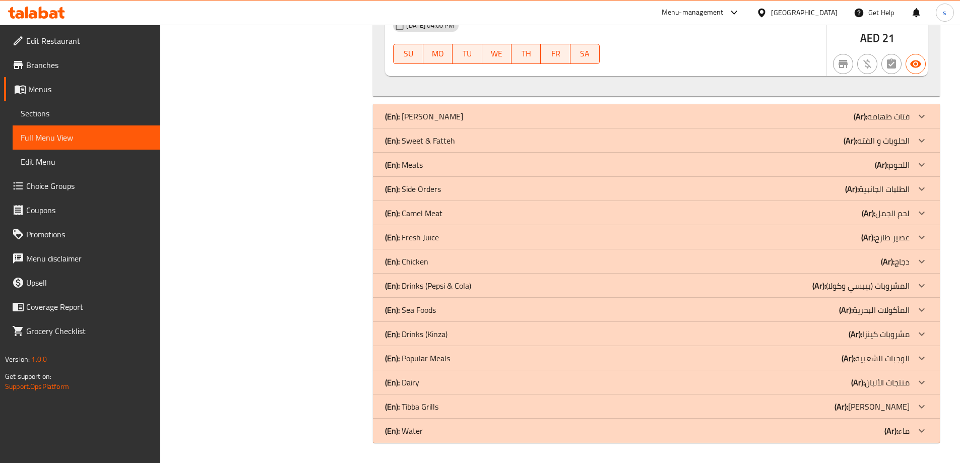
click at [512, 137] on div "(En): Sweet & Fatteh (Ar): الحلويات و الفته" at bounding box center [647, 141] width 525 height 12
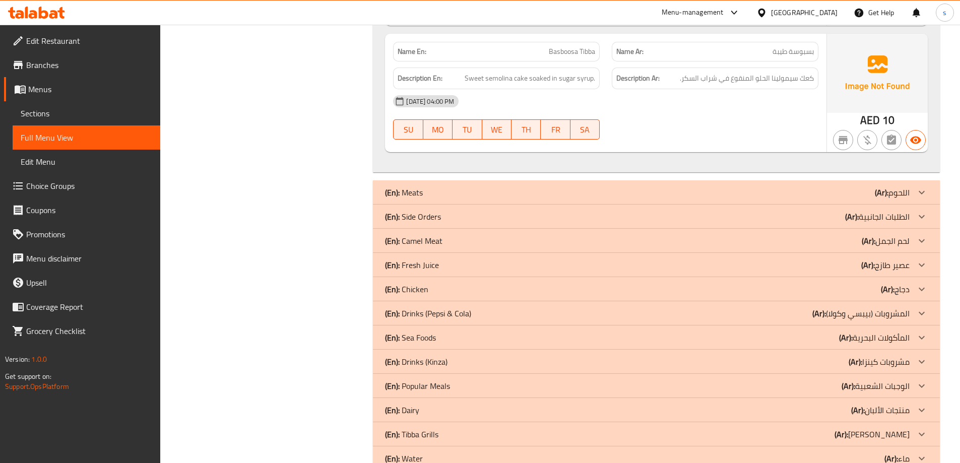
scroll to position [3331, 0]
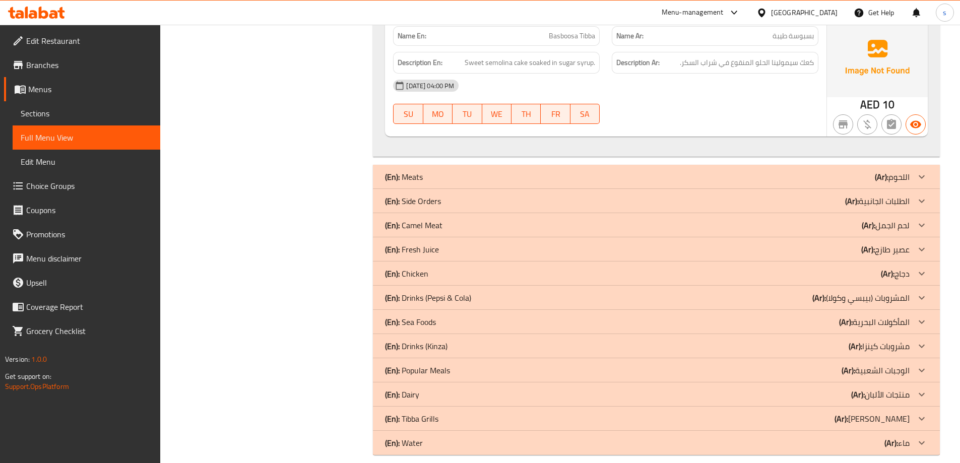
click at [441, 195] on div "(En): Side Orders (Ar): الطلبات الجانبية" at bounding box center [647, 201] width 525 height 12
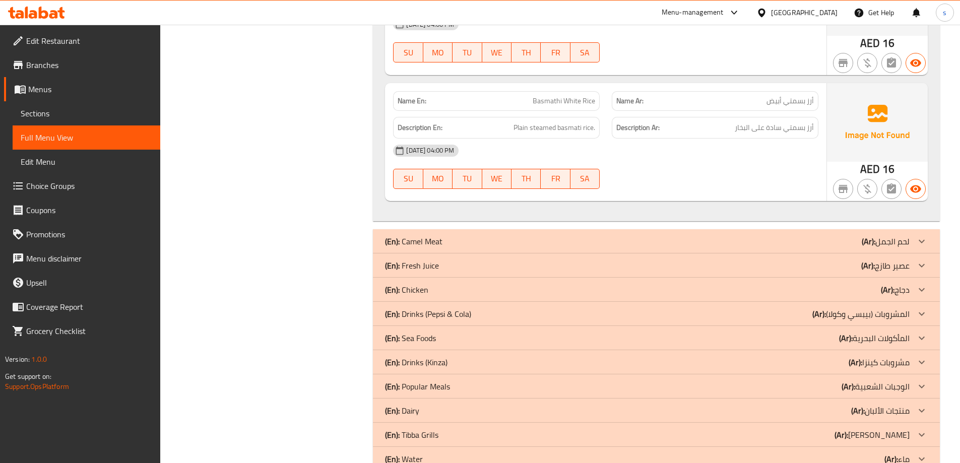
scroll to position [4129, 0]
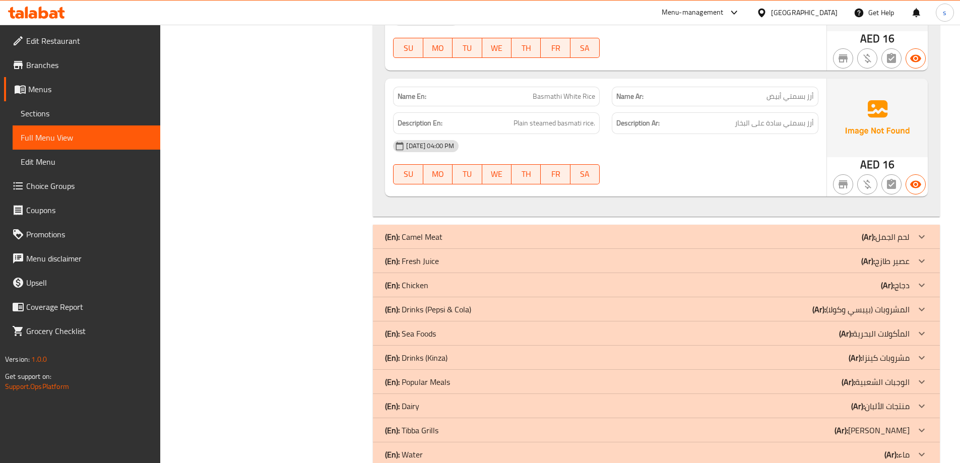
click at [465, 442] on div "(En): Water (Ar): ماء" at bounding box center [656, 454] width 567 height 24
click at [473, 400] on div "(En): Dairy (Ar): منتجات الألبان" at bounding box center [647, 406] width 525 height 12
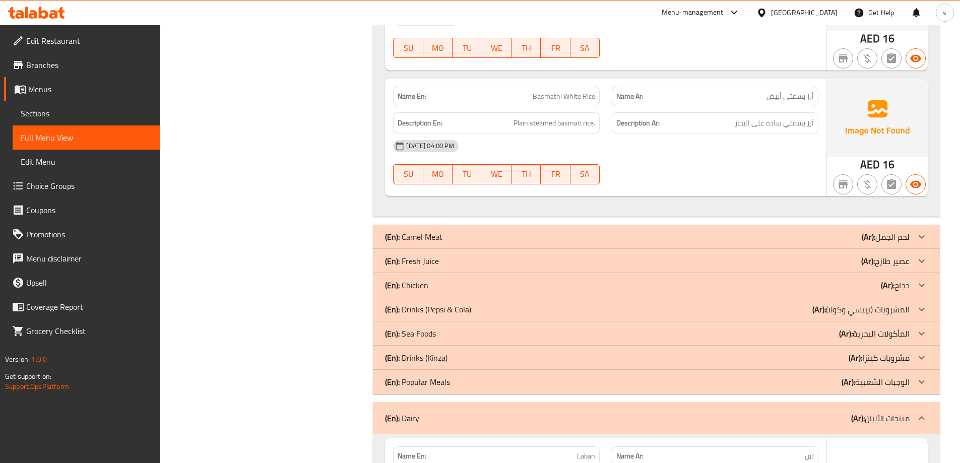
click at [464, 255] on div "(En): Fresh Juice (Ar): عصير طازج" at bounding box center [647, 261] width 525 height 12
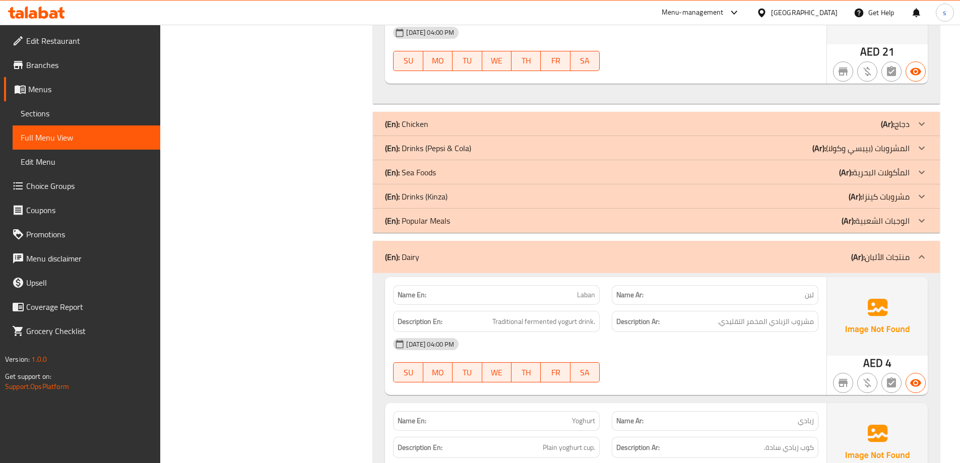
scroll to position [6648, 0]
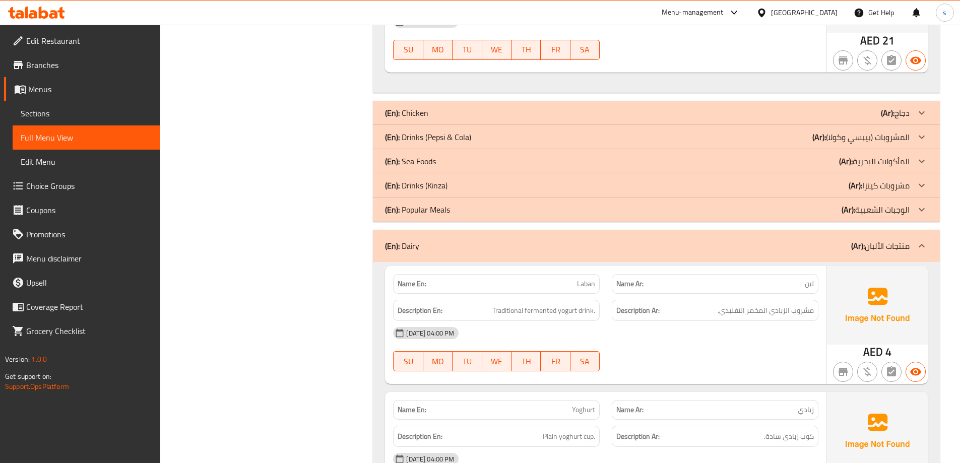
click at [485, 131] on div "(En): Drinks (Pepsi & Cola) (Ar): المشروبات (بيبسي وكولا)" at bounding box center [647, 137] width 525 height 12
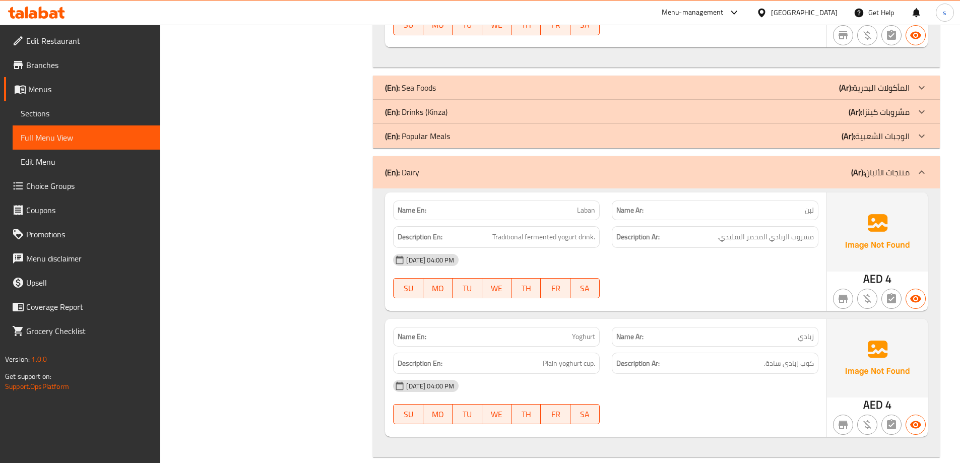
scroll to position [8119, 0]
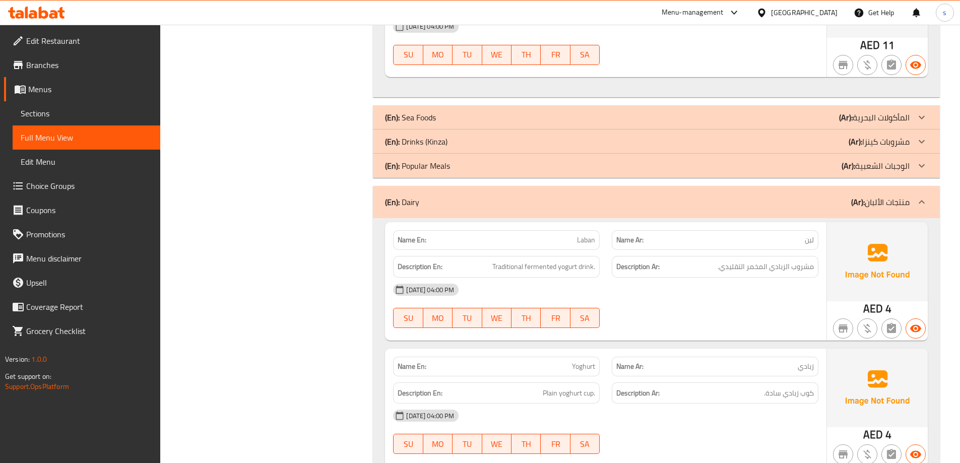
click at [480, 136] on div "(En): Drinks (Kinza) (Ar): مشروبات كينزا" at bounding box center [647, 142] width 525 height 12
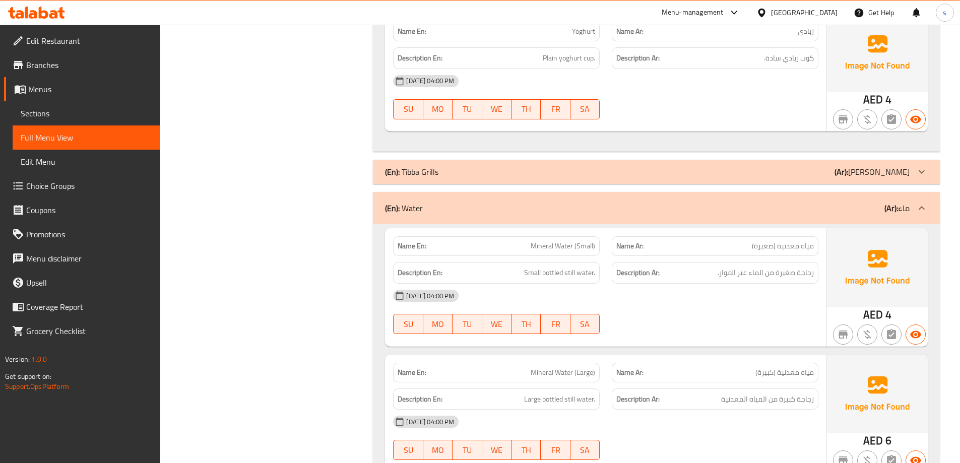
scroll to position [9367, 0]
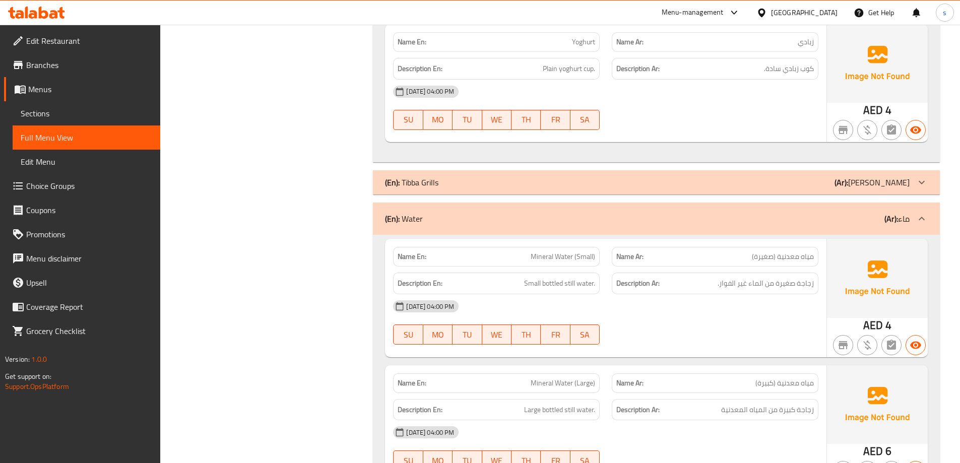
click at [773, 203] on div "(En): Water (Ar): ماء" at bounding box center [656, 219] width 567 height 32
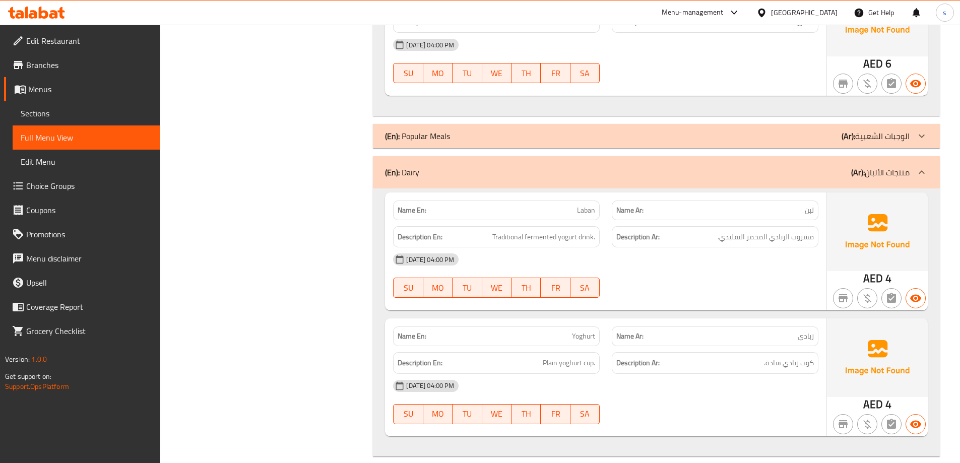
scroll to position [9056, 0]
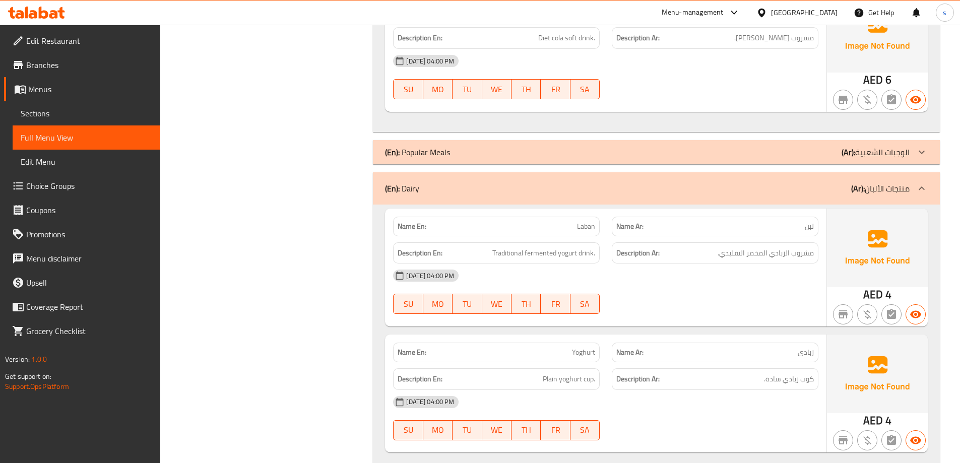
click at [801, 182] on div "(En): Dairy (Ar): منتجات الألبان" at bounding box center [647, 188] width 525 height 12
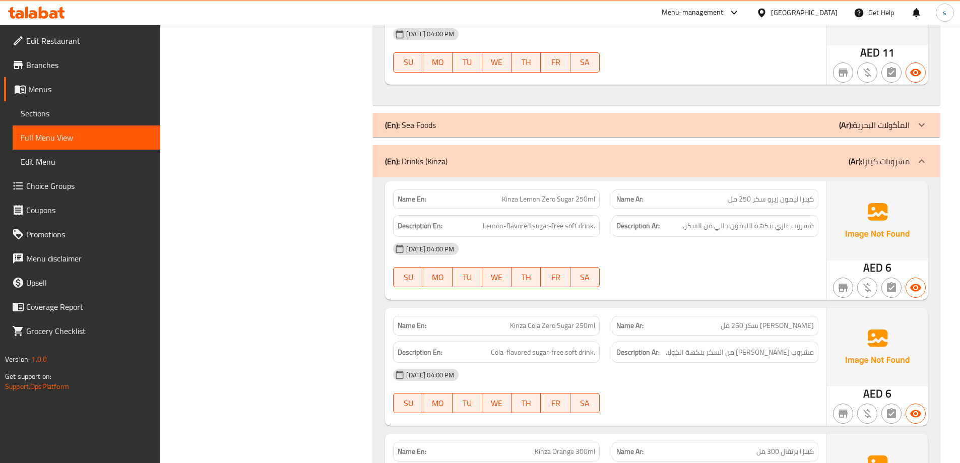
scroll to position [8059, 0]
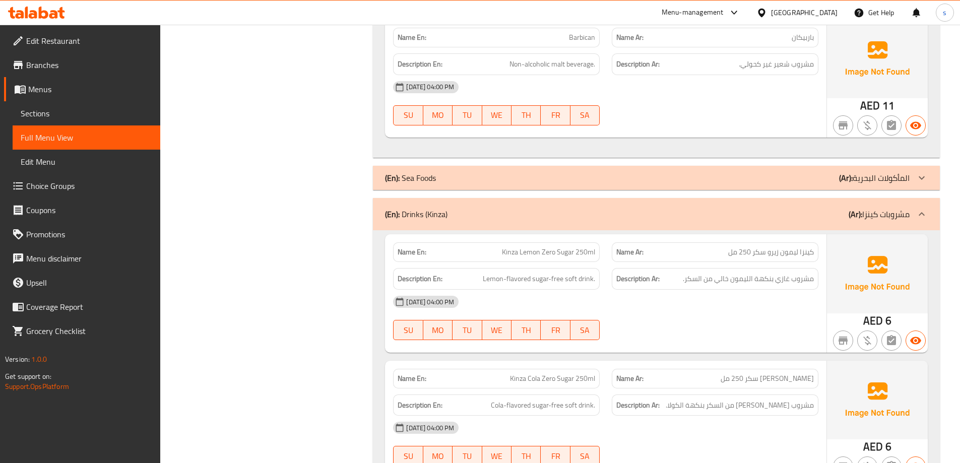
click at [797, 208] on div "(En): Drinks (Kinza) (Ar): مشروبات كينزا" at bounding box center [647, 214] width 525 height 12
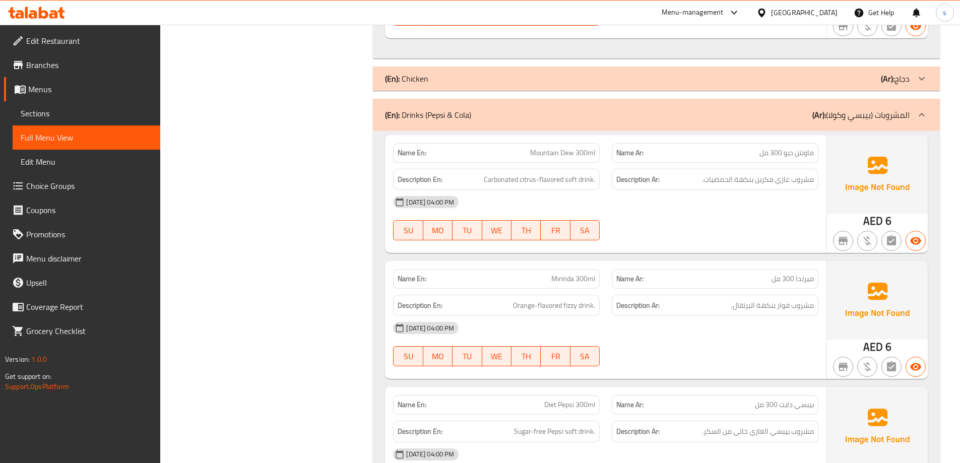
scroll to position [6581, 0]
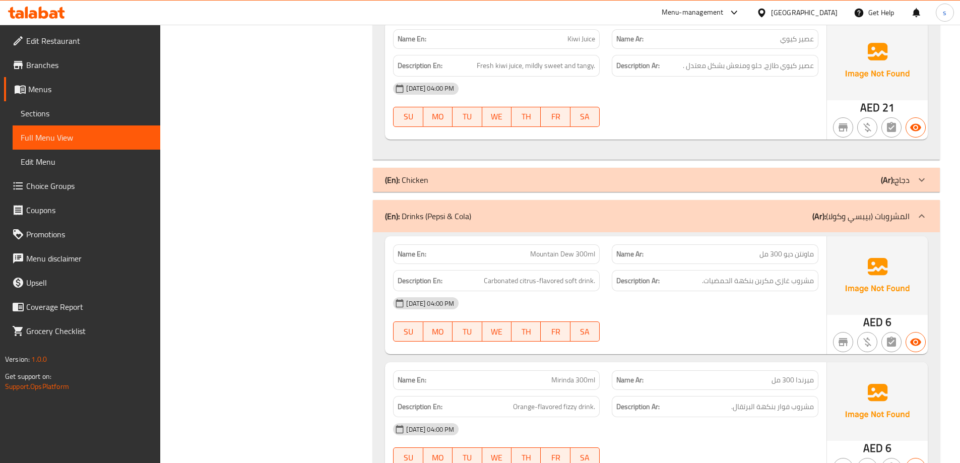
click at [668, 210] on div "(En): Drinks (Pepsi & Cola) (Ar): المشروبات (بيبسي وكولا)" at bounding box center [647, 216] width 525 height 12
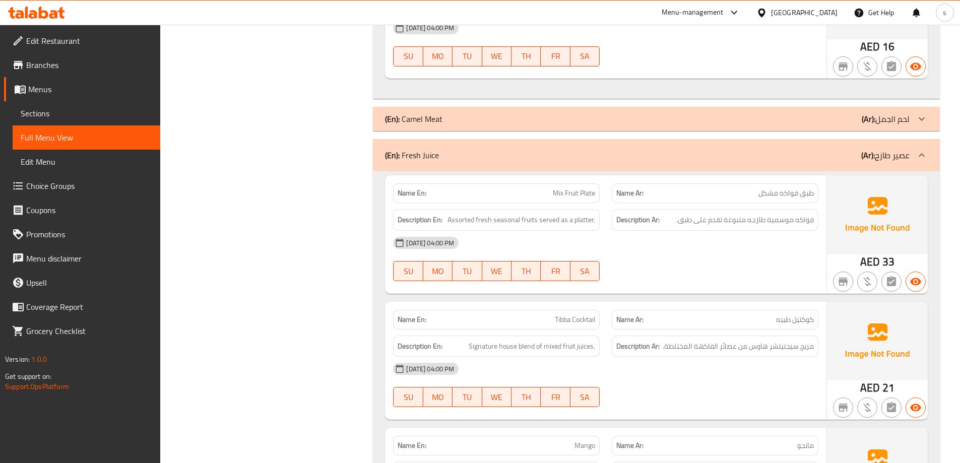
scroll to position [4146, 0]
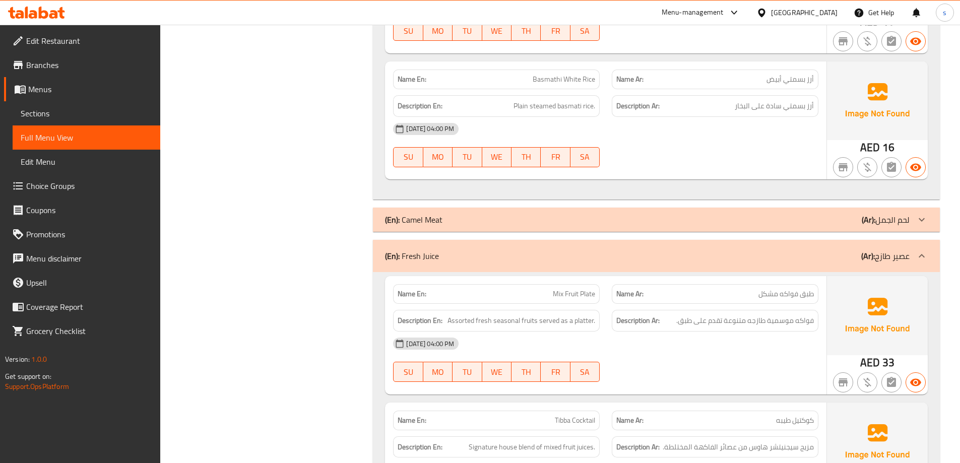
click at [670, 250] on div "(En): Fresh Juice (Ar): عصير طازج" at bounding box center [647, 256] width 525 height 12
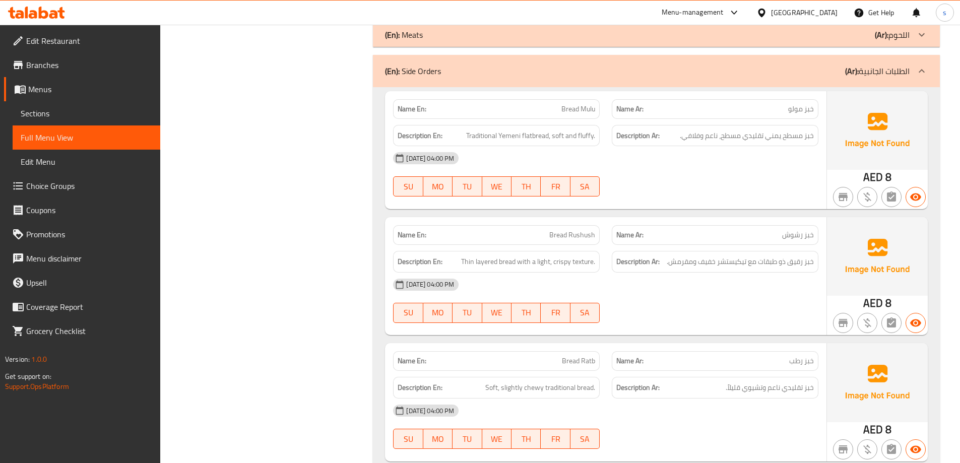
scroll to position [3222, 0]
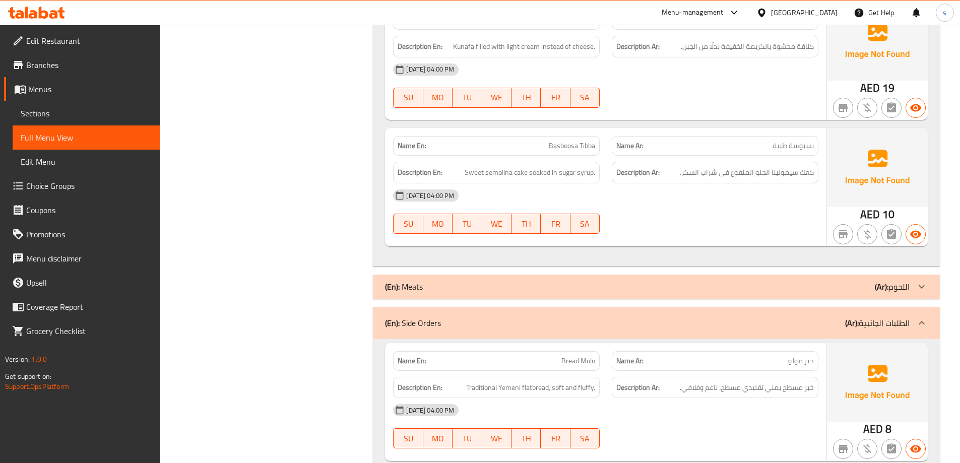
click at [649, 317] on div "(En): Side Orders (Ar): الطلبات الجانبية" at bounding box center [647, 323] width 525 height 12
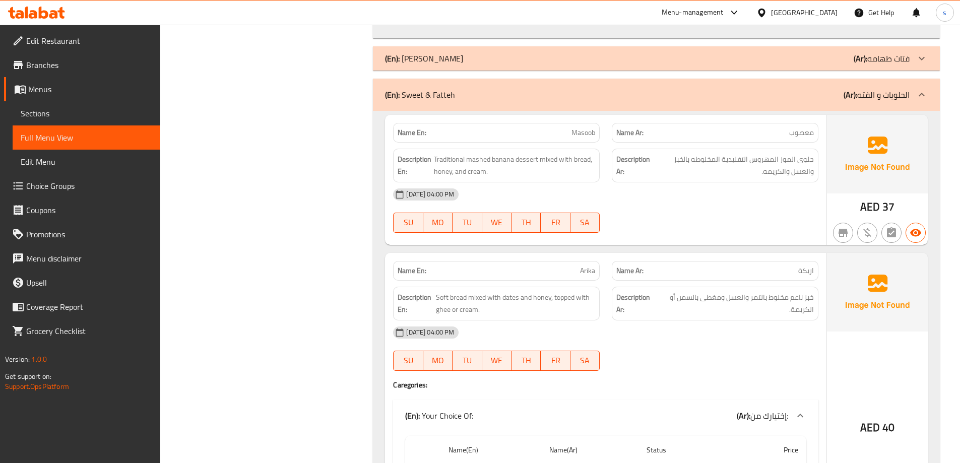
scroll to position [1660, 0]
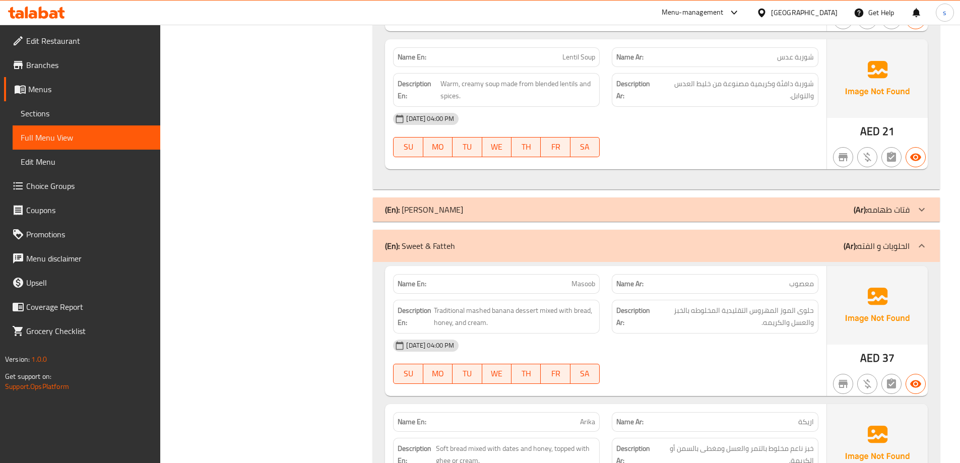
drag, startPoint x: 632, startPoint y: 256, endPoint x: 901, endPoint y: 257, distance: 269.1
click at [632, 256] on div "(En): Sweet & Fatteh (Ar): الحلويات و الفته" at bounding box center [656, 246] width 567 height 32
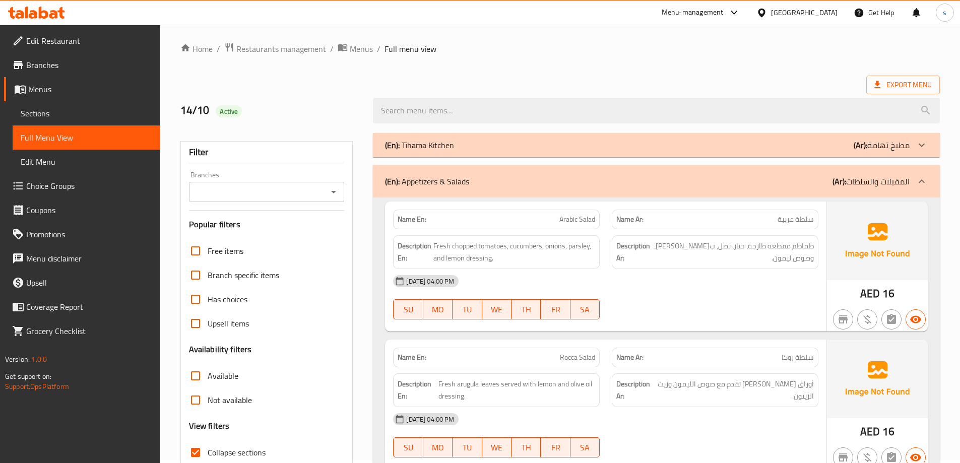
scroll to position [0, 0]
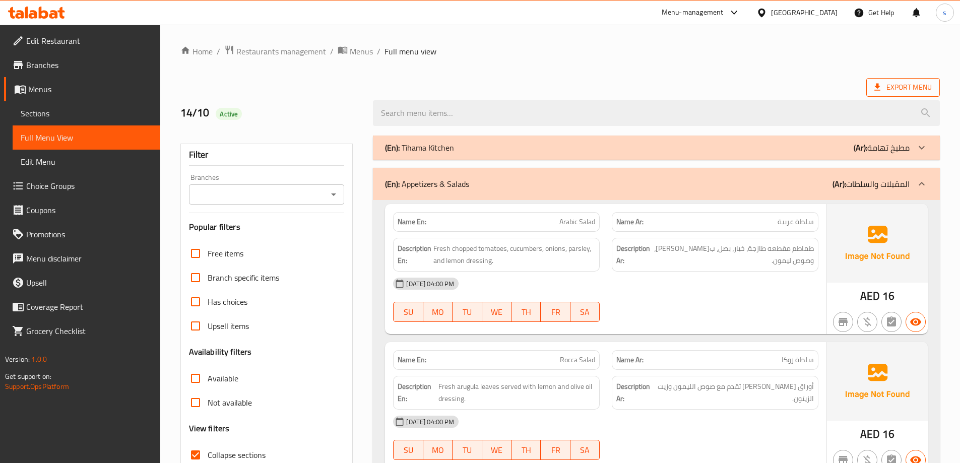
click at [885, 81] on span "Export Menu" at bounding box center [903, 87] width 74 height 19
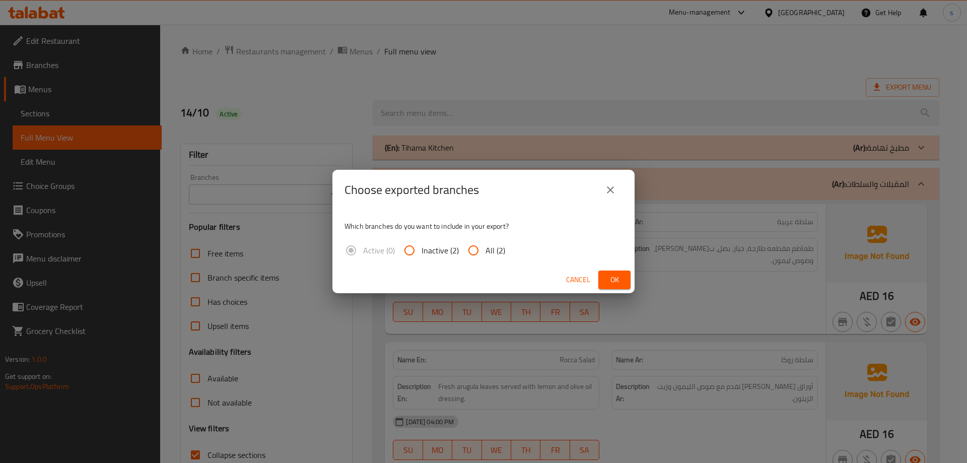
click at [470, 248] on input "All (2)" at bounding box center [474, 250] width 24 height 24
radio input "true"
click at [620, 282] on span "Ok" at bounding box center [615, 280] width 16 height 13
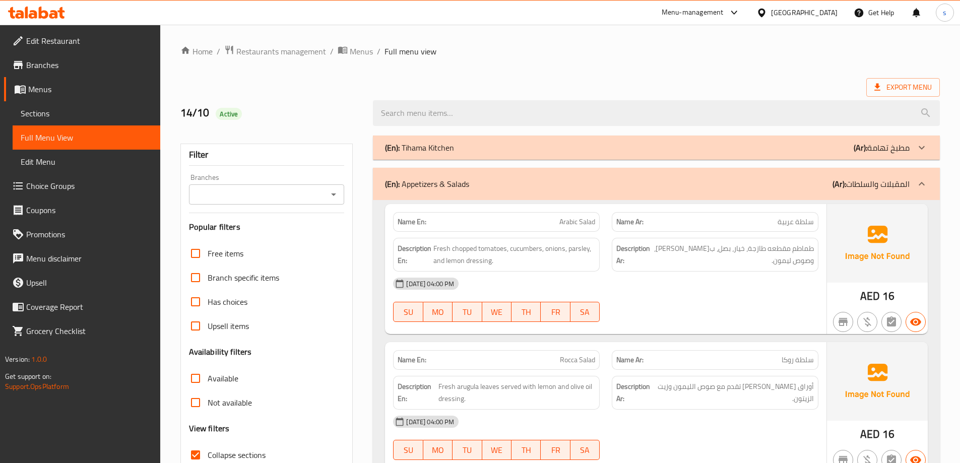
click at [517, 182] on div "(En): Appetizers & Salads (Ar): المقبلات والسلطات" at bounding box center [647, 184] width 525 height 12
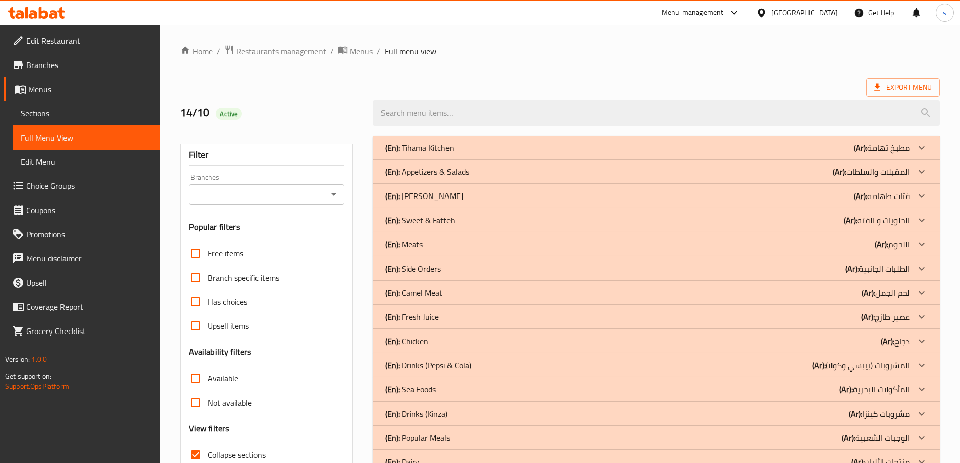
click at [59, 56] on link "Branches" at bounding box center [82, 65] width 156 height 24
